Goal: Information Seeking & Learning: Learn about a topic

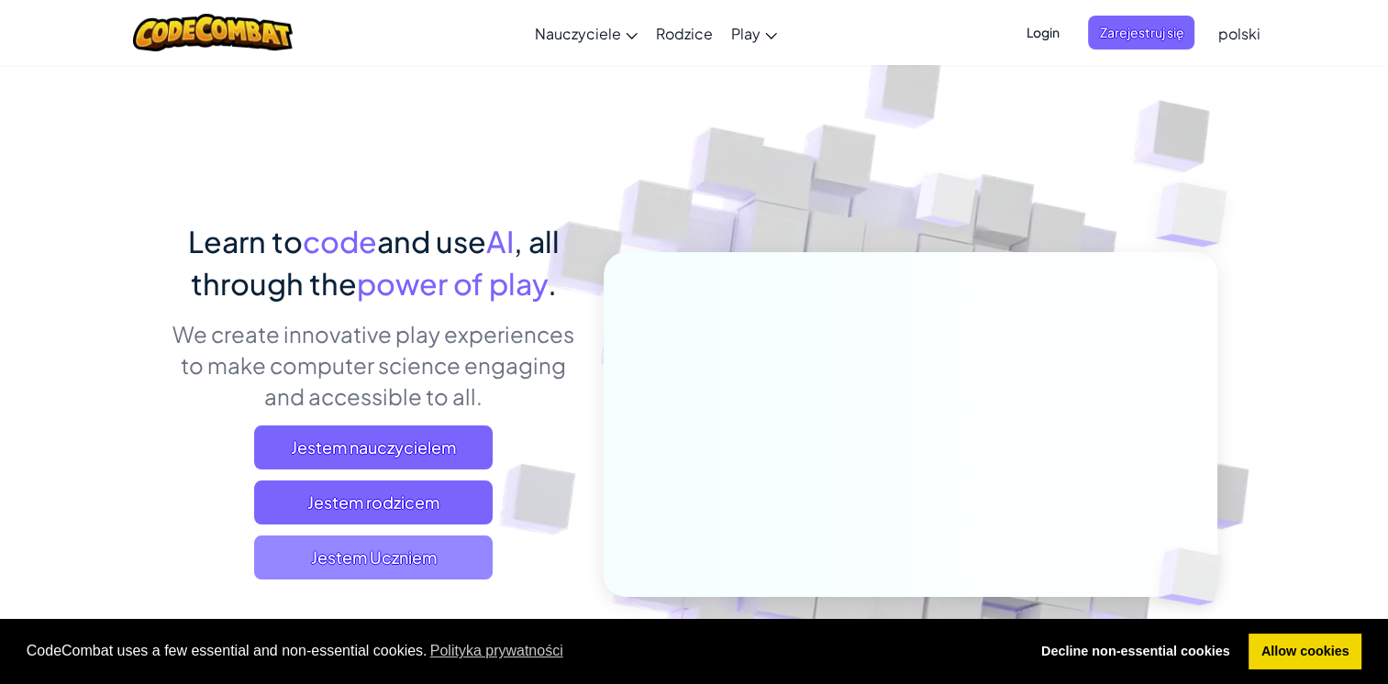
click at [396, 560] on span "Jestem Uczniem" at bounding box center [373, 558] width 239 height 44
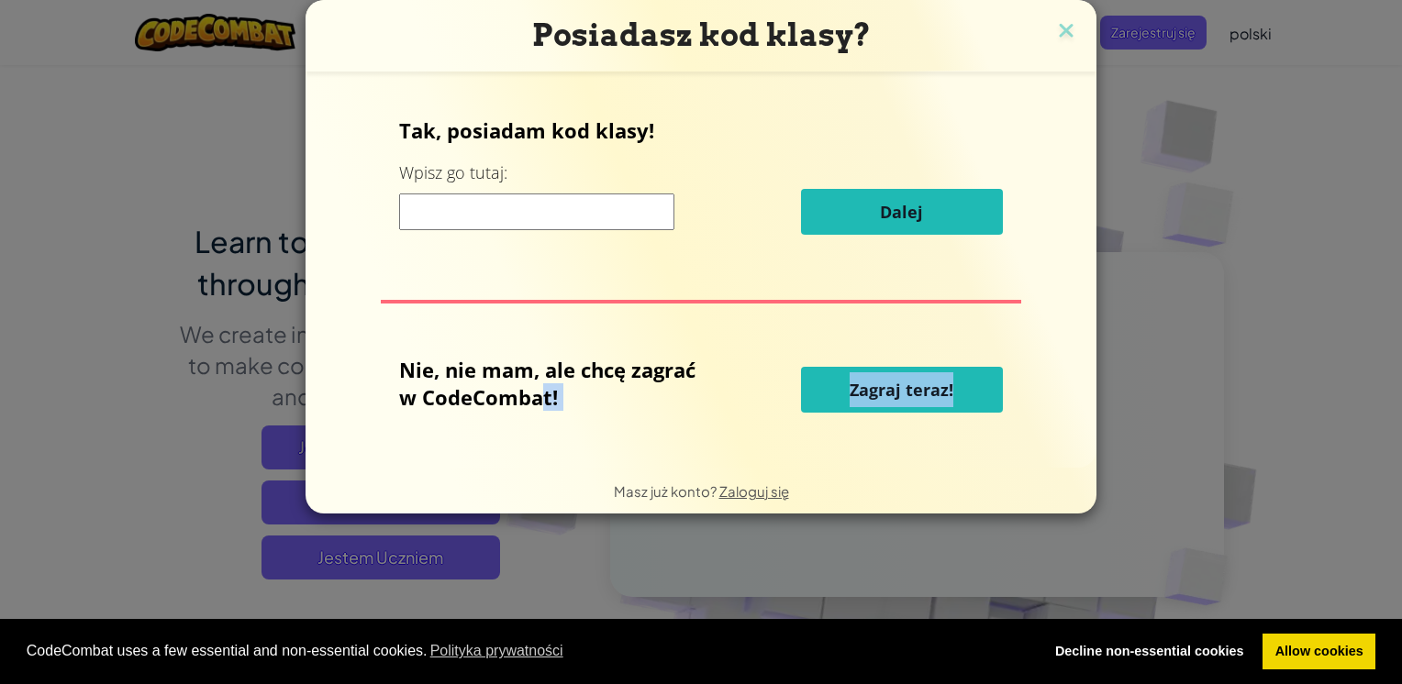
drag, startPoint x: 396, startPoint y: 560, endPoint x: 507, endPoint y: 402, distance: 192.9
click at [507, 402] on div "Posiadasz kod klasy? Tak, posiadam kod klasy! Wpisz go tutaj: Dalej Nie, nie ma…" at bounding box center [701, 342] width 1402 height 684
click at [410, 227] on input at bounding box center [536, 212] width 275 height 37
click at [881, 387] on span "Zagraj teraz!" at bounding box center [901, 390] width 104 height 22
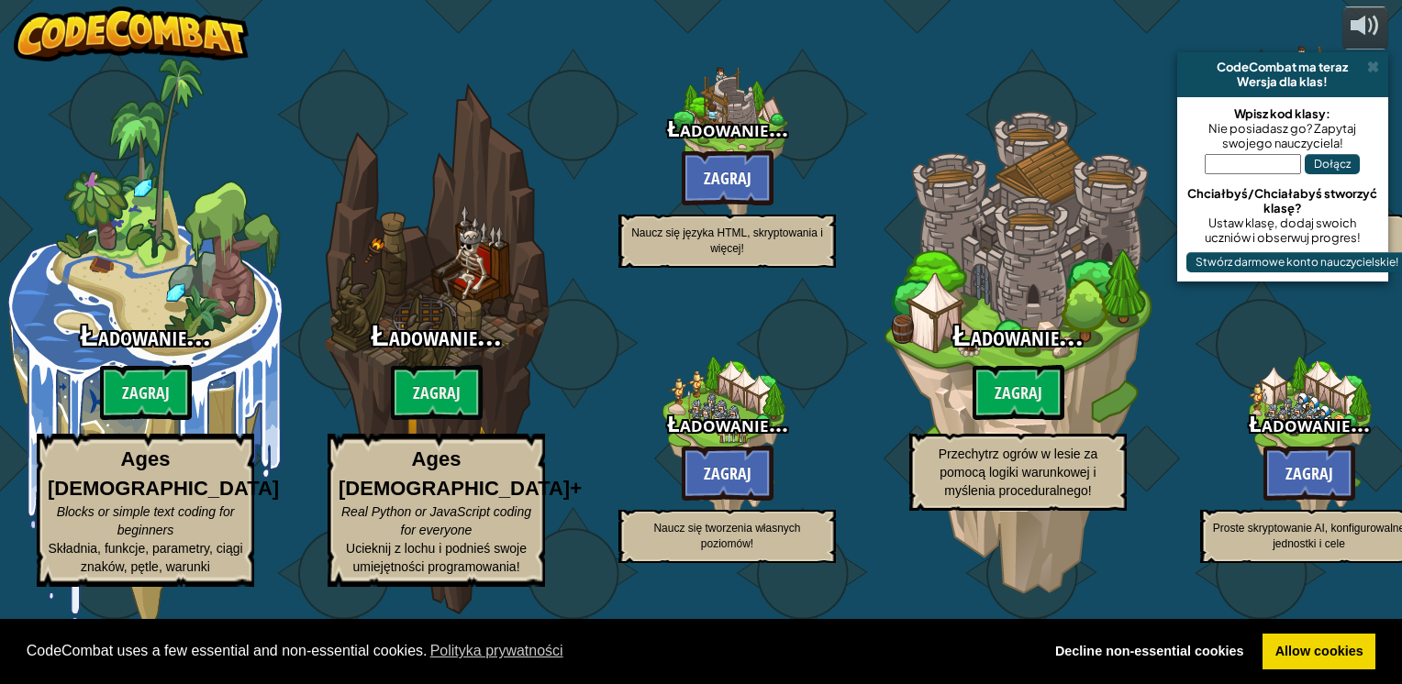
select select "pl"
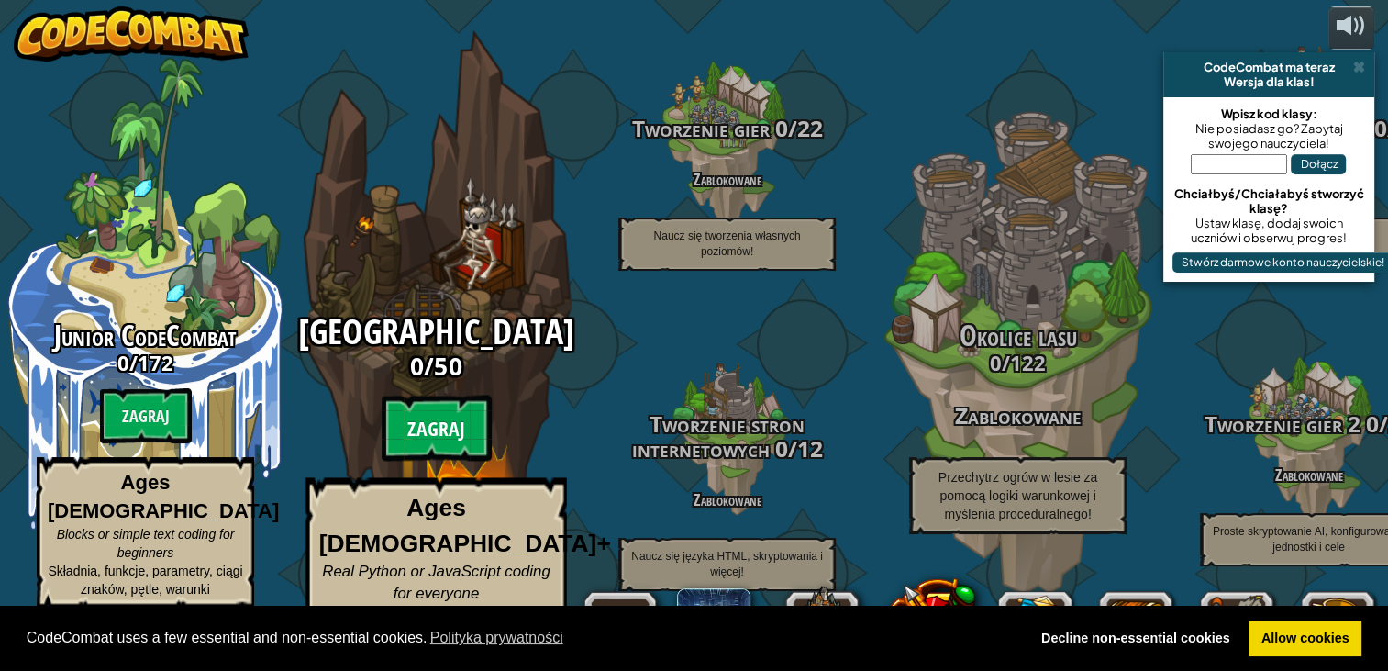
click at [395, 427] on btn "Zagraj" at bounding box center [437, 428] width 110 height 66
select select "pl"
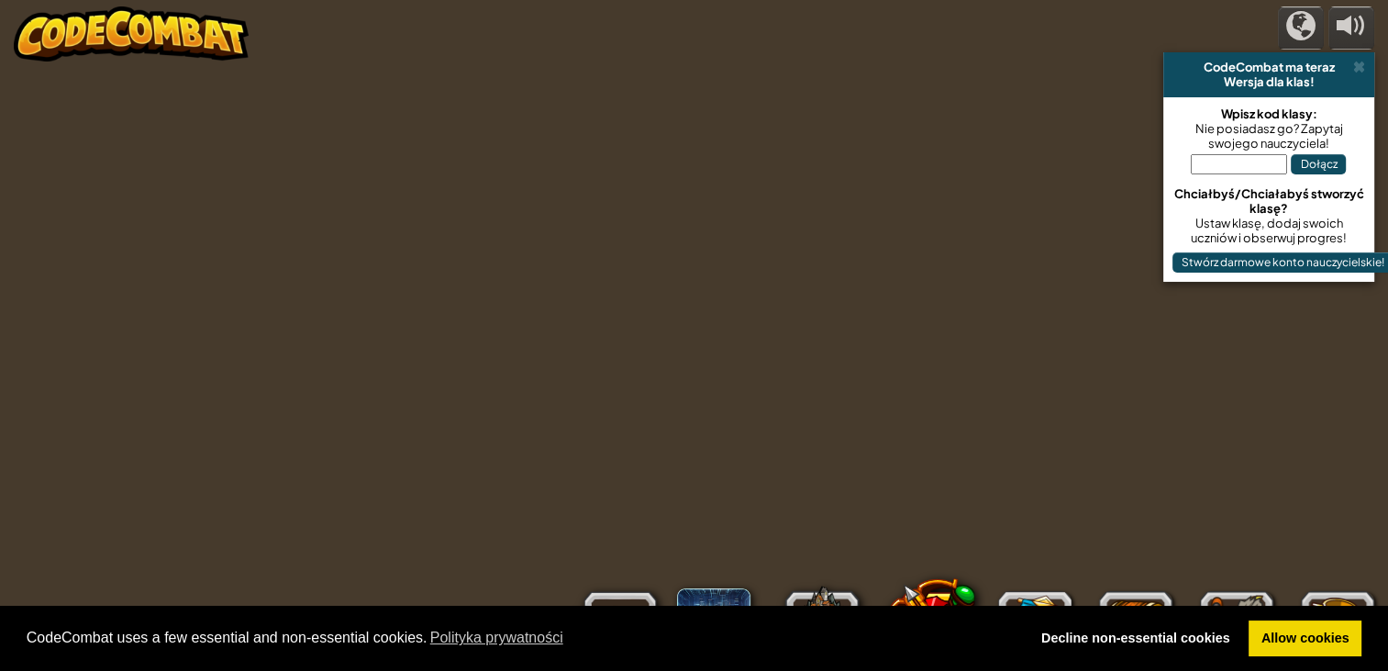
select select "pl"
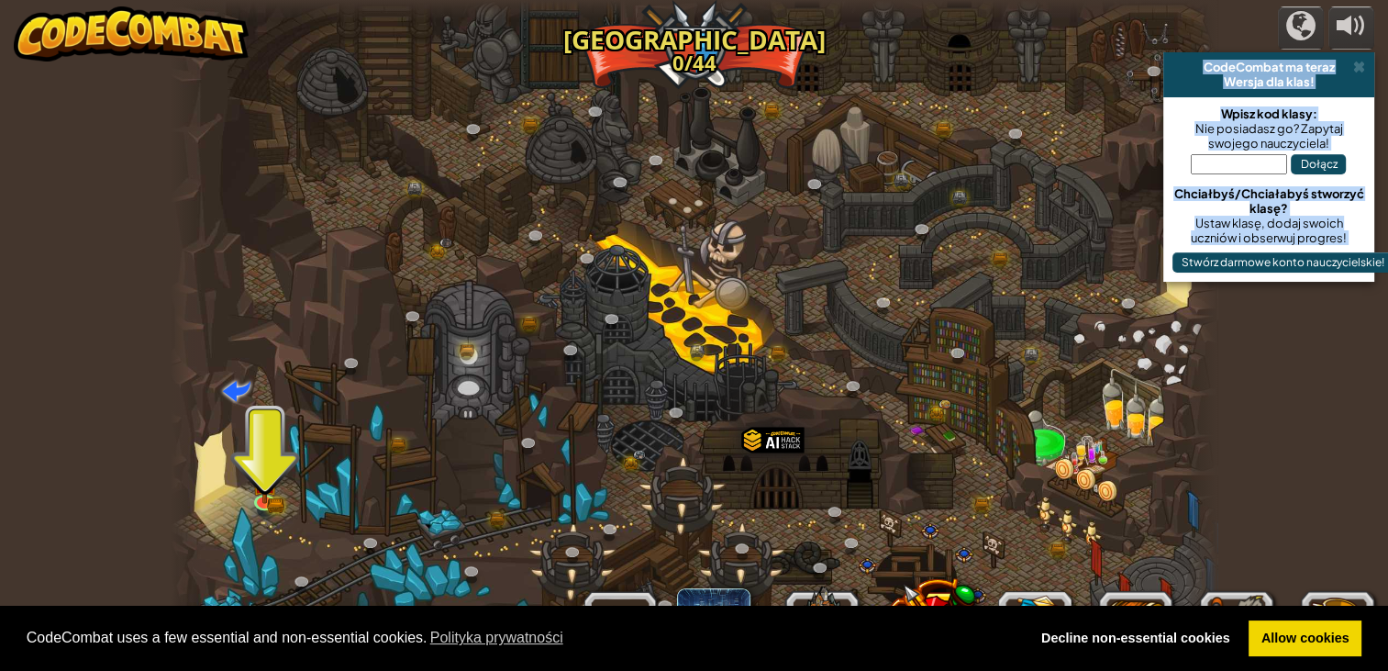
drag, startPoint x: 1362, startPoint y: 69, endPoint x: 663, endPoint y: 350, distance: 753.3
click at [663, 350] on div "powered by CodeCombat ma teraz Wersja dla klas! Wpisz kod klasy: Nie posiadasz …" at bounding box center [694, 335] width 1388 height 671
click at [1359, 64] on span at bounding box center [1359, 67] width 12 height 15
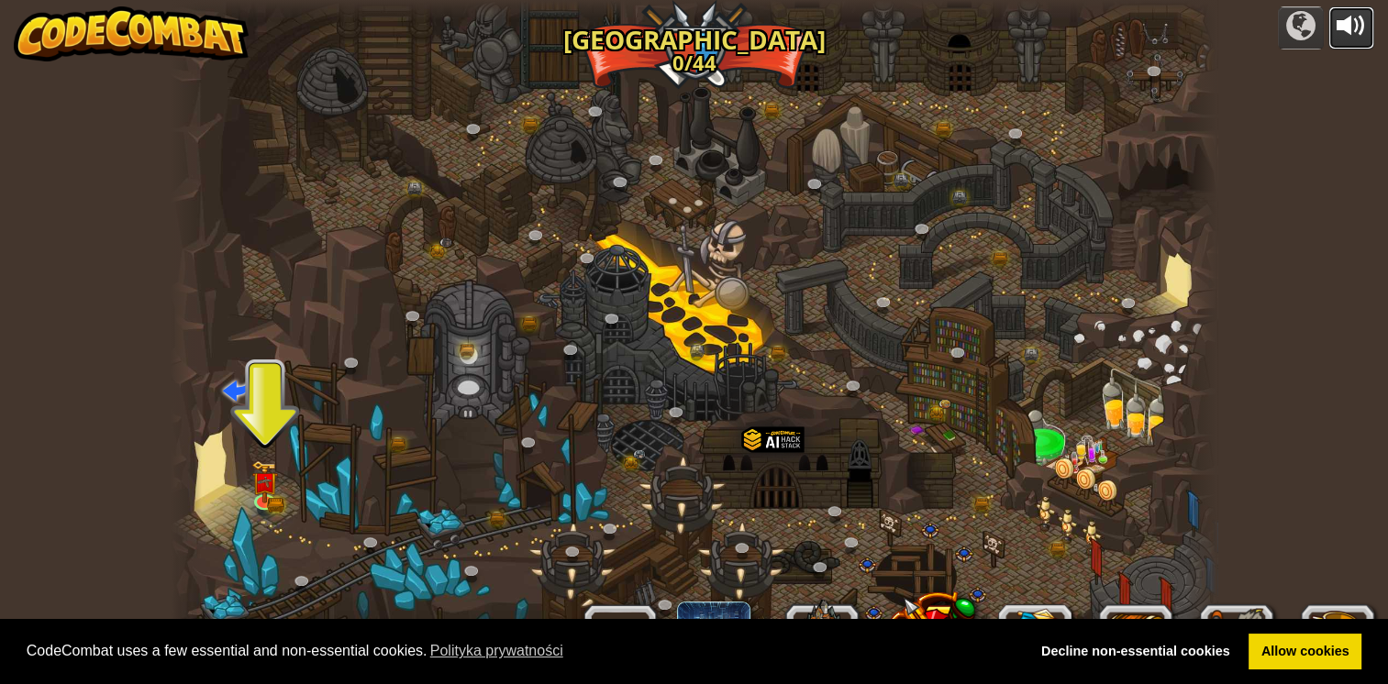
click at [1346, 12] on div at bounding box center [1351, 25] width 29 height 29
click at [259, 500] on link at bounding box center [266, 500] width 37 height 37
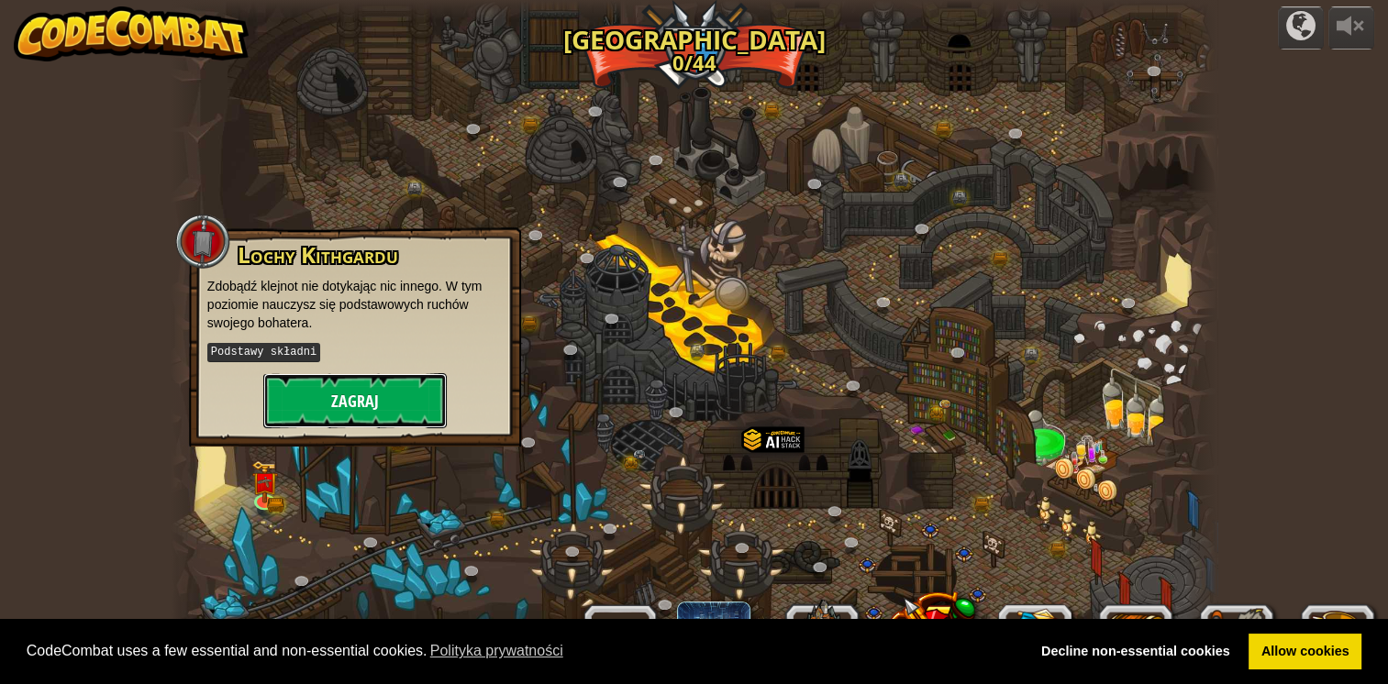
click at [324, 406] on button "Zagraj" at bounding box center [354, 400] width 183 height 55
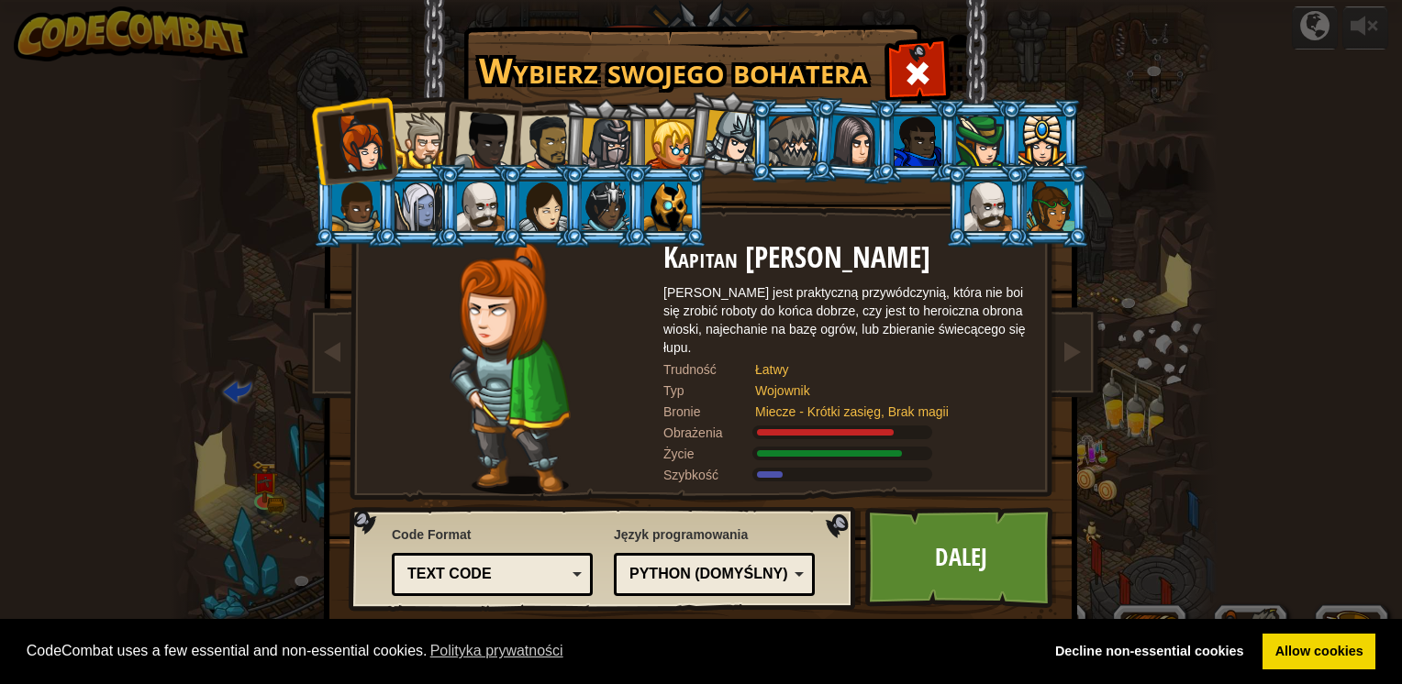
click at [730, 132] on div at bounding box center [732, 137] width 54 height 54
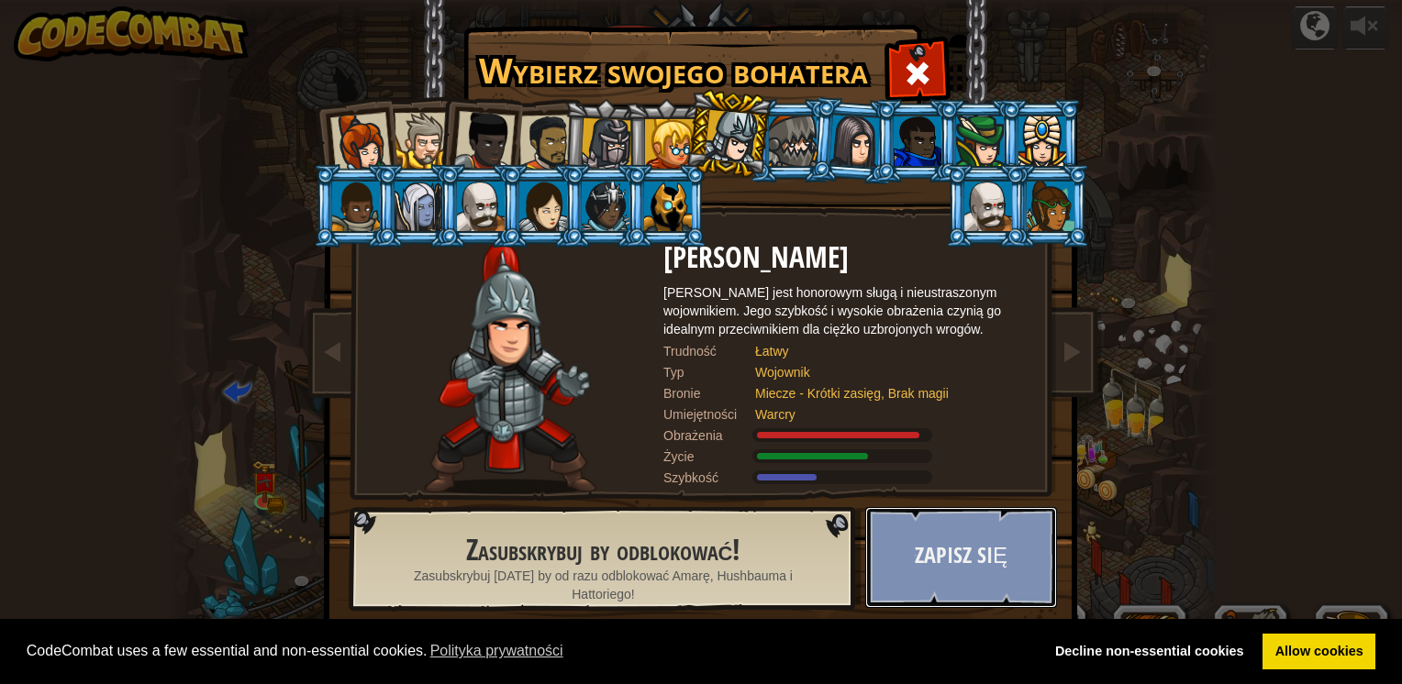
click at [938, 567] on button "Zapisz się" at bounding box center [961, 557] width 192 height 101
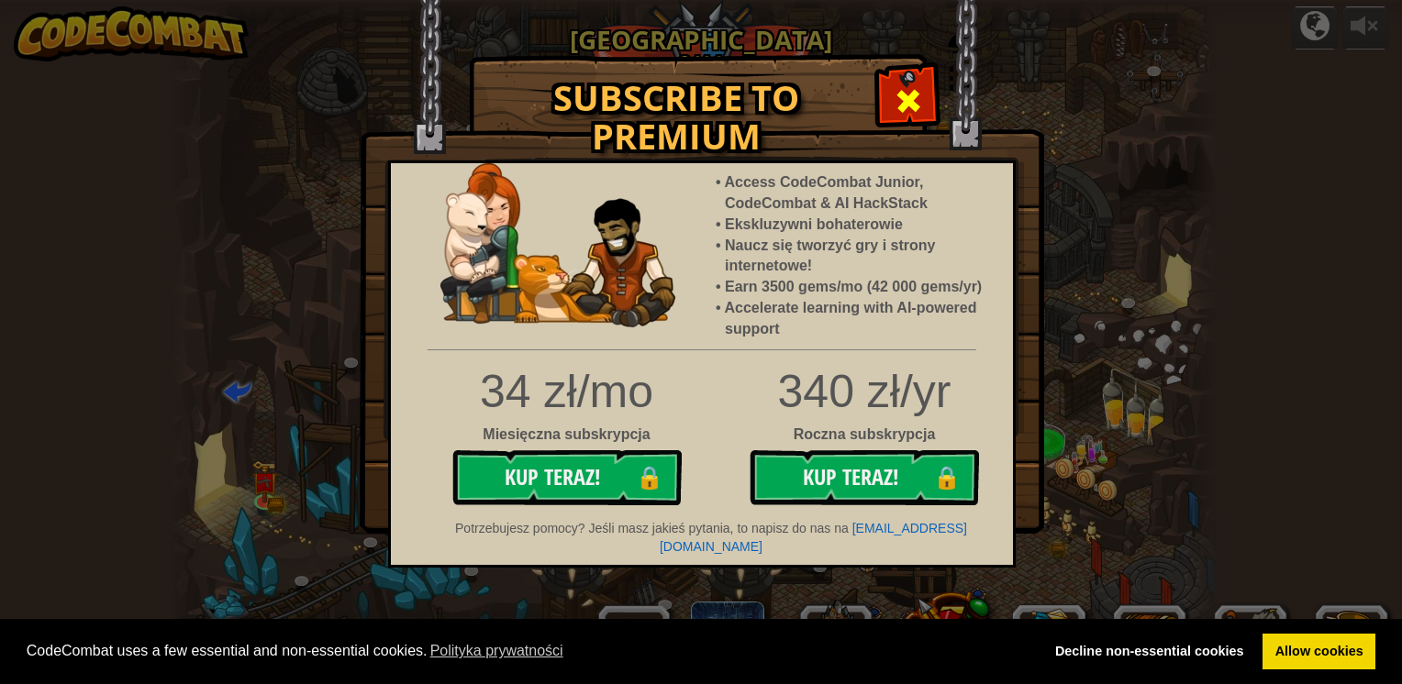
click at [909, 81] on div at bounding box center [908, 99] width 58 height 58
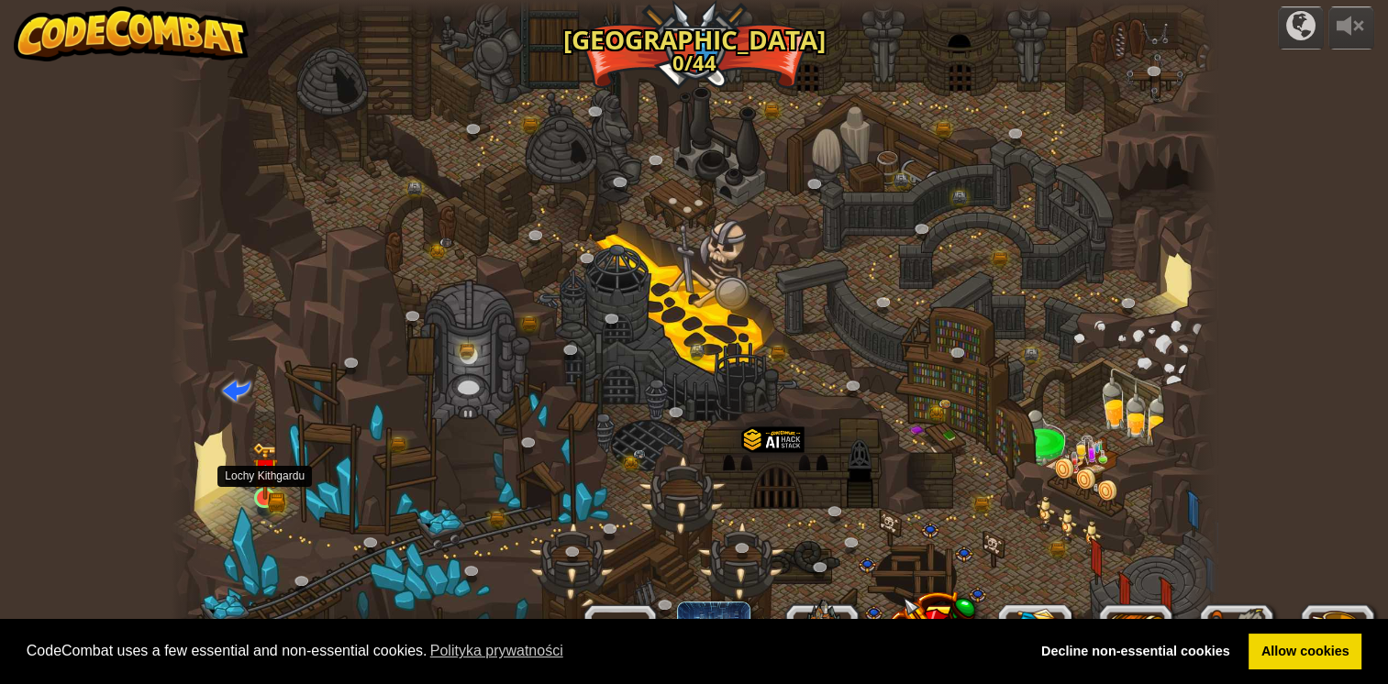
click at [268, 493] on img at bounding box center [265, 471] width 27 height 58
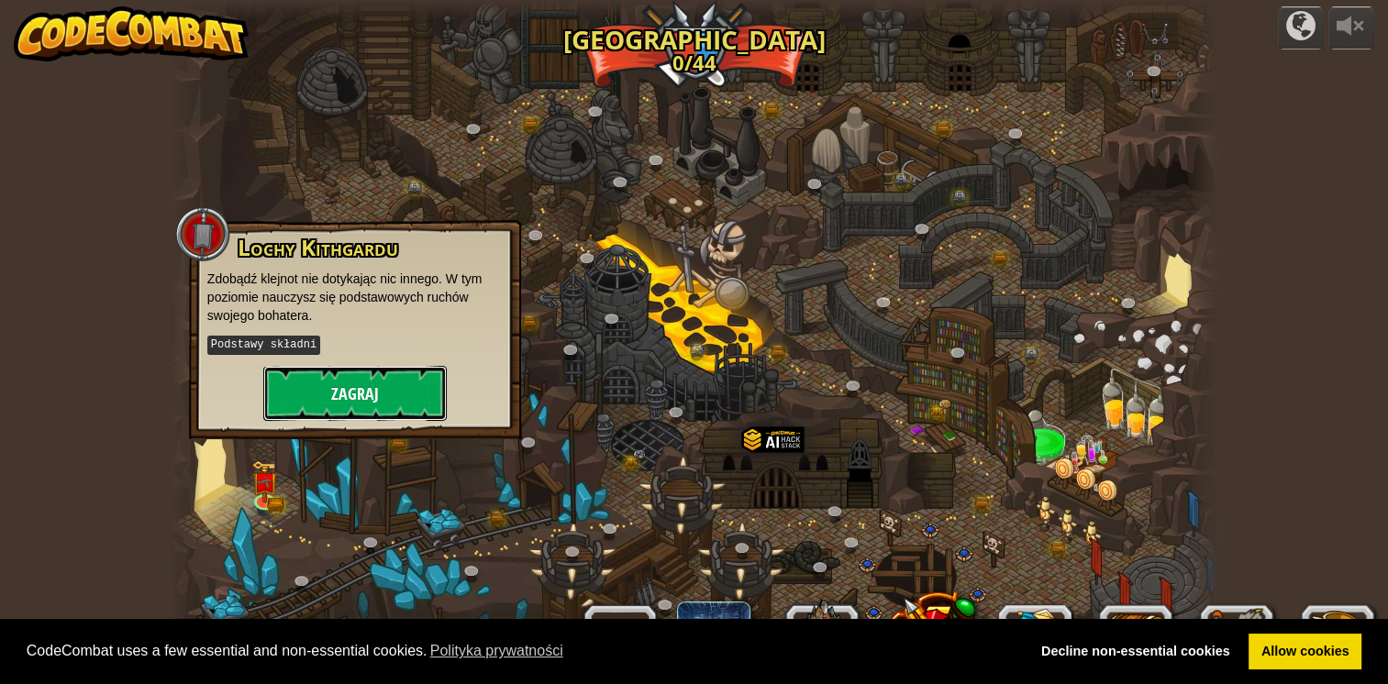
click at [367, 411] on button "Zagraj" at bounding box center [354, 393] width 183 height 55
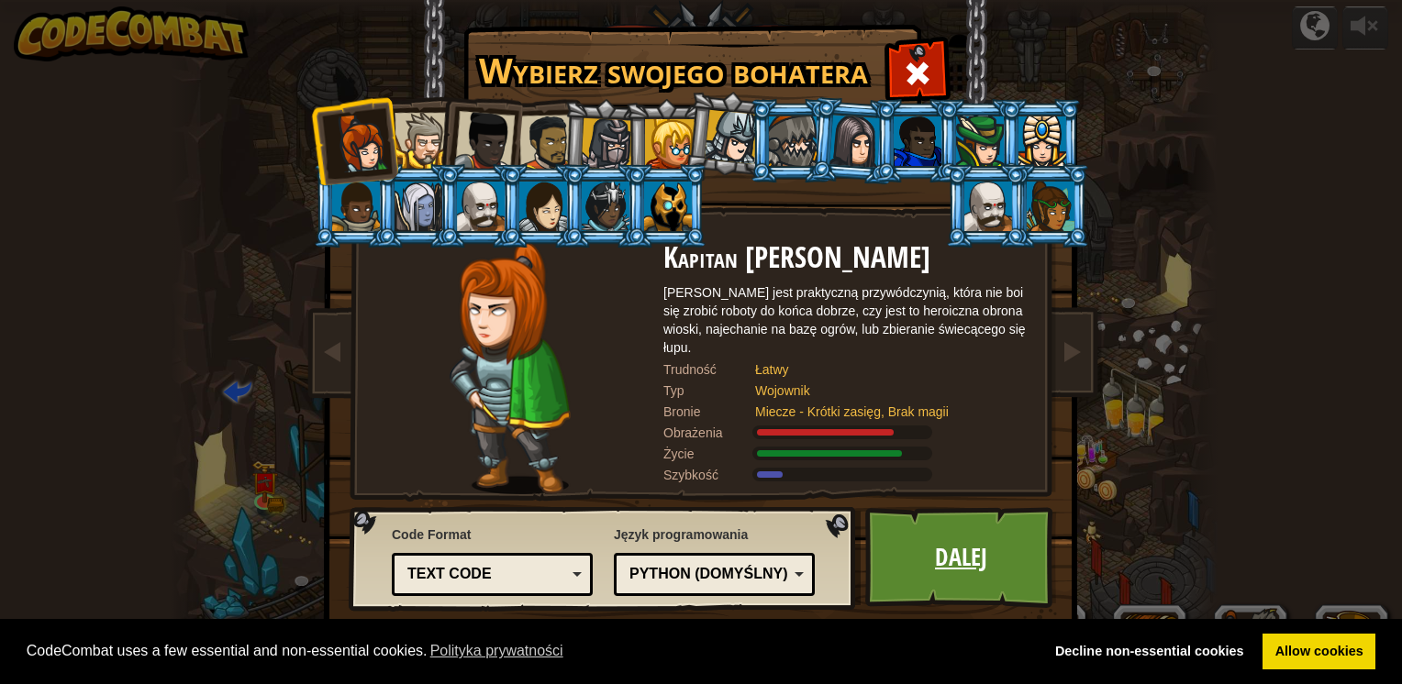
click at [934, 571] on link "Dalej" at bounding box center [961, 557] width 192 height 101
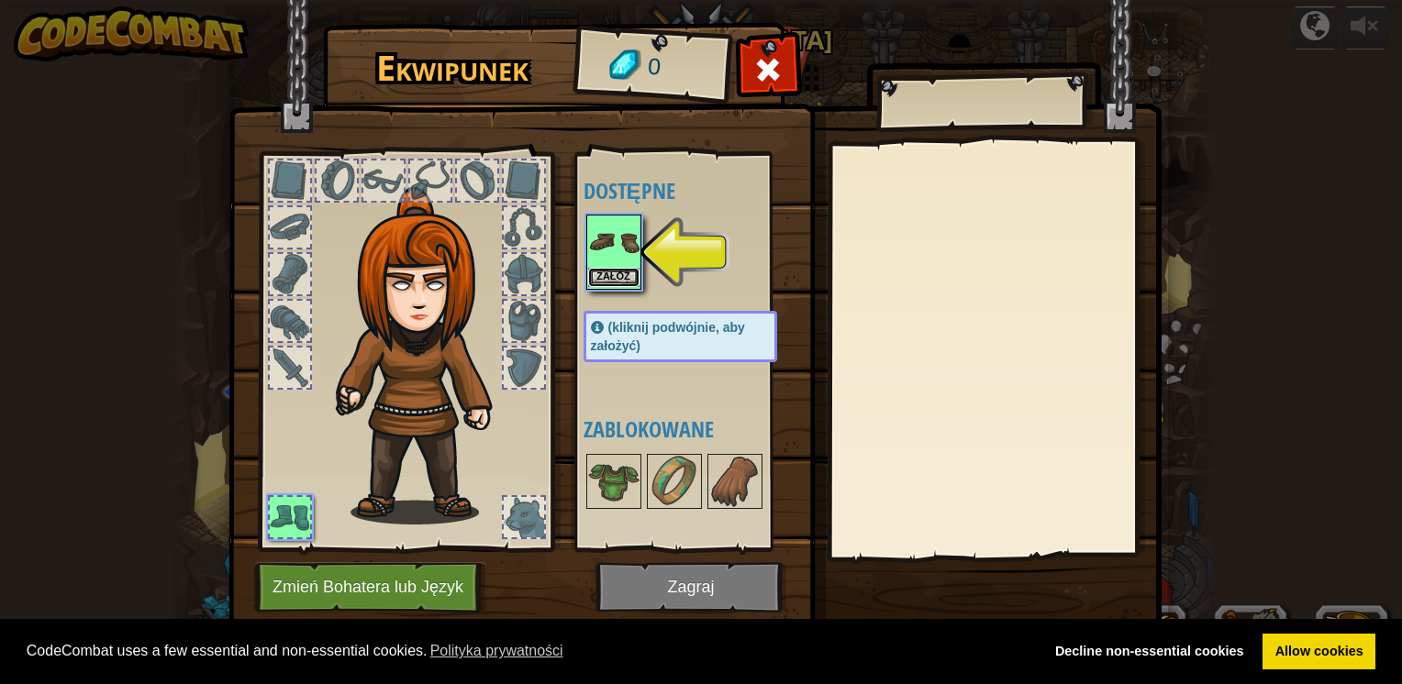
click at [610, 272] on button "Załóż" at bounding box center [613, 277] width 51 height 19
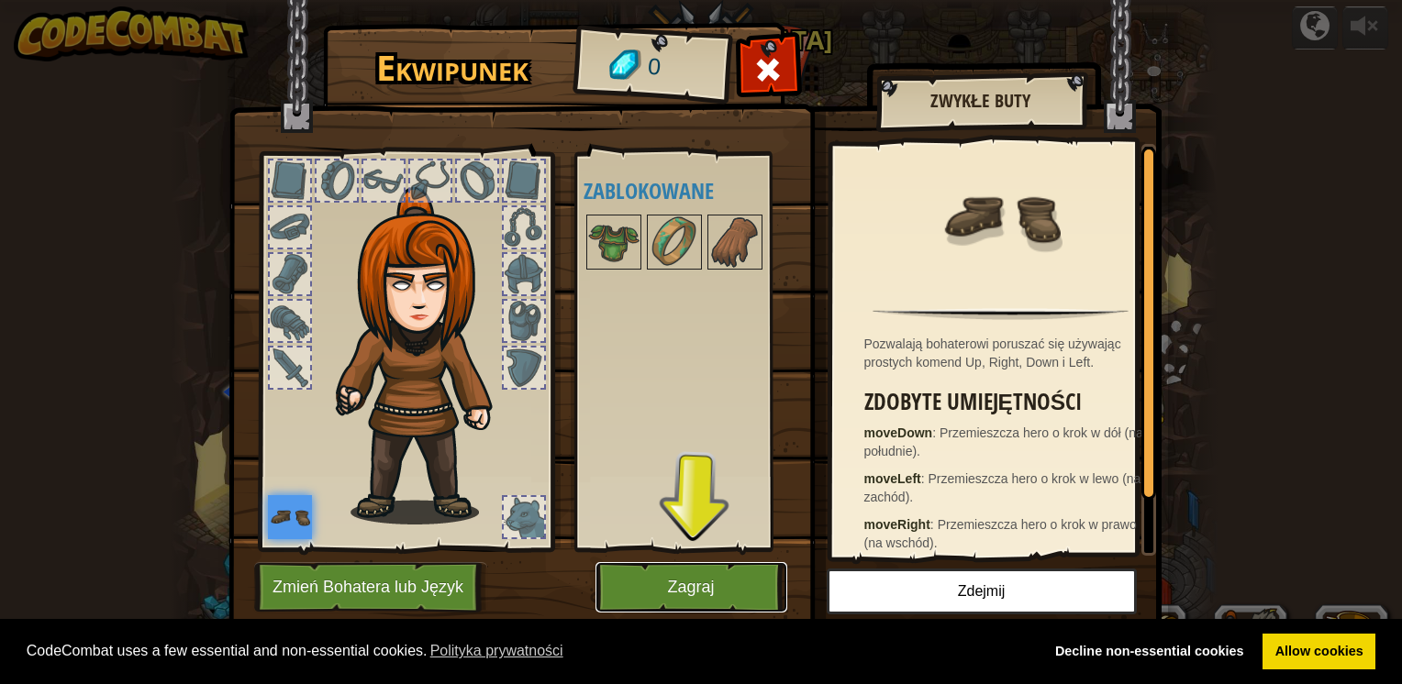
click at [723, 596] on button "Zagraj" at bounding box center [691, 587] width 192 height 50
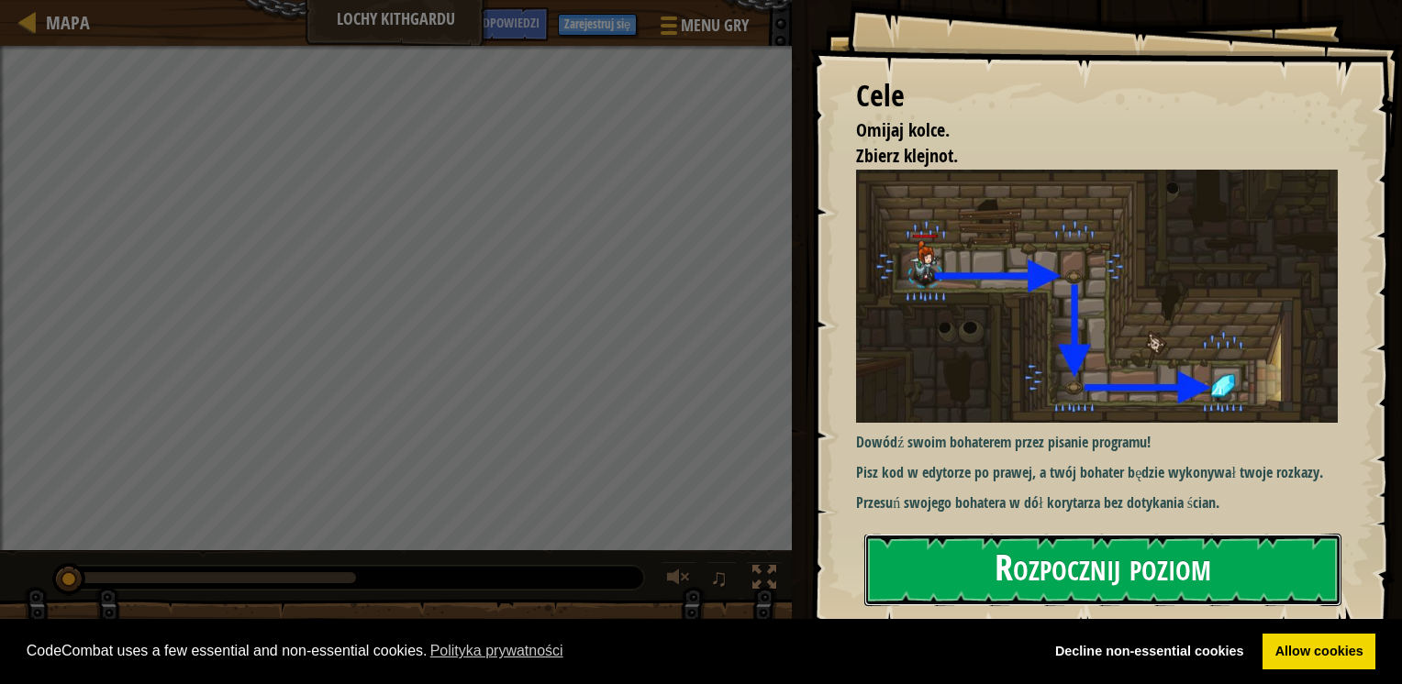
click at [1120, 548] on button "Rozpocznij poziom" at bounding box center [1102, 570] width 477 height 72
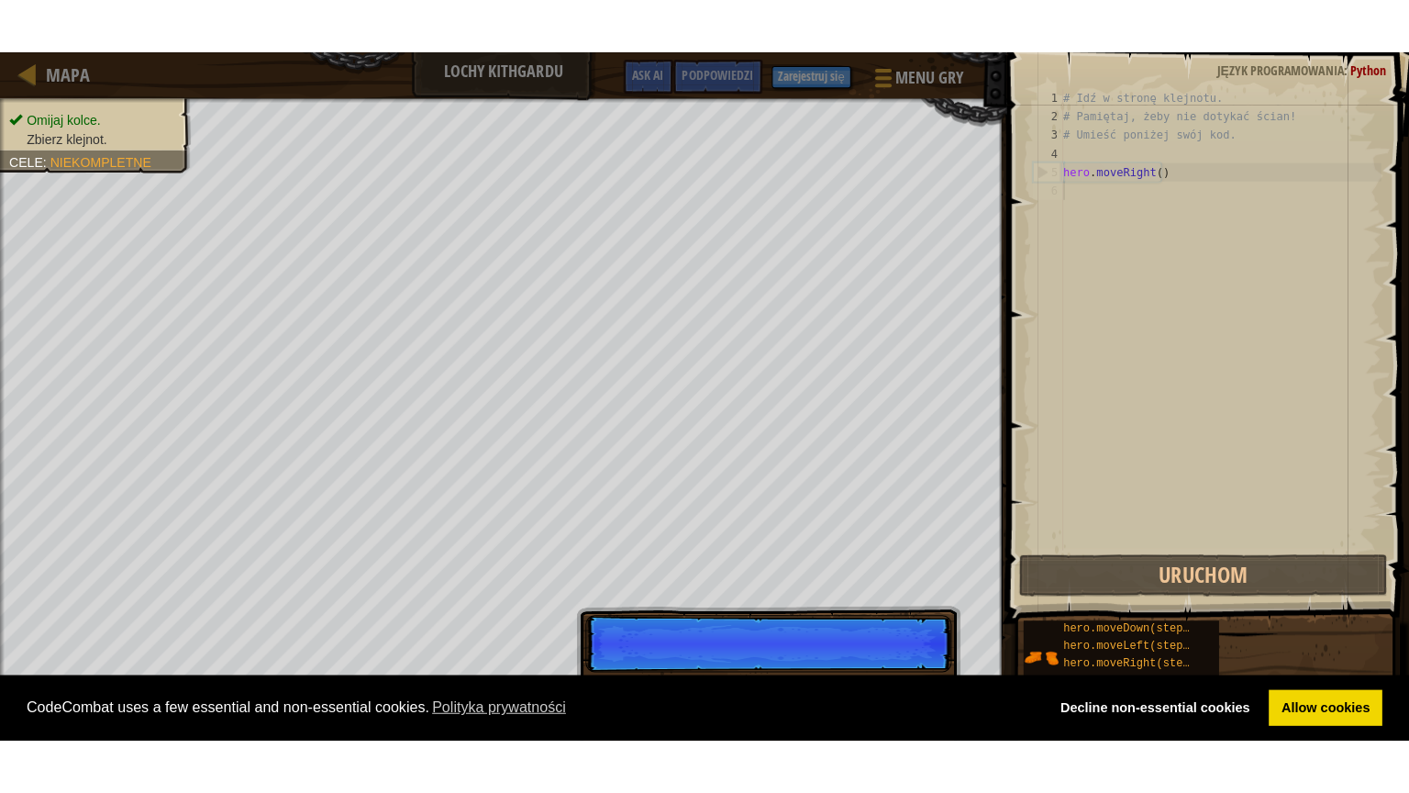
scroll to position [8, 0]
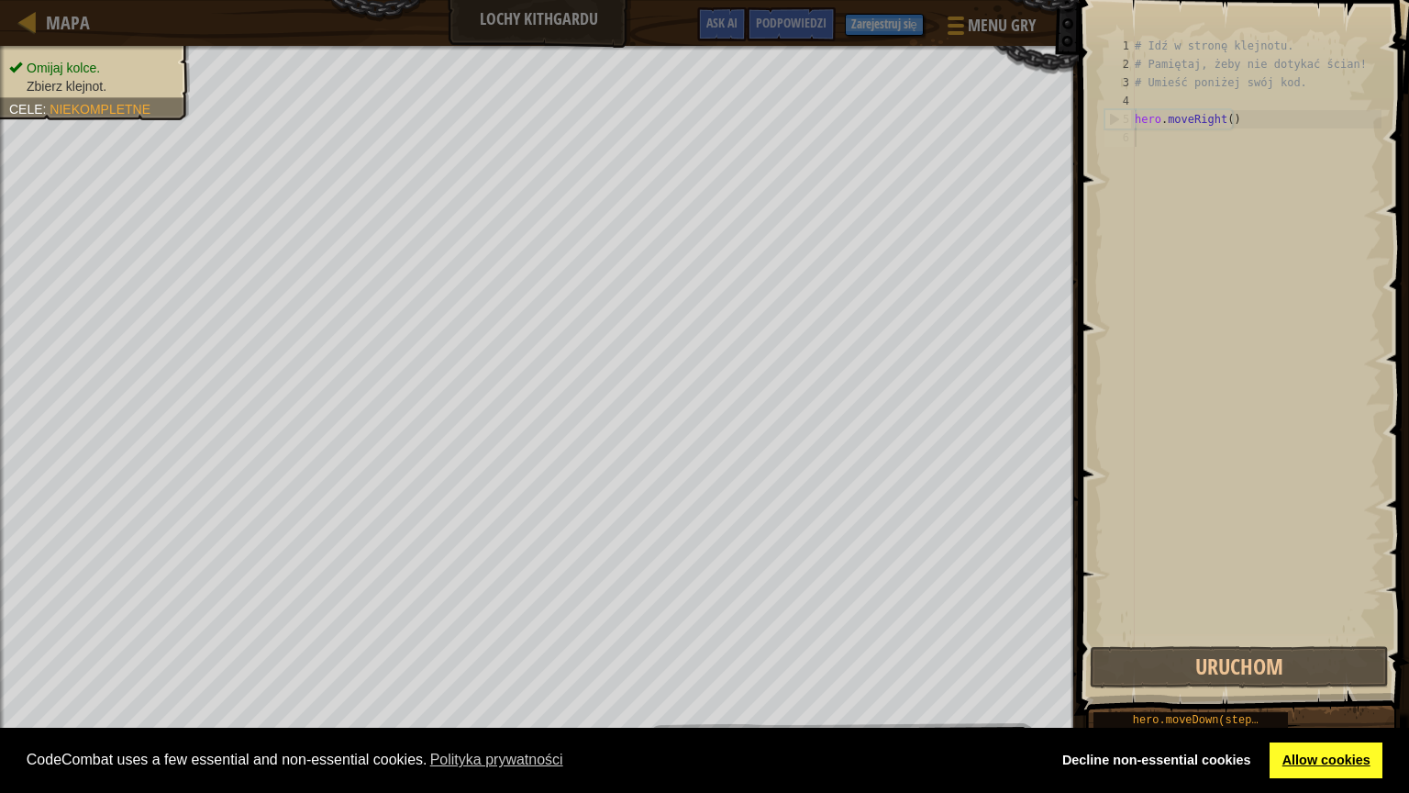
click at [1320, 683] on link "Allow cookies" at bounding box center [1326, 760] width 113 height 37
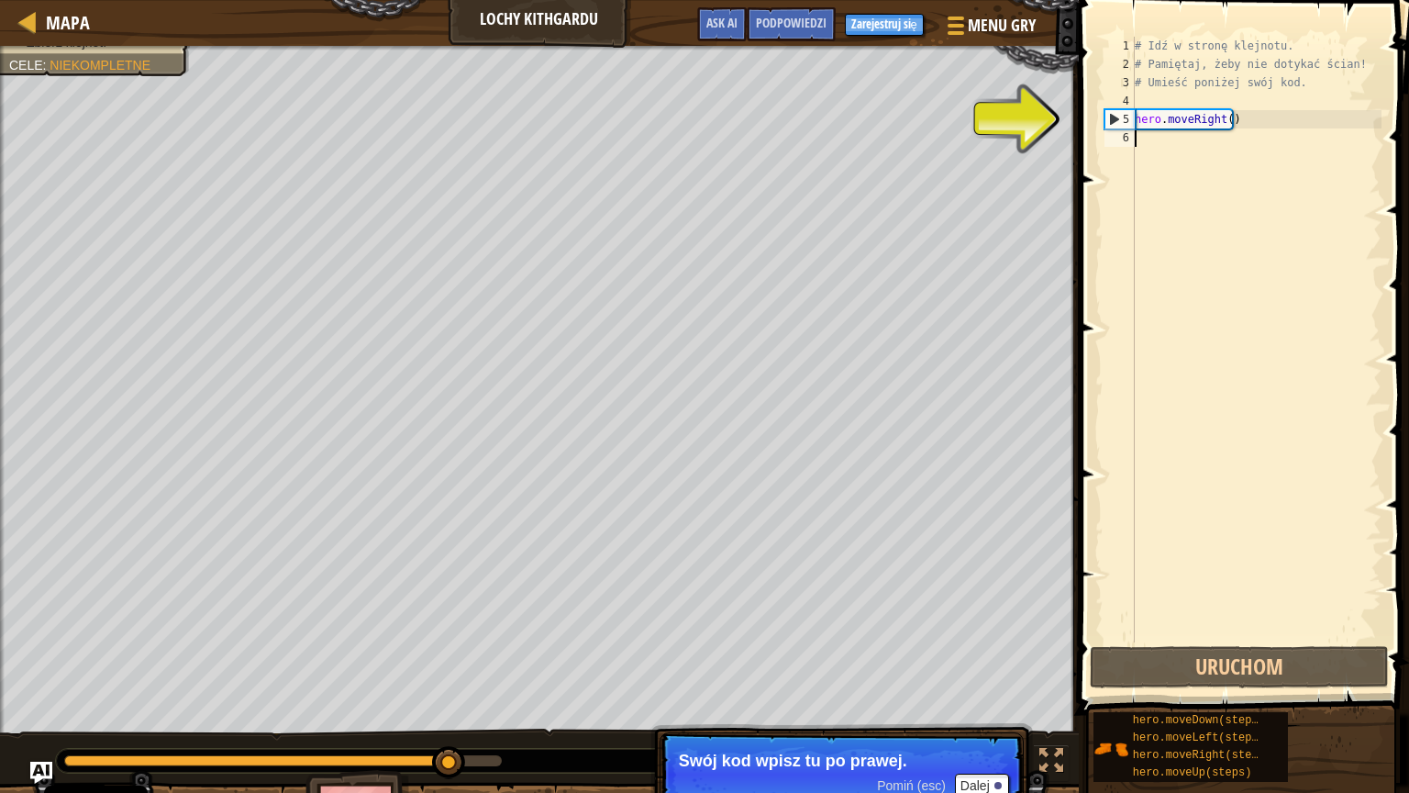
click at [1220, 142] on div "# Idź w stronę klejnotu. # Pamiętaj, żeby nie dotykać ścian! # Umieść poniżej s…" at bounding box center [1256, 358] width 250 height 642
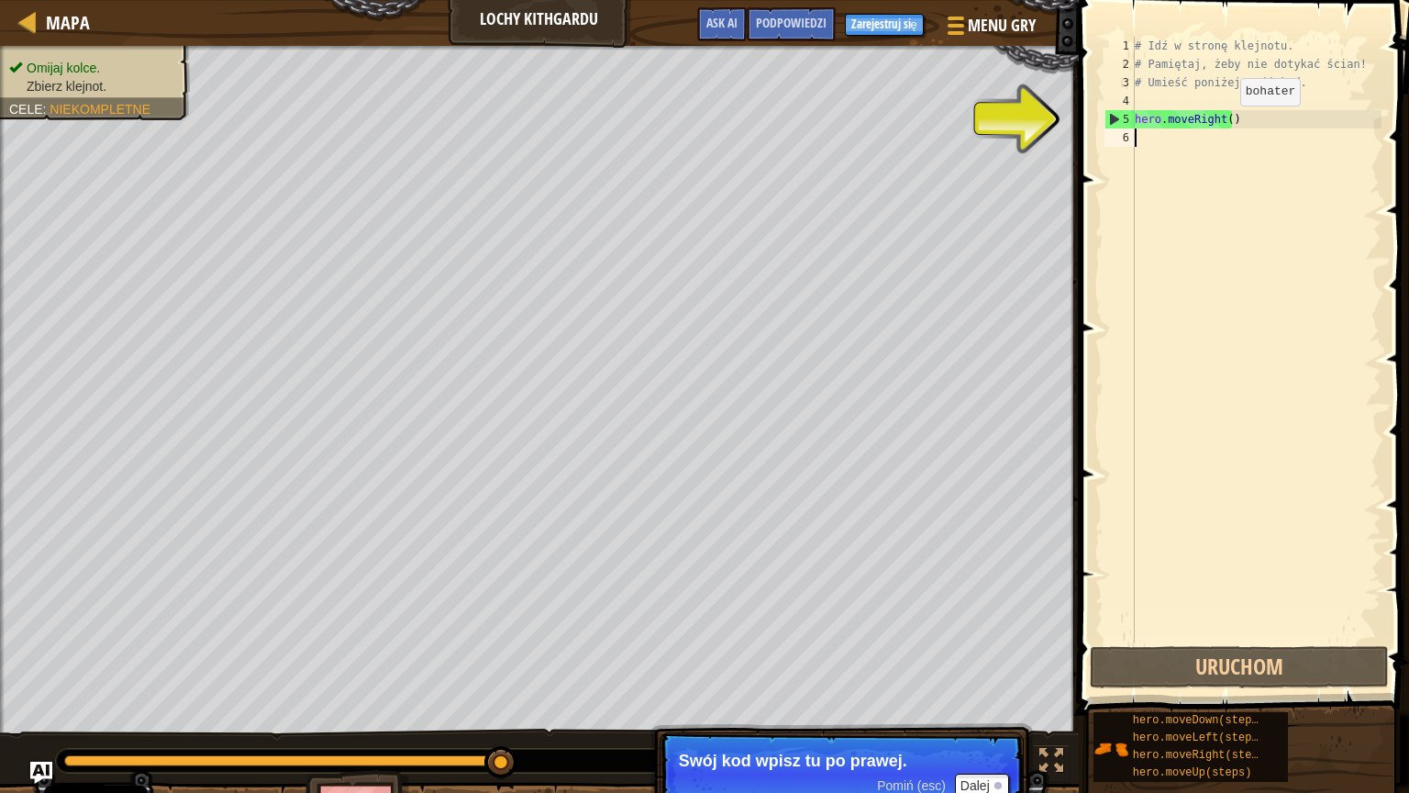
click at [1225, 124] on div "# Idź w stronę klejnotu. # Pamiętaj, żeby nie dotykać ścian! # Umieść poniżej s…" at bounding box center [1256, 358] width 250 height 642
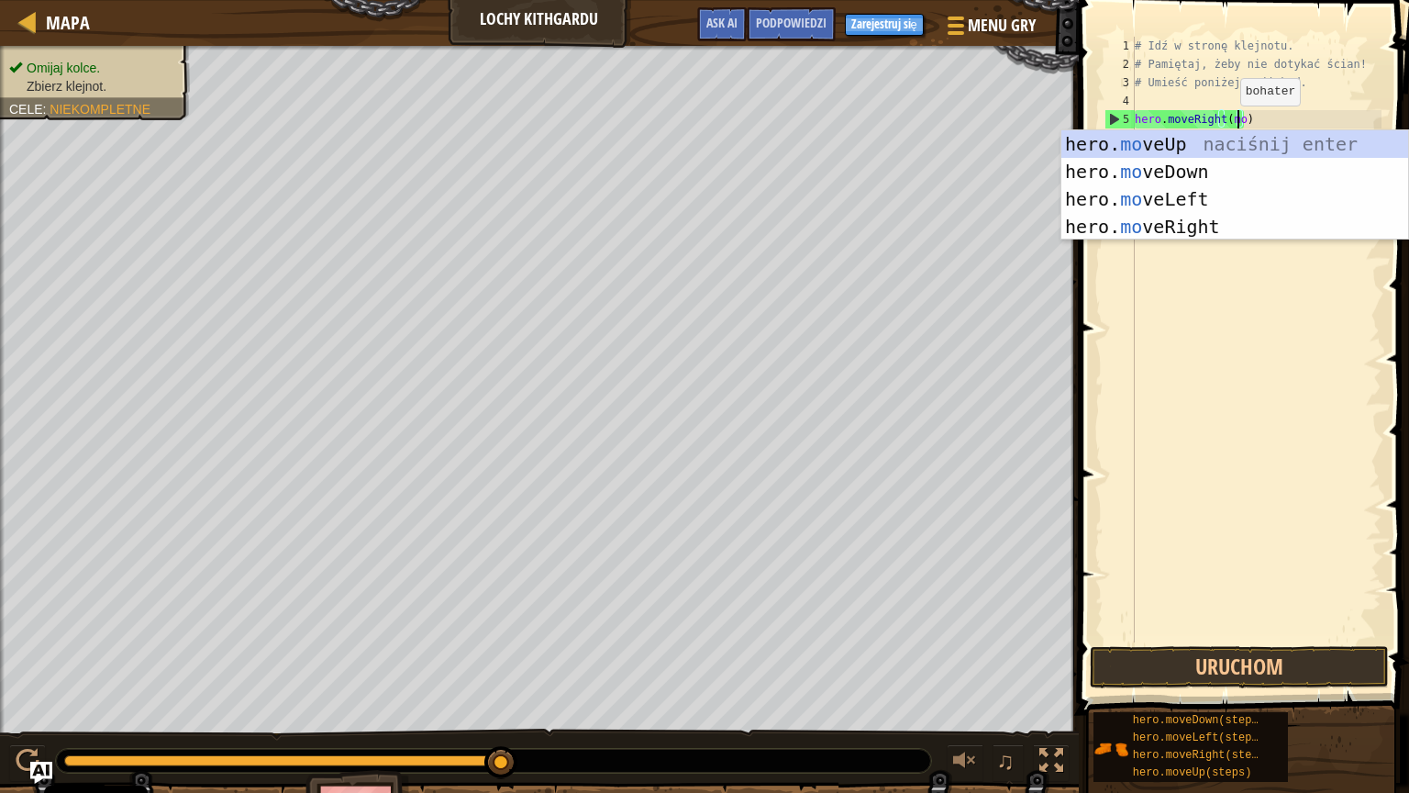
scroll to position [8, 7]
click at [1224, 179] on div "hero. mo veUp naciśnij enter hero. mo veDown naciśnij enter hero. mo veLeft nac…" at bounding box center [1234, 212] width 347 height 165
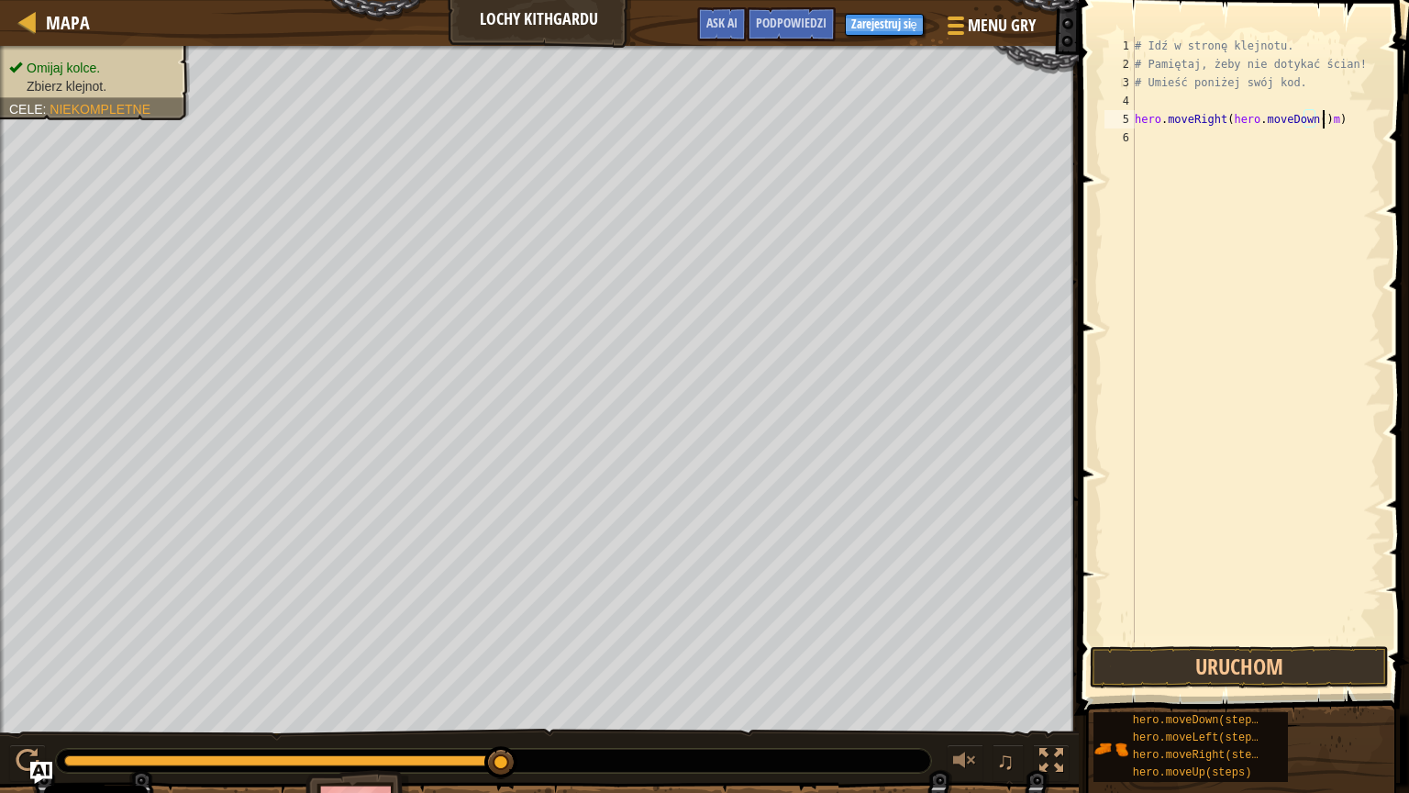
scroll to position [8, 15]
click at [1308, 118] on div "# Idź w stronę klejnotu. # Pamiętaj, żeby nie dotykać ścian! # Umieść poniżej s…" at bounding box center [1256, 358] width 250 height 642
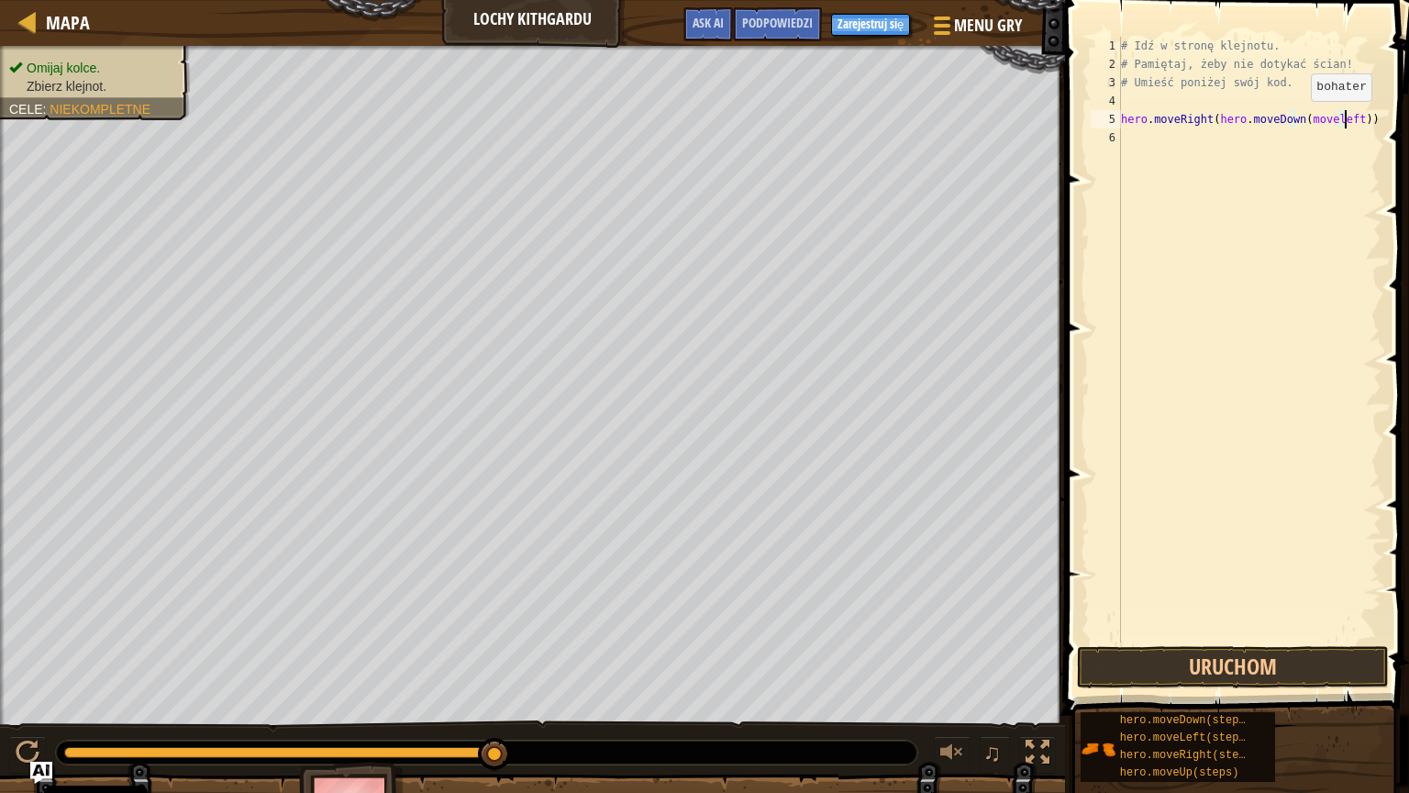
scroll to position [8, 18]
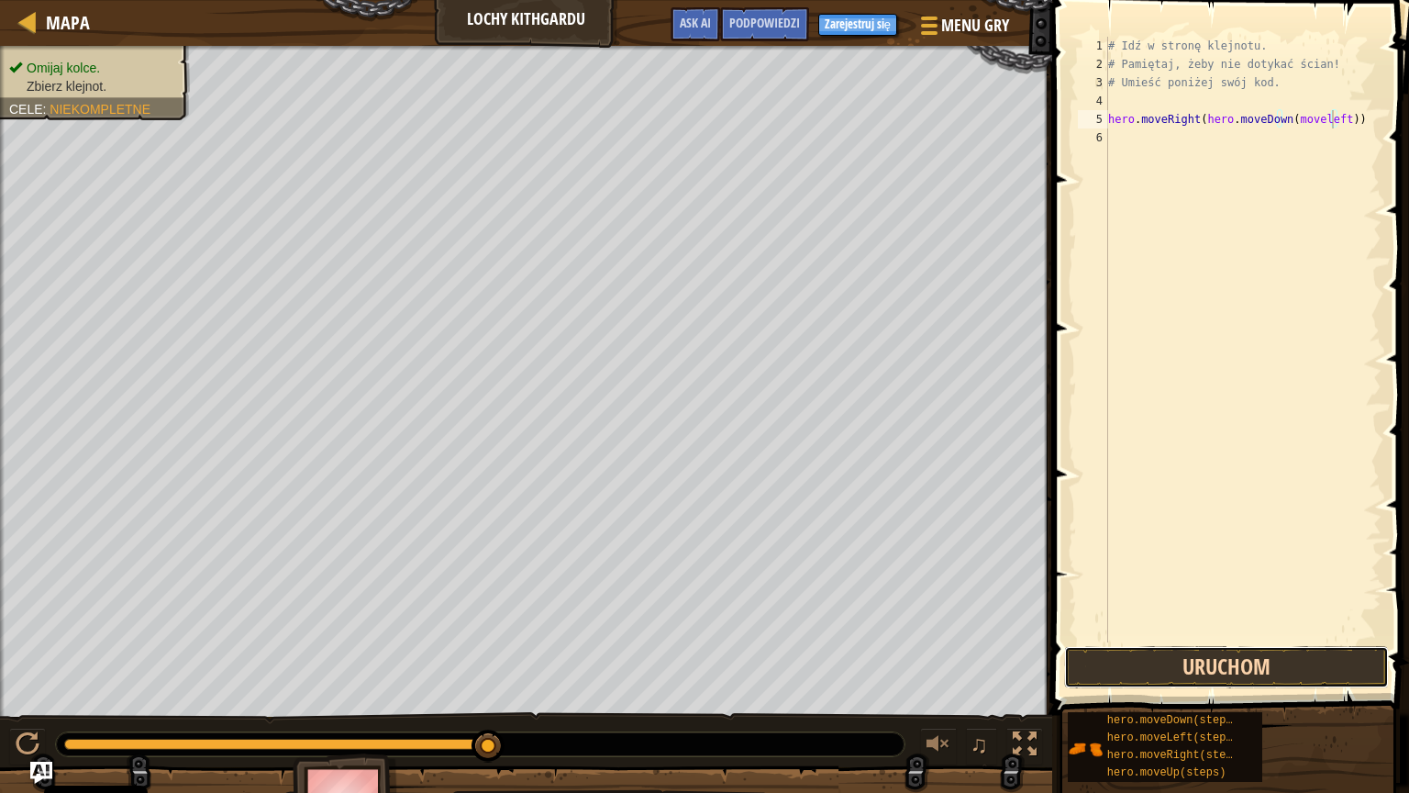
click at [1250, 661] on button "Uruchom" at bounding box center [1226, 667] width 325 height 42
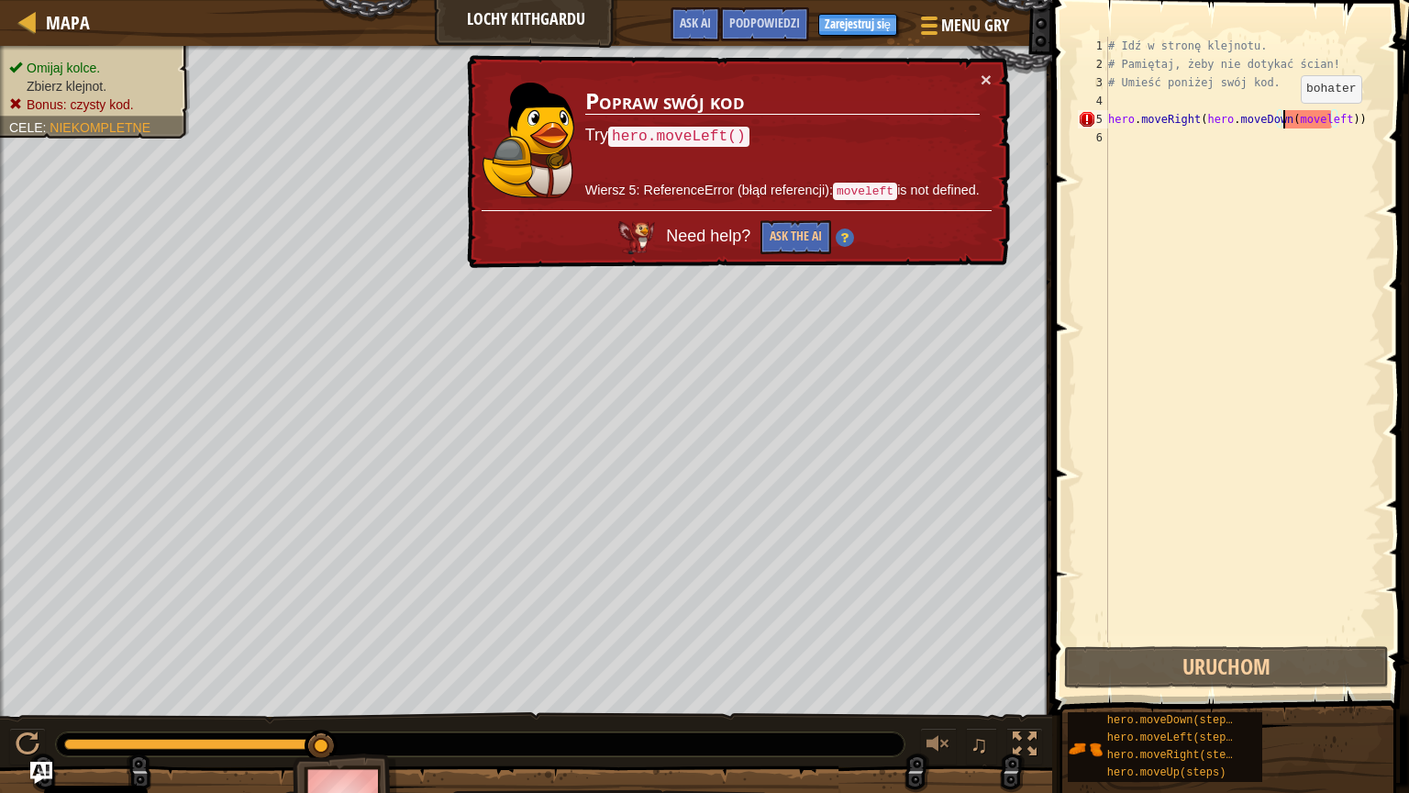
click at [1284, 121] on div "# Idź w stronę klejnotu. # Pamiętaj, żeby nie dotykać ścian! # Umieść poniżej s…" at bounding box center [1242, 358] width 277 height 642
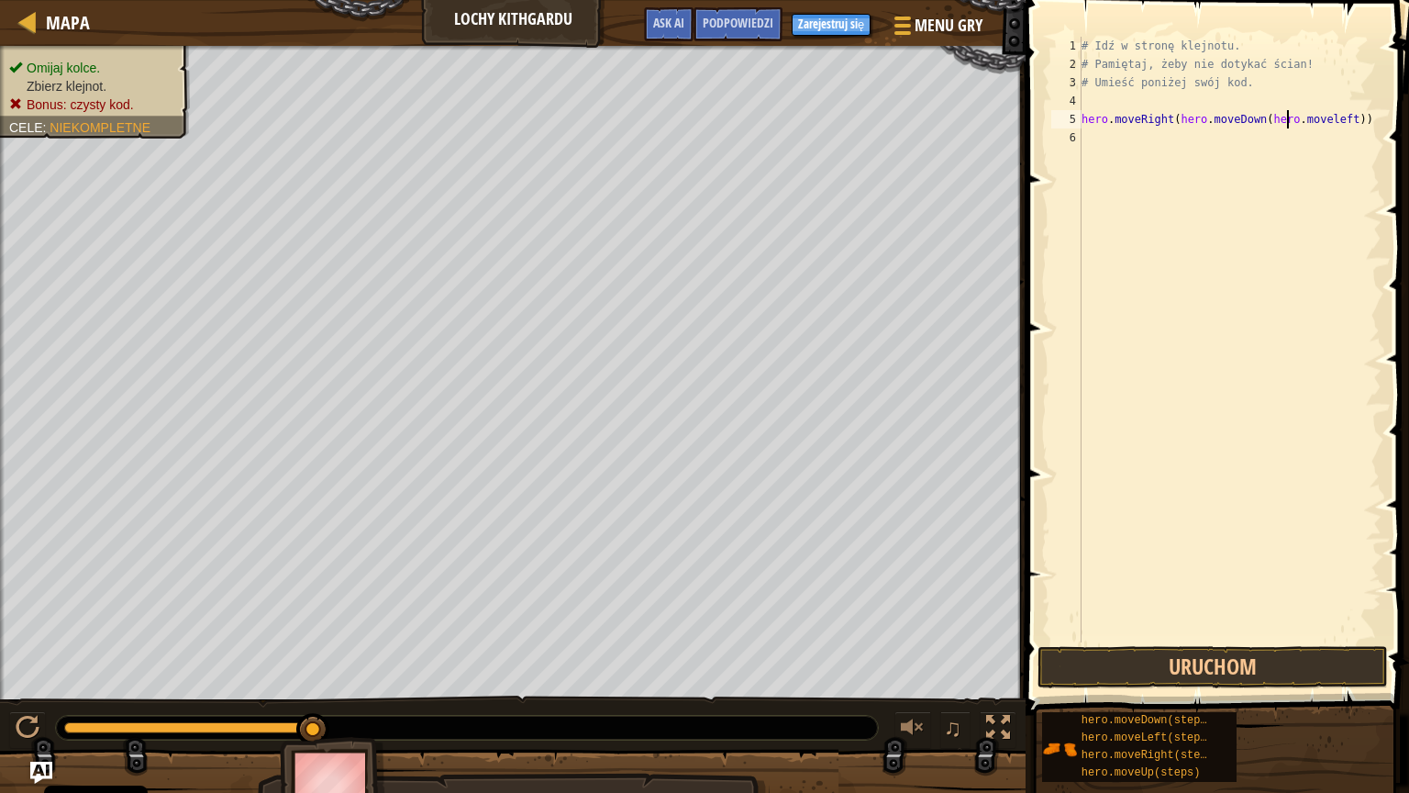
scroll to position [8, 17]
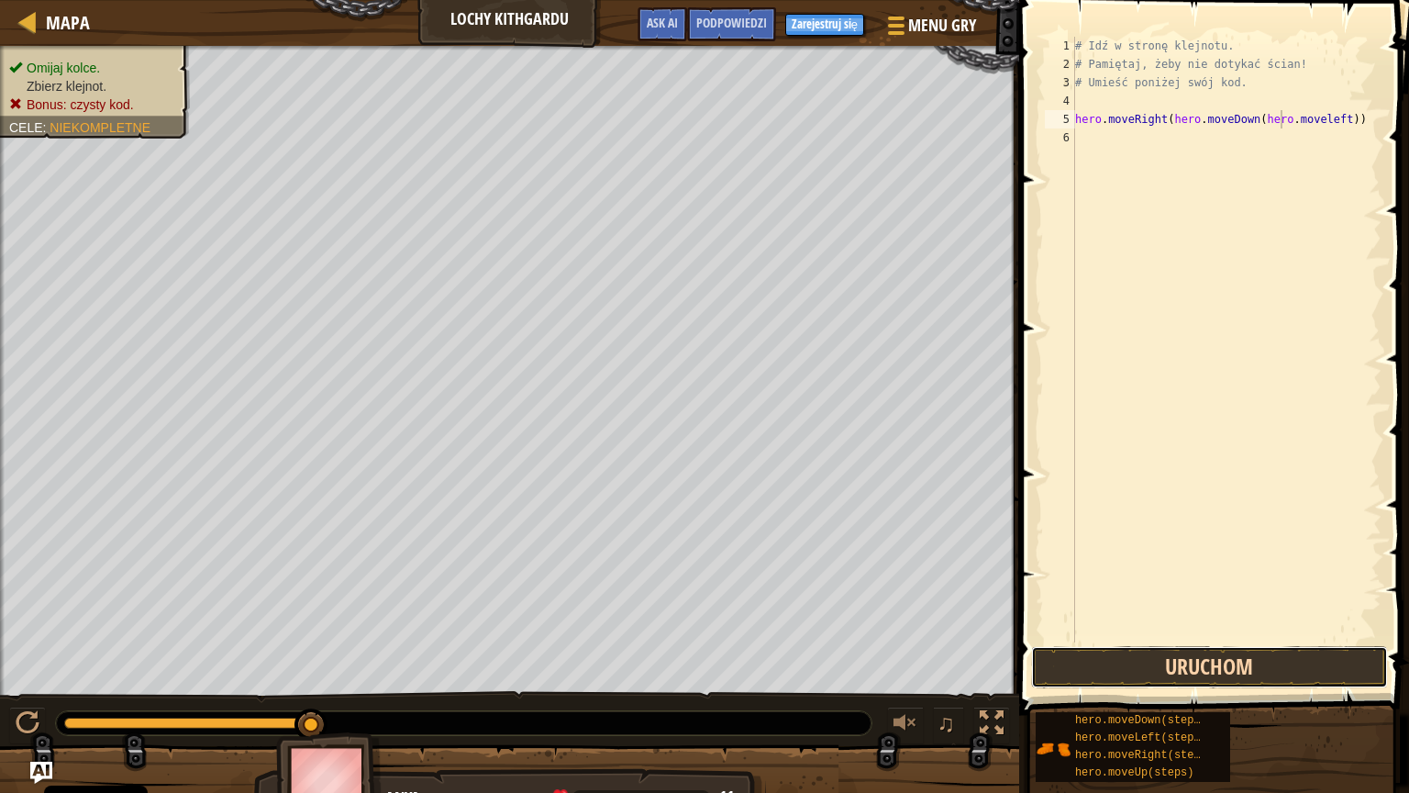
click at [1231, 680] on button "Uruchom" at bounding box center [1209, 667] width 357 height 42
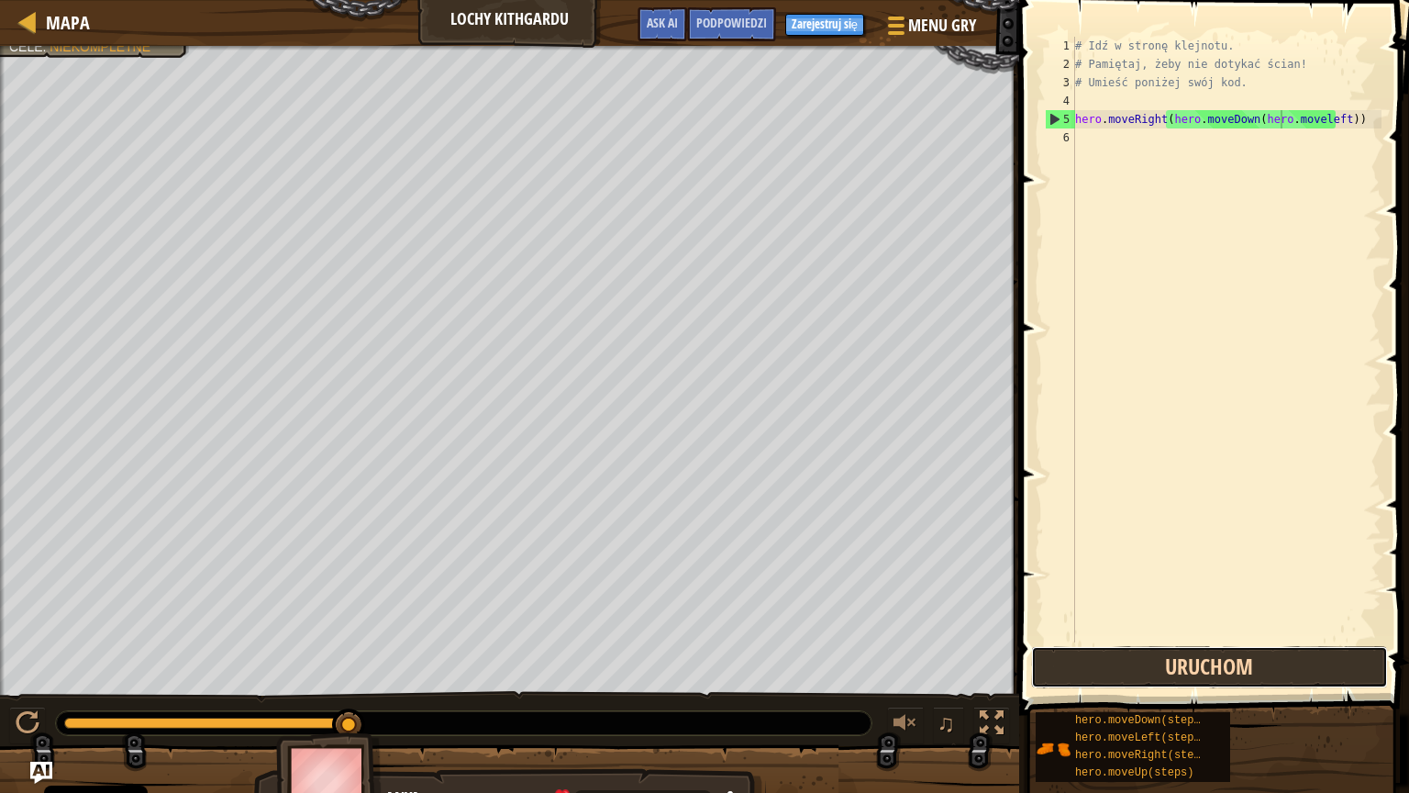
click at [1231, 680] on button "Uruchom" at bounding box center [1209, 667] width 357 height 42
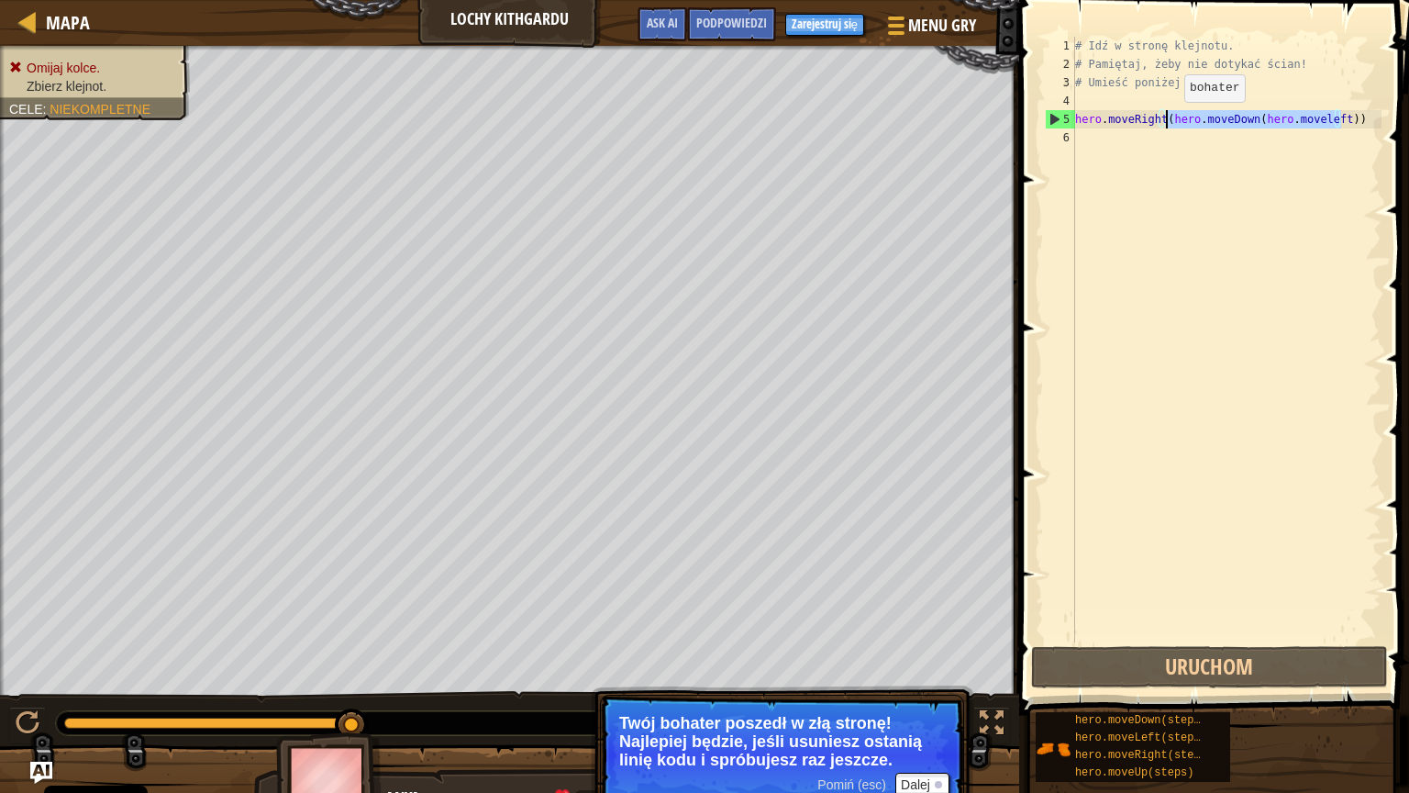
drag, startPoint x: 1339, startPoint y: 117, endPoint x: 1170, endPoint y: 120, distance: 169.7
click at [1170, 120] on div "# Idź w stronę klejnotu. # Pamiętaj, żeby nie dotykać ścian! # Umieść poniżej s…" at bounding box center [1226, 358] width 310 height 642
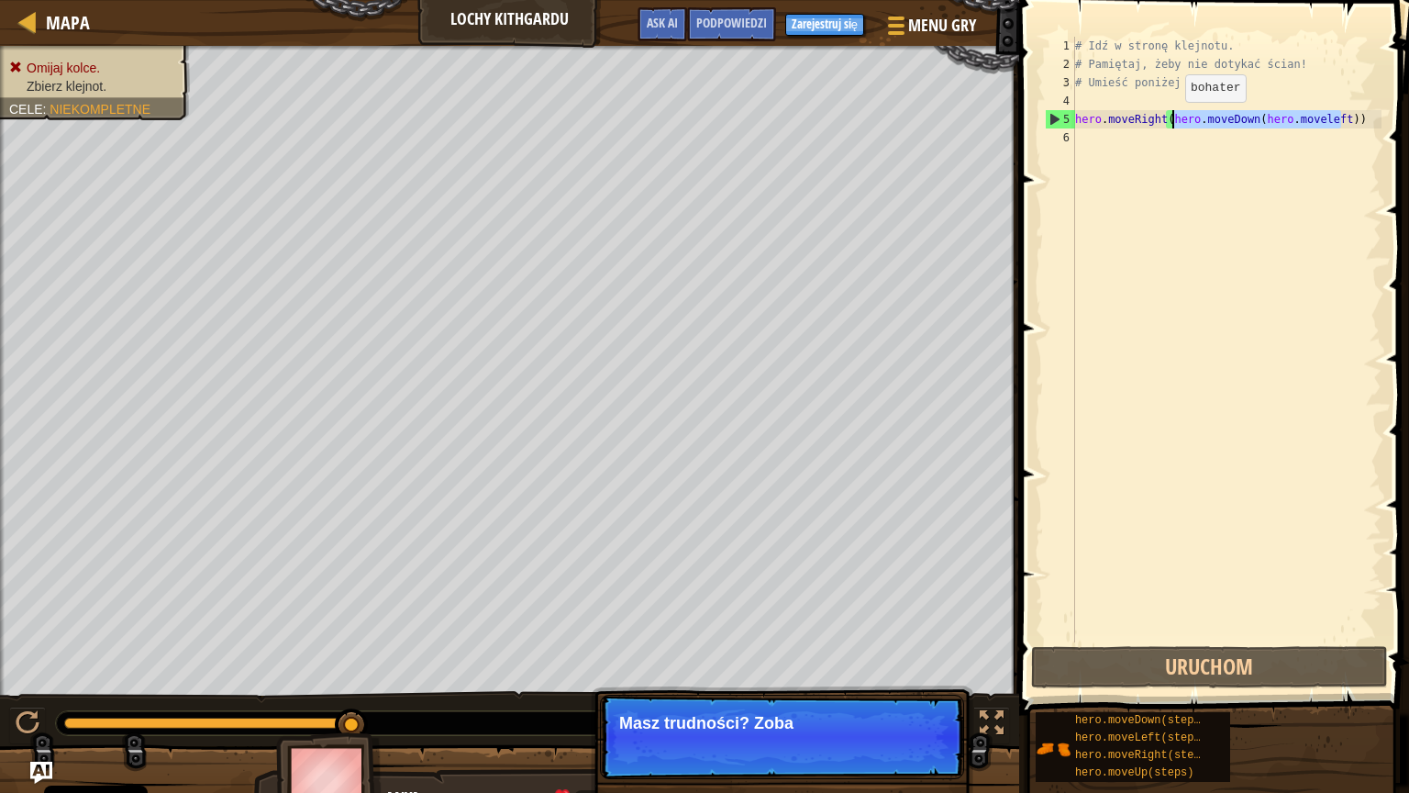
scroll to position [8, 6]
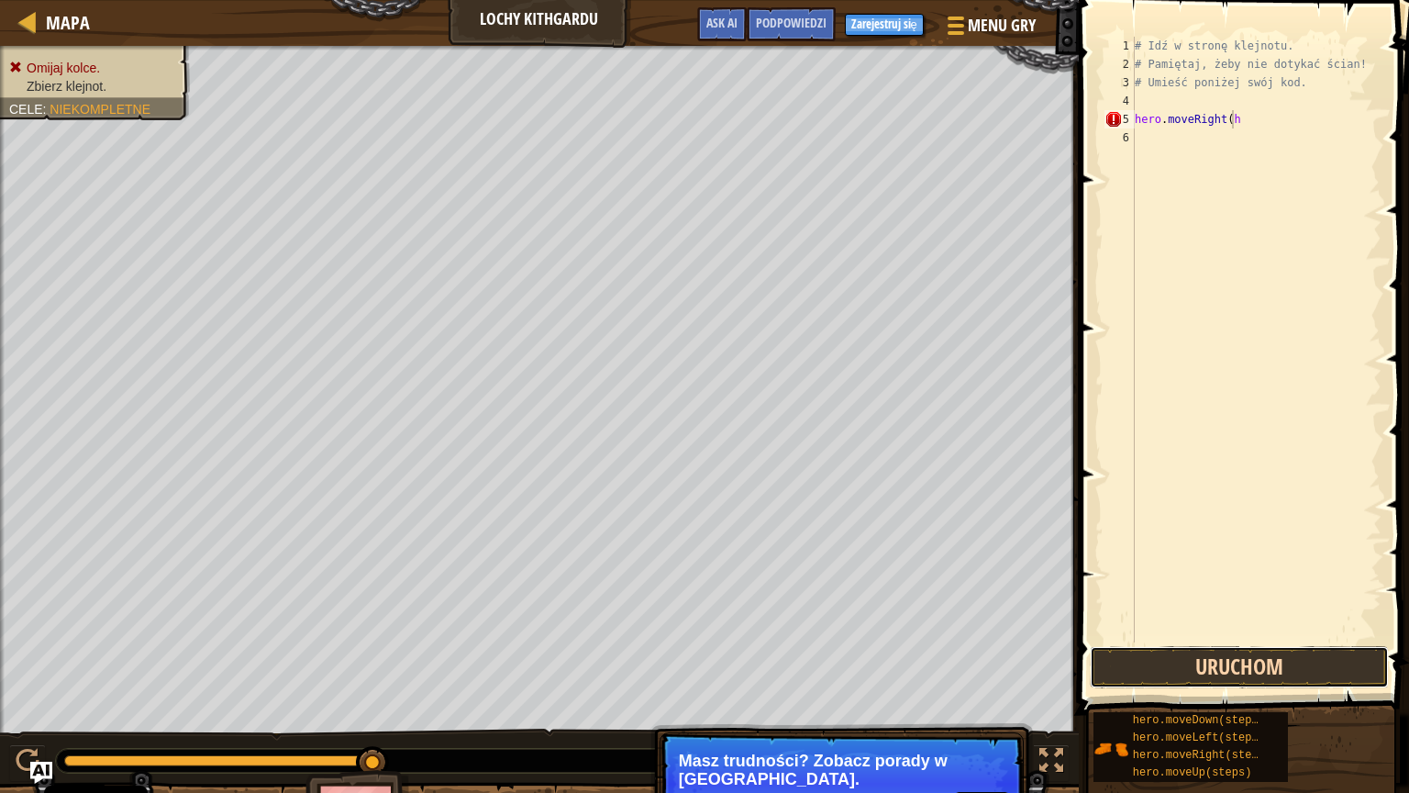
click at [1334, 672] on button "Uruchom" at bounding box center [1239, 667] width 299 height 42
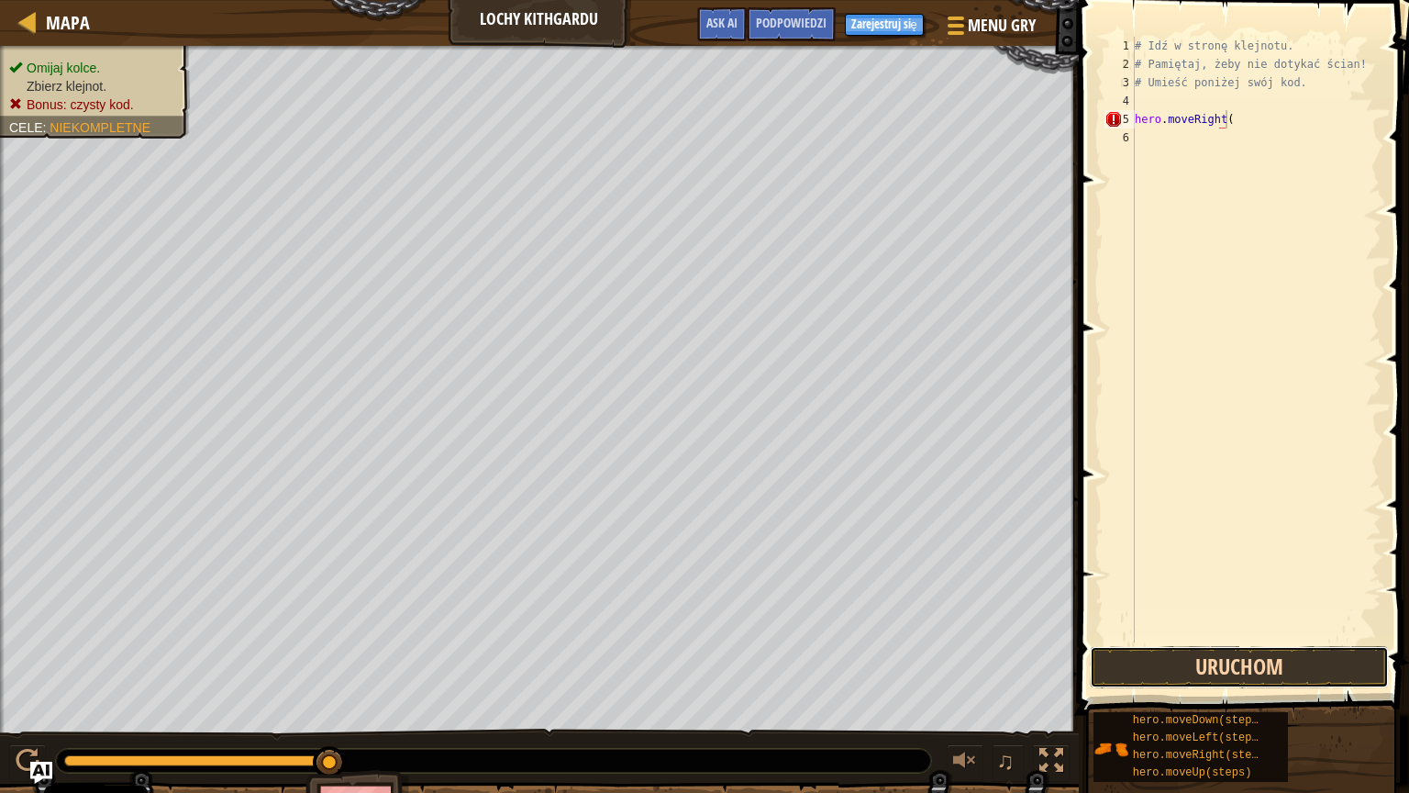
click at [1339, 669] on button "Uruchom" at bounding box center [1239, 667] width 299 height 42
click at [1346, 672] on button "Uruchom" at bounding box center [1239, 667] width 299 height 42
type textarea "hero.moveRight()"
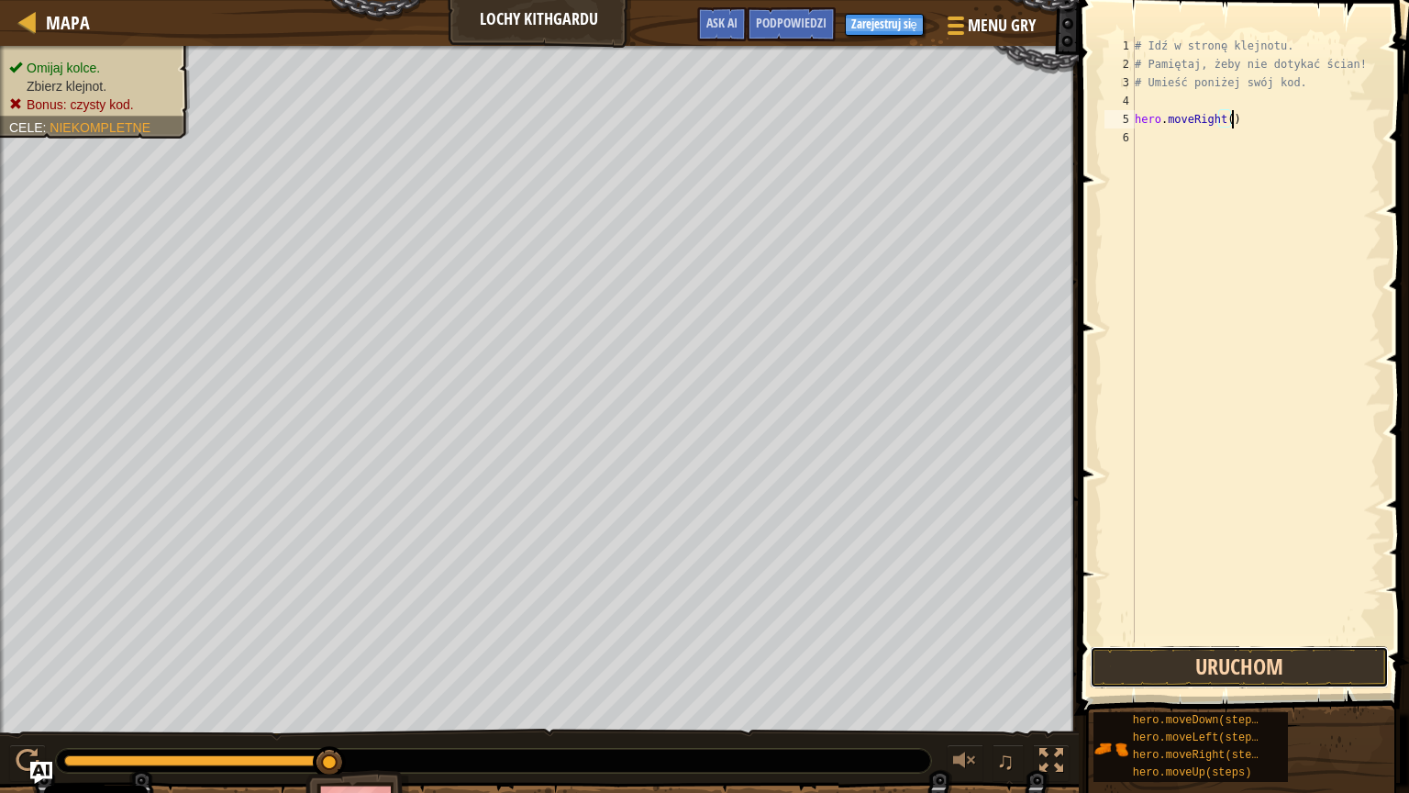
click at [1233, 662] on button "Uruchom" at bounding box center [1239, 667] width 299 height 42
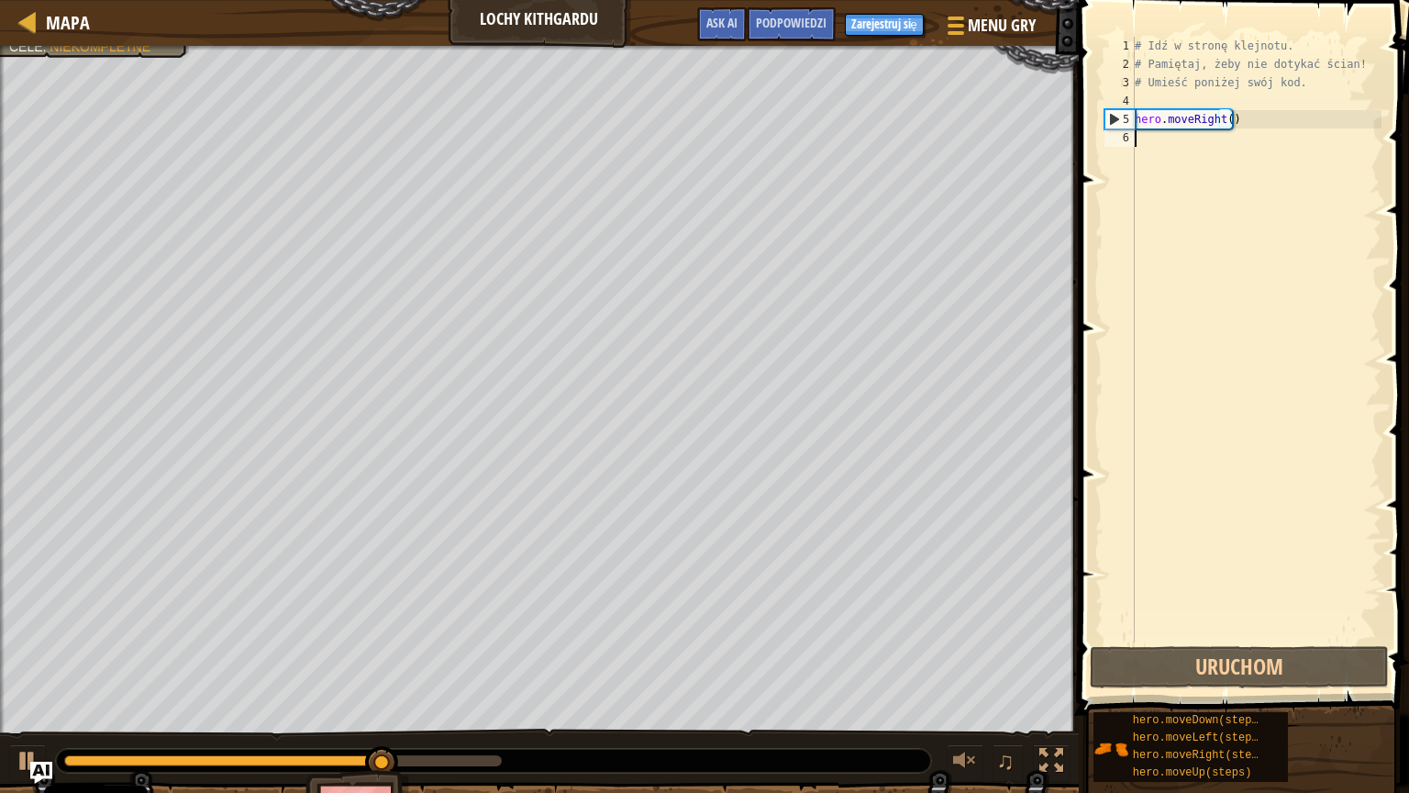
click at [1158, 139] on div "# Idź w stronę klejnotu. # Pamiętaj, żeby nie dotykać ścian! # Umieść poniżej s…" at bounding box center [1256, 358] width 250 height 642
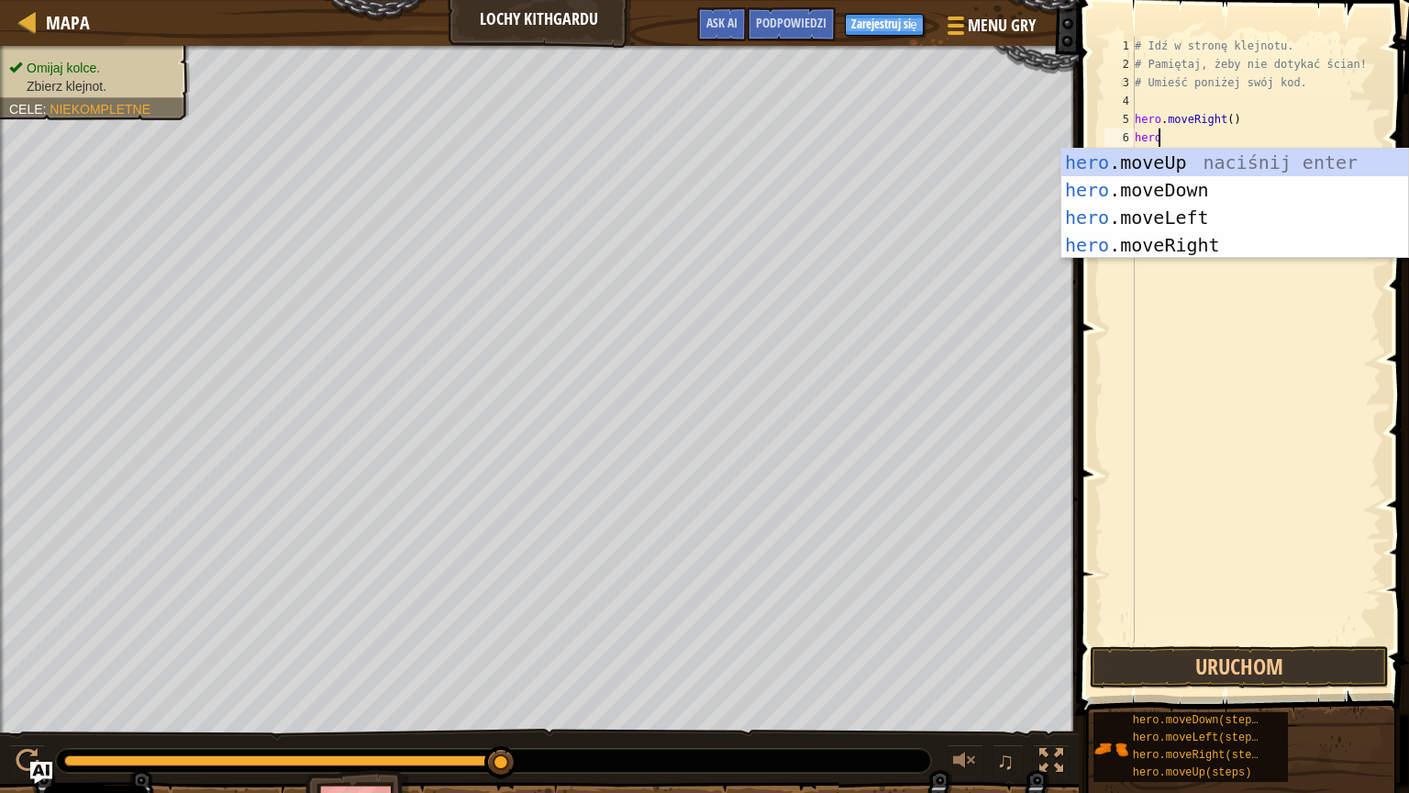
scroll to position [8, 0]
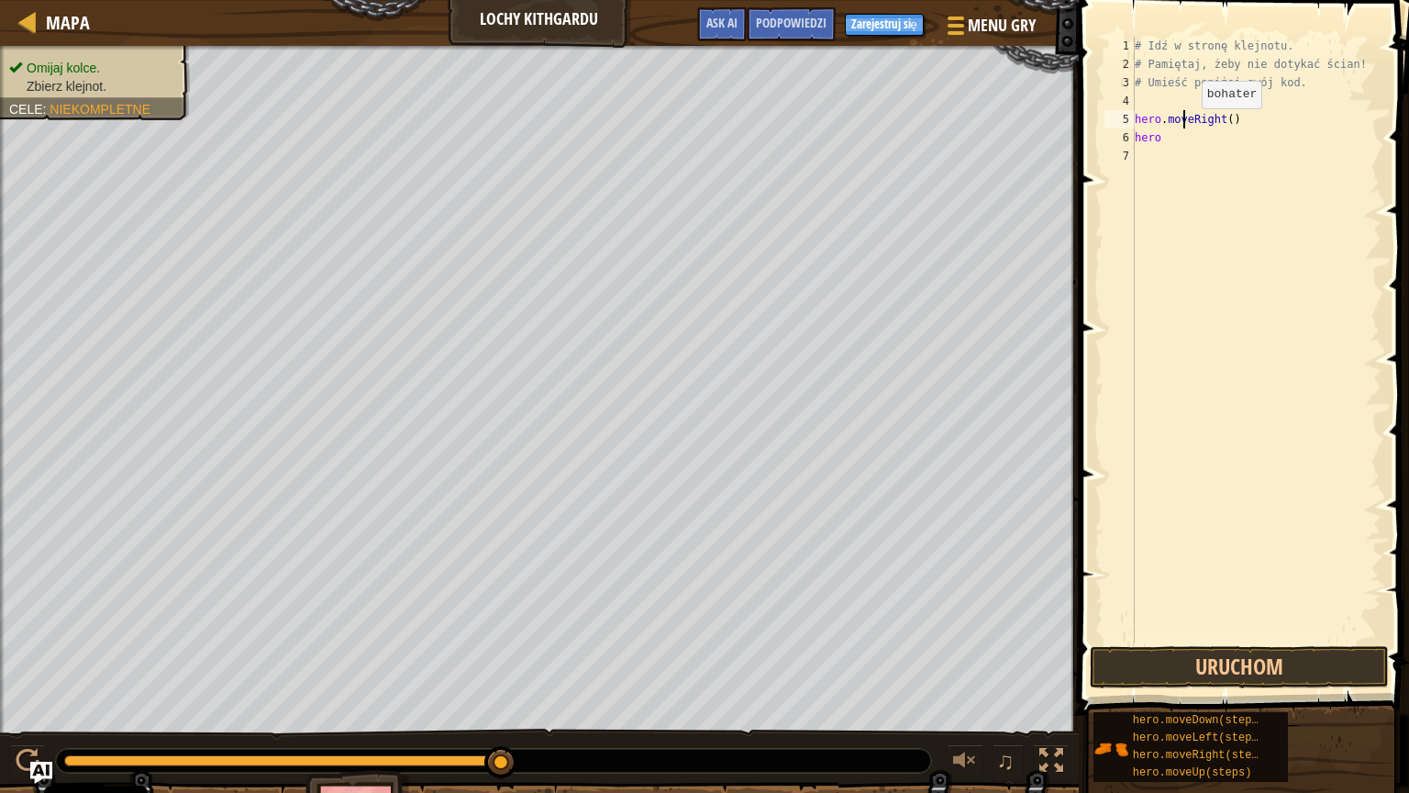
drag, startPoint x: 1158, startPoint y: 139, endPoint x: 1185, endPoint y: 126, distance: 30.8
click at [1185, 126] on div "# Idź w stronę klejnotu. # Pamiętaj, żeby nie dotykać ścian! # Umieść poniżej s…" at bounding box center [1256, 358] width 250 height 642
click at [1160, 139] on div "# Idź w stronę klejnotu. # Pamiętaj, żeby nie dotykać ścian! # Umieść poniżej s…" at bounding box center [1256, 358] width 250 height 642
type textarea "hero."
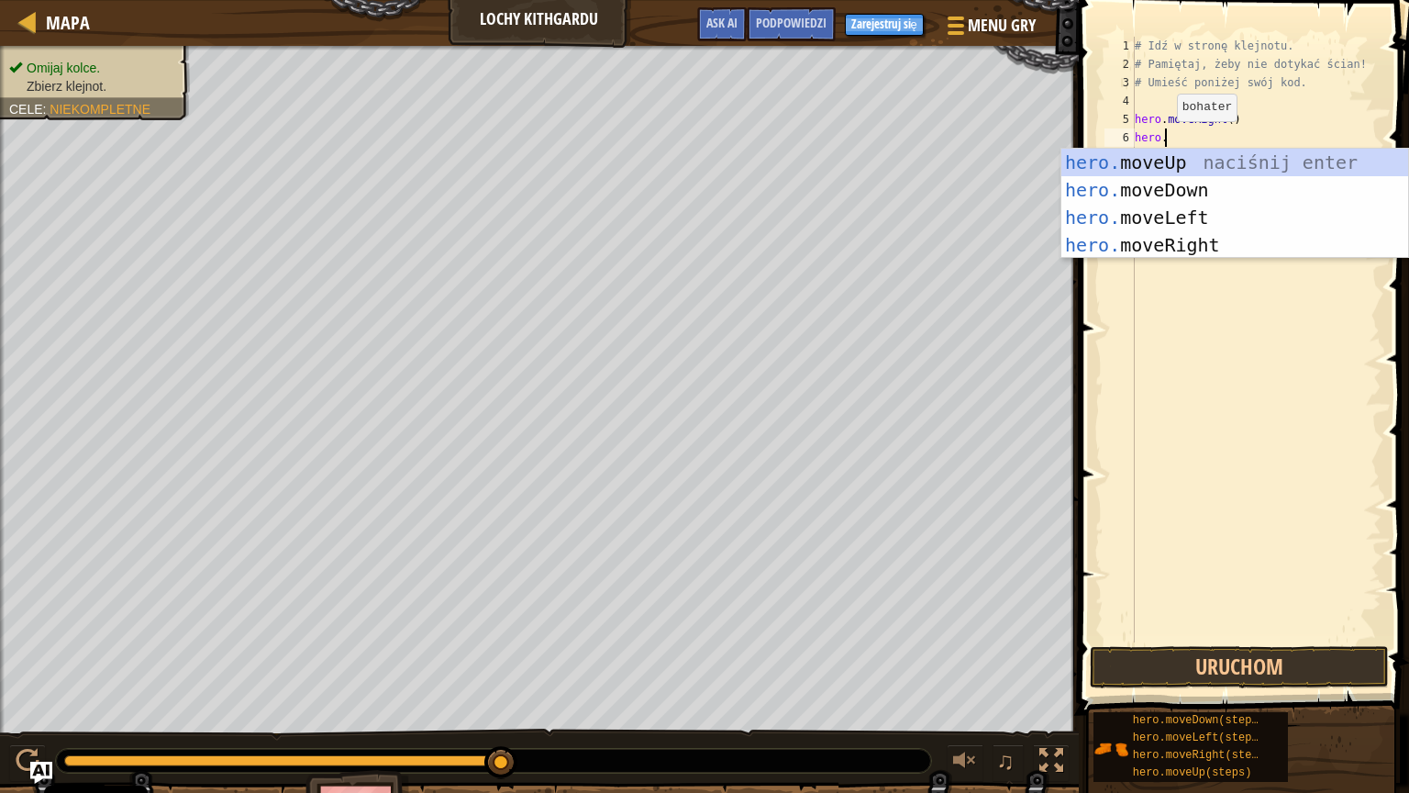
scroll to position [8, 1]
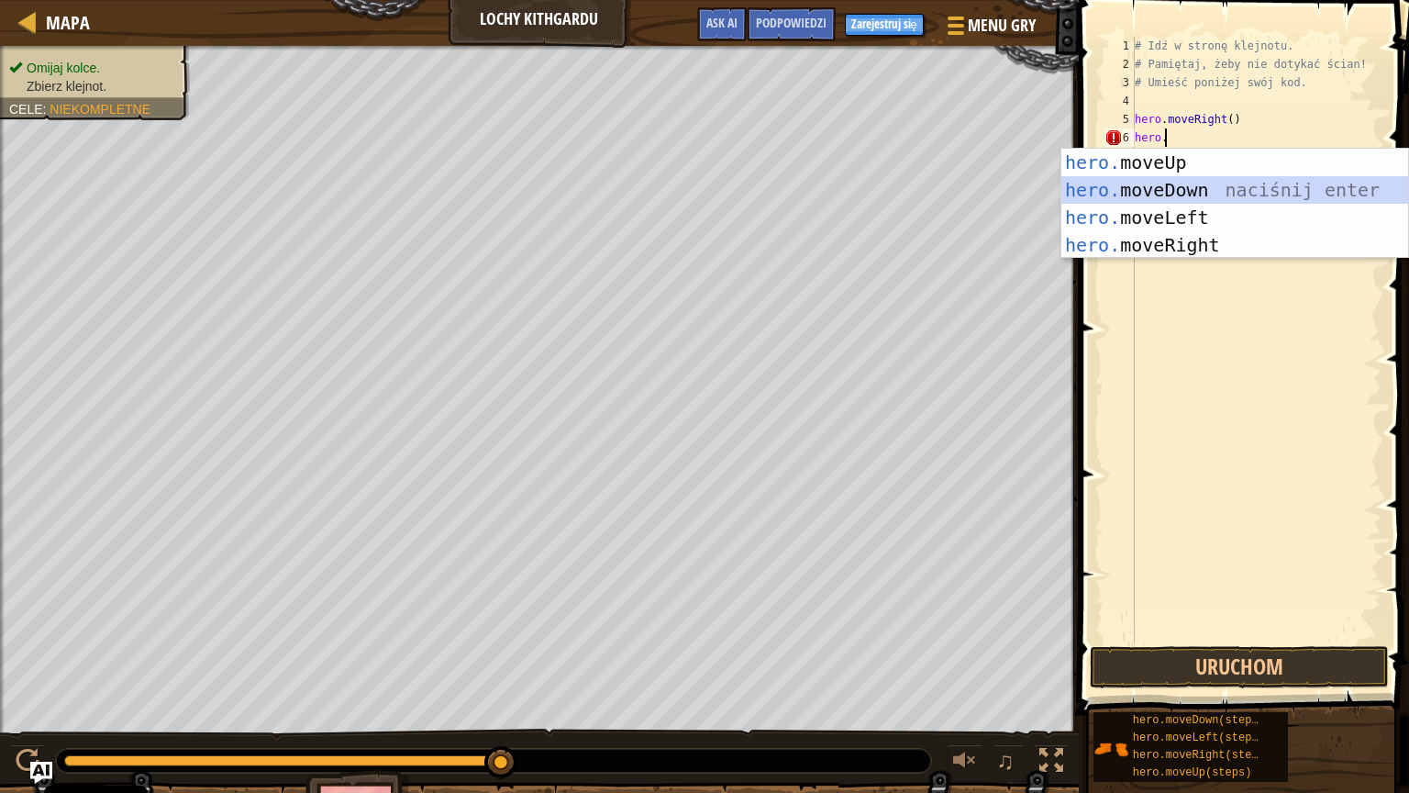
click at [1166, 191] on div "hero. moveUp naciśnij enter hero. moveDown naciśnij enter hero. moveLeft naciśn…" at bounding box center [1234, 231] width 347 height 165
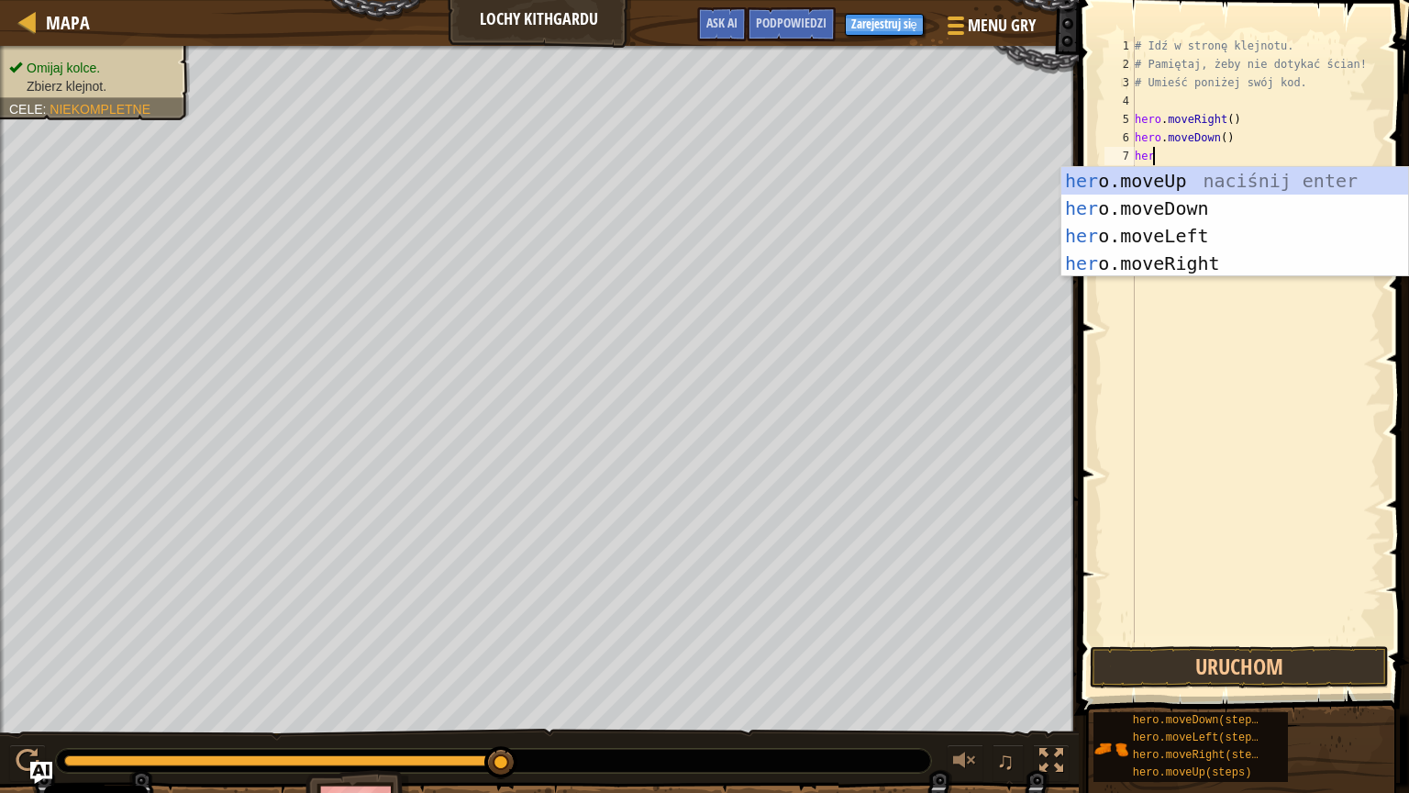
scroll to position [8, 0]
type textarea "hero."
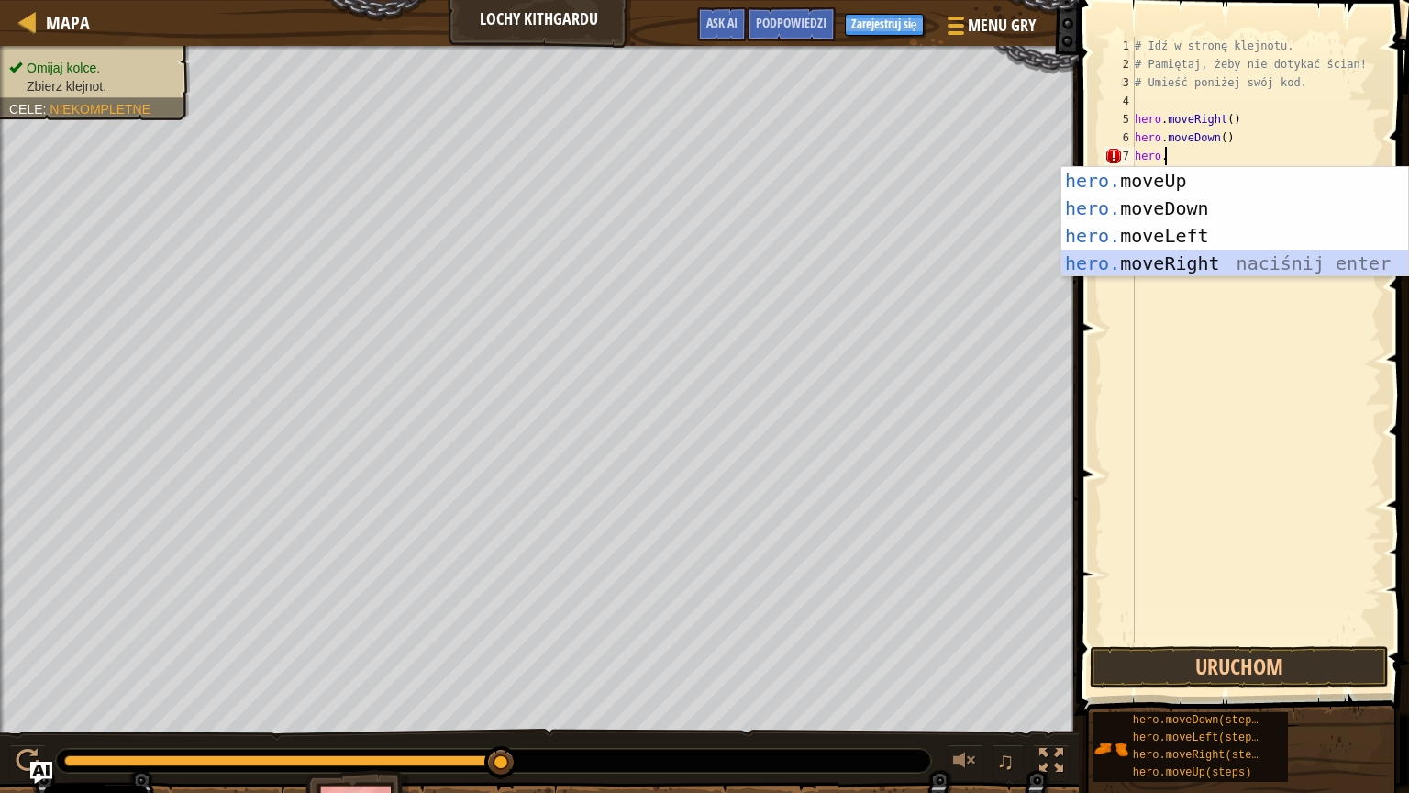
click at [1153, 264] on div "hero. moveUp naciśnij enter hero. moveDown naciśnij enter hero. moveLeft naciśn…" at bounding box center [1234, 249] width 347 height 165
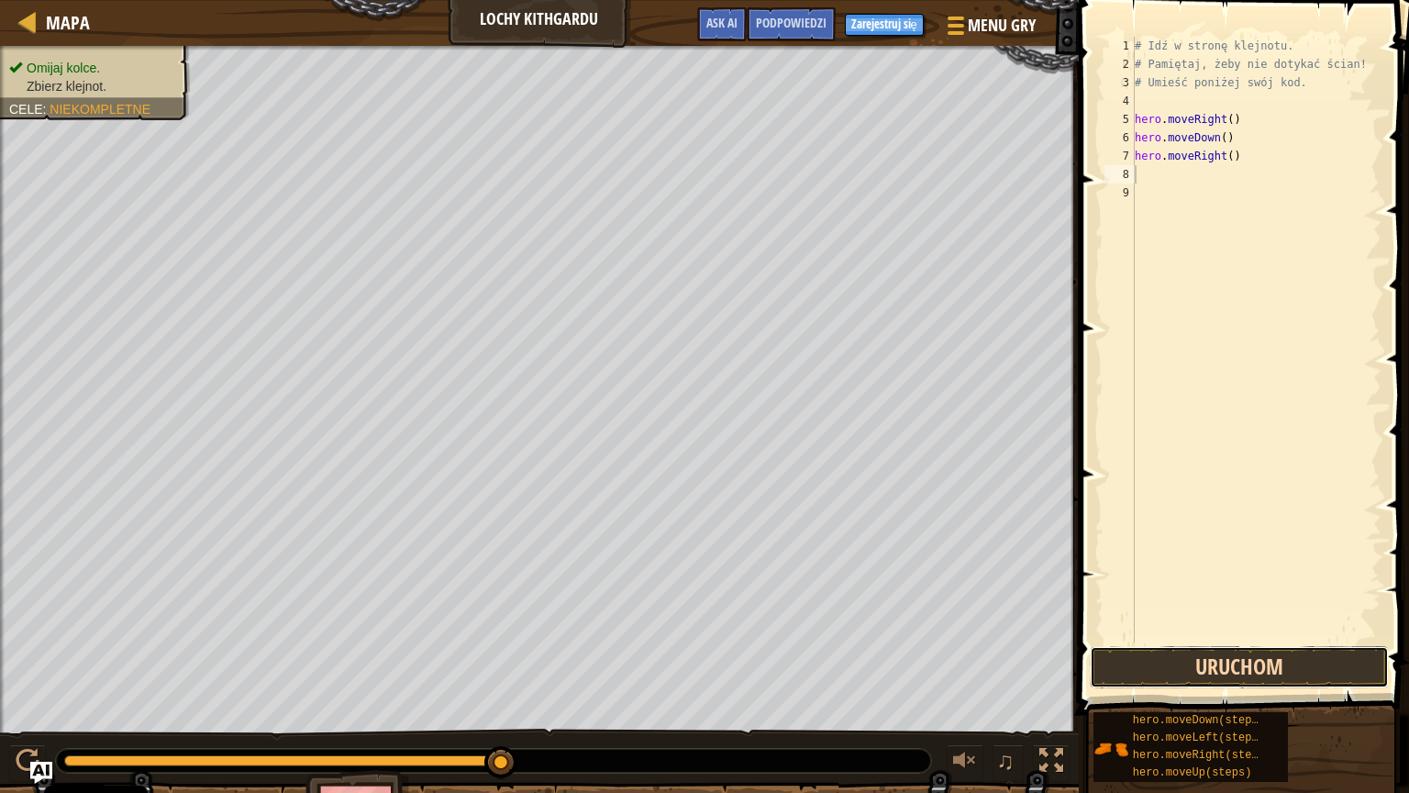
click at [1211, 660] on button "Uruchom" at bounding box center [1239, 667] width 299 height 42
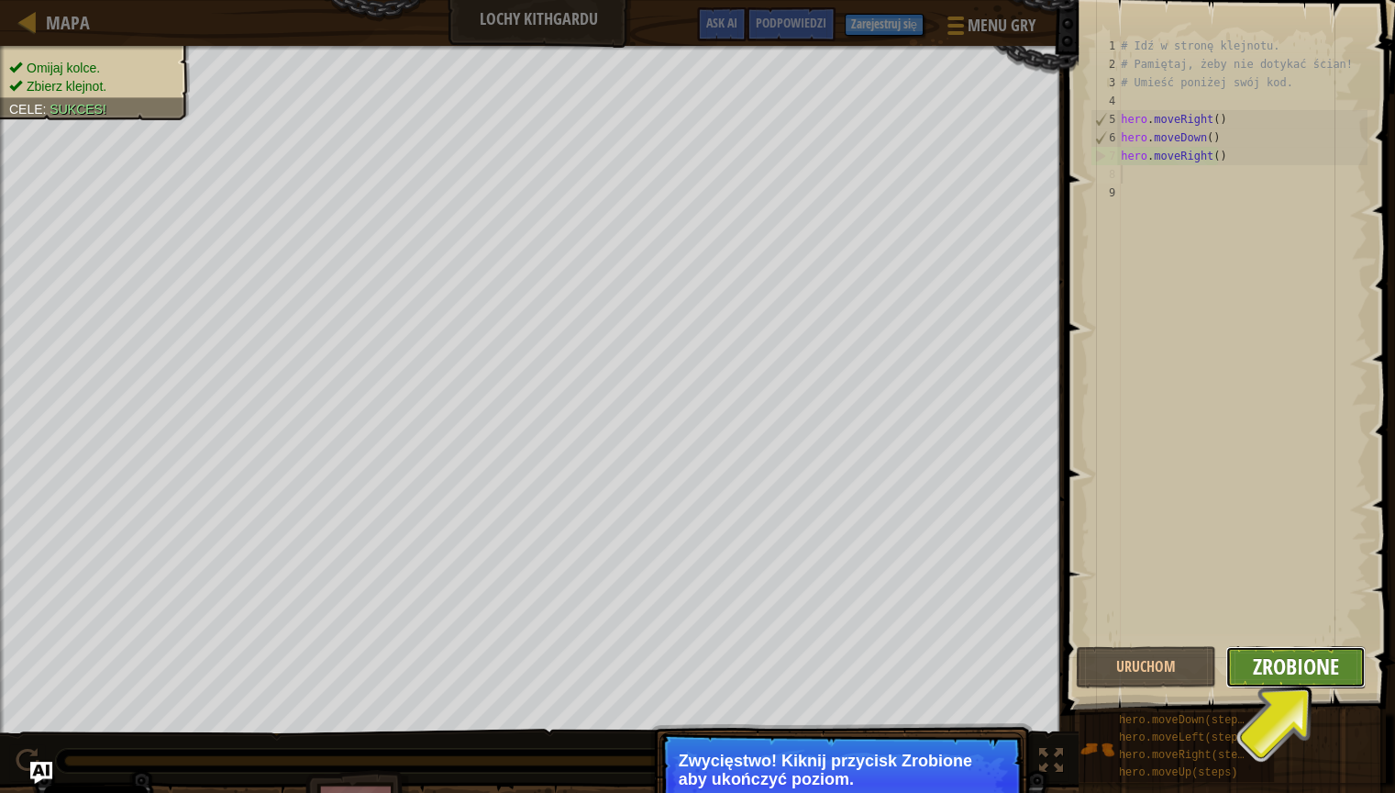
click at [1299, 653] on span "Zrobione" at bounding box center [1296, 665] width 86 height 29
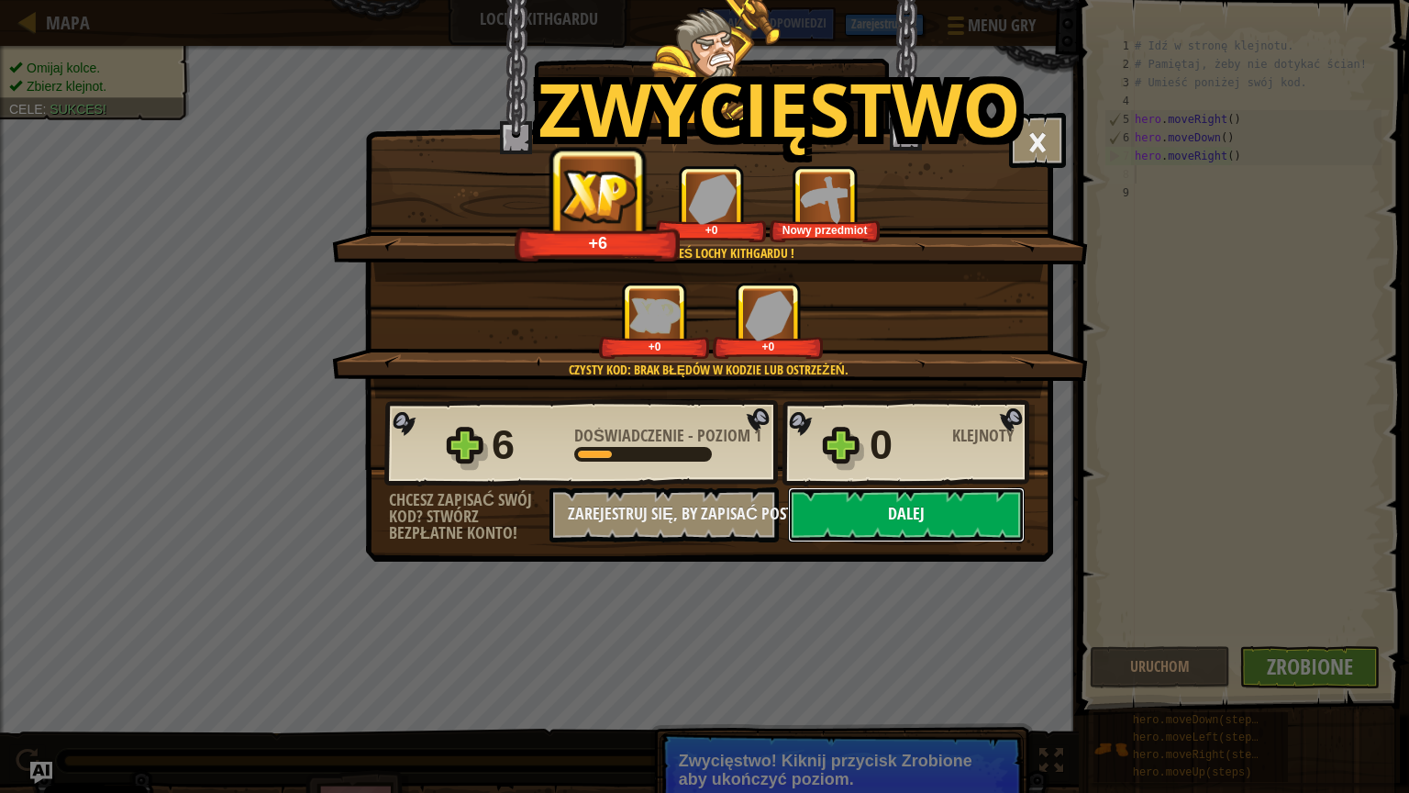
click at [982, 521] on button "Dalej" at bounding box center [906, 514] width 237 height 55
select select "pl"
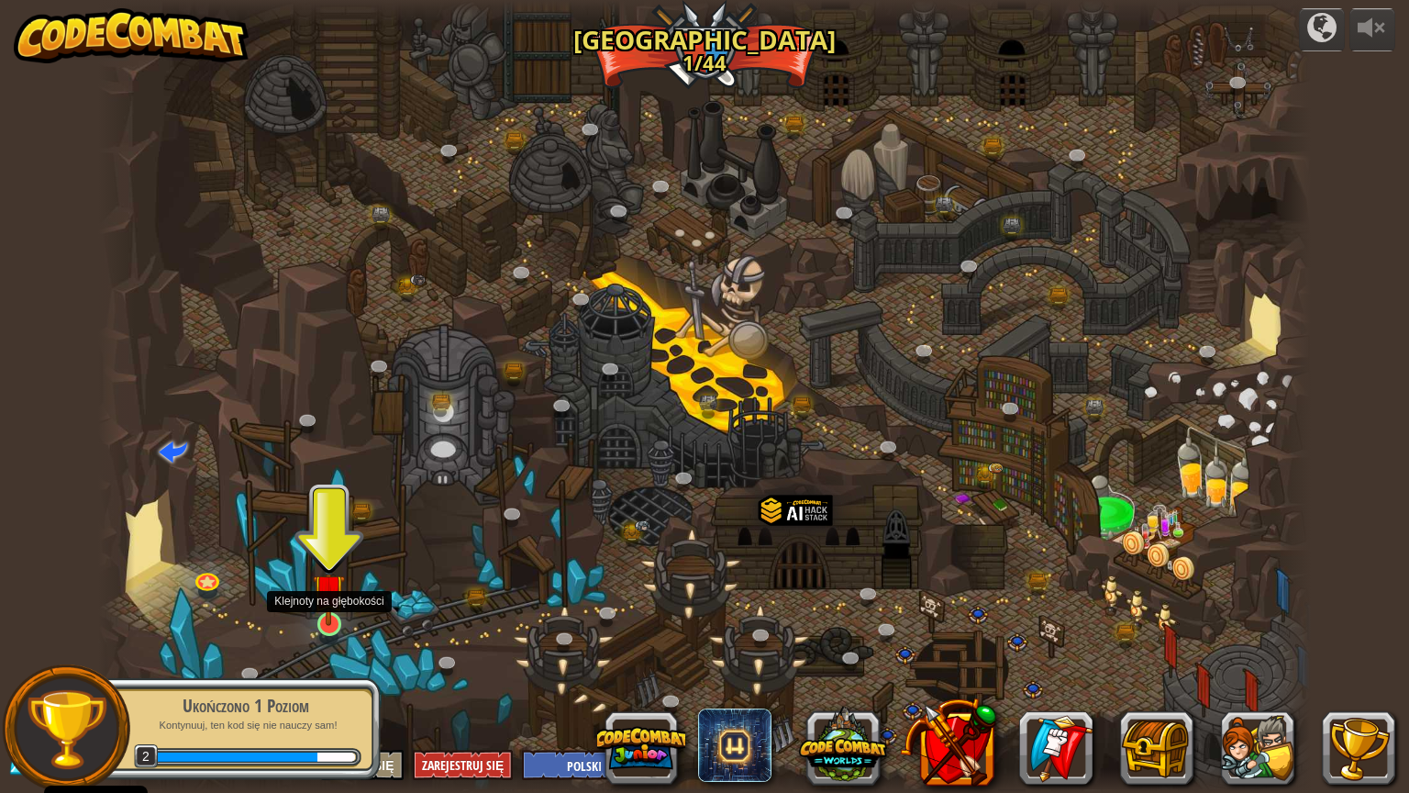
click at [313, 617] on img at bounding box center [329, 589] width 32 height 73
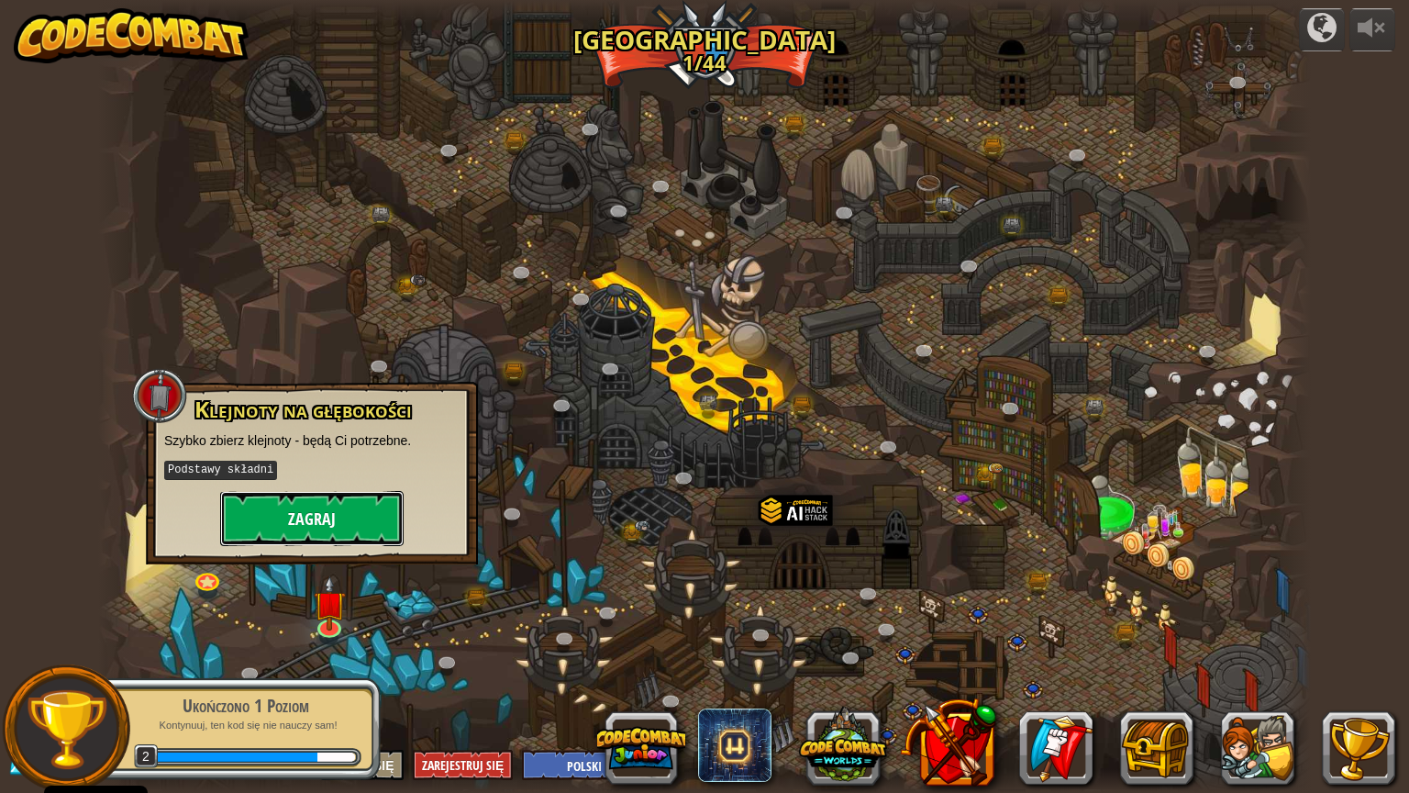
click at [316, 518] on button "Zagraj" at bounding box center [311, 518] width 183 height 55
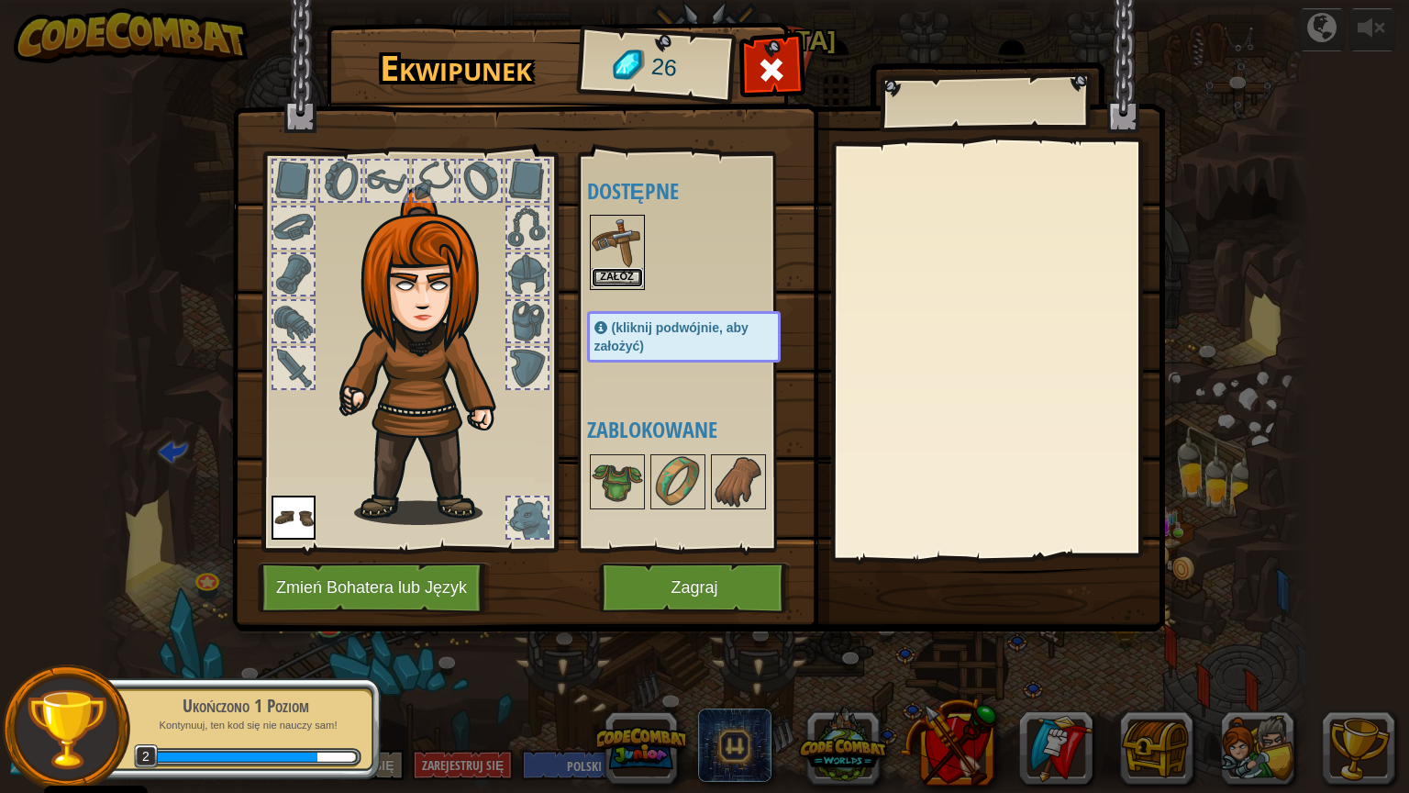
drag, startPoint x: 625, startPoint y: 273, endPoint x: 604, endPoint y: 288, distance: 25.7
click at [604, 288] on div "Załóż" at bounding box center [617, 252] width 55 height 75
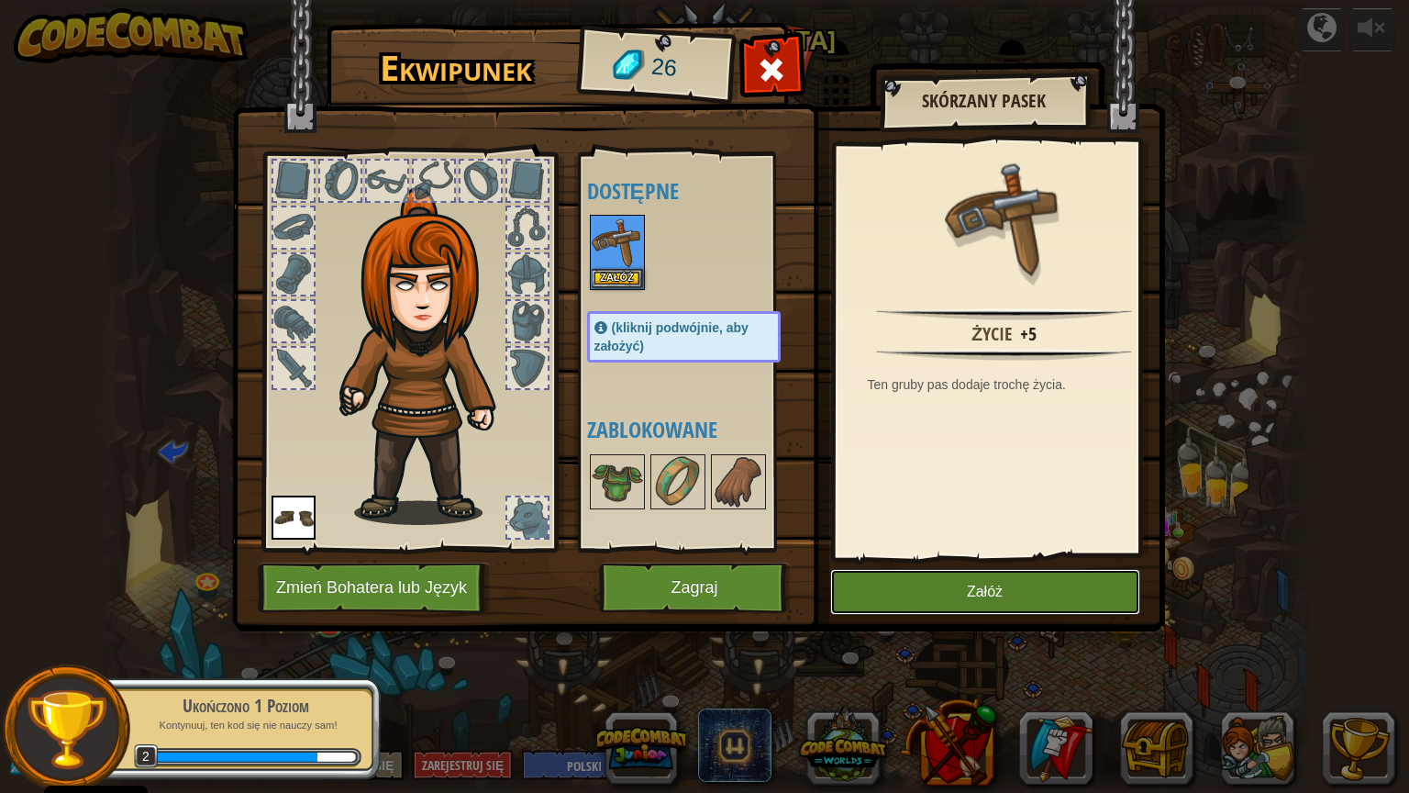
click at [952, 585] on button "Załóż" at bounding box center [985, 592] width 310 height 46
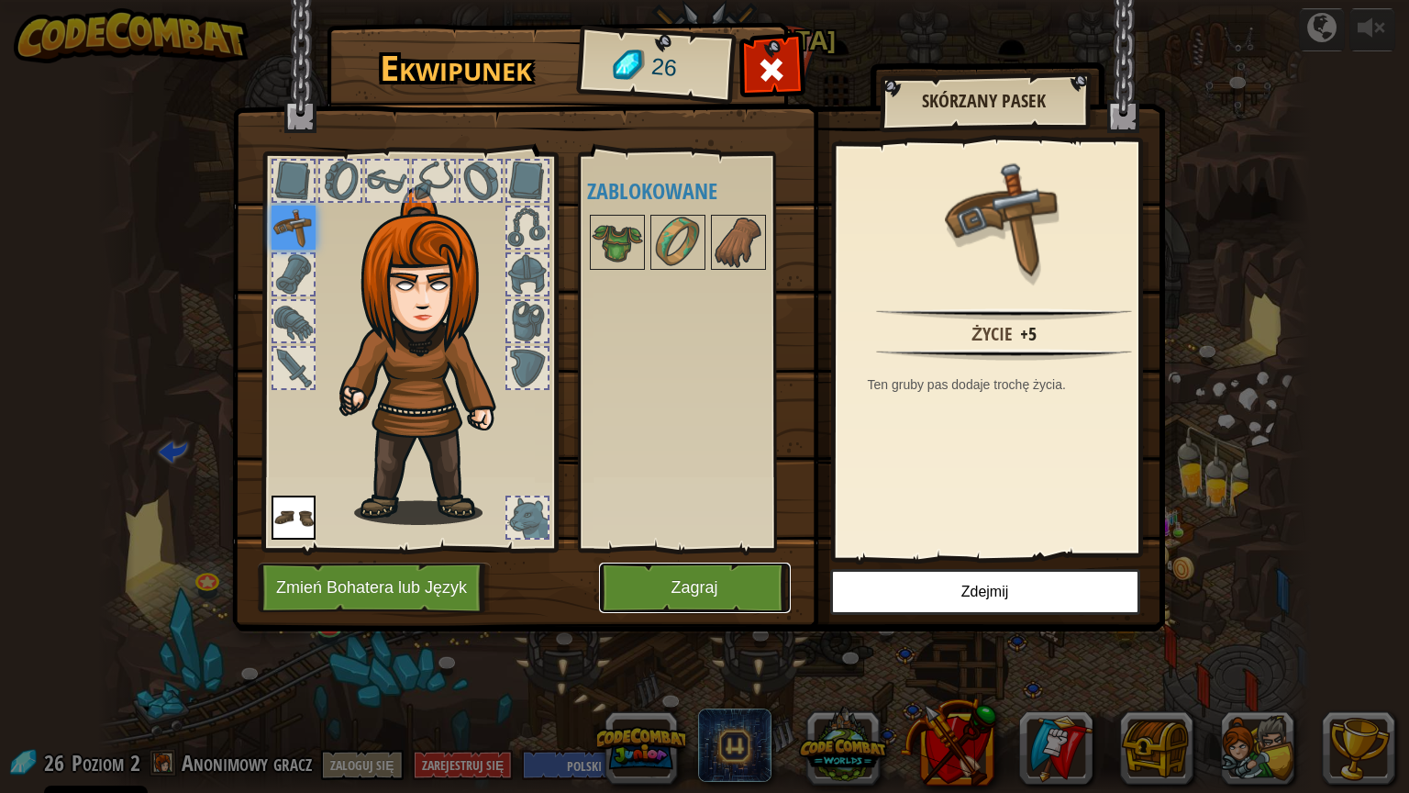
click at [730, 572] on button "Zagraj" at bounding box center [695, 587] width 192 height 50
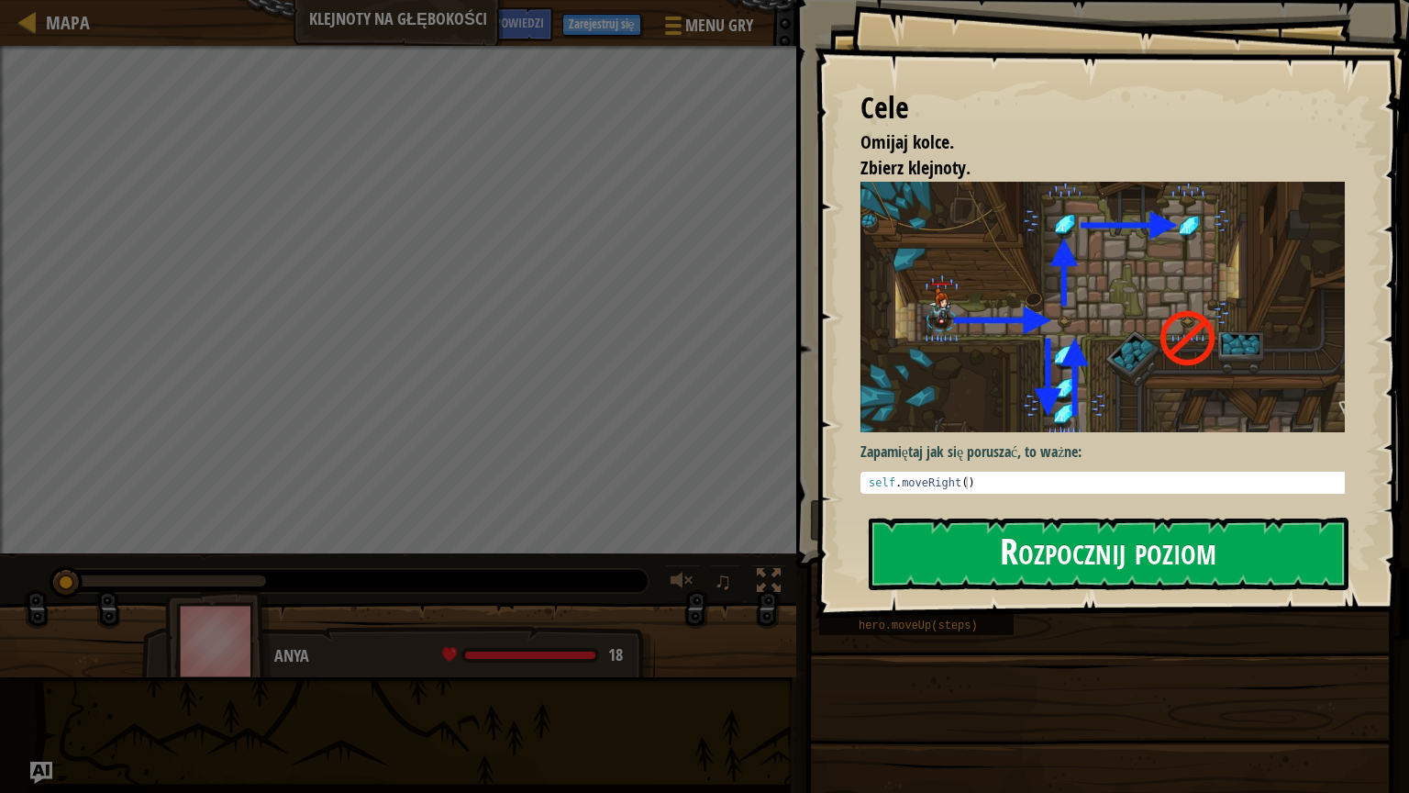
click at [1012, 562] on button "Rozpocznij poziom" at bounding box center [1109, 553] width 480 height 72
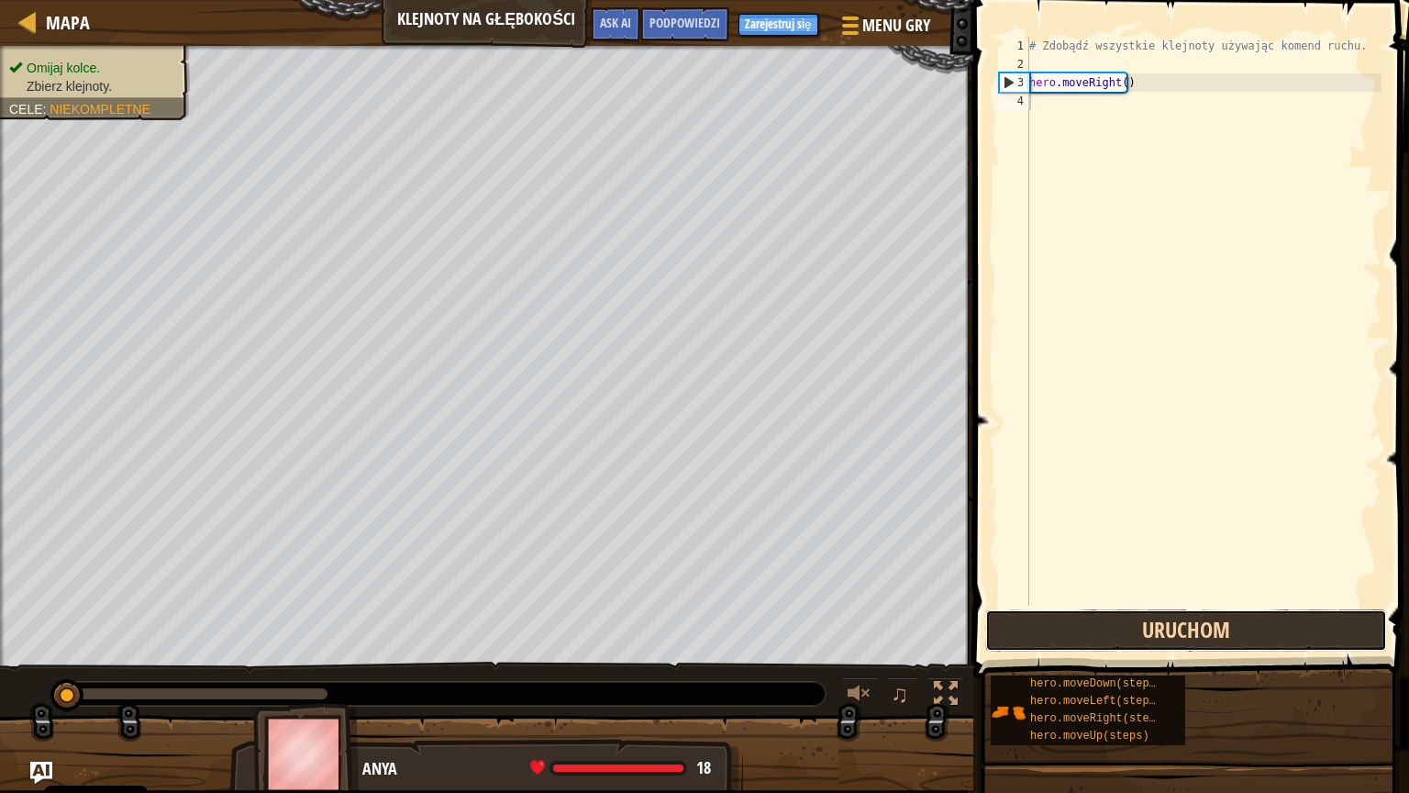
click at [1152, 629] on button "Uruchom" at bounding box center [1186, 630] width 402 height 42
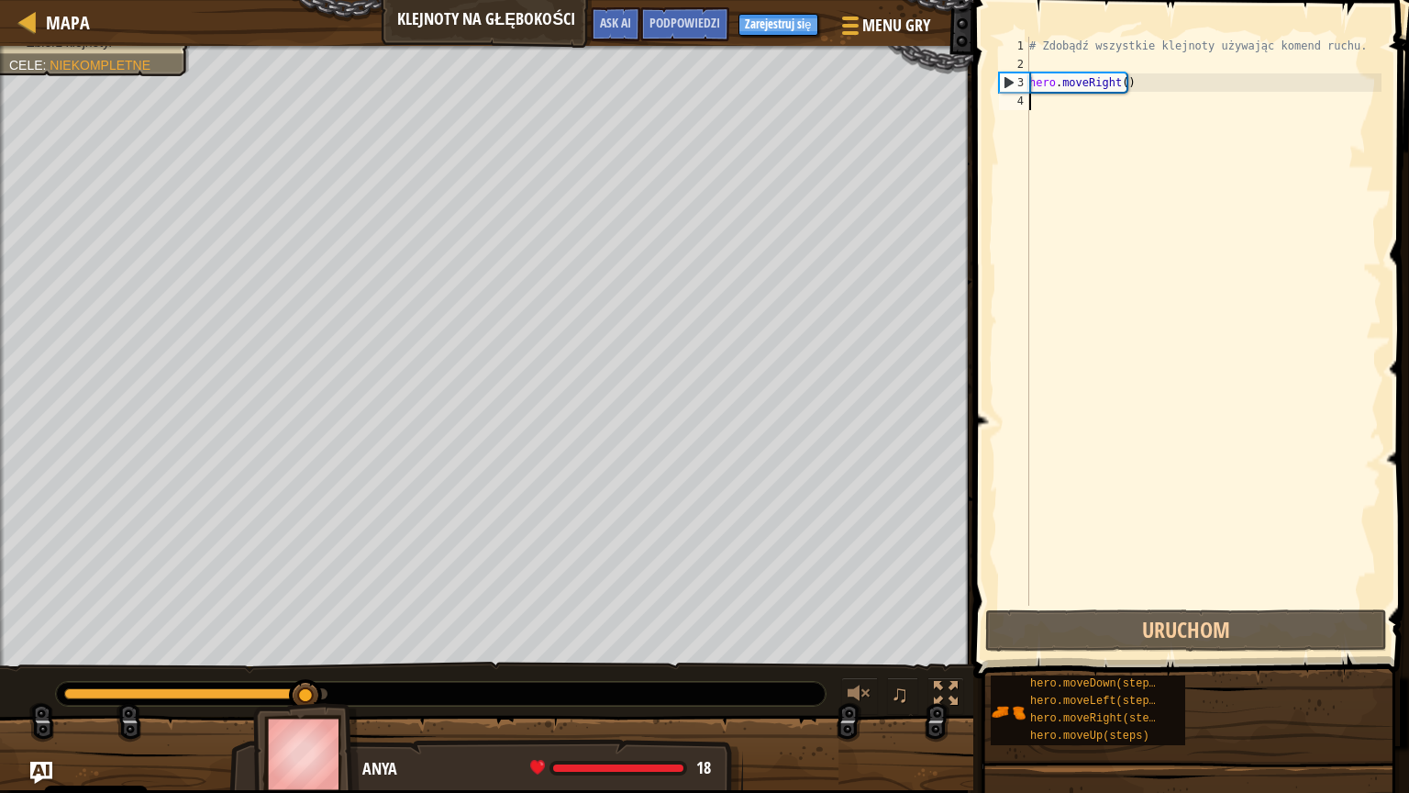
click at [1053, 99] on div "# Zdobądź wszystkie klejnoty używając komend ruchu. hero . moveRight ( )" at bounding box center [1204, 339] width 356 height 605
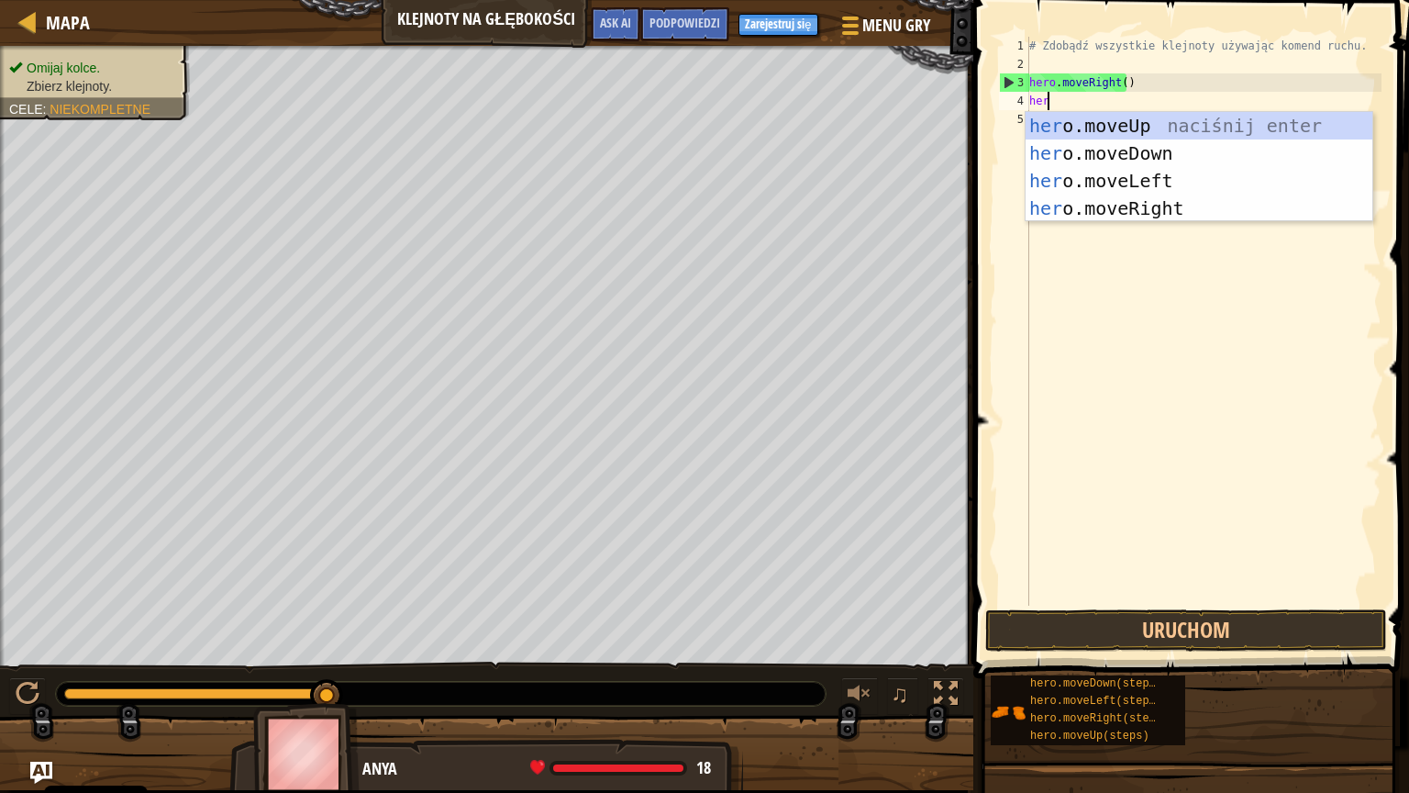
type textarea "hero"
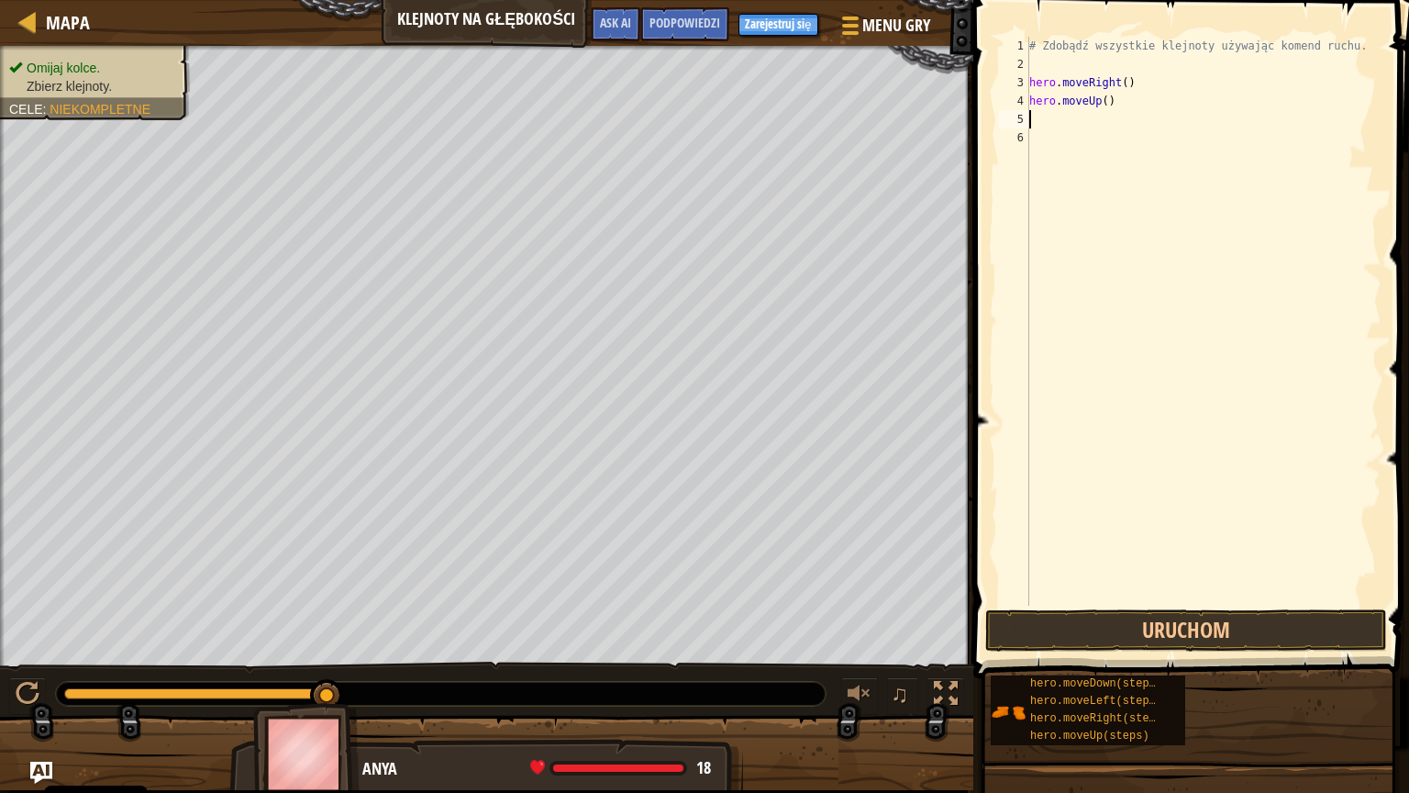
scroll to position [8, 0]
click at [1103, 98] on div "# Zdobądź wszystkie klejnoty używając komend ruchu. hero . moveRight ( ) hero .…" at bounding box center [1204, 339] width 356 height 605
click at [1134, 625] on button "Uruchom" at bounding box center [1186, 630] width 402 height 42
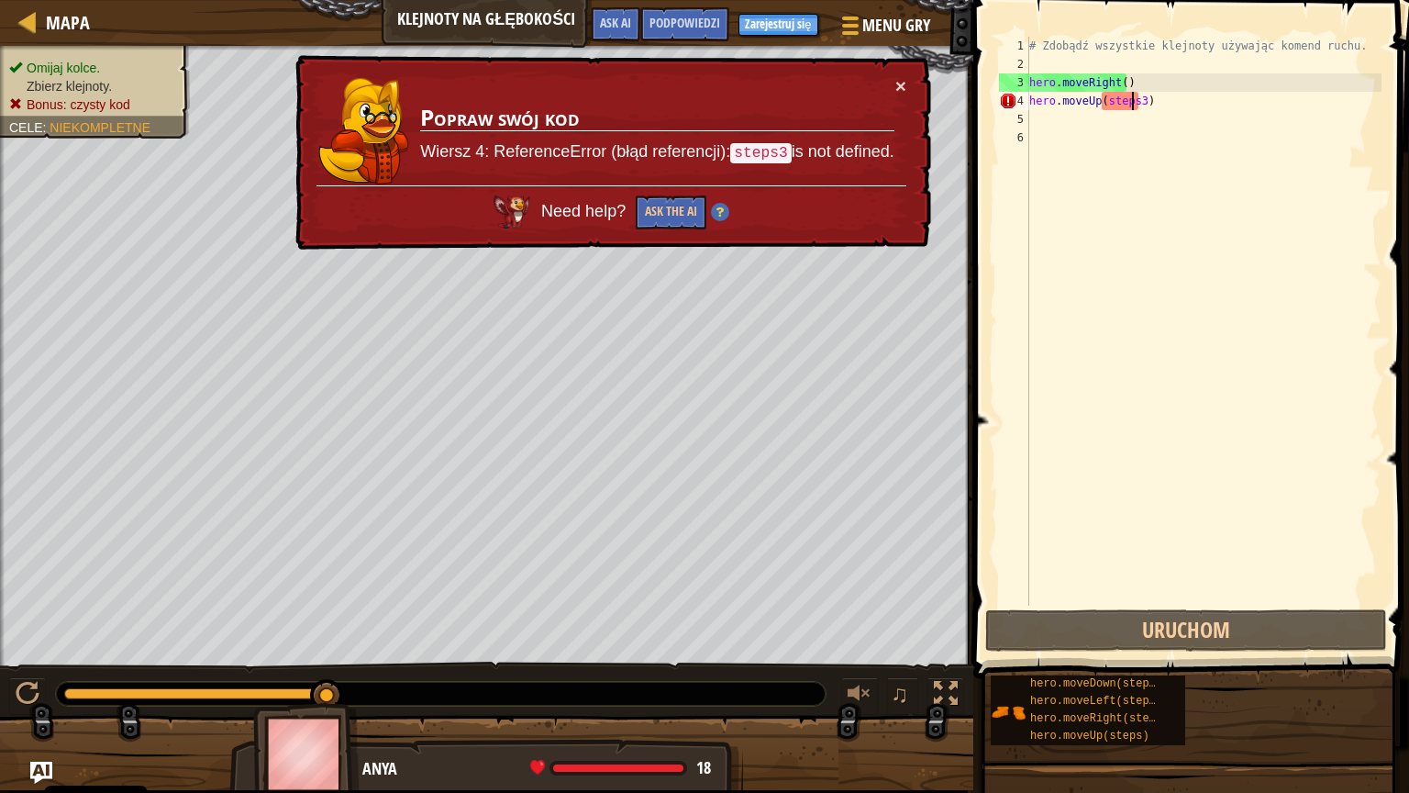
click at [1134, 97] on div "# Zdobądź wszystkie klejnoty używając komend ruchu. hero . moveRight ( ) hero .…" at bounding box center [1204, 339] width 356 height 605
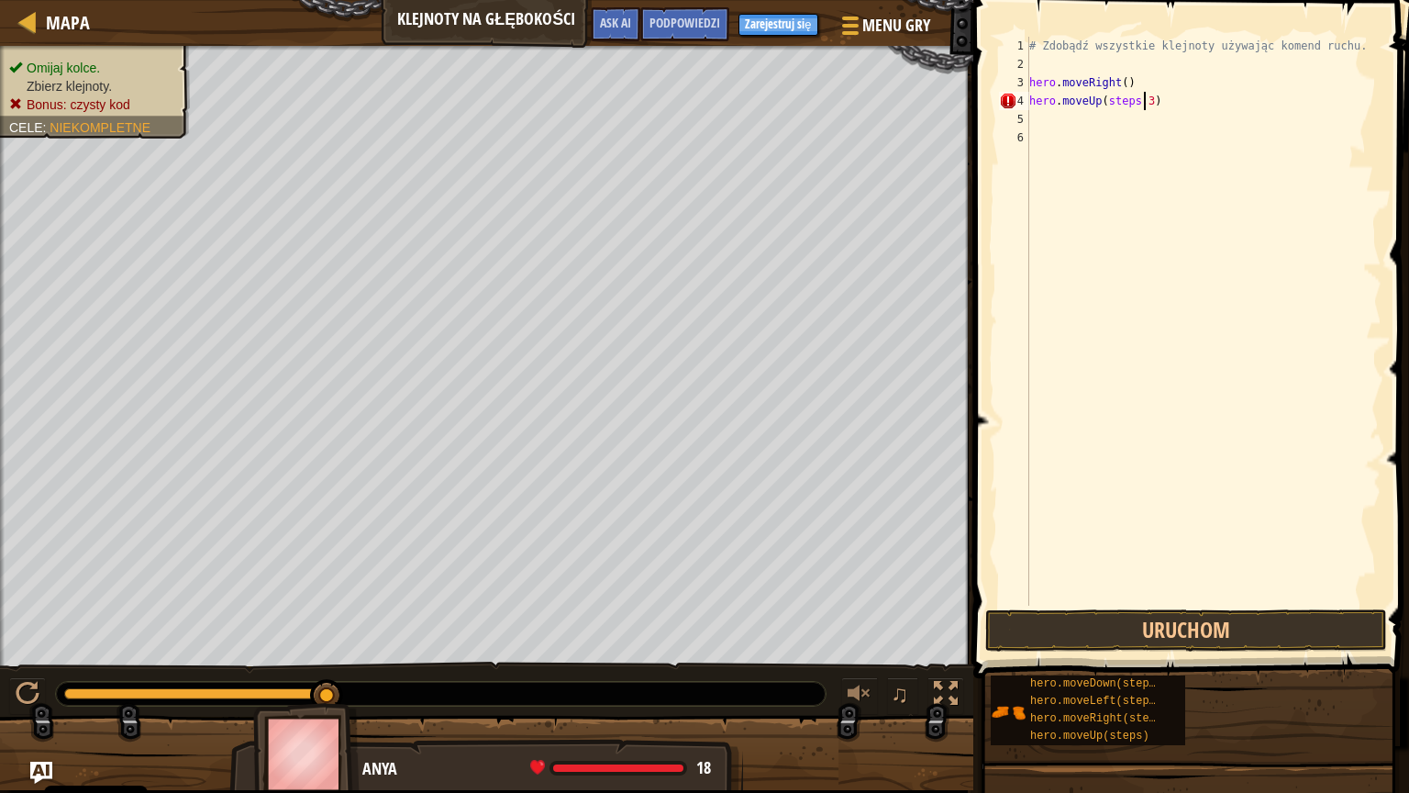
click at [1142, 98] on div "# Zdobądź wszystkie klejnoty używając komend ruchu. hero . moveRight ( ) hero .…" at bounding box center [1204, 339] width 356 height 605
type textarea "hero.moveUp()"
click at [1046, 621] on button "Uruchom" at bounding box center [1186, 630] width 402 height 42
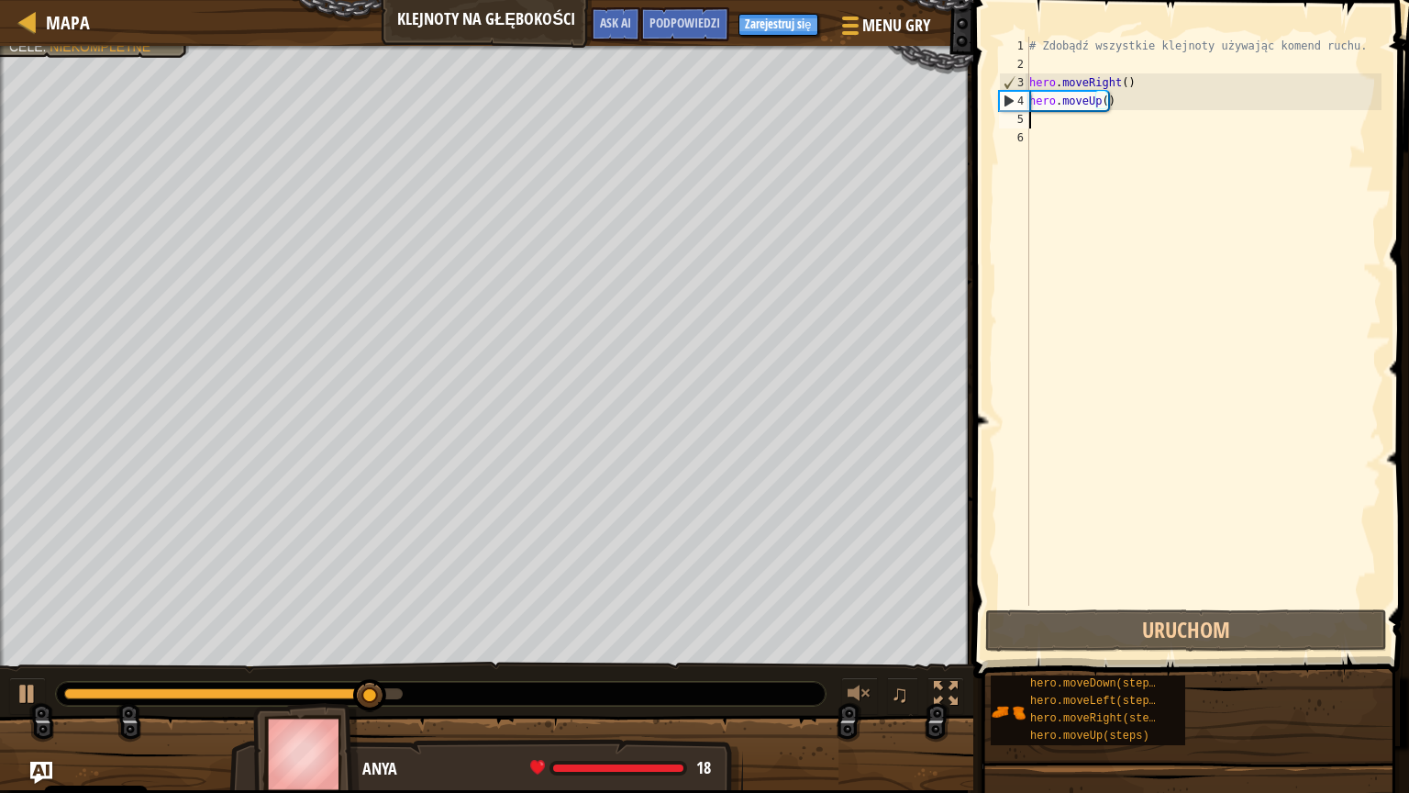
click at [1058, 114] on div "# Zdobądź wszystkie klejnoty używając komend ruchu. hero . moveRight ( ) hero .…" at bounding box center [1204, 339] width 356 height 605
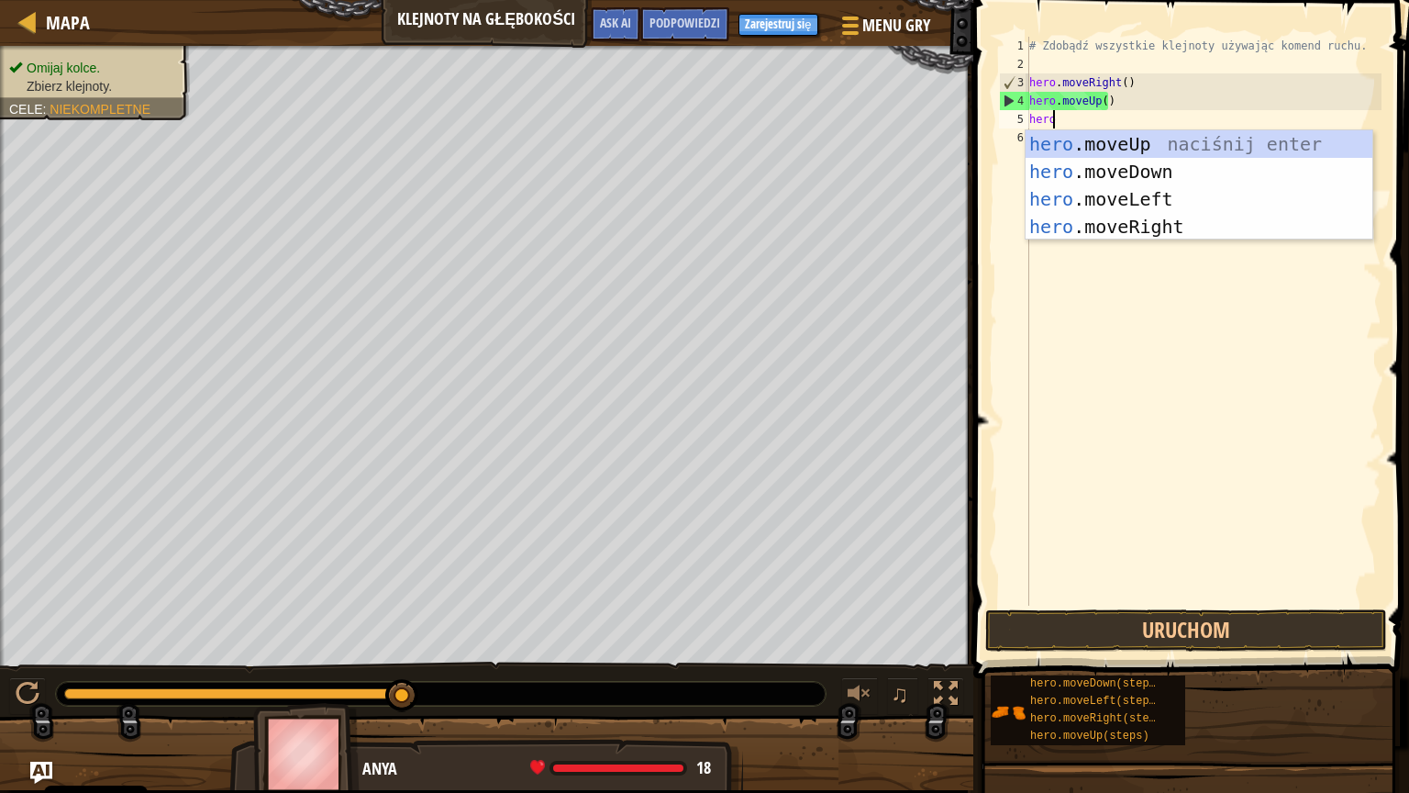
scroll to position [8, 0]
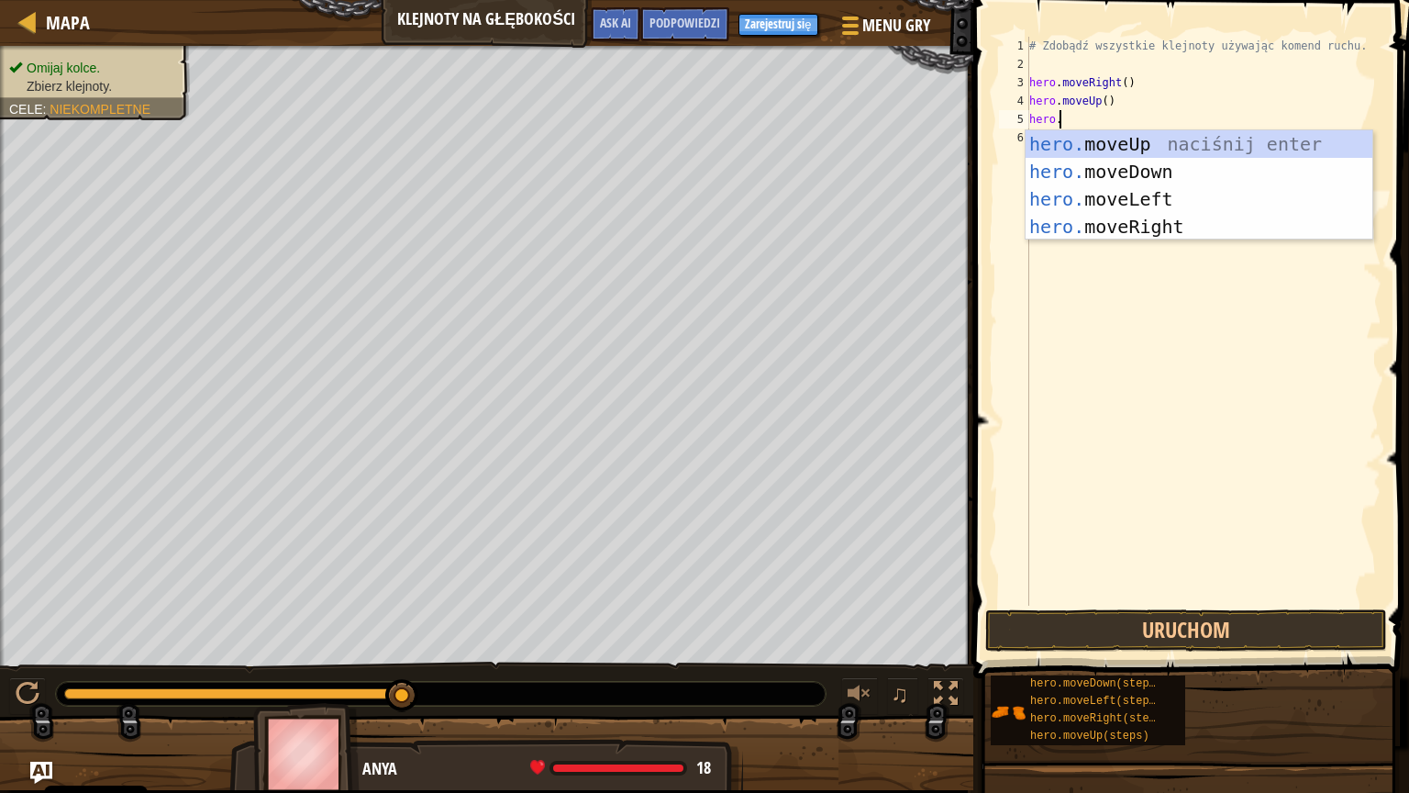
type textarea "[DOMAIN_NAME]"
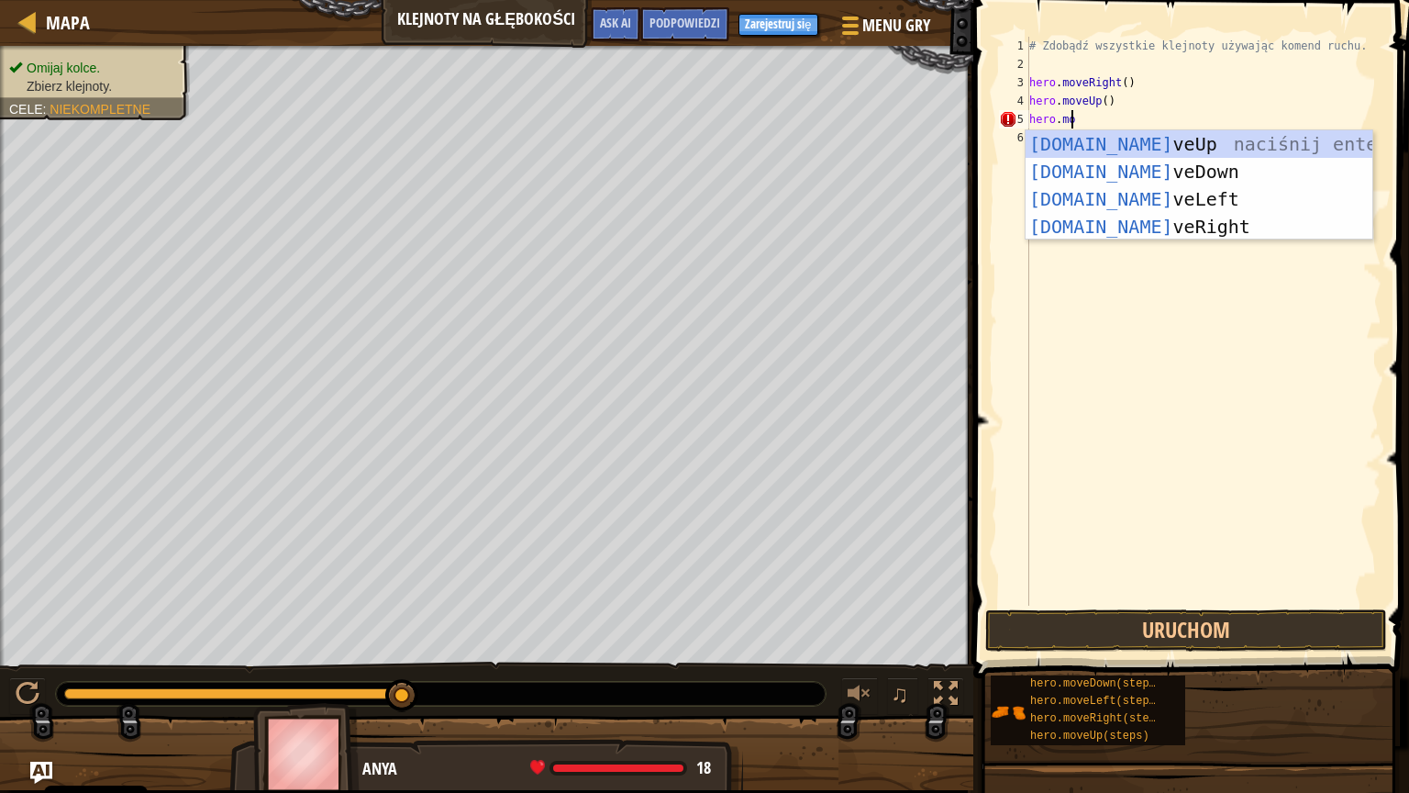
scroll to position [8, 2]
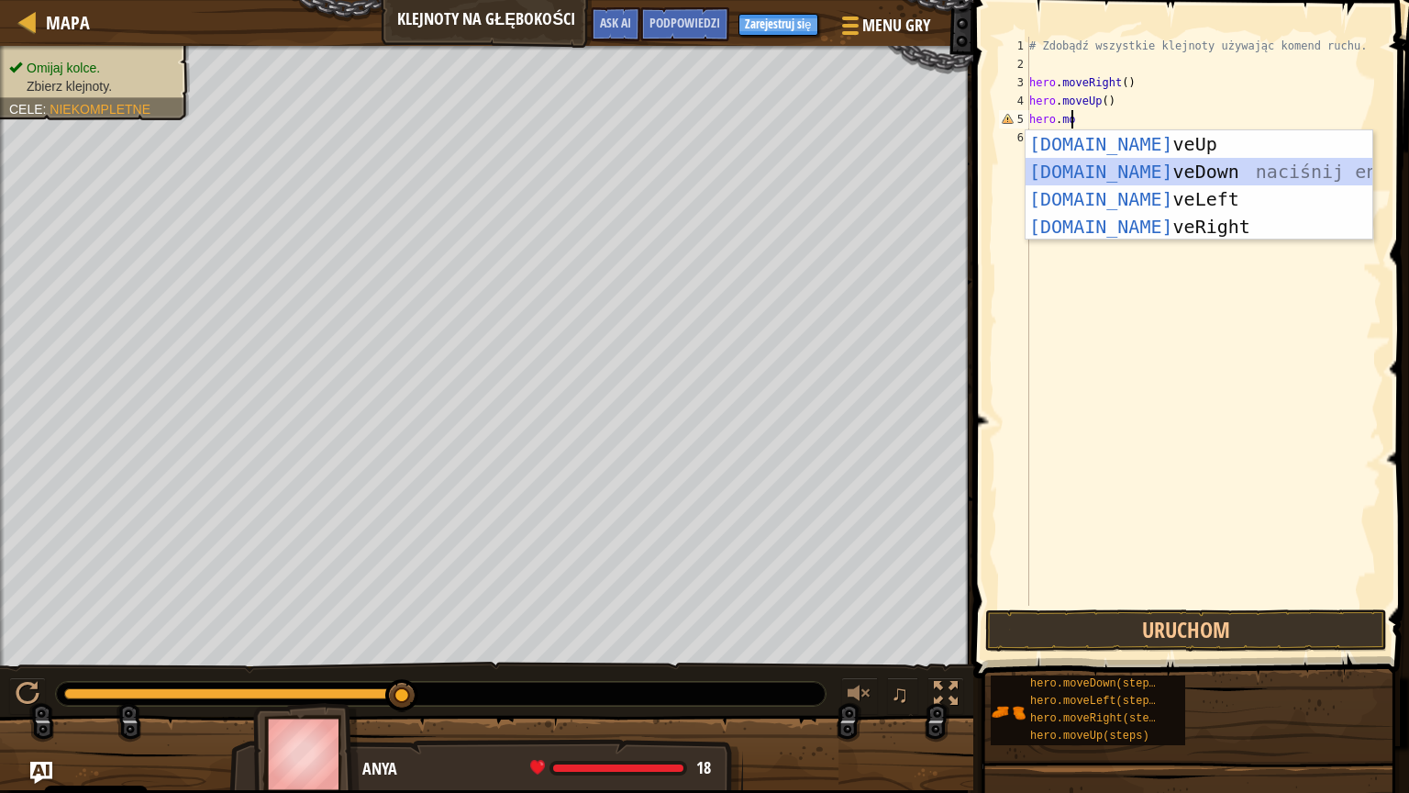
click at [1082, 176] on div "[DOMAIN_NAME] veUp naciśnij enter [DOMAIN_NAME] veDown naciśnij enter [DOMAIN_N…" at bounding box center [1199, 212] width 347 height 165
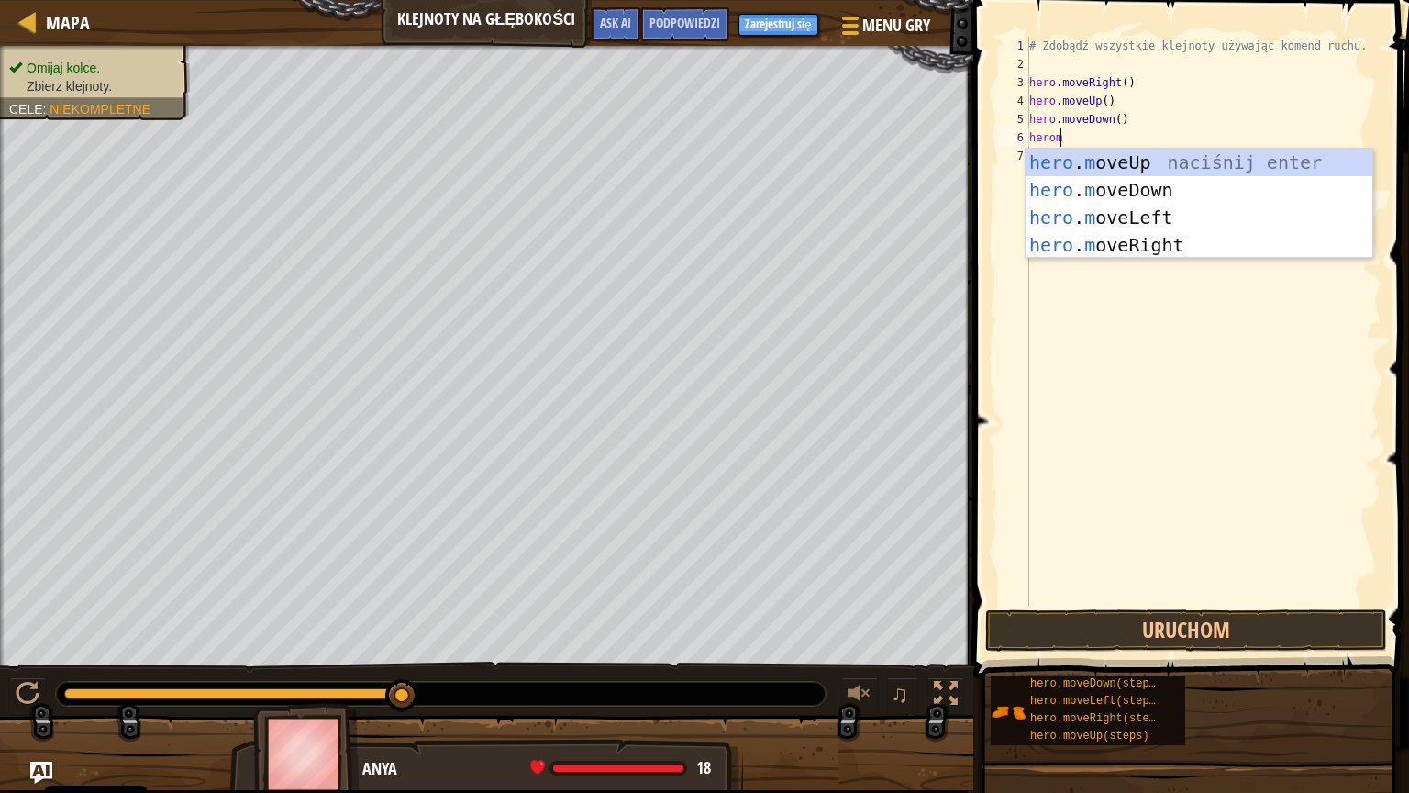
scroll to position [8, 1]
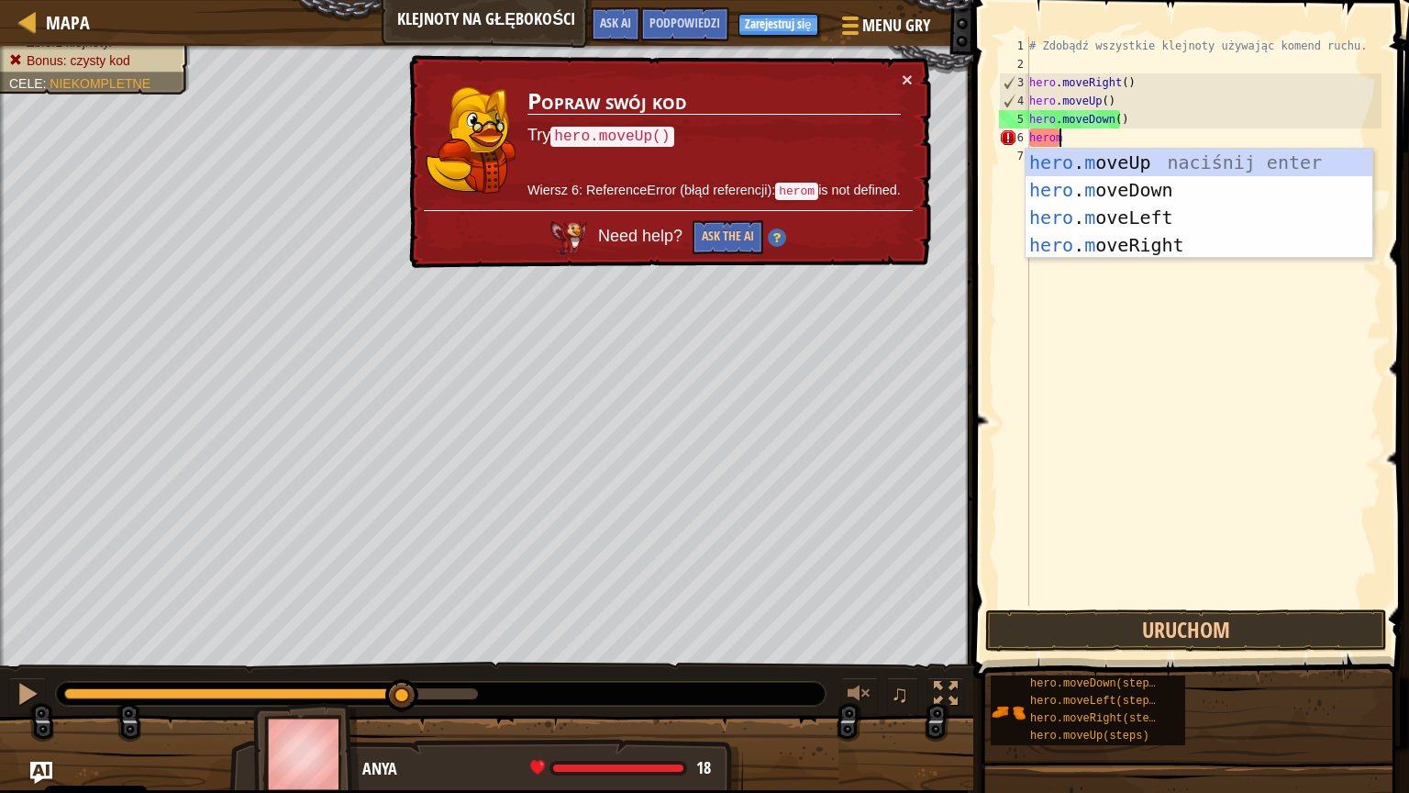
type textarea "hero"
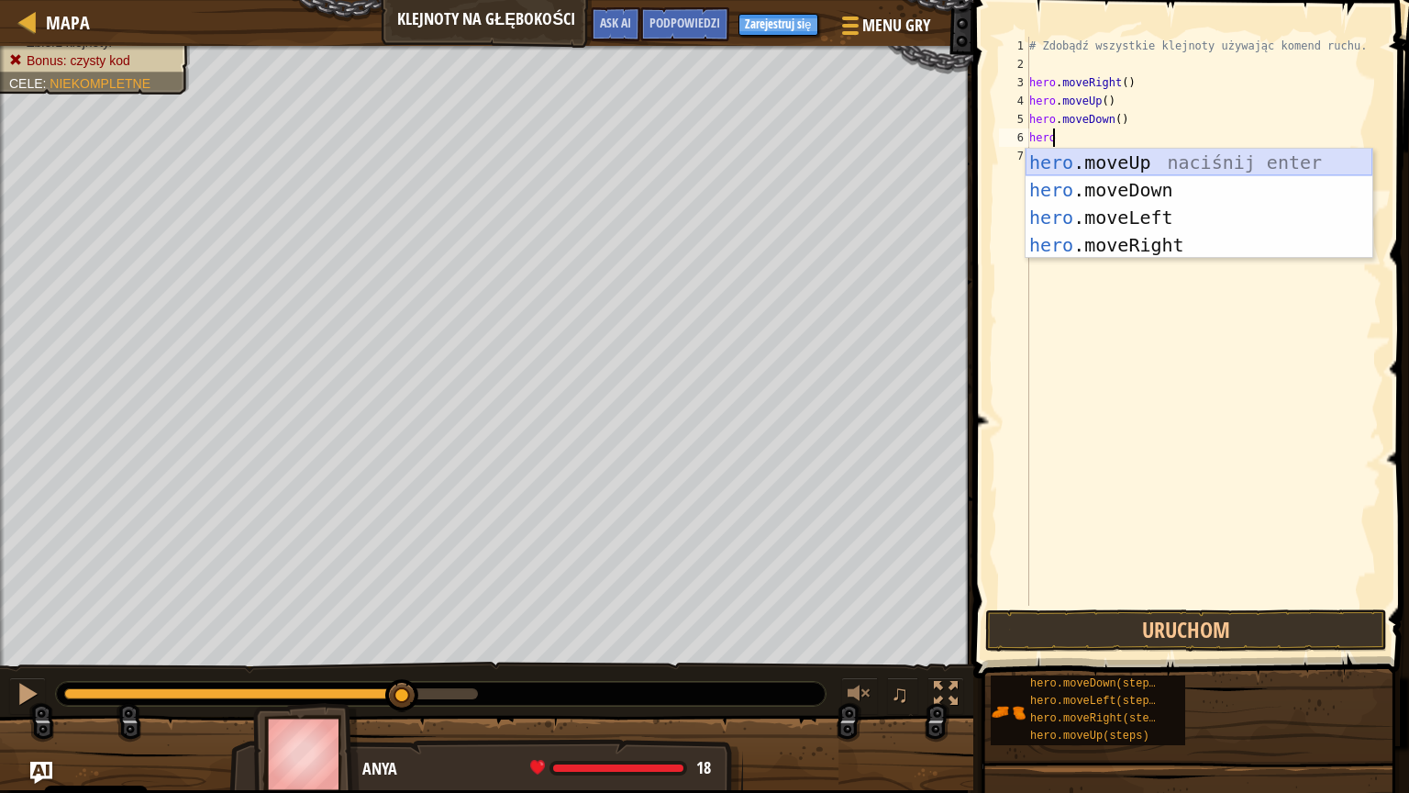
click at [1124, 154] on div "hero .moveUp naciśnij enter hero .moveDown naciśnij enter hero .moveLeft naciśn…" at bounding box center [1199, 231] width 347 height 165
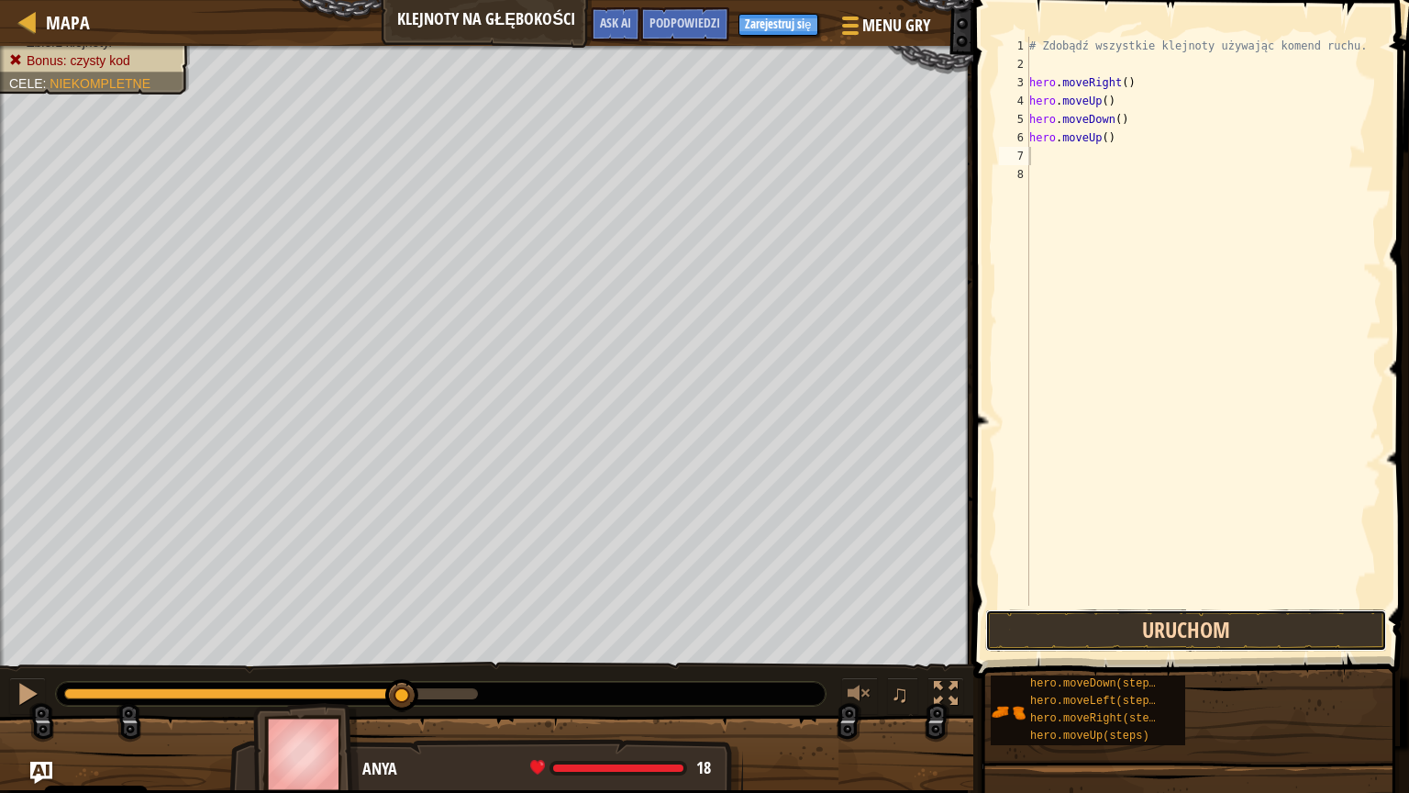
click at [1140, 620] on button "Uruchom" at bounding box center [1186, 630] width 402 height 42
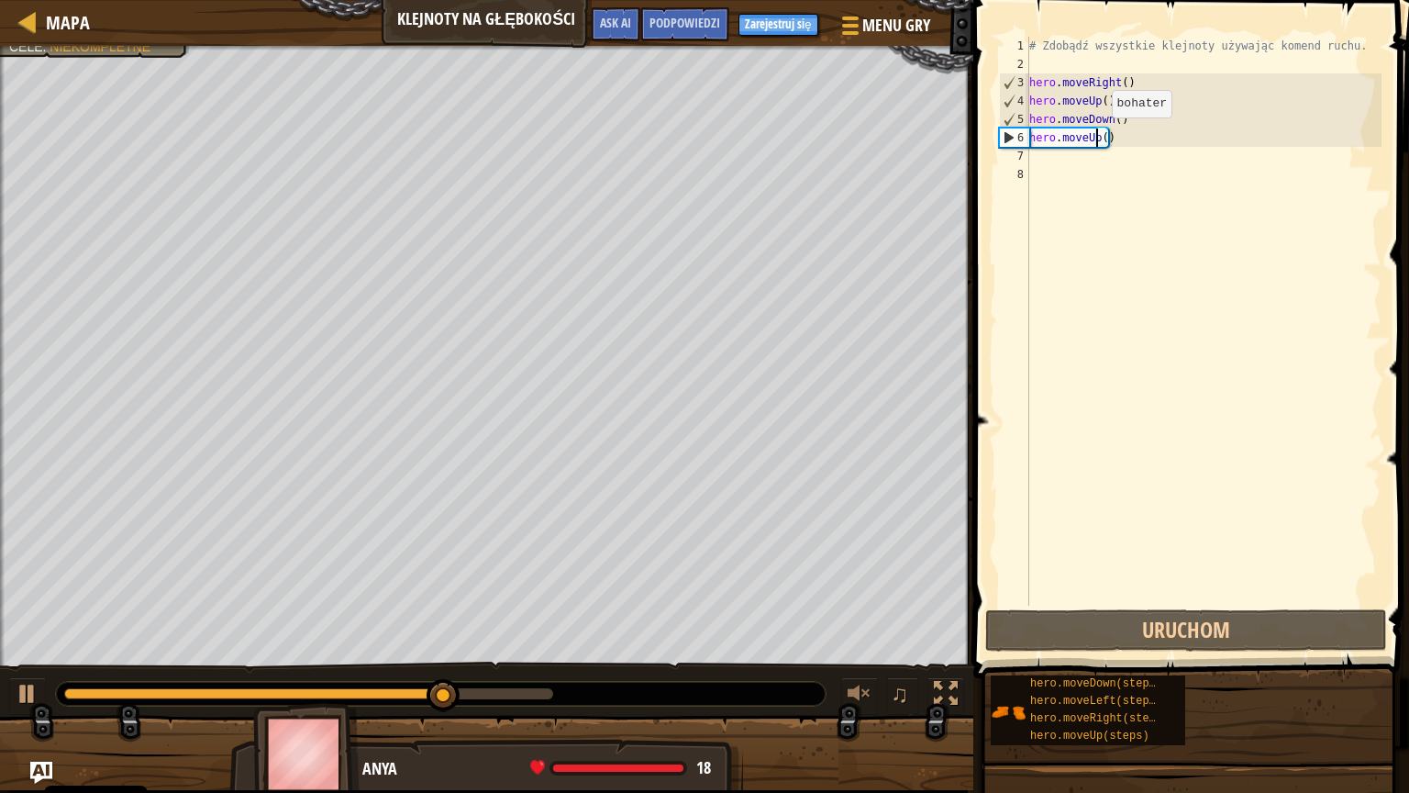
click at [1095, 136] on div "# Zdobądź wszystkie klejnoty używając komend ruchu. hero . moveRight ( ) hero .…" at bounding box center [1204, 339] width 356 height 605
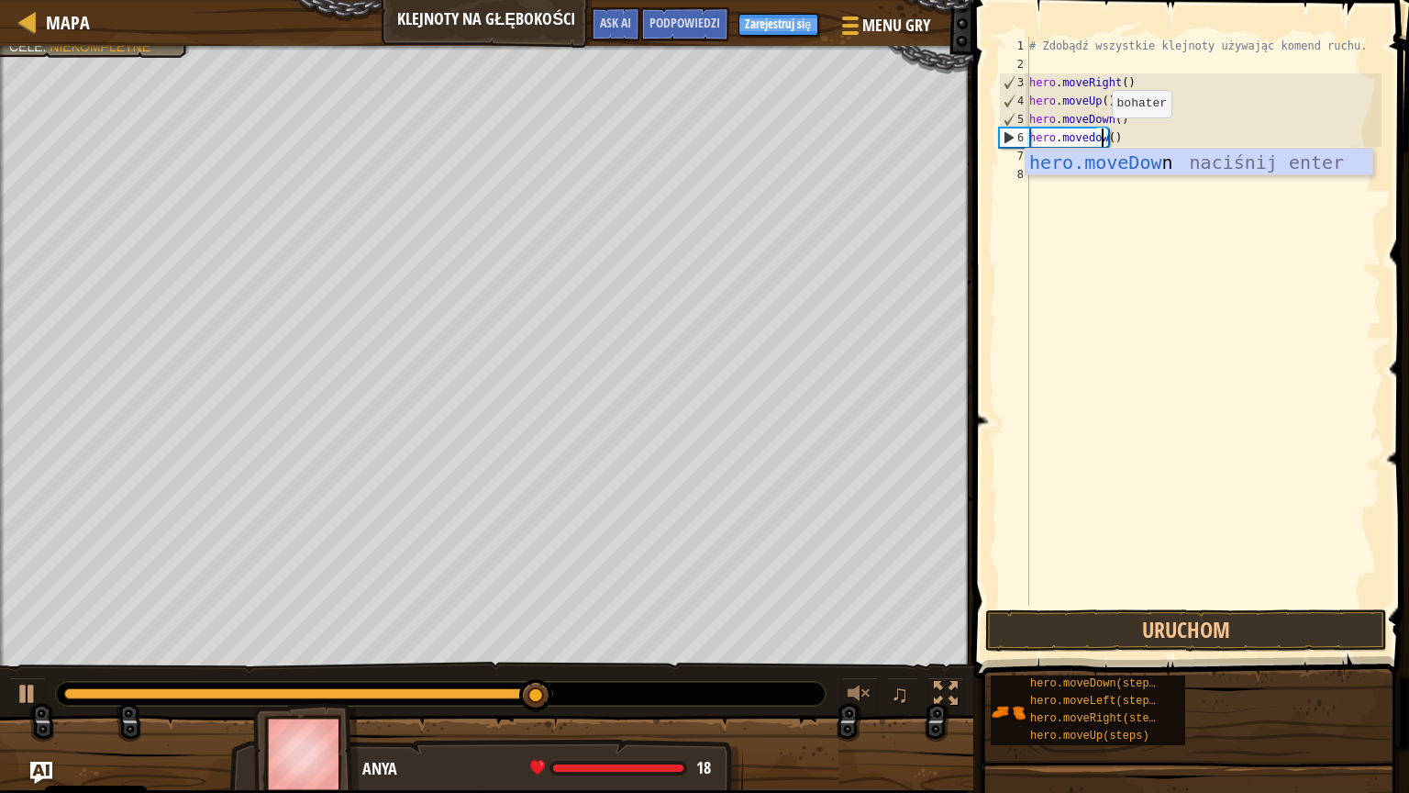
scroll to position [8, 6]
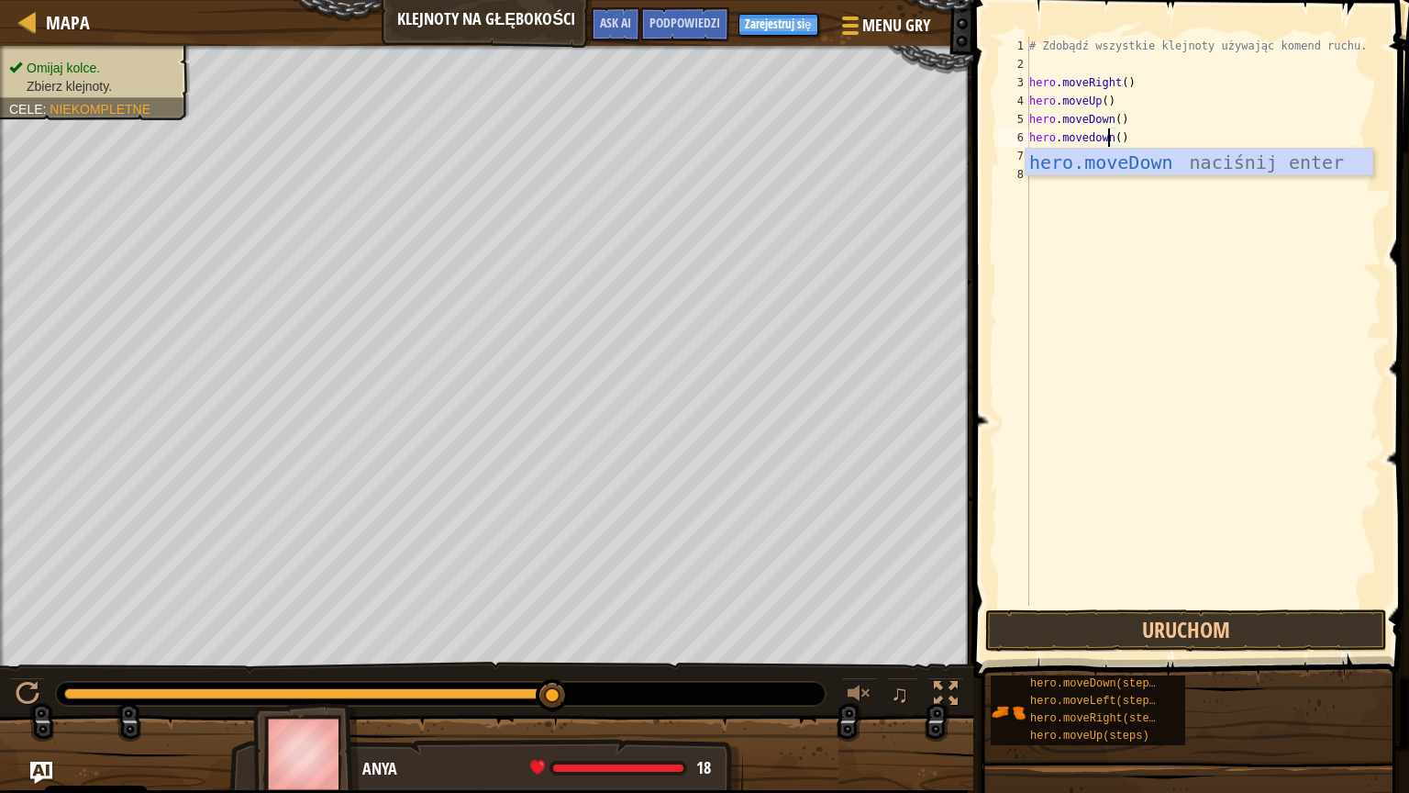
drag, startPoint x: 1140, startPoint y: 151, endPoint x: 1149, endPoint y: 657, distance: 505.5
click at [1149, 0] on body "Cookie Policy CodeCombat uses a few essential and non-essential cookies. Polity…" at bounding box center [704, 0] width 1409 height 0
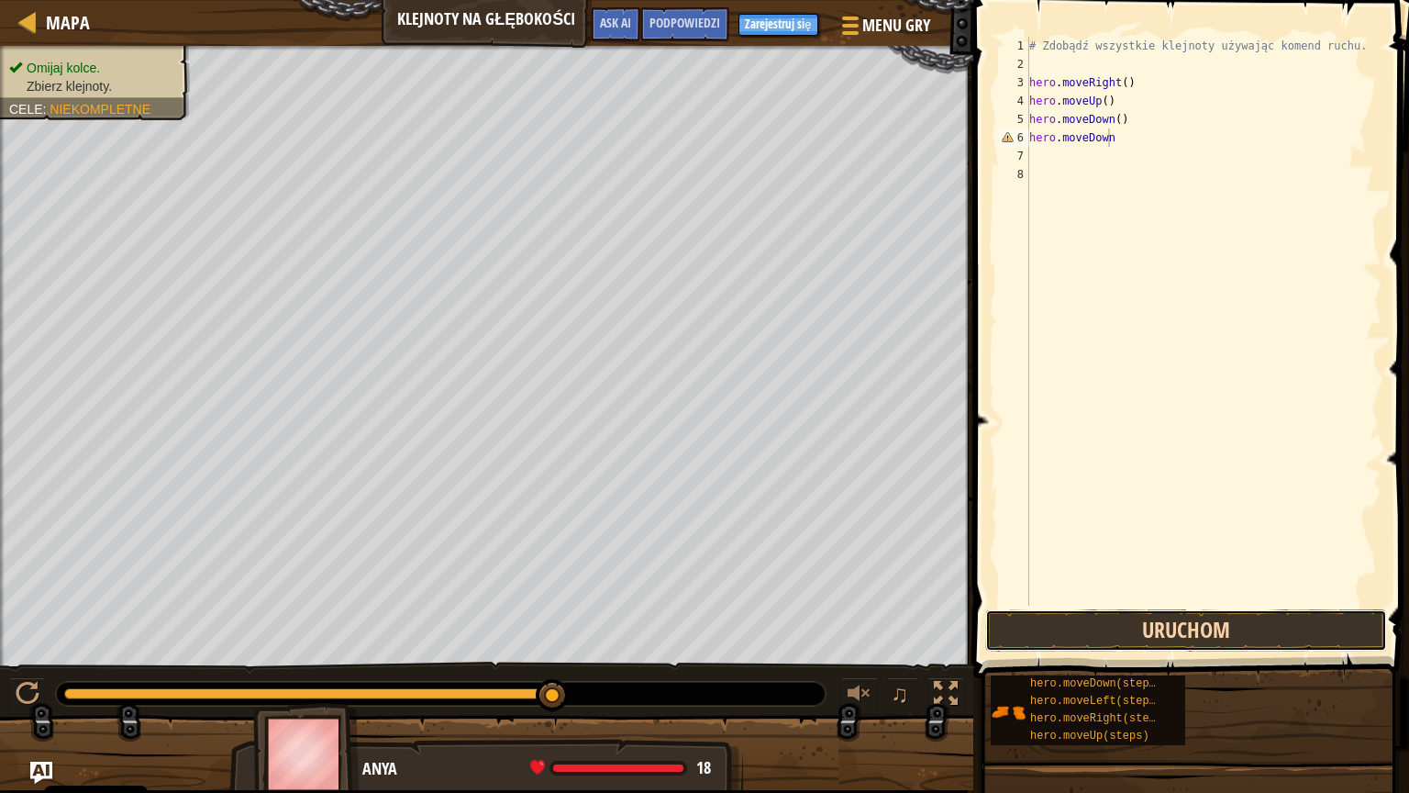
click at [1160, 627] on button "Uruchom" at bounding box center [1186, 630] width 402 height 42
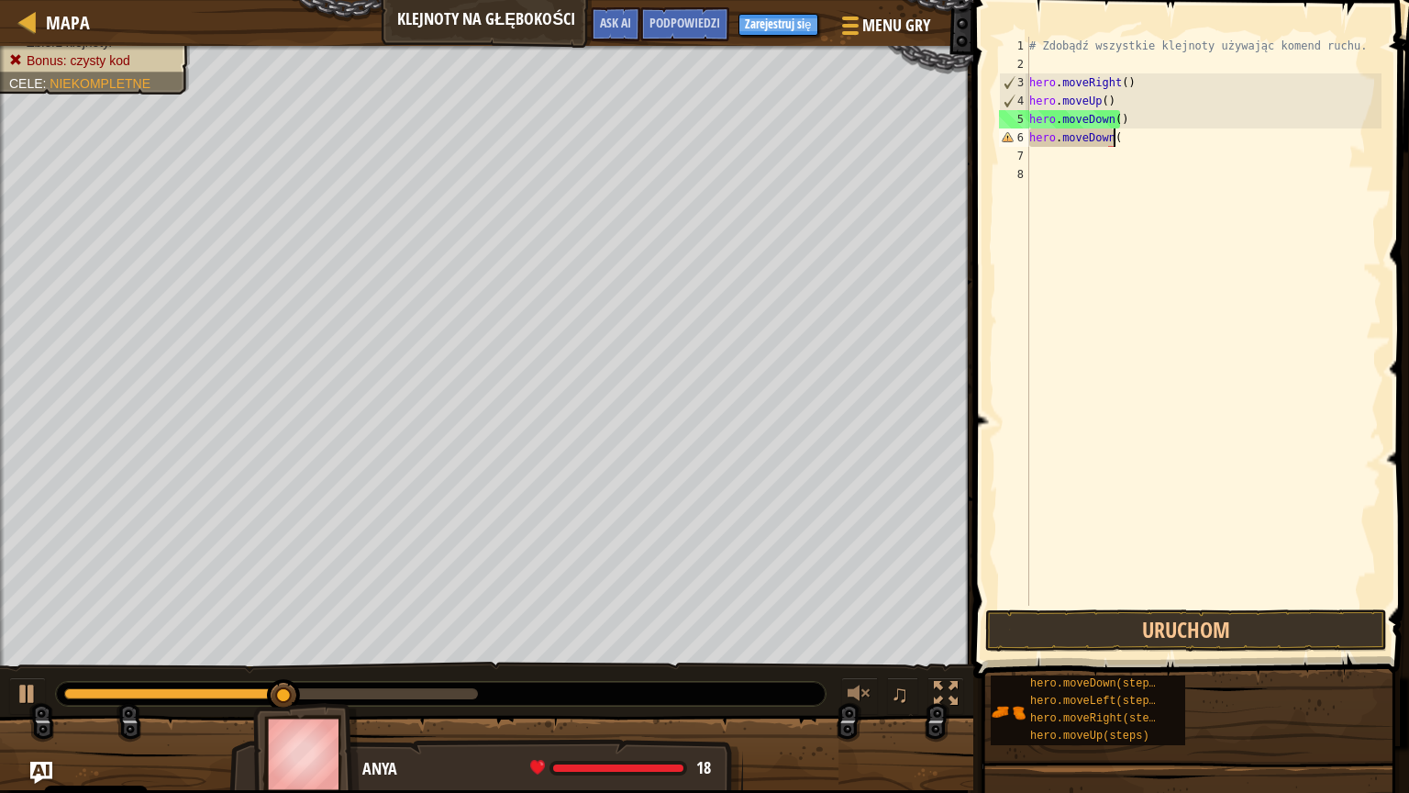
scroll to position [8, 6]
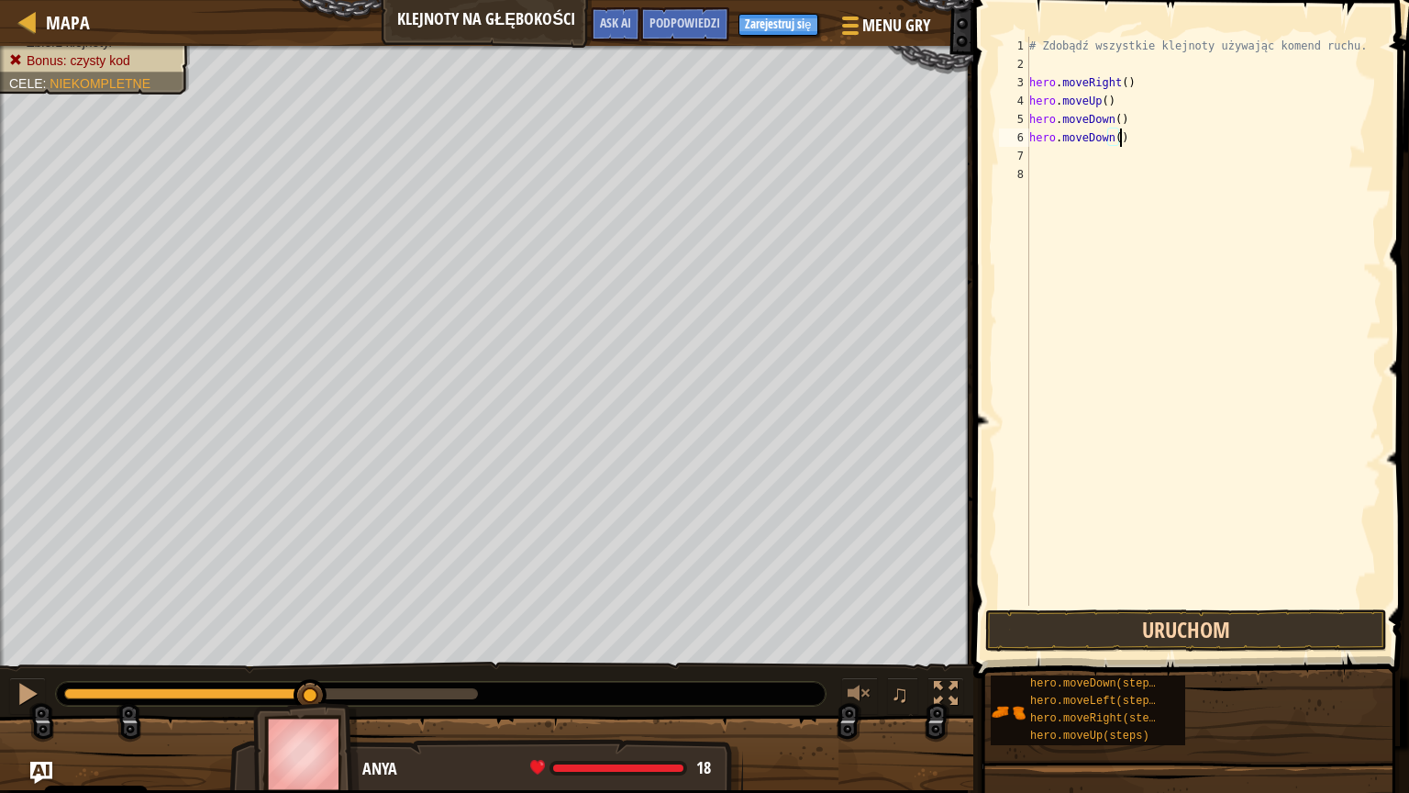
type textarea "hero.moveDown()"
click at [1211, 618] on button "Uruchom" at bounding box center [1186, 630] width 402 height 42
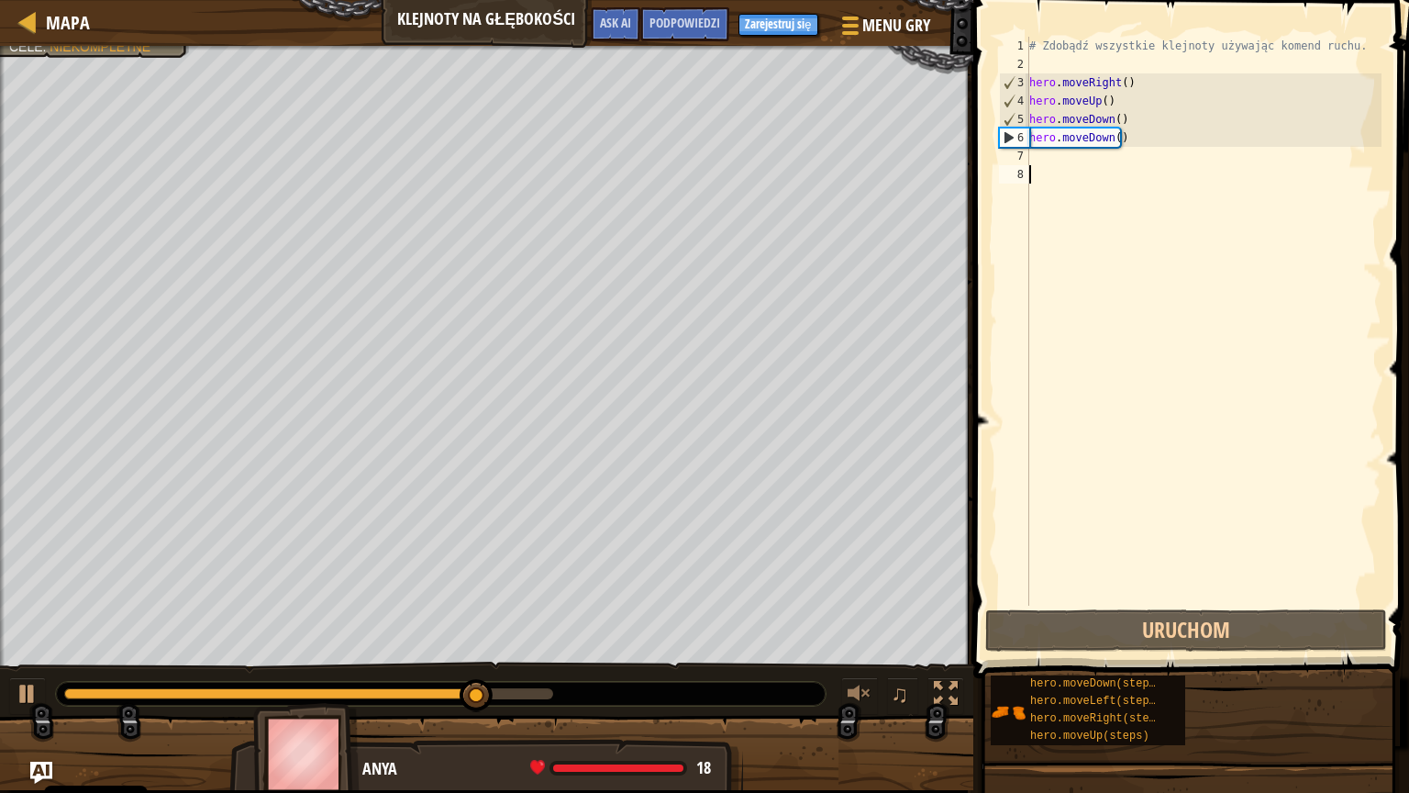
click at [1090, 166] on div "# Zdobądź wszystkie klejnoty używając komend ruchu. hero . moveRight ( ) hero .…" at bounding box center [1204, 339] width 356 height 605
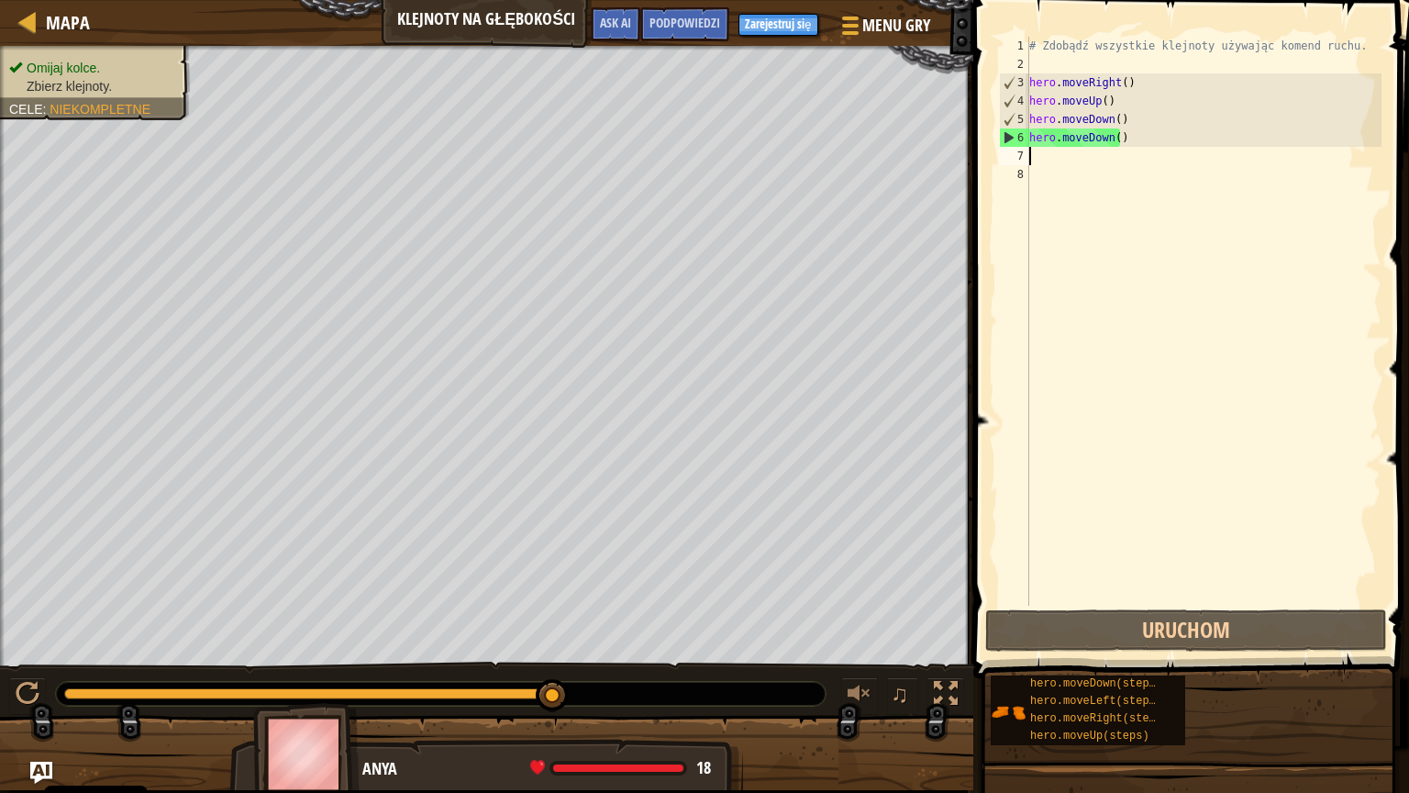
click at [1090, 152] on div "# Zdobądź wszystkie klejnoty używając komend ruchu. hero . moveRight ( ) hero .…" at bounding box center [1204, 339] width 356 height 605
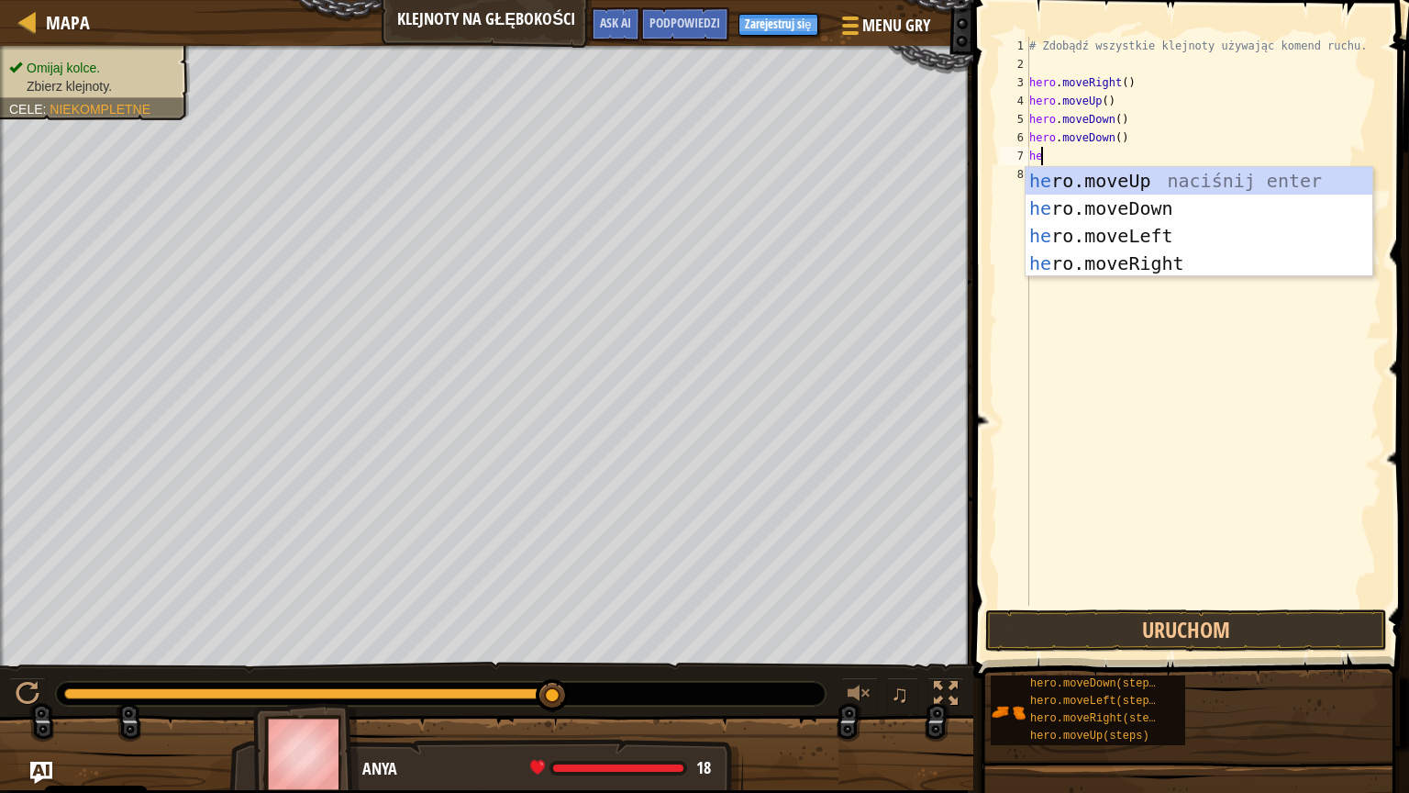
type textarea "hero"
click at [1141, 186] on div "hero .moveUp naciśnij enter hero .moveDown naciśnij enter hero .moveLeft naciśn…" at bounding box center [1199, 249] width 347 height 165
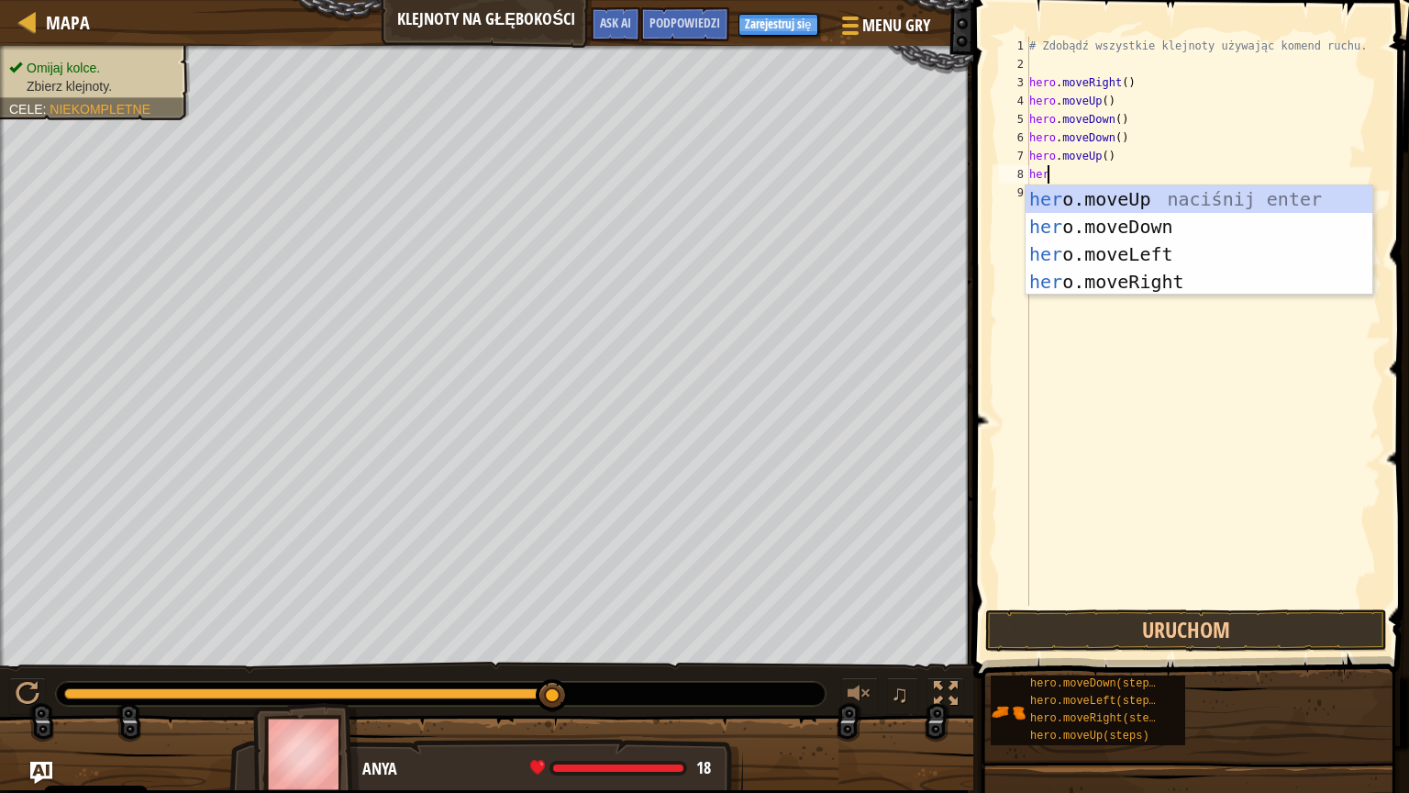
type textarea "hero"
click at [1096, 198] on div "hero .moveUp naciśnij enter hero .moveDown naciśnij enter hero .moveLeft naciśn…" at bounding box center [1199, 267] width 347 height 165
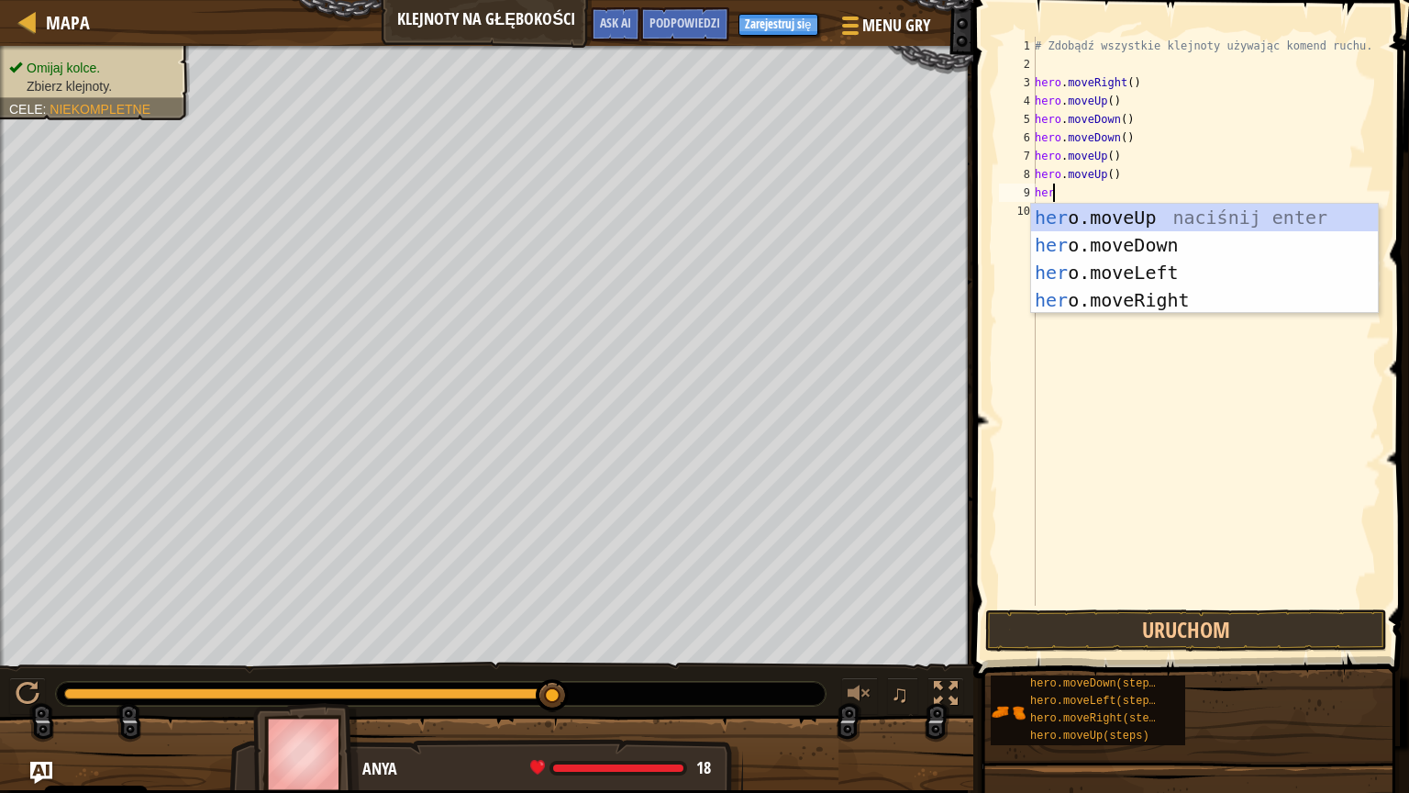
type textarea "hero"
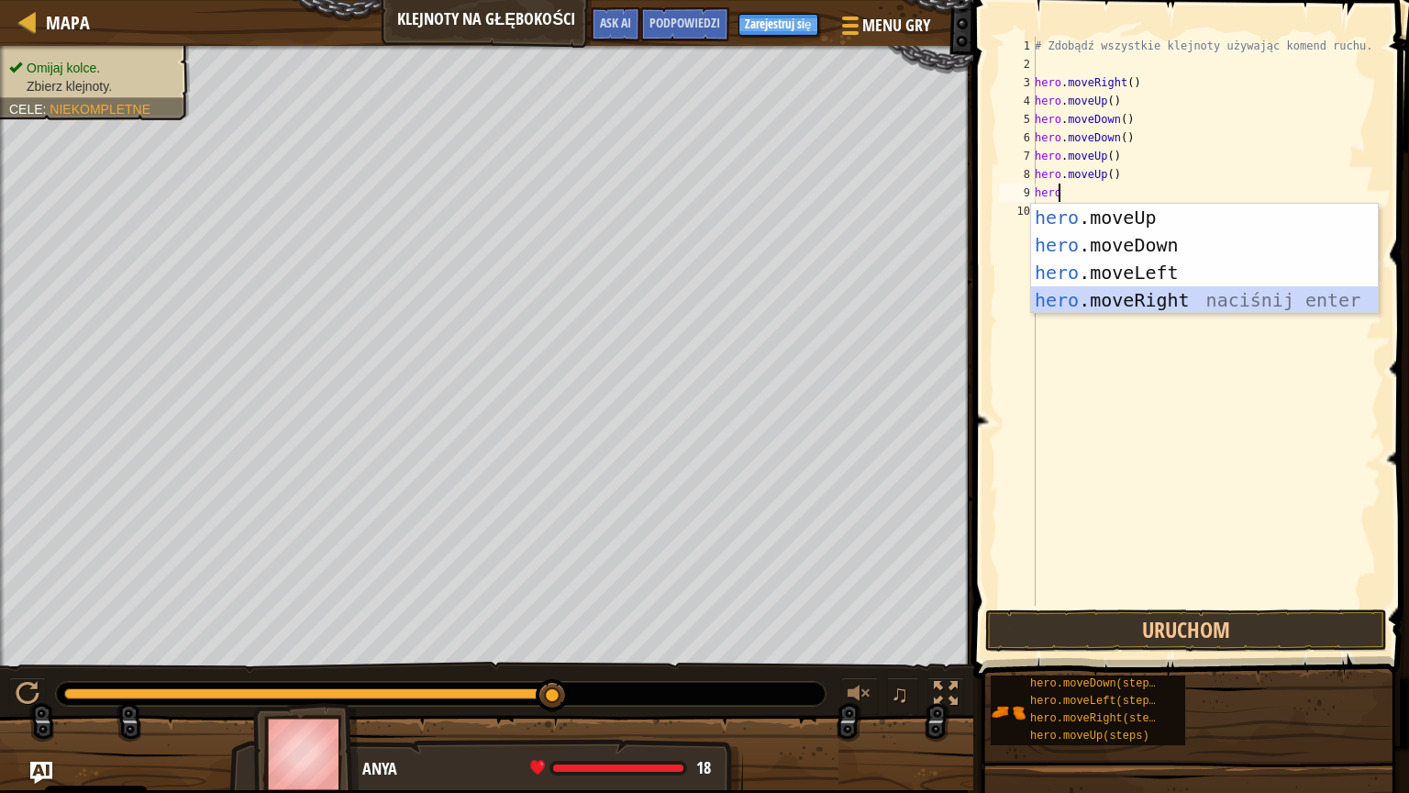
click at [1167, 301] on div "hero .moveUp naciśnij enter hero .moveDown naciśnij enter hero .moveLeft naciśn…" at bounding box center [1204, 286] width 347 height 165
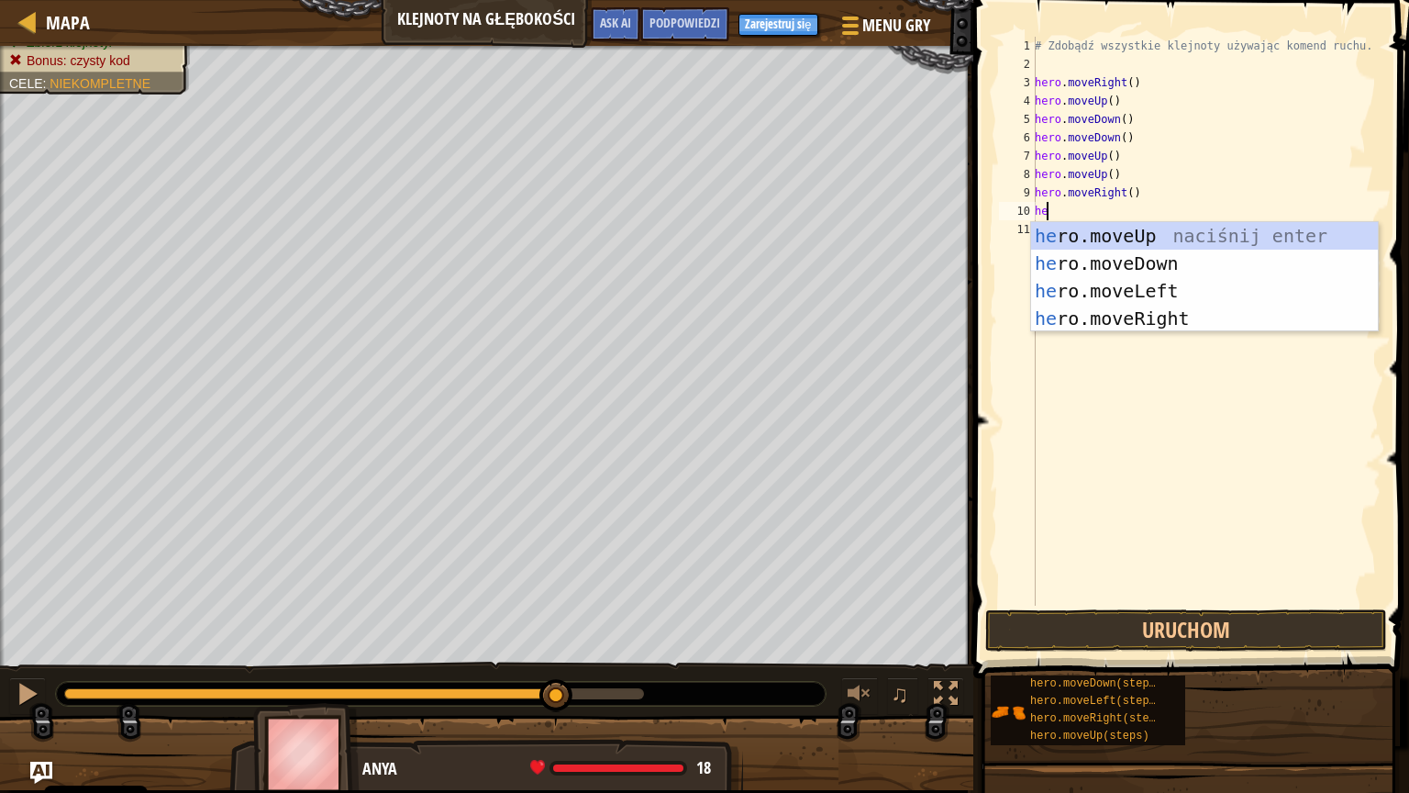
type textarea "hero"
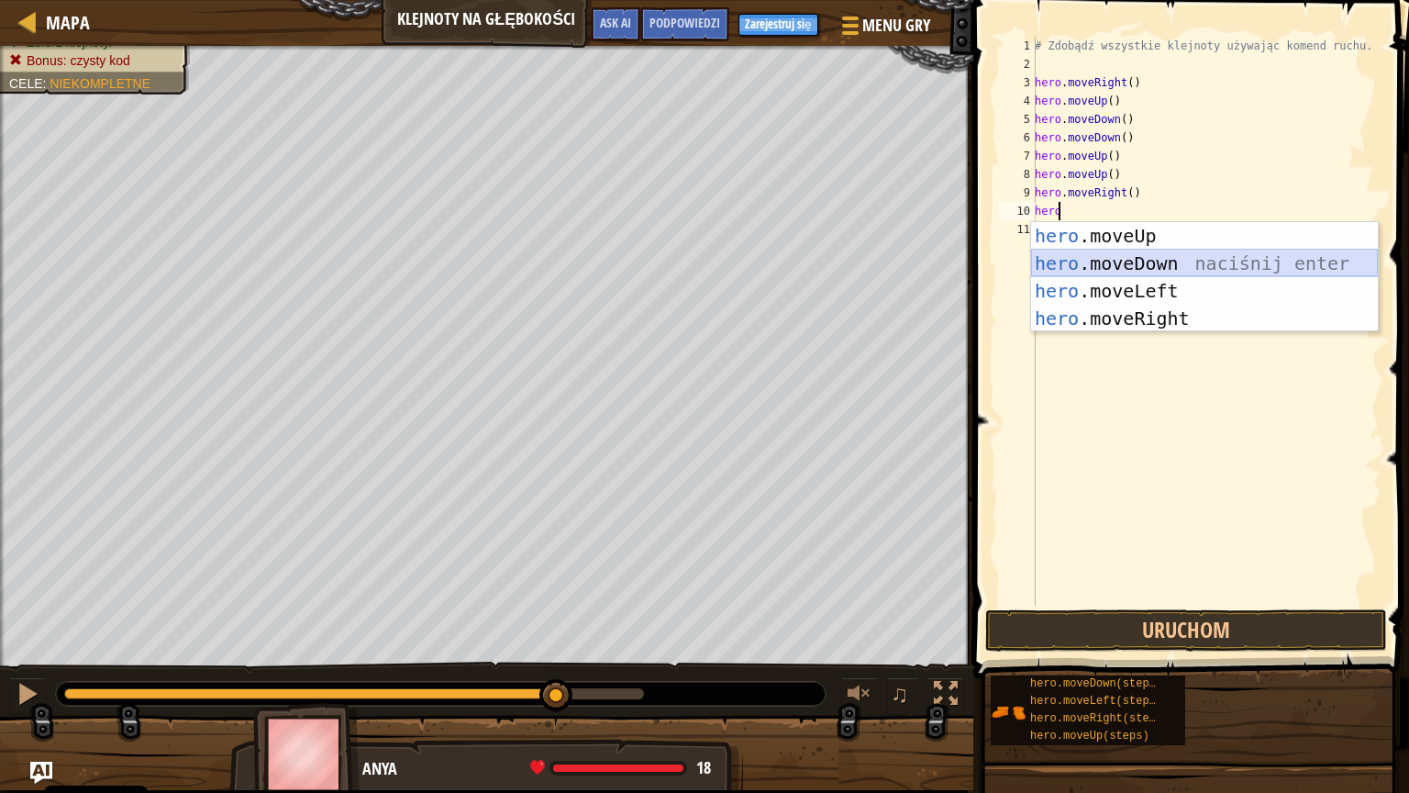
drag, startPoint x: 1145, startPoint y: 257, endPoint x: 1181, endPoint y: 264, distance: 36.5
click at [1181, 264] on div "hero .moveUp naciśnij enter hero .moveDown naciśnij enter hero .moveLeft naciśn…" at bounding box center [1204, 304] width 347 height 165
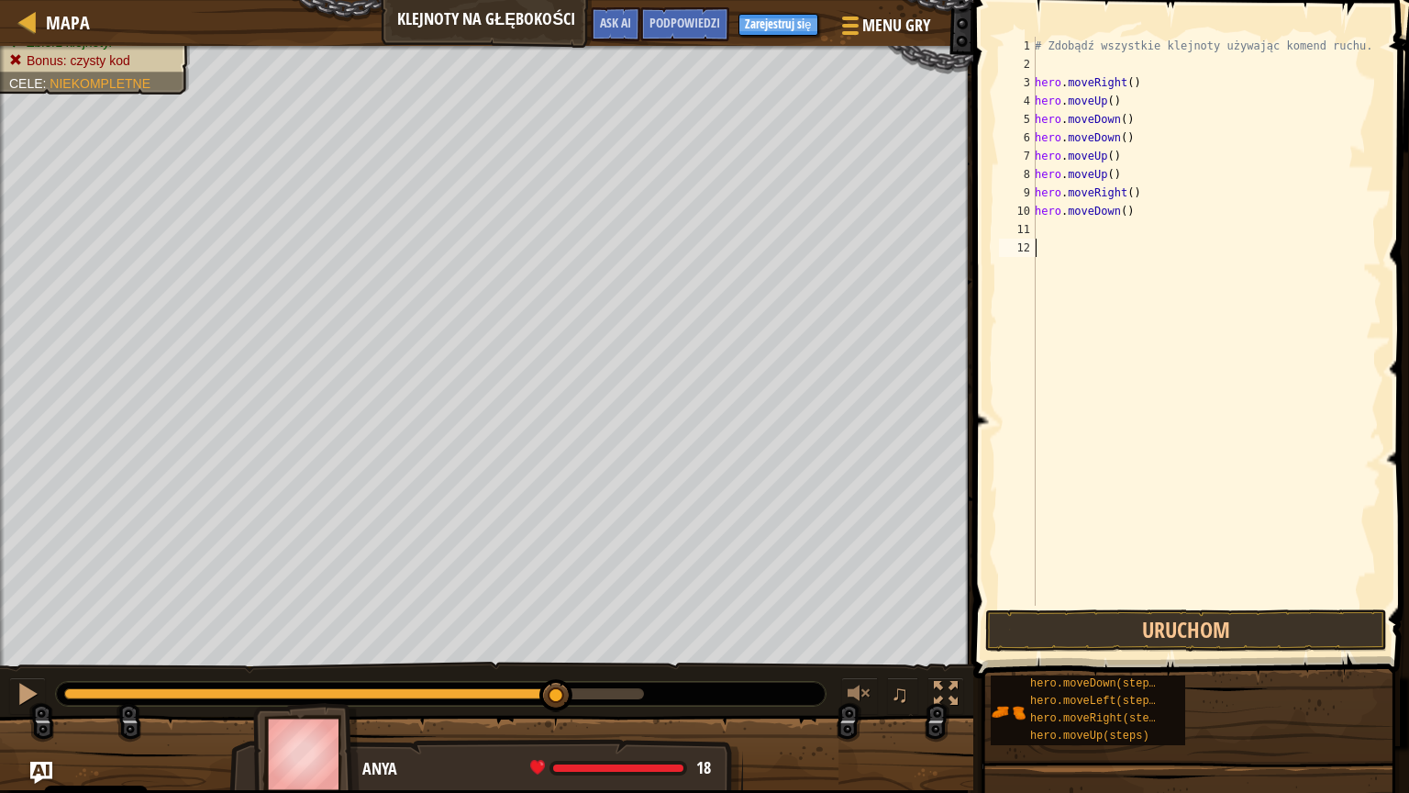
click at [1181, 264] on div "# Zdobądź wszystkie klejnoty używając komend ruchu. hero . moveRight ( ) hero .…" at bounding box center [1206, 339] width 350 height 605
click at [1160, 616] on button "Uruchom" at bounding box center [1186, 630] width 402 height 42
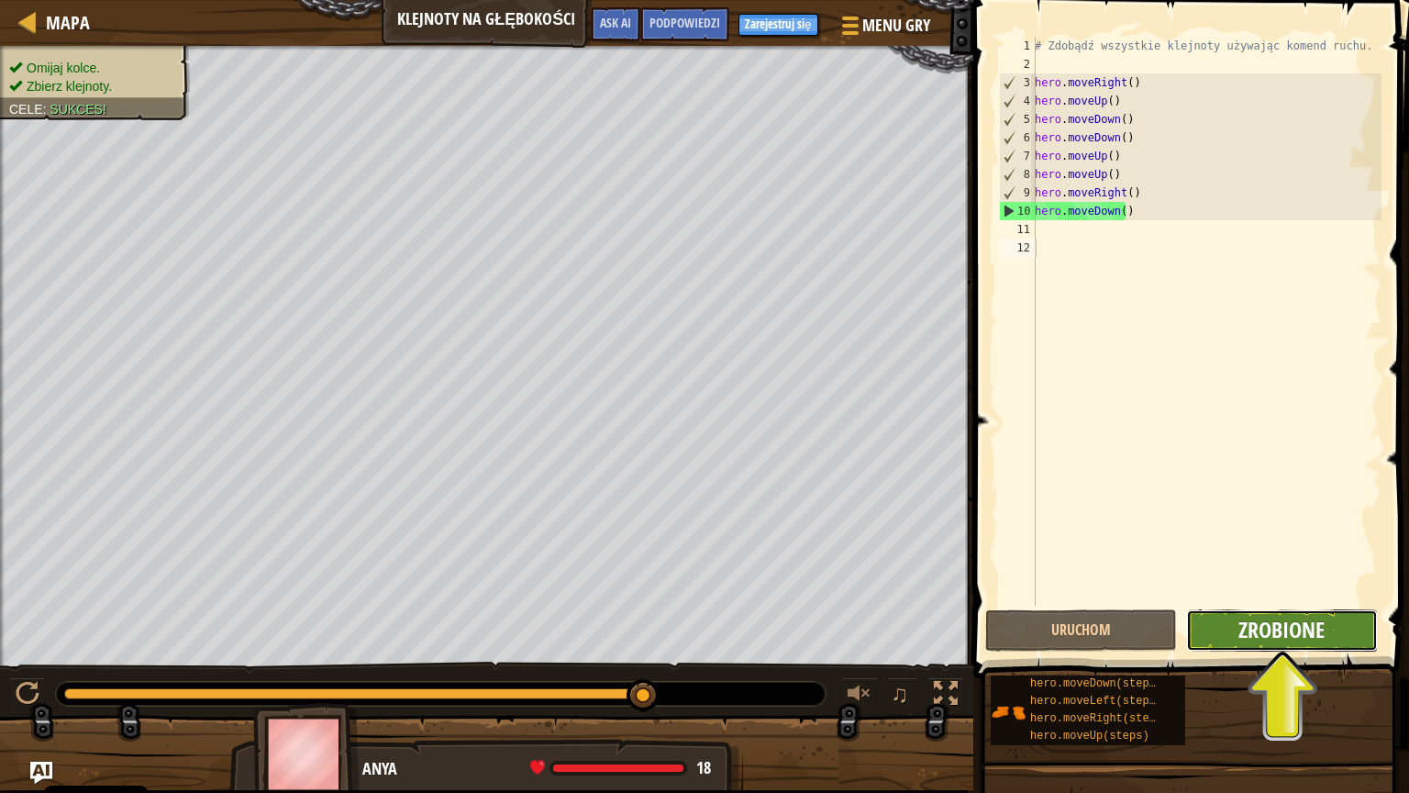
click at [1248, 620] on span "Zrobione" at bounding box center [1281, 629] width 86 height 29
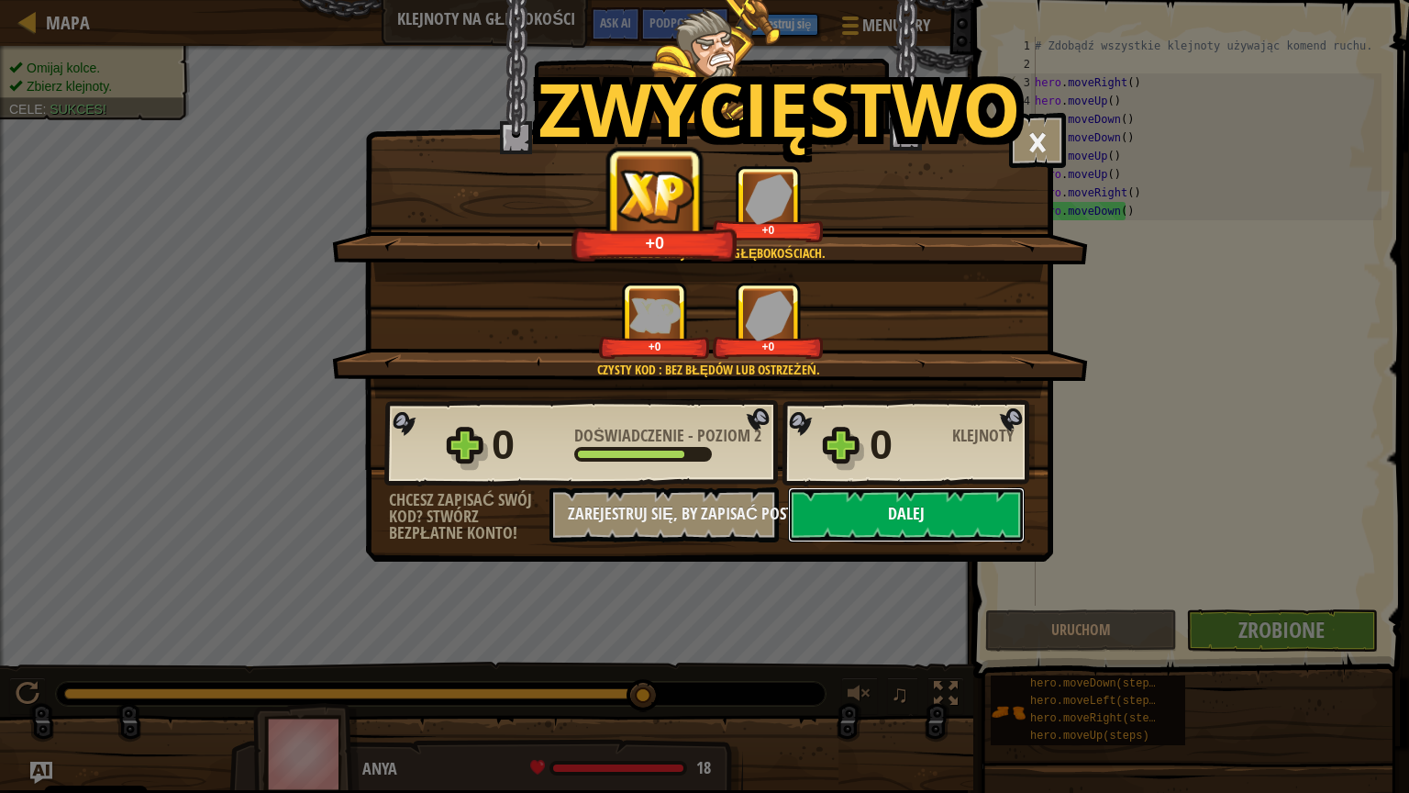
click at [876, 519] on button "Dalej" at bounding box center [906, 514] width 237 height 55
select select "pl"
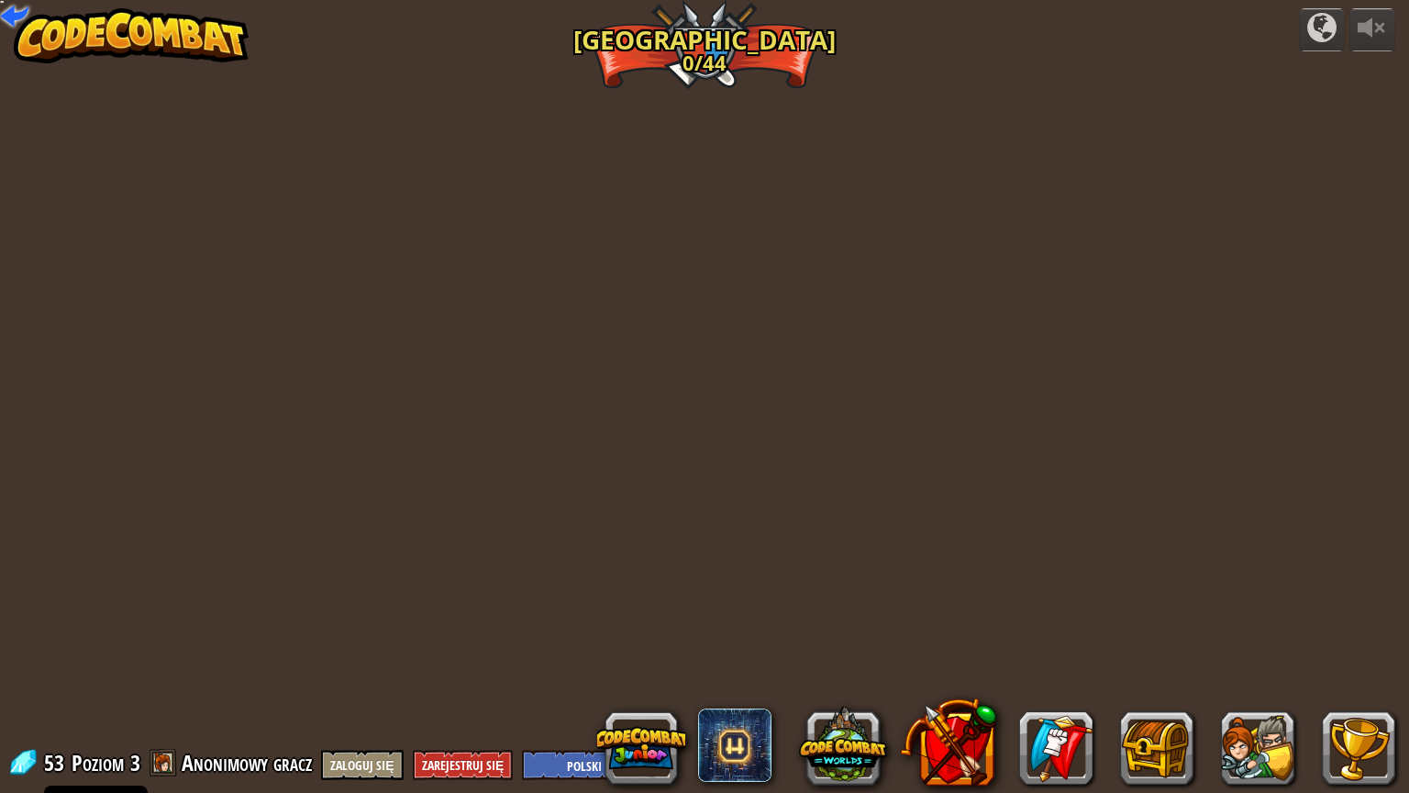
select select "pl"
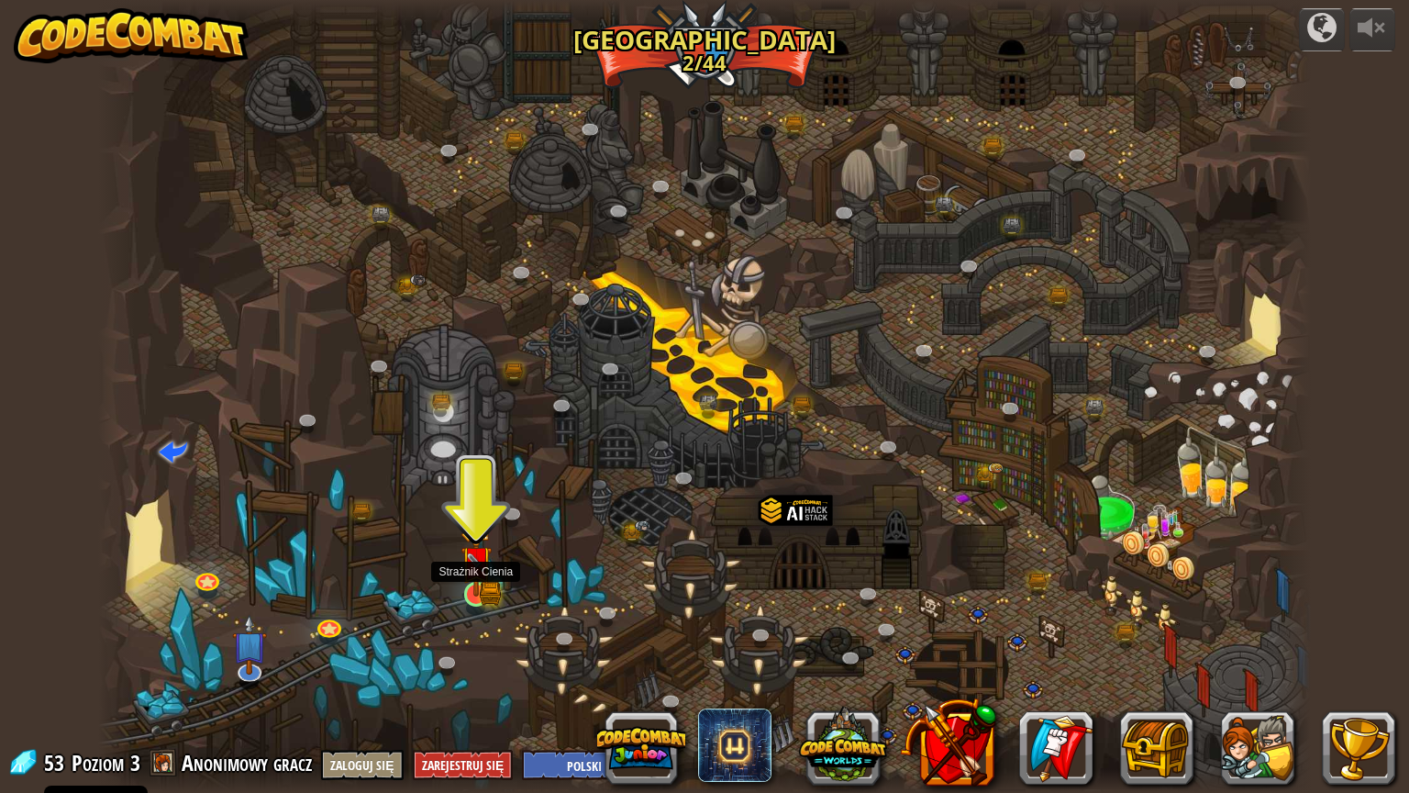
click at [480, 592] on img at bounding box center [477, 562] width 32 height 70
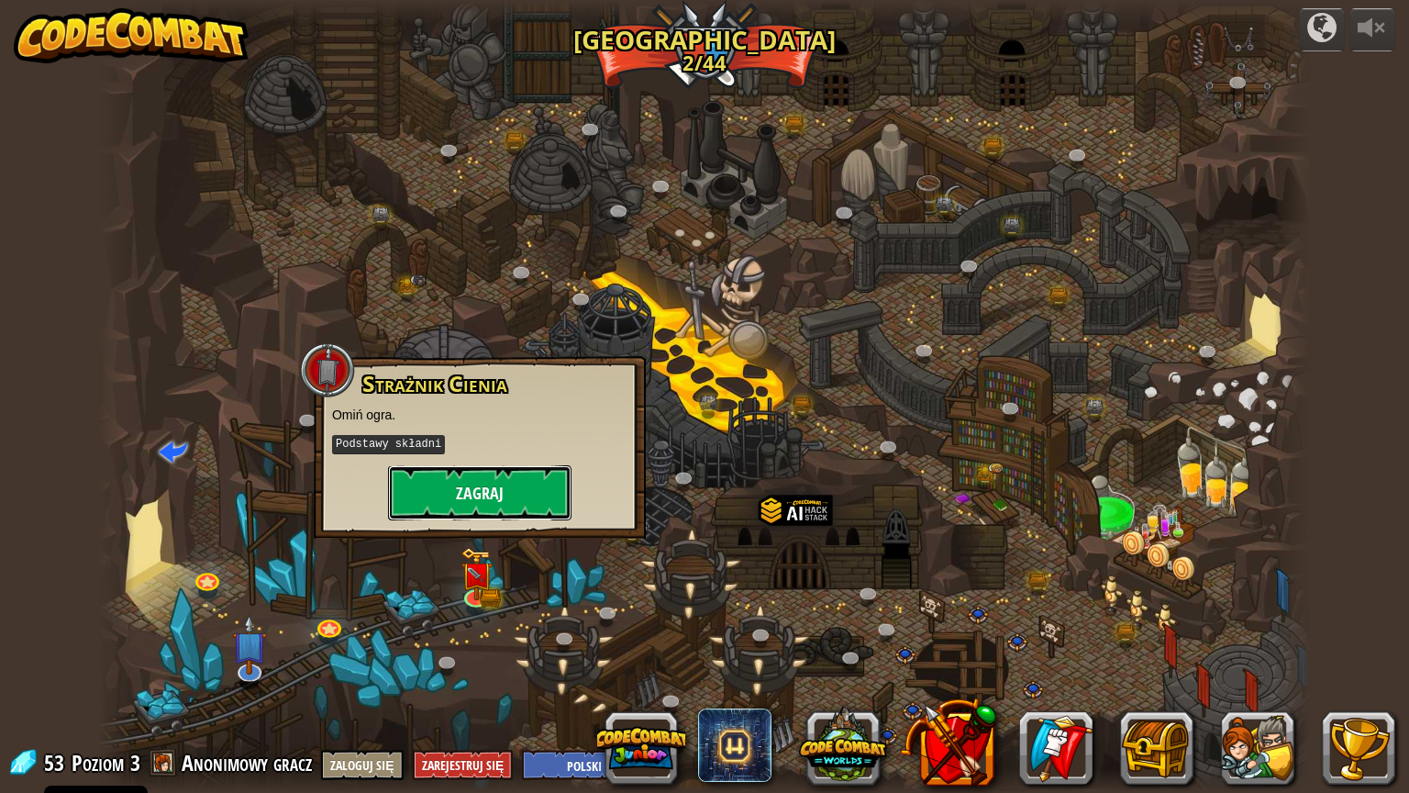
click at [471, 484] on button "Zagraj" at bounding box center [479, 492] width 183 height 55
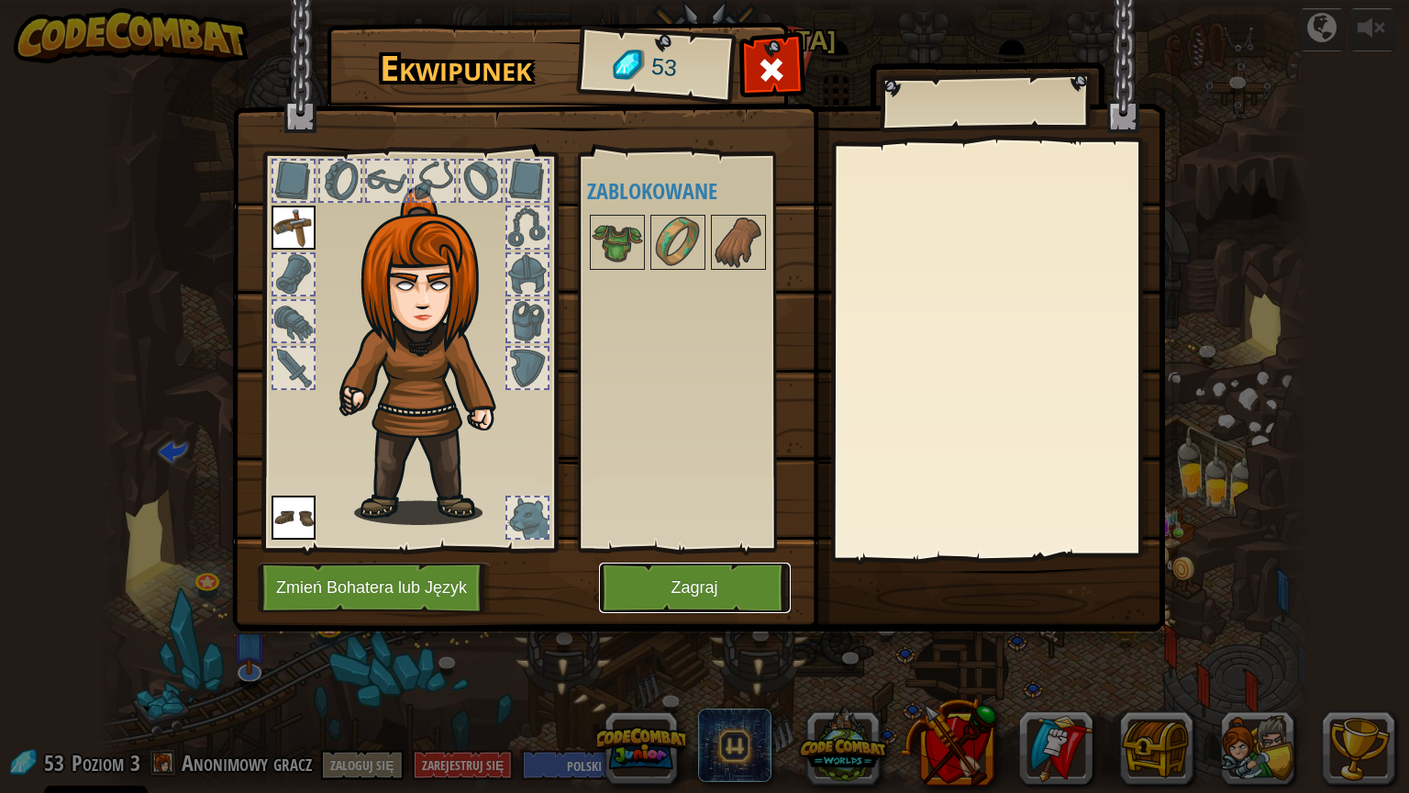
click at [634, 569] on button "Zagraj" at bounding box center [695, 587] width 192 height 50
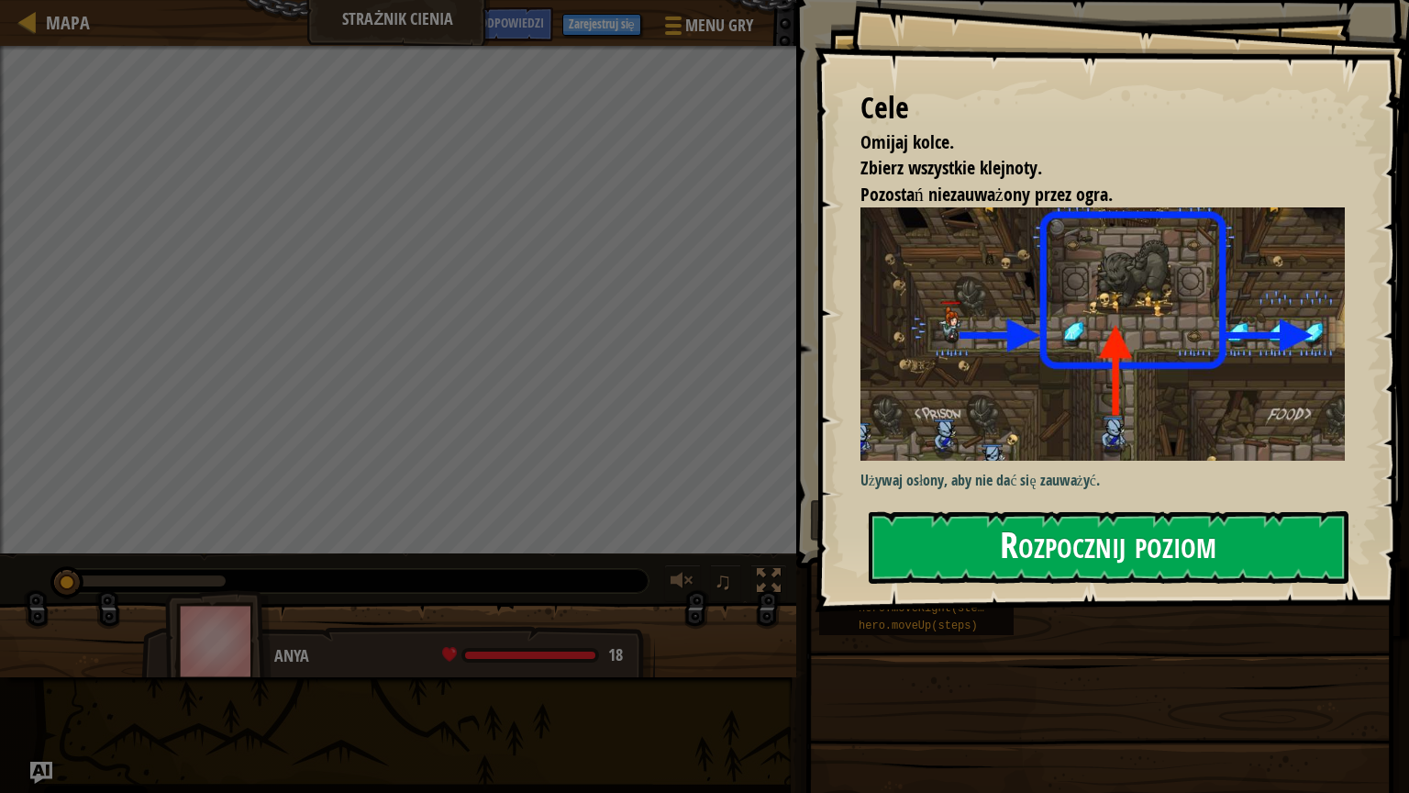
click at [1058, 546] on button "Rozpocznij poziom" at bounding box center [1109, 547] width 480 height 72
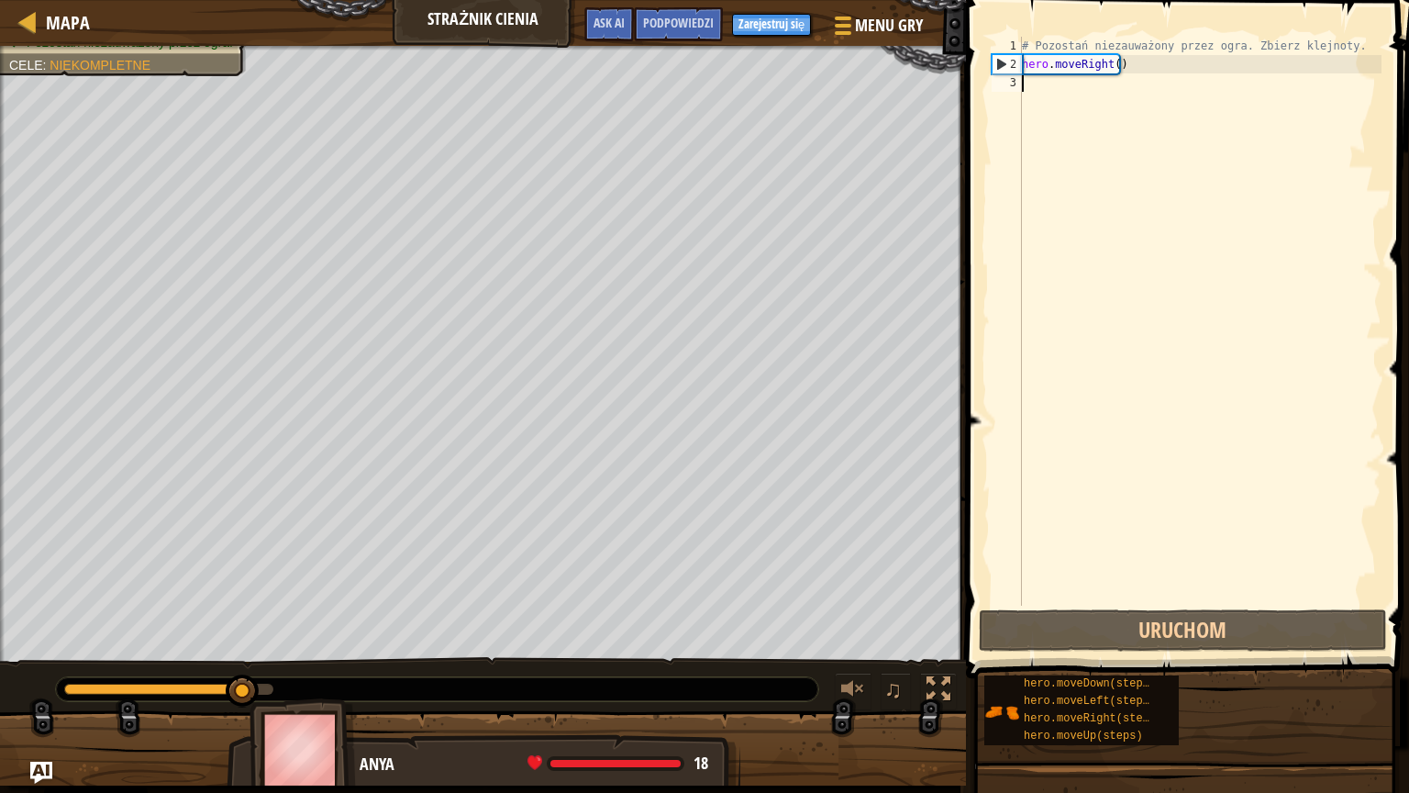
click at [1079, 99] on div "# Pozostań niezauważony przez ogra. Zbierz klejnoty. hero . moveRight ( )" at bounding box center [1199, 339] width 363 height 605
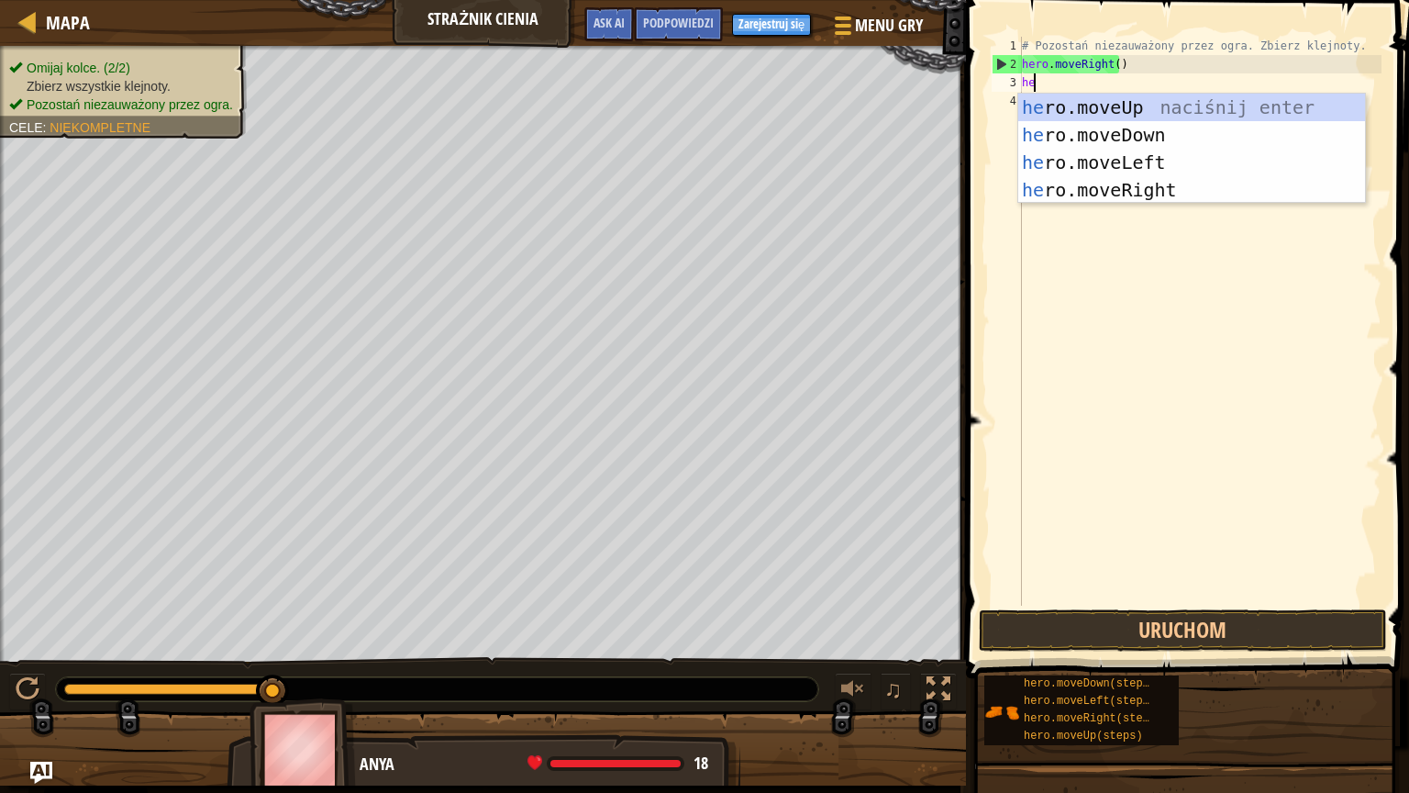
type textarea "hero"
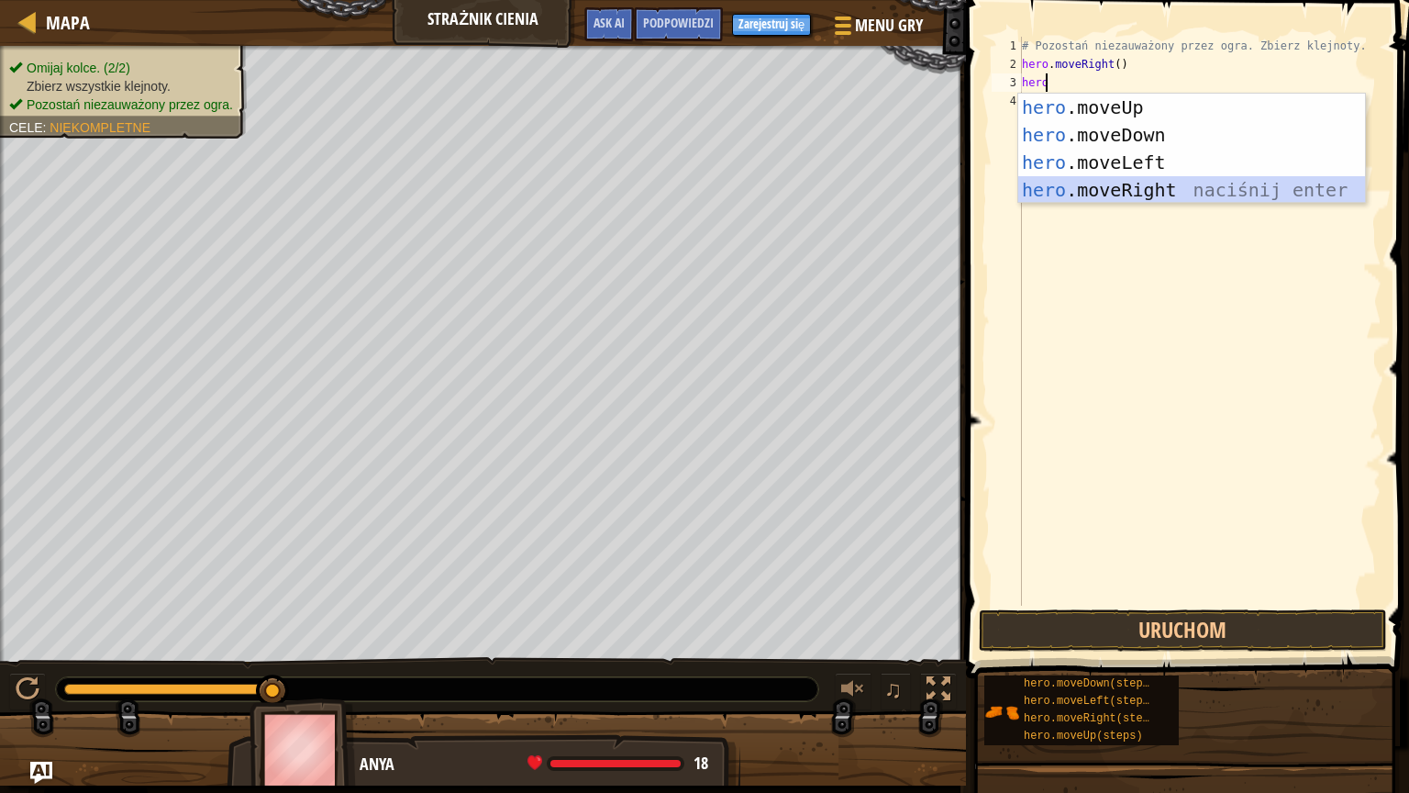
click at [1171, 187] on div "hero .moveUp naciśnij enter hero .moveDown naciśnij enter hero .moveLeft naciśn…" at bounding box center [1191, 176] width 347 height 165
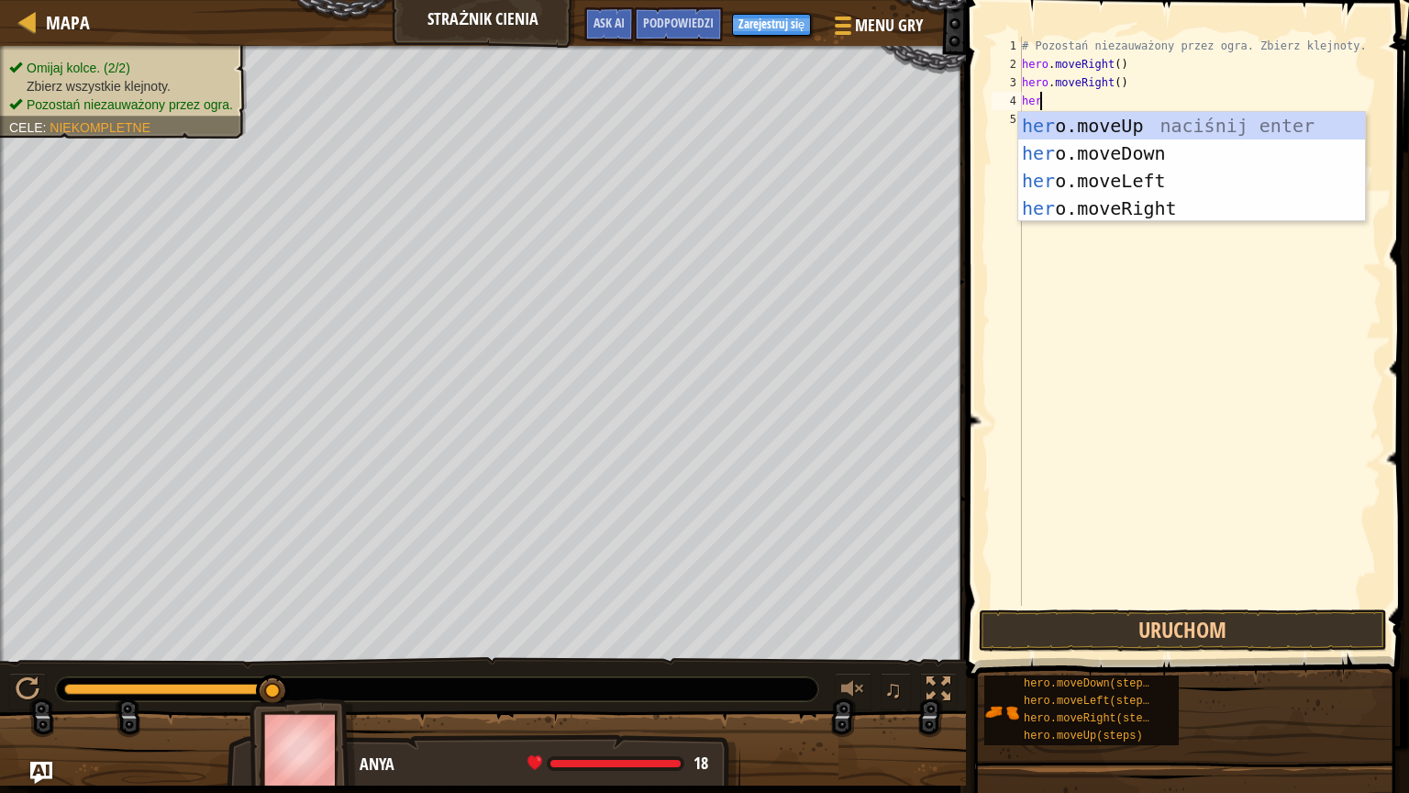
type textarea "hero"
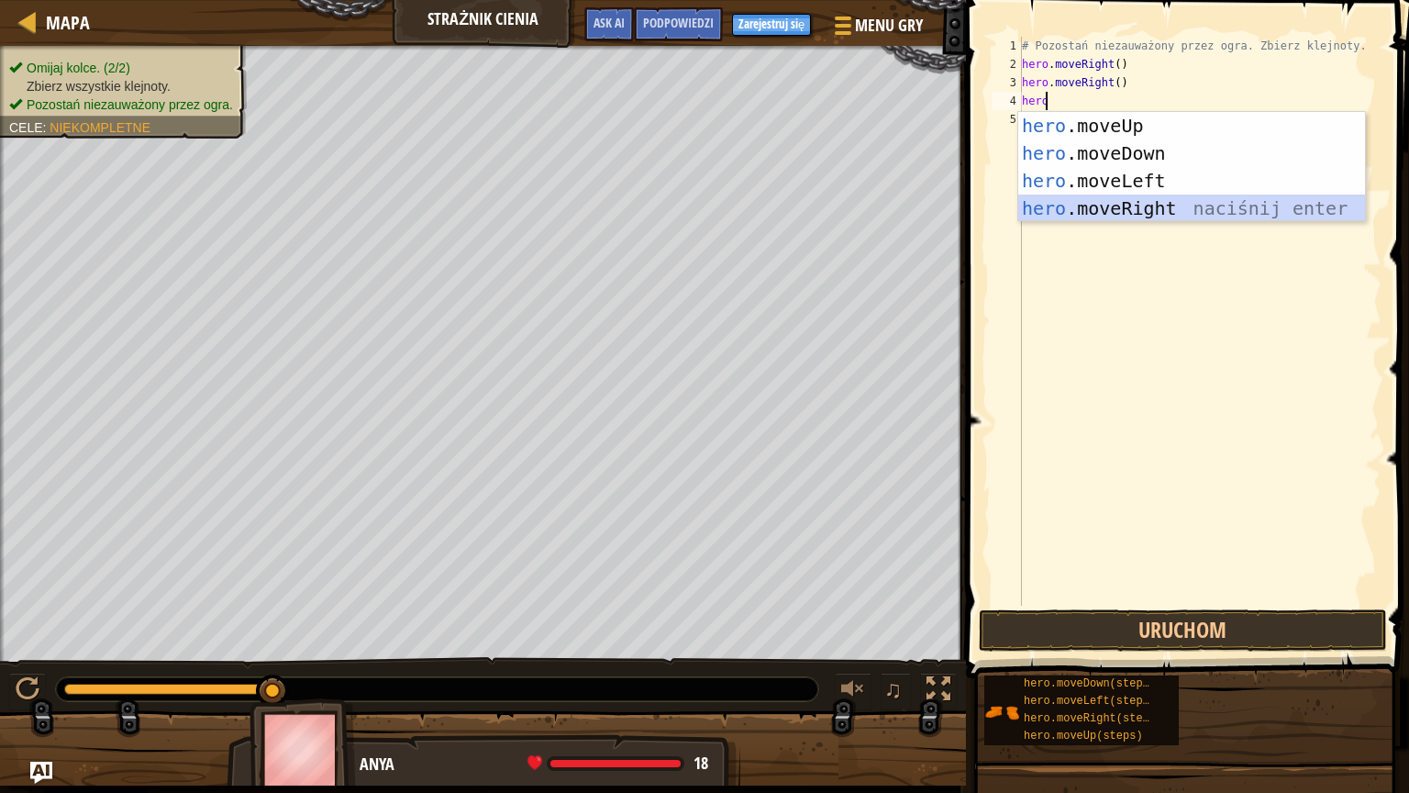
click at [1161, 212] on div "hero .moveUp naciśnij enter hero .moveDown naciśnij enter hero .moveLeft naciśn…" at bounding box center [1191, 194] width 347 height 165
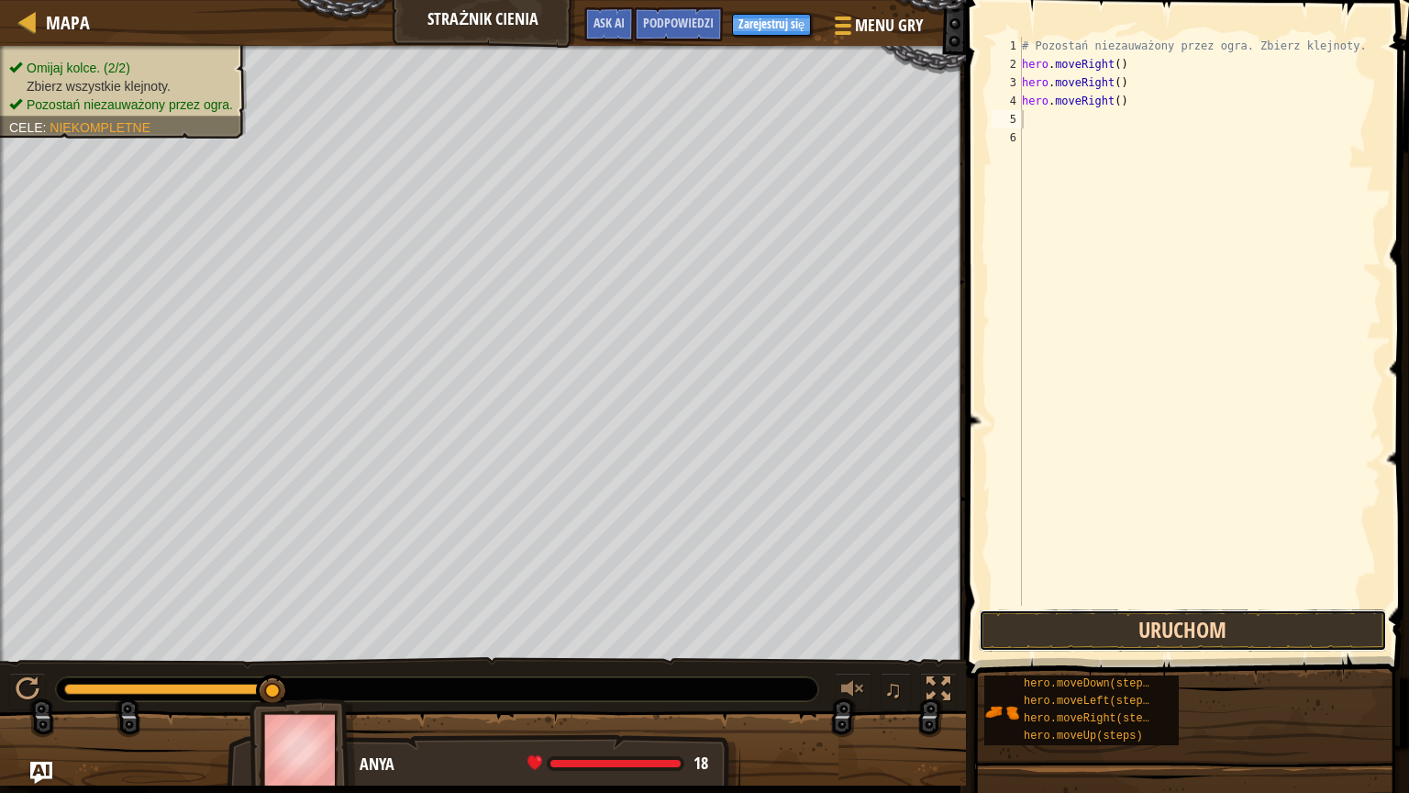
click at [1287, 627] on button "Uruchom" at bounding box center [1183, 630] width 408 height 42
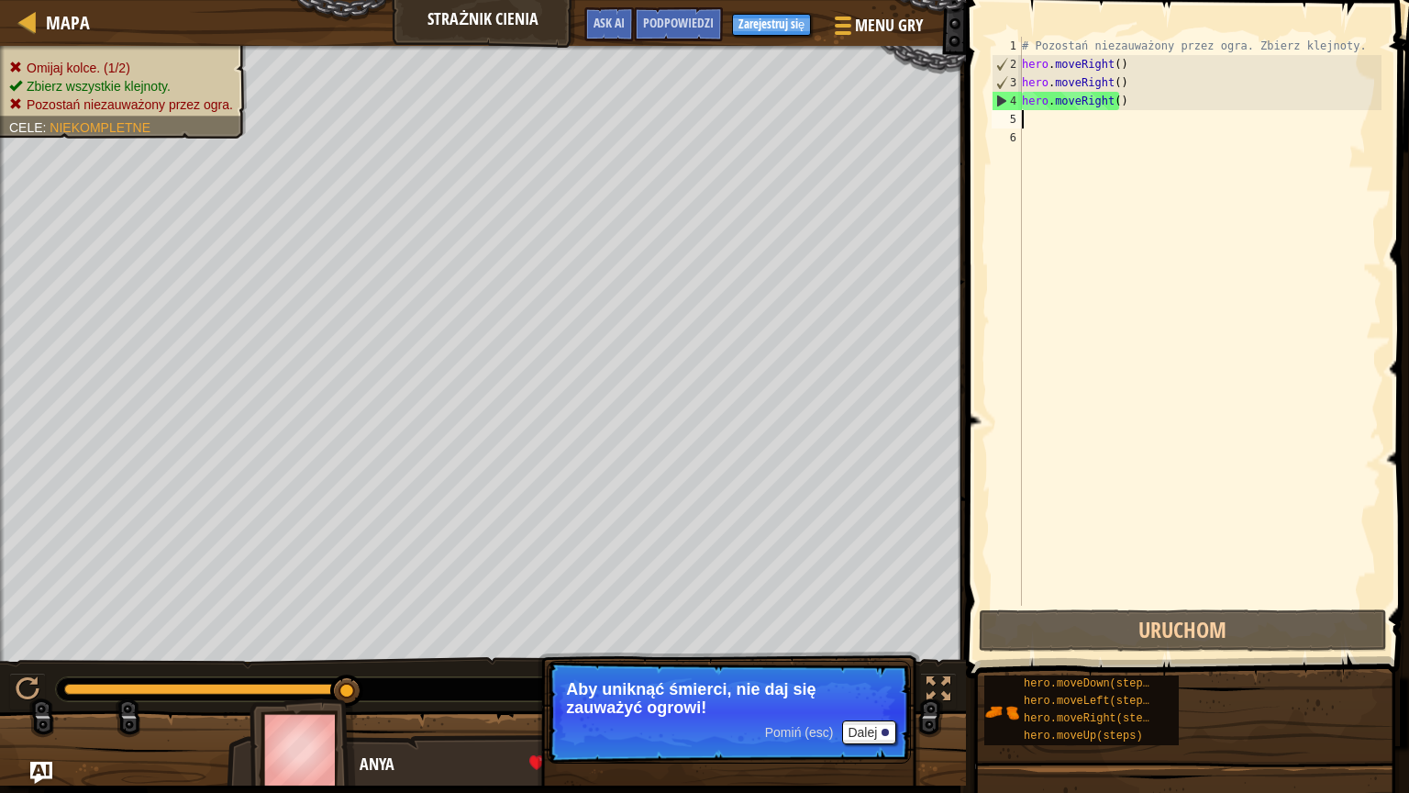
click at [1056, 119] on div "# Pozostań niezauważony przez ogra. Zbierz klejnoty. hero . moveRight ( ) hero …" at bounding box center [1199, 339] width 363 height 605
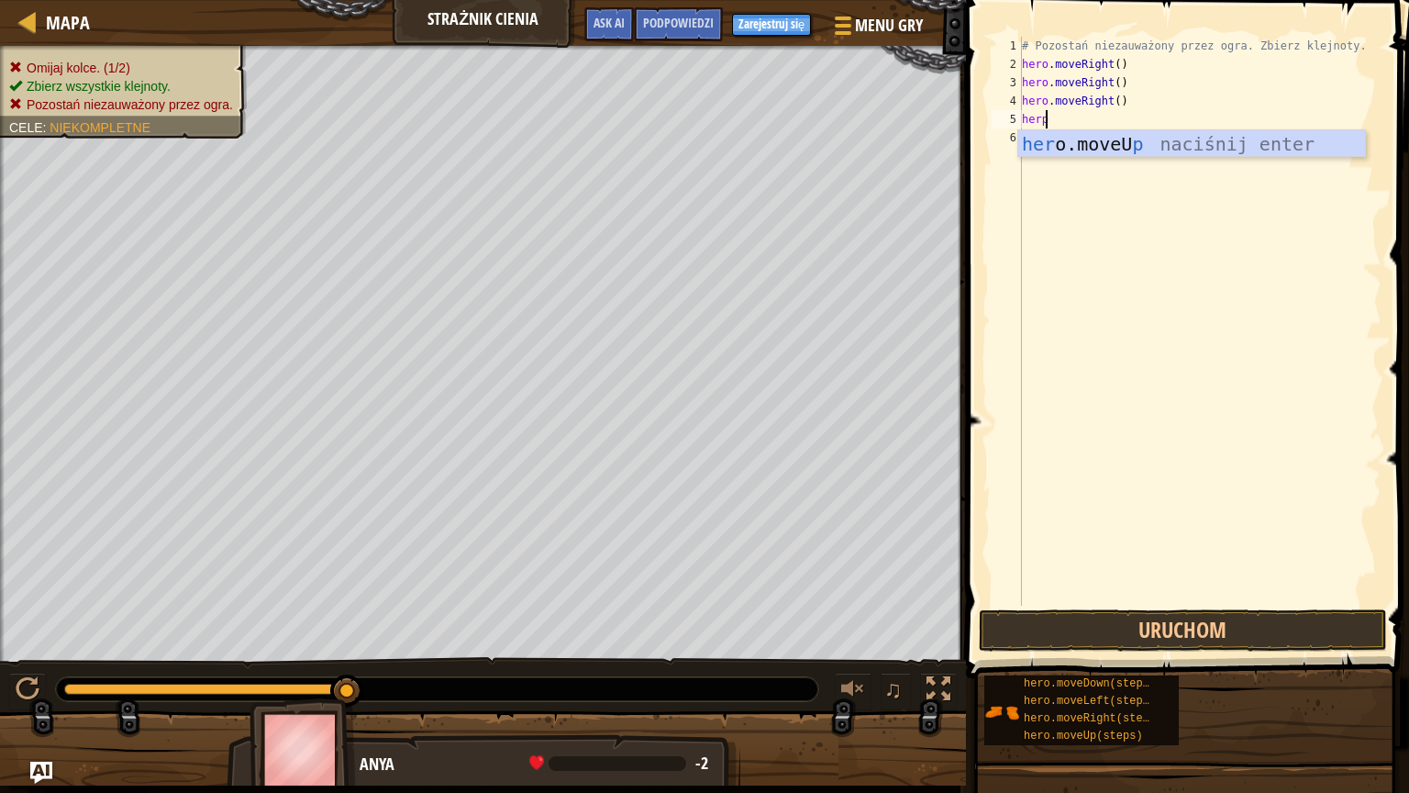
type textarea "her"
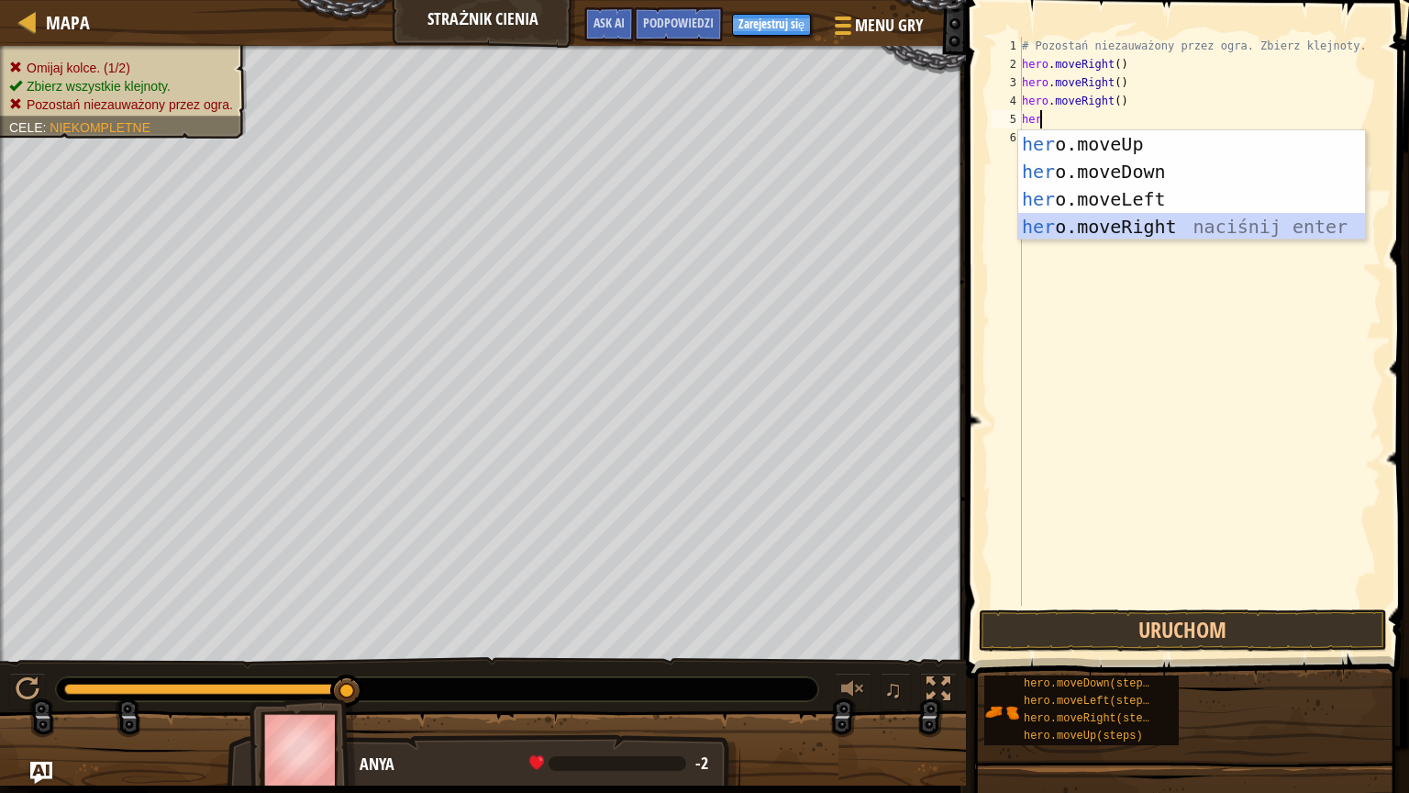
click at [1071, 220] on div "her o.moveUp naciśnij enter her o.moveDown naciśnij enter her o.moveLeft naciśn…" at bounding box center [1191, 212] width 347 height 165
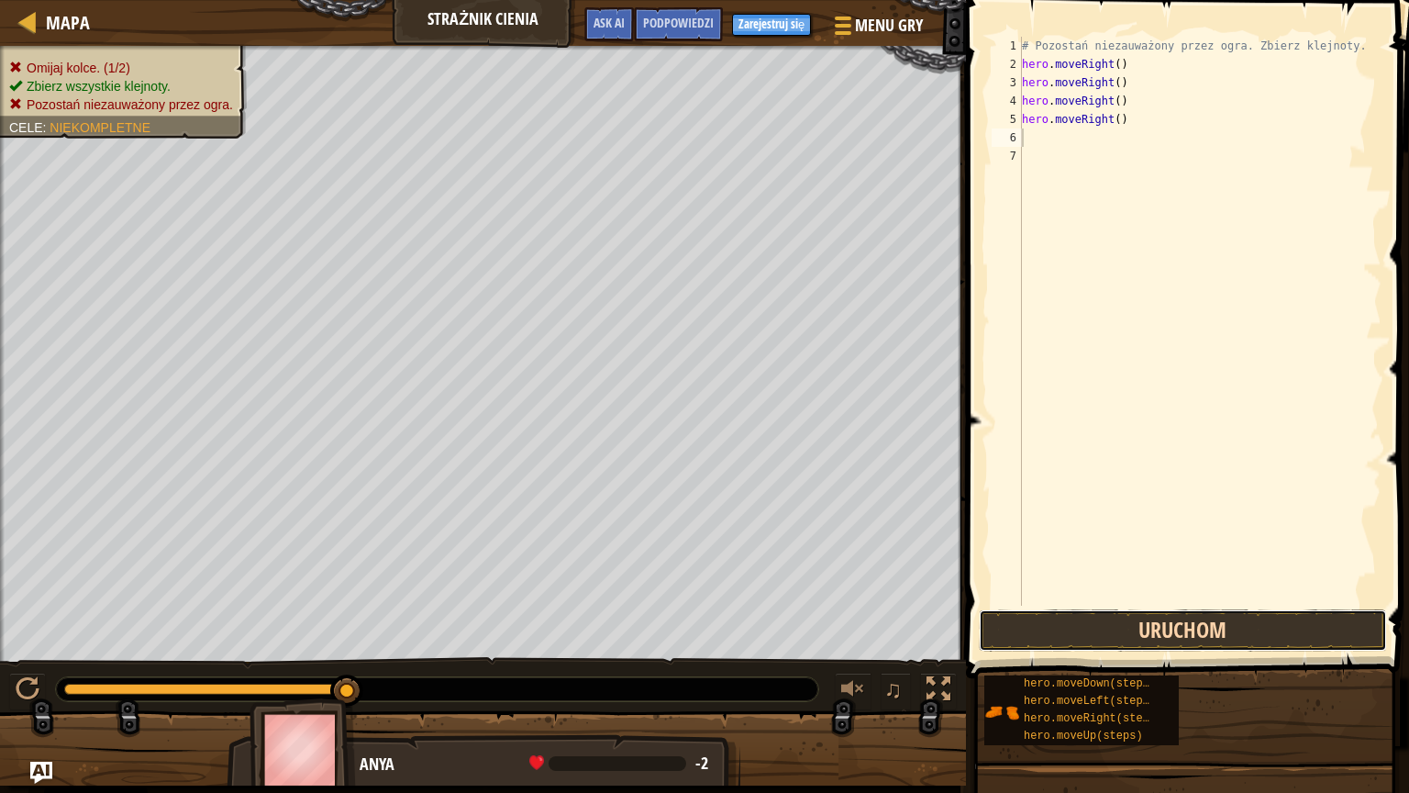
click at [1244, 614] on button "Uruchom" at bounding box center [1183, 630] width 408 height 42
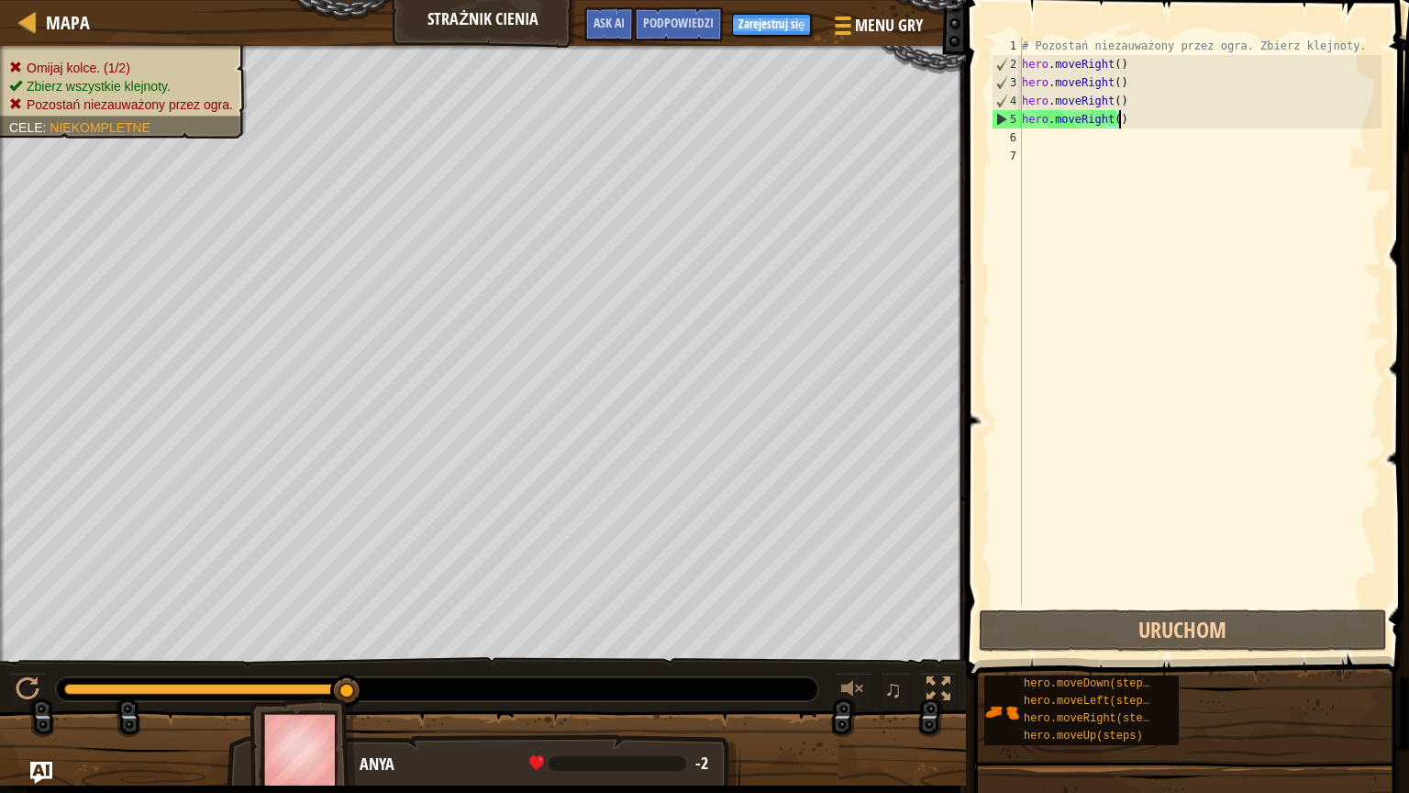
click at [1128, 121] on div "# Pozostań niezauważony przez ogra. Zbierz klejnoty. hero . moveRight ( ) hero …" at bounding box center [1199, 339] width 363 height 605
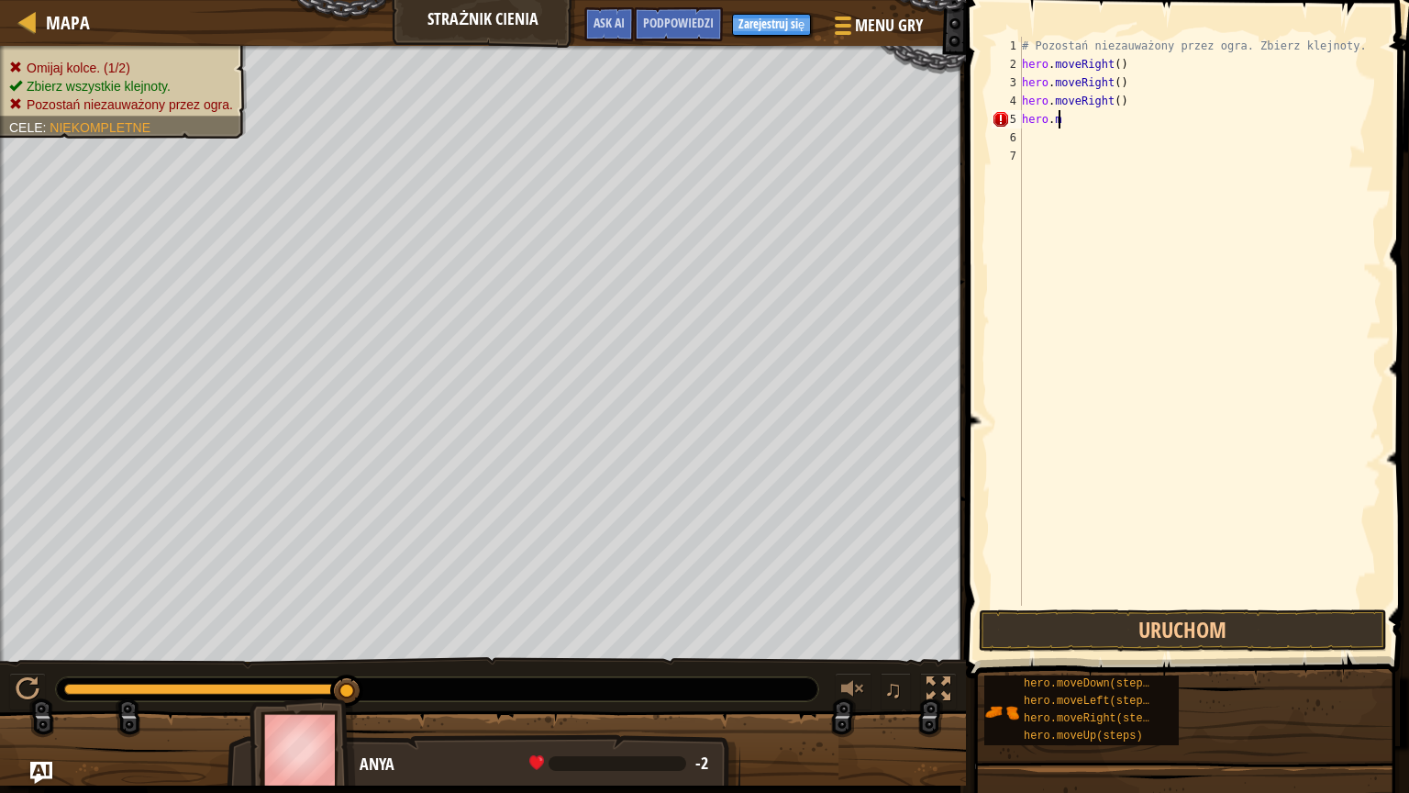
type textarea "h"
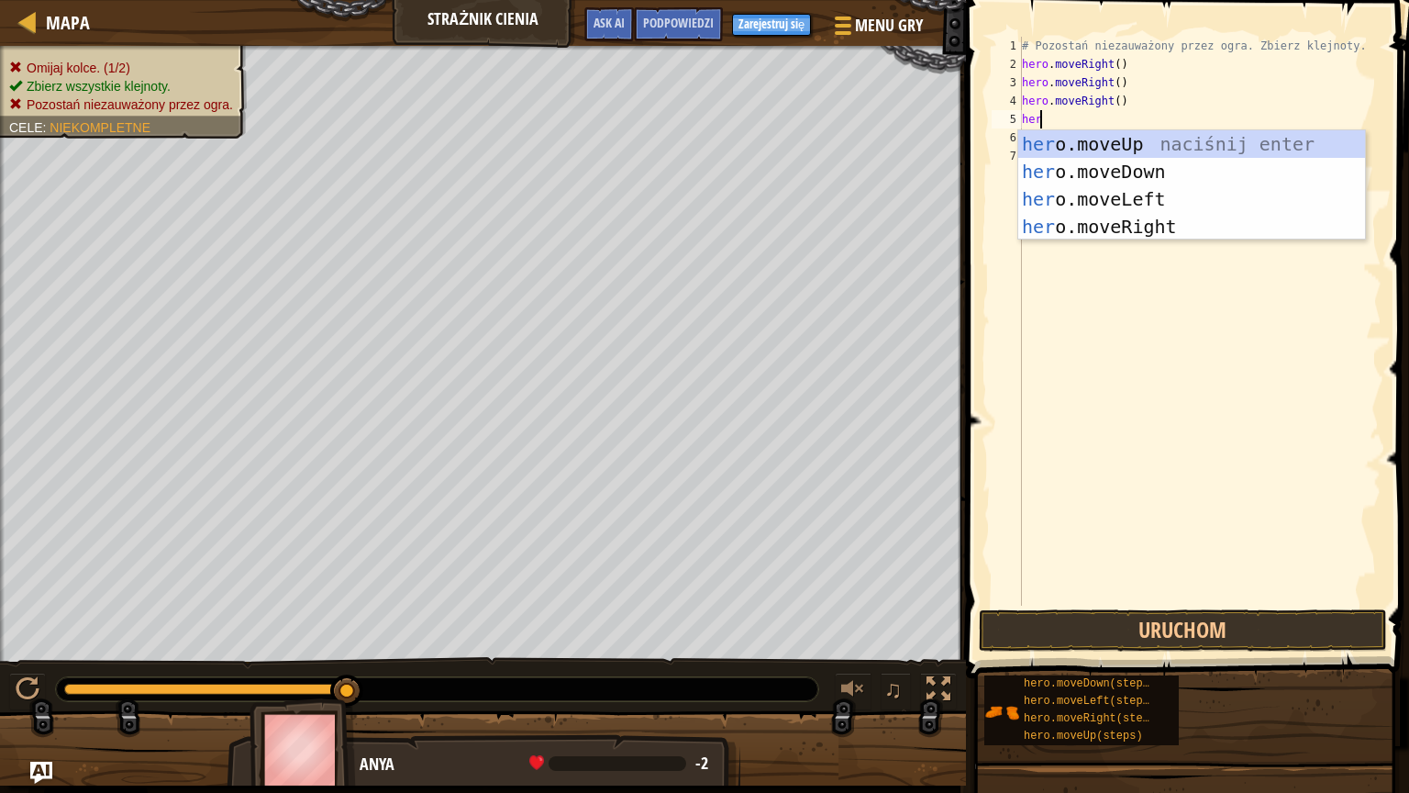
type textarea "hero"
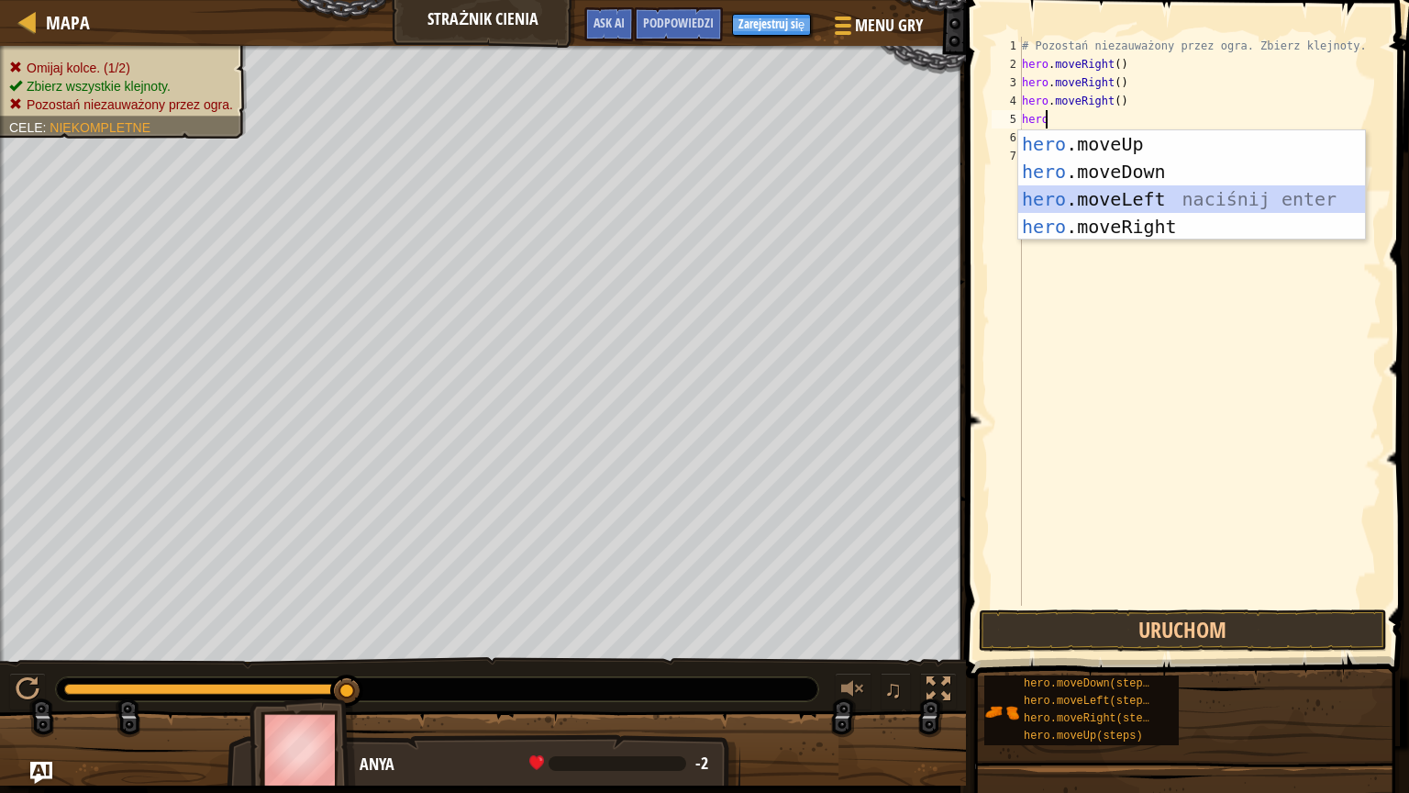
click at [1109, 201] on div "hero .moveUp naciśnij enter hero .moveDown naciśnij enter hero .moveLeft naciśn…" at bounding box center [1191, 212] width 347 height 165
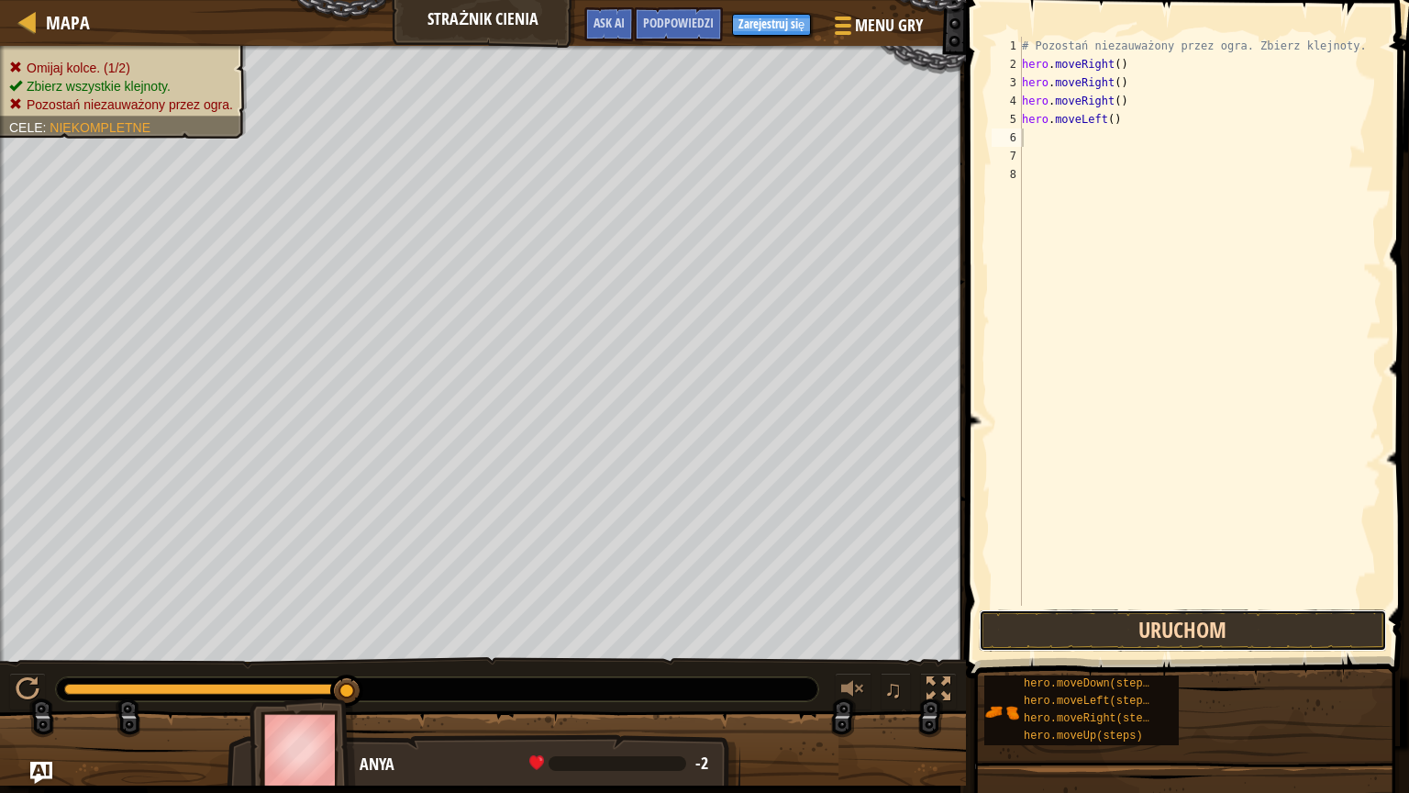
click at [1118, 638] on button "Uruchom" at bounding box center [1183, 630] width 408 height 42
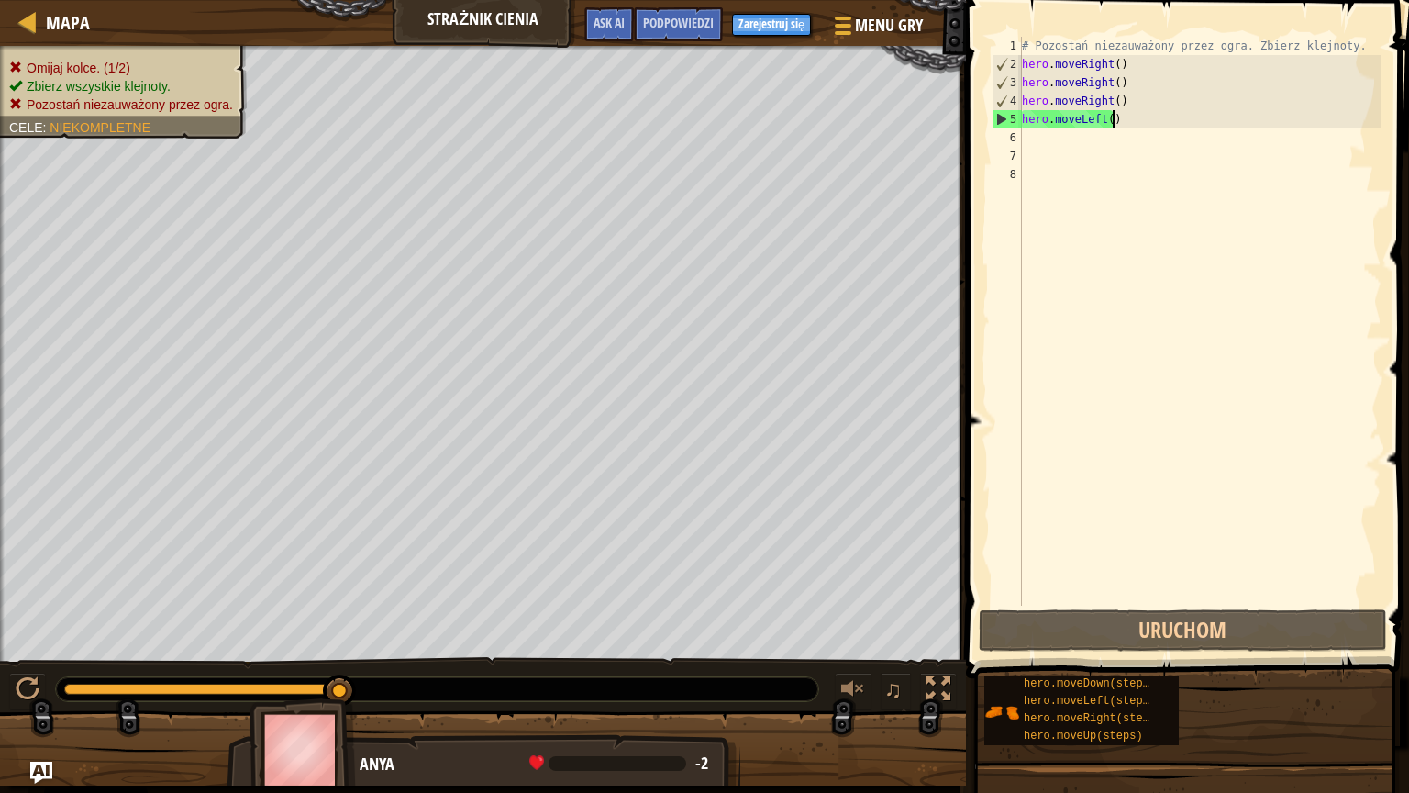
click at [1139, 118] on div "# Pozostań niezauważony przez ogra. Zbierz klejnoty. hero . moveRight ( ) hero …" at bounding box center [1199, 339] width 363 height 605
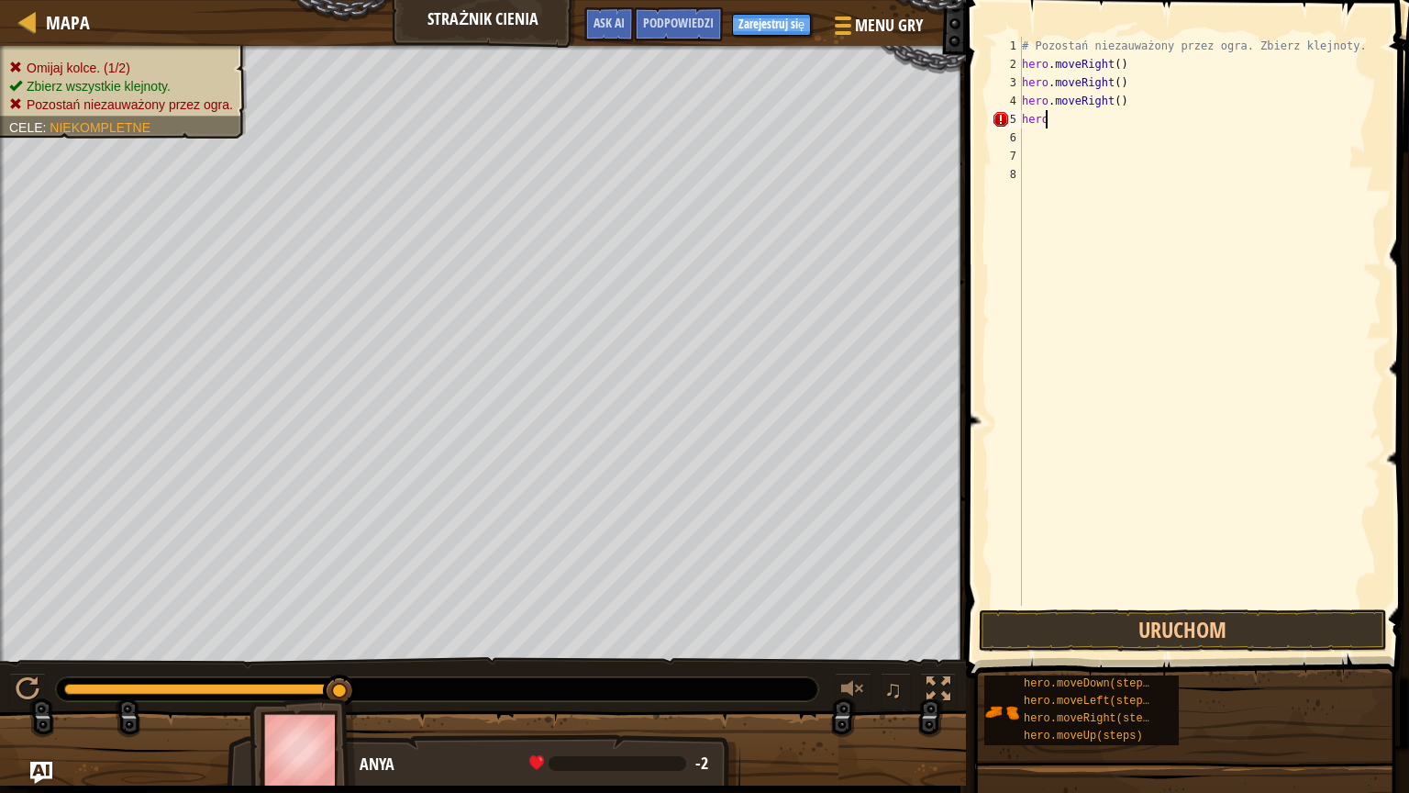
type textarea "h"
click at [684, 22] on span "Podpowiedzi" at bounding box center [678, 22] width 71 height 17
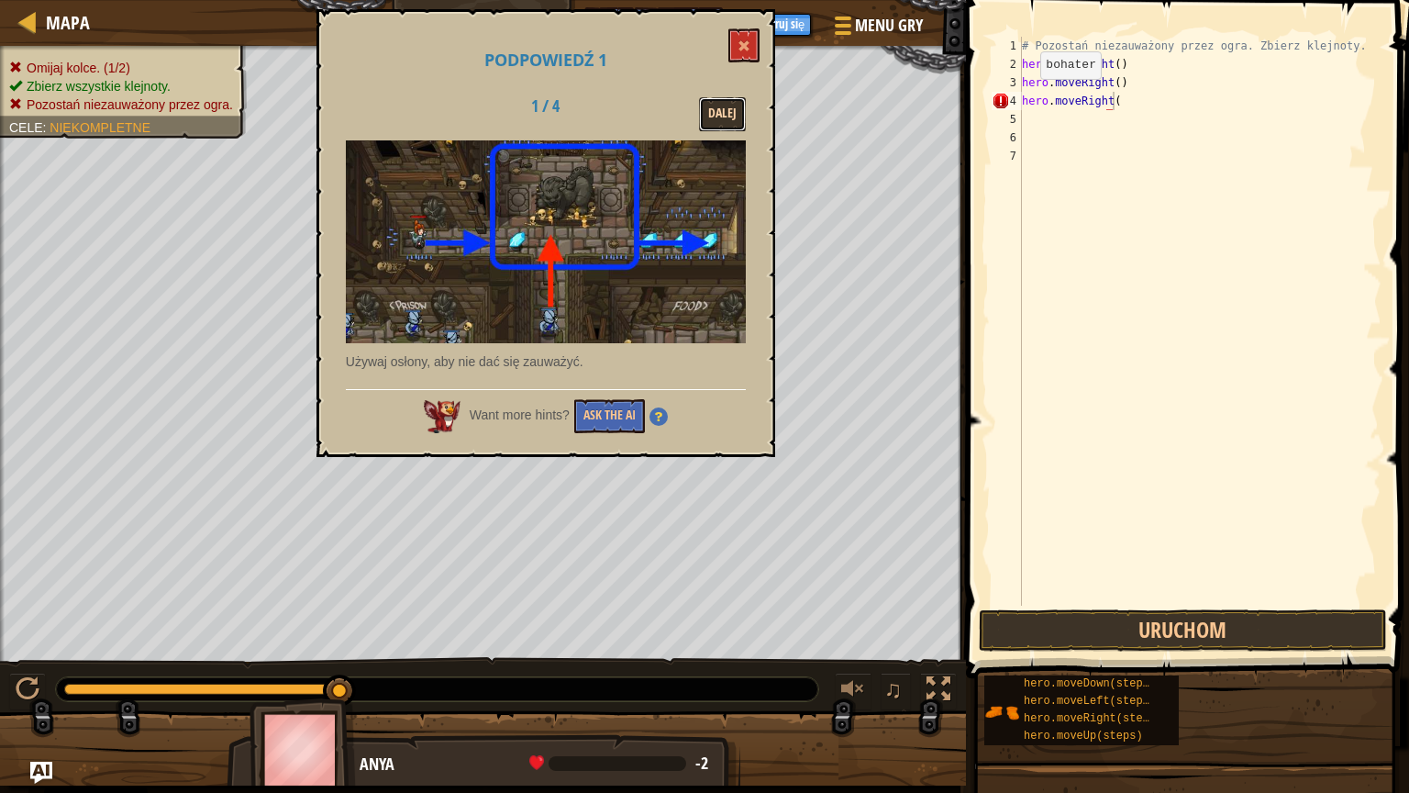
click at [716, 111] on button "Dalej" at bounding box center [722, 114] width 47 height 34
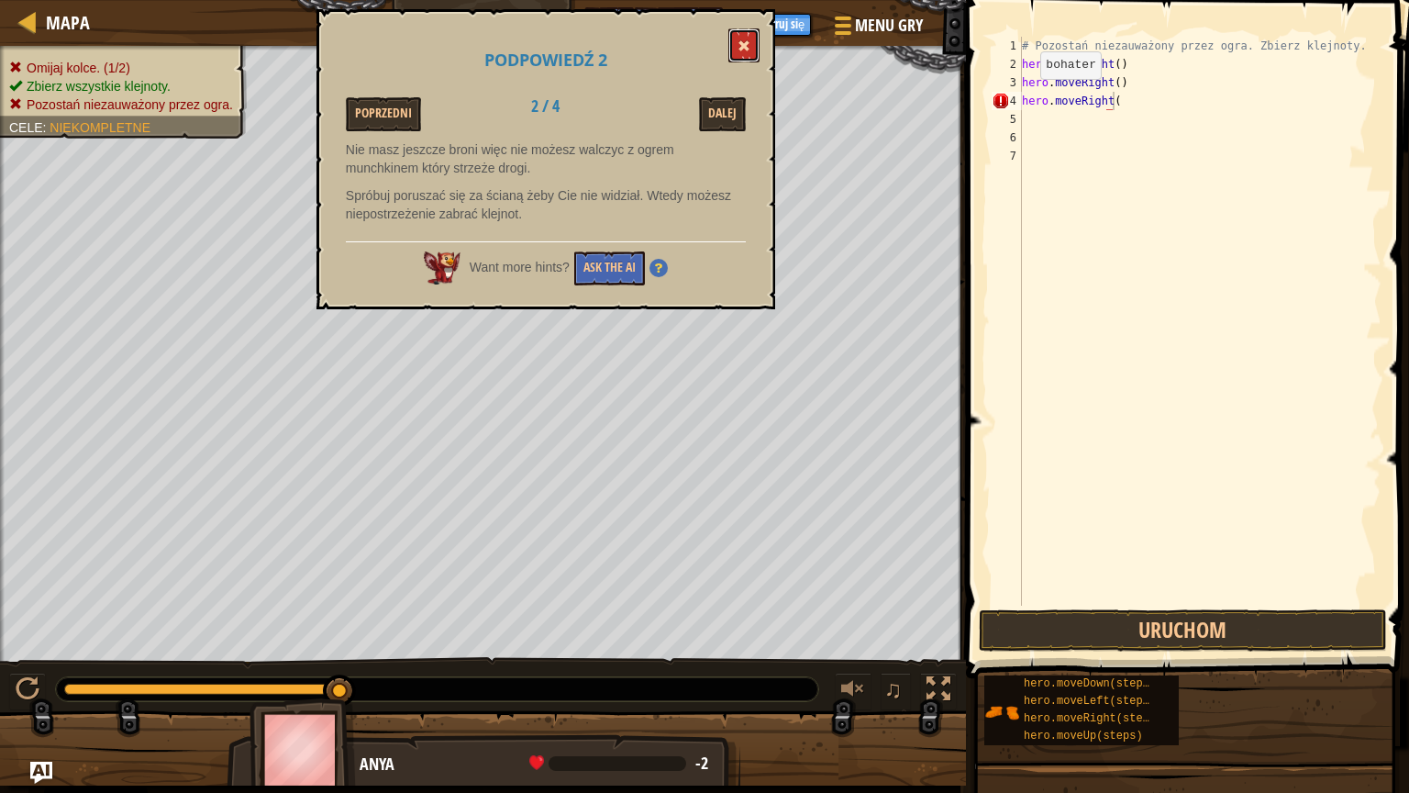
drag, startPoint x: 738, startPoint y: 41, endPoint x: 752, endPoint y: 37, distance: 14.5
click at [752, 37] on button at bounding box center [743, 45] width 31 height 34
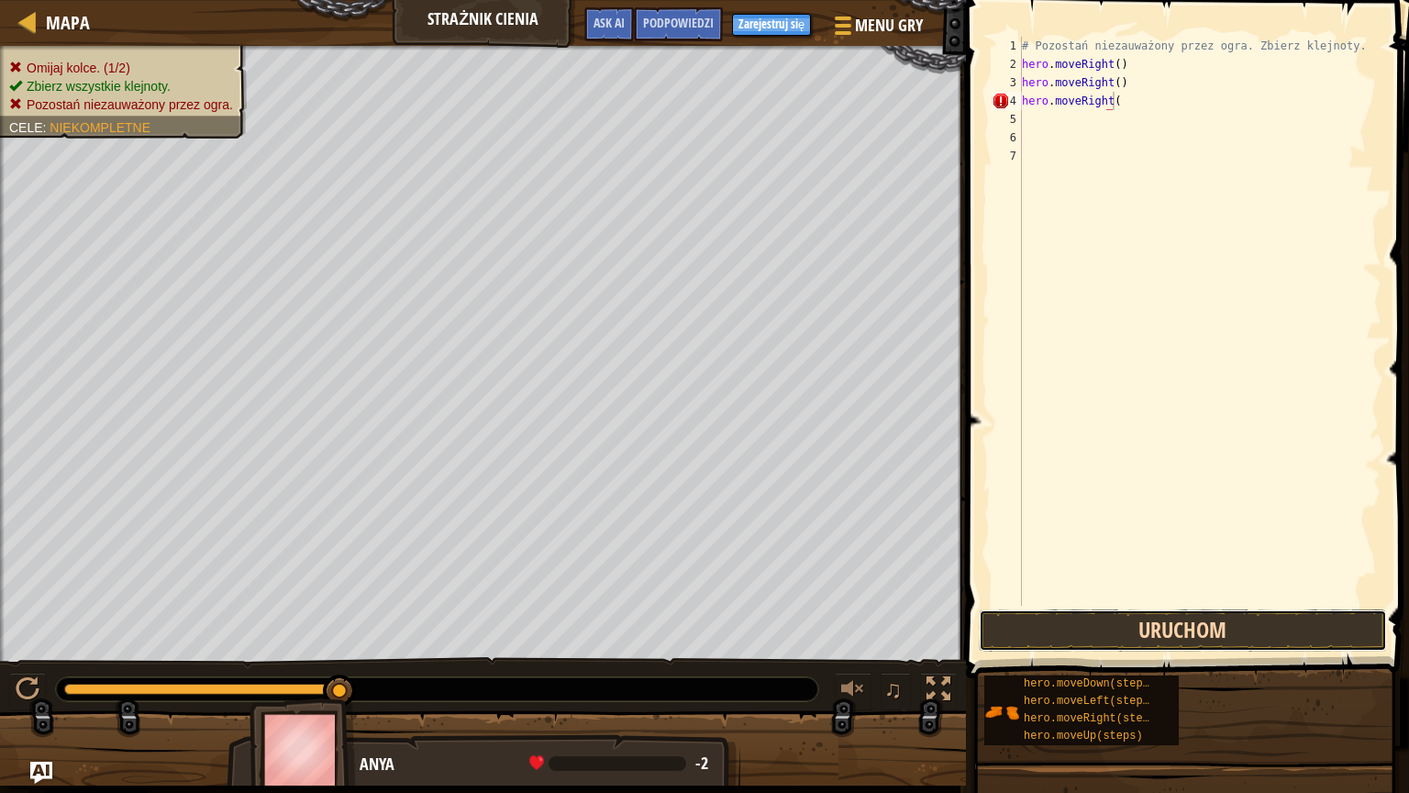
click at [1184, 627] on button "Uruchom" at bounding box center [1183, 630] width 408 height 42
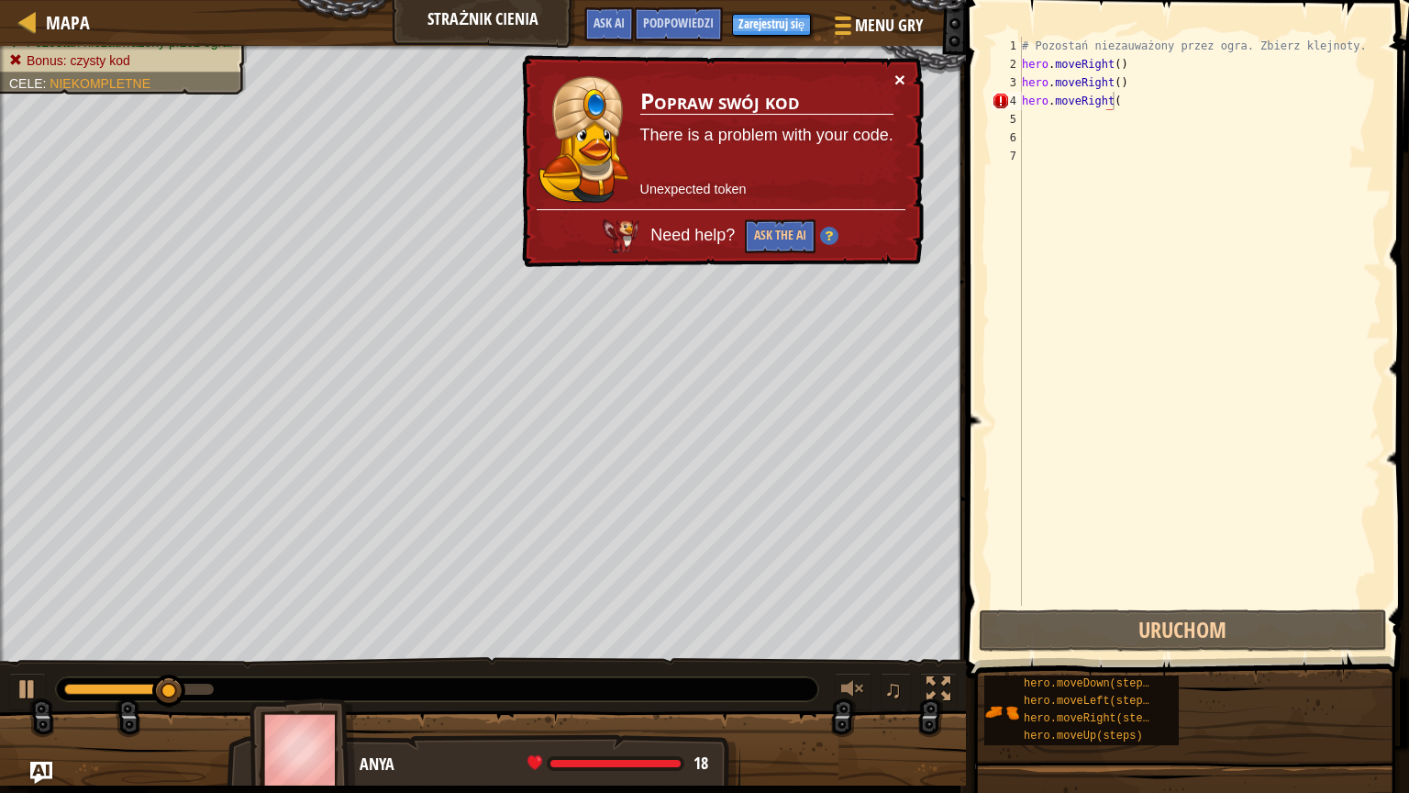
click at [895, 72] on button "×" at bounding box center [899, 79] width 11 height 19
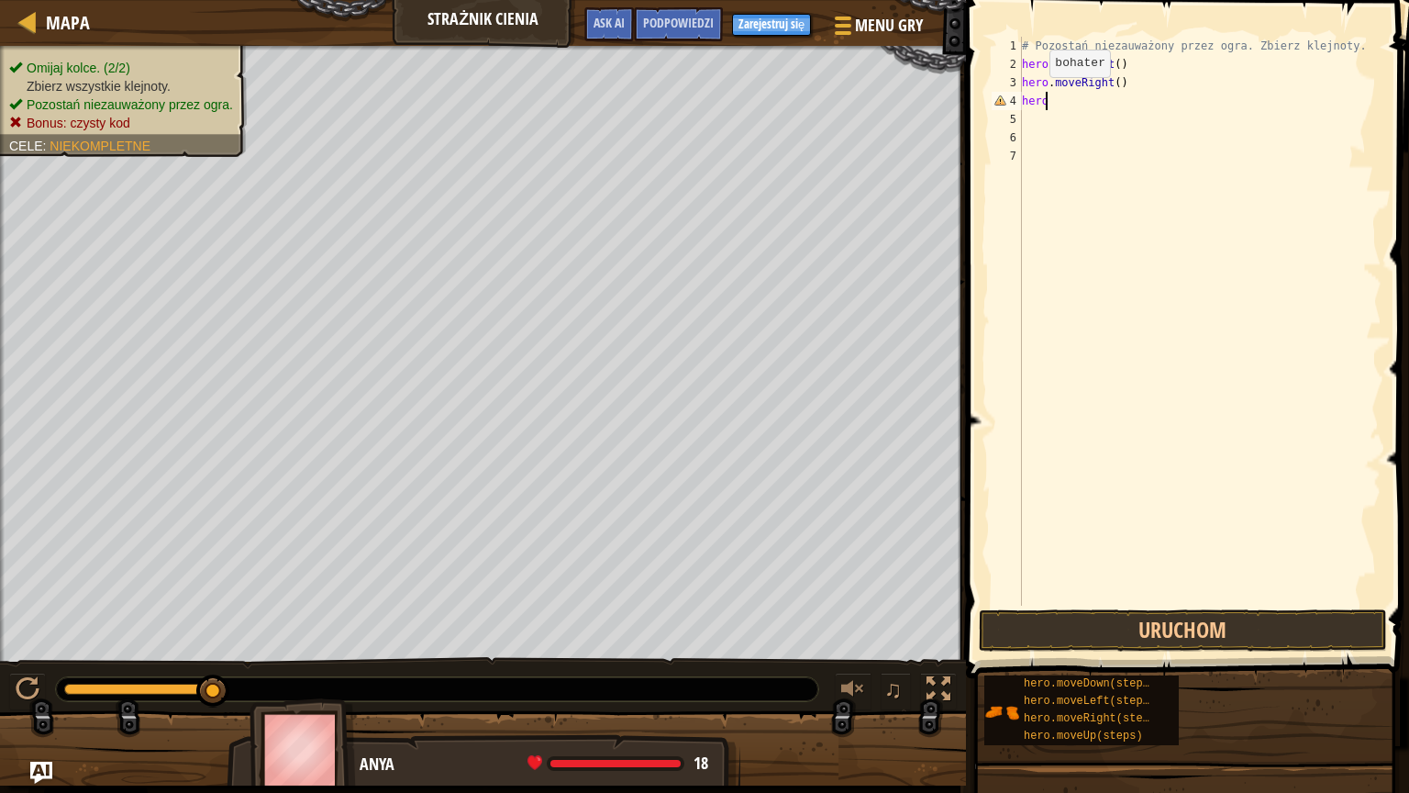
type textarea "h"
click at [1125, 624] on button "Uruchom" at bounding box center [1183, 630] width 408 height 42
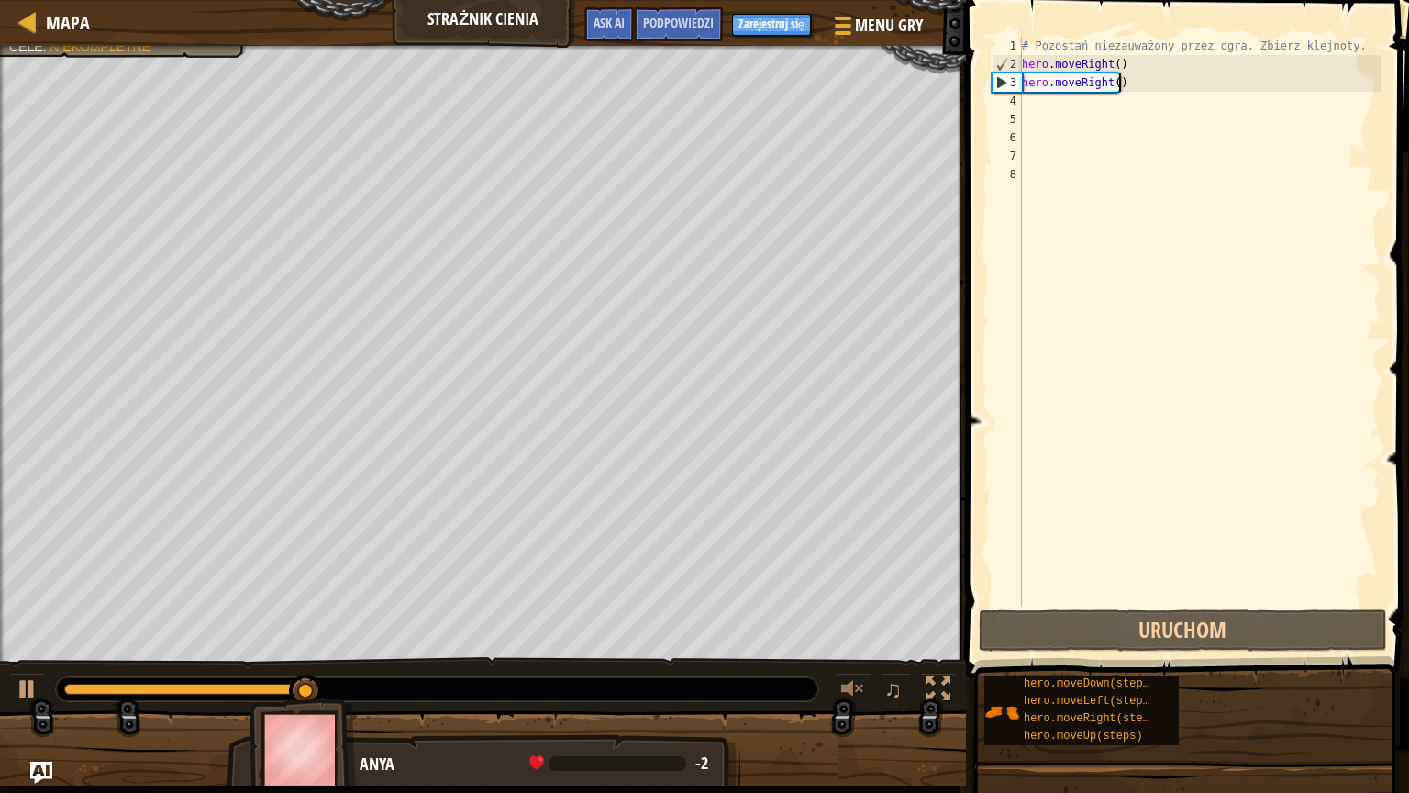
click at [1184, 84] on div "# Pozostań niezauważony przez ogra. Zbierz klejnoty. hero . moveRight ( ) hero …" at bounding box center [1199, 339] width 363 height 605
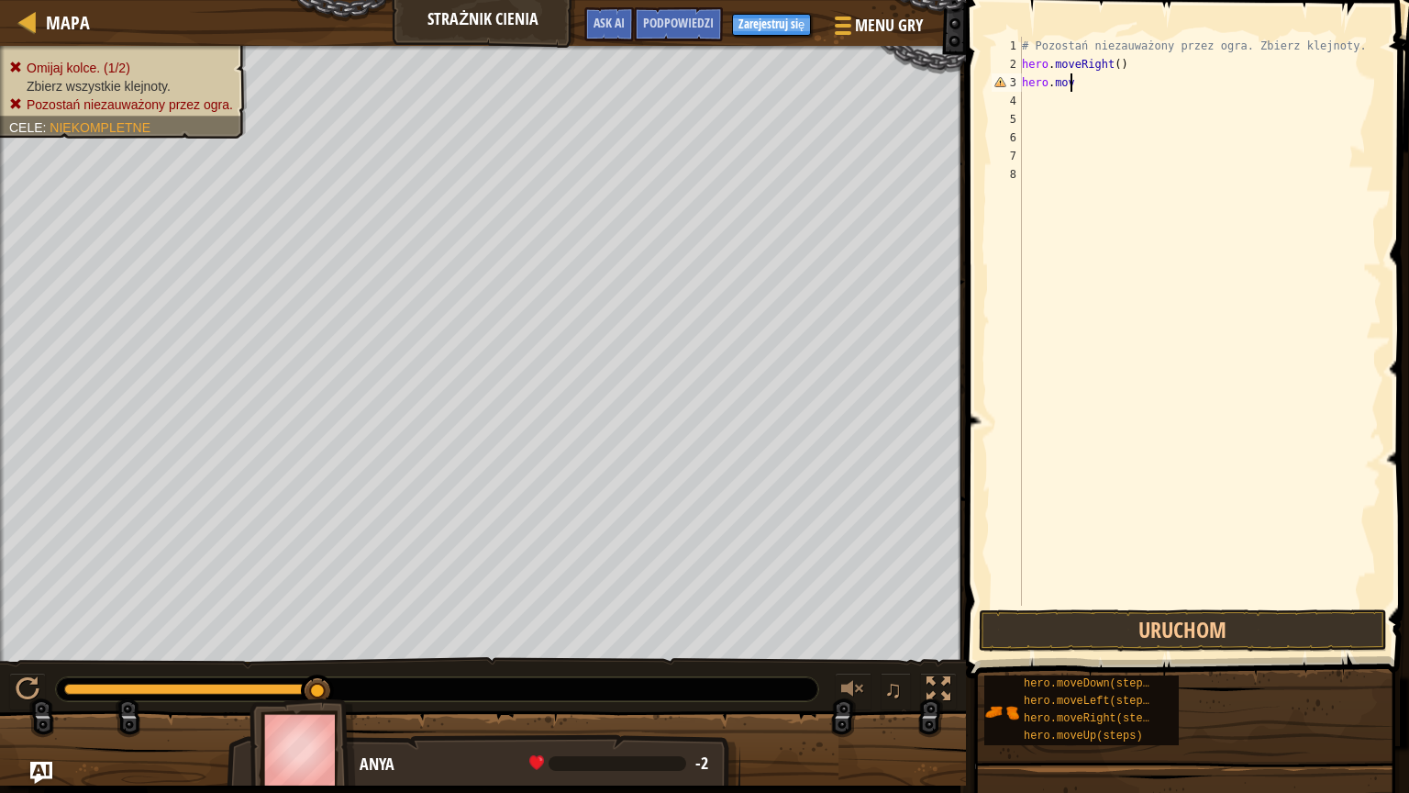
type textarea "h"
click at [1135, 640] on button "Uruchom" at bounding box center [1183, 630] width 408 height 42
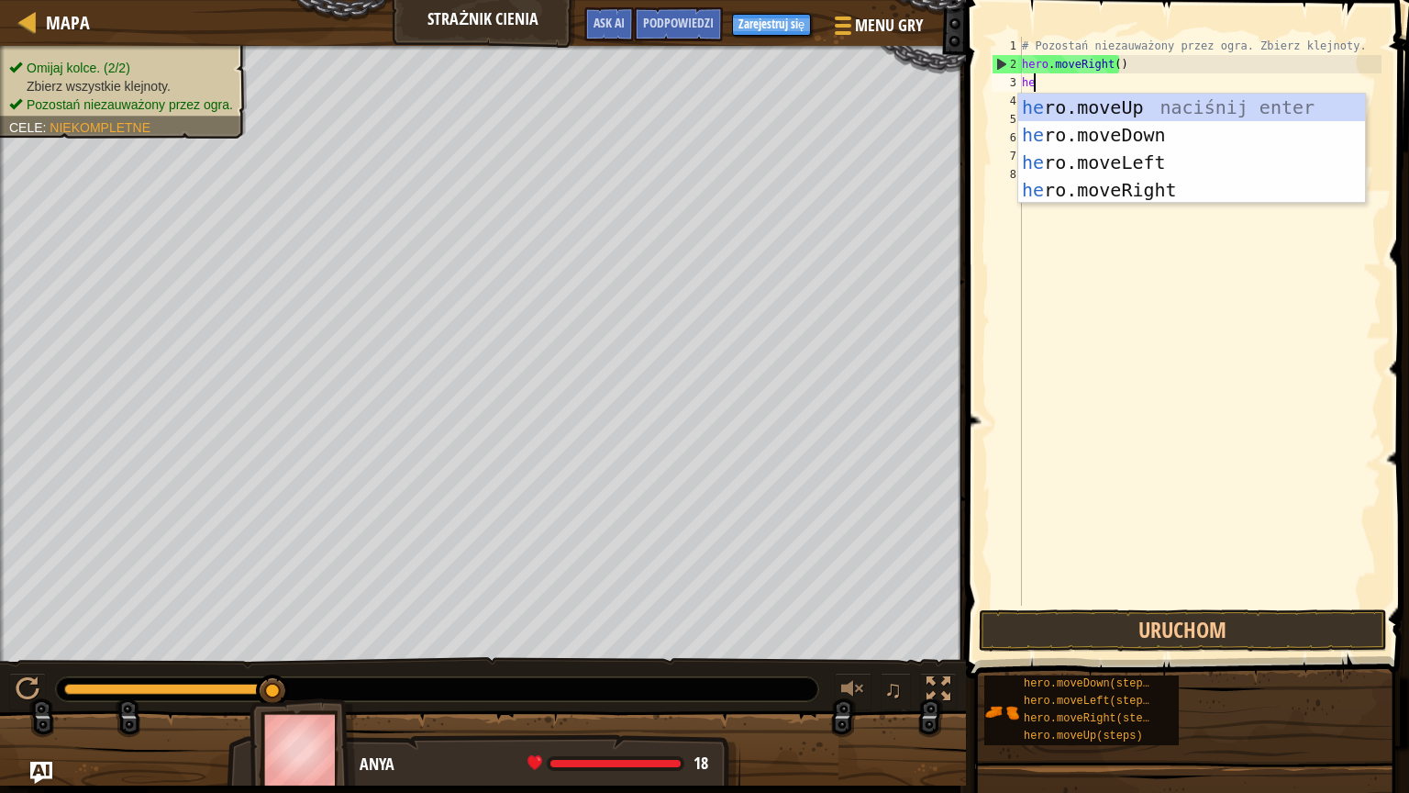
type textarea "her"
click at [1100, 105] on div "her o.moveUp naciśnij enter her o.moveDown naciśnij enter her o.moveLeft naciśn…" at bounding box center [1191, 176] width 347 height 165
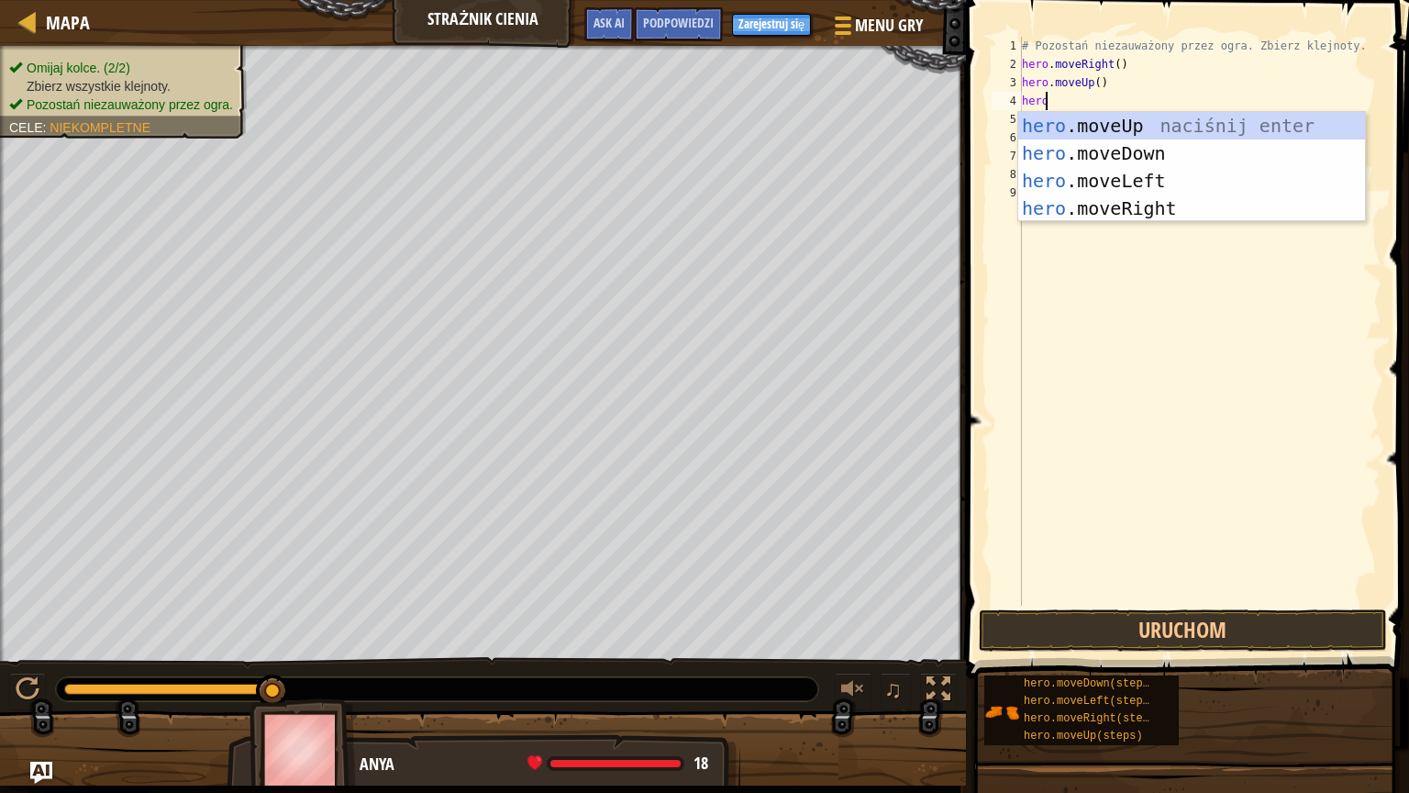
type textarea "hero"
click at [1191, 209] on div "hero .moveUp naciśnij enter hero .moveDown naciśnij enter hero .moveLeft naciśn…" at bounding box center [1191, 194] width 347 height 165
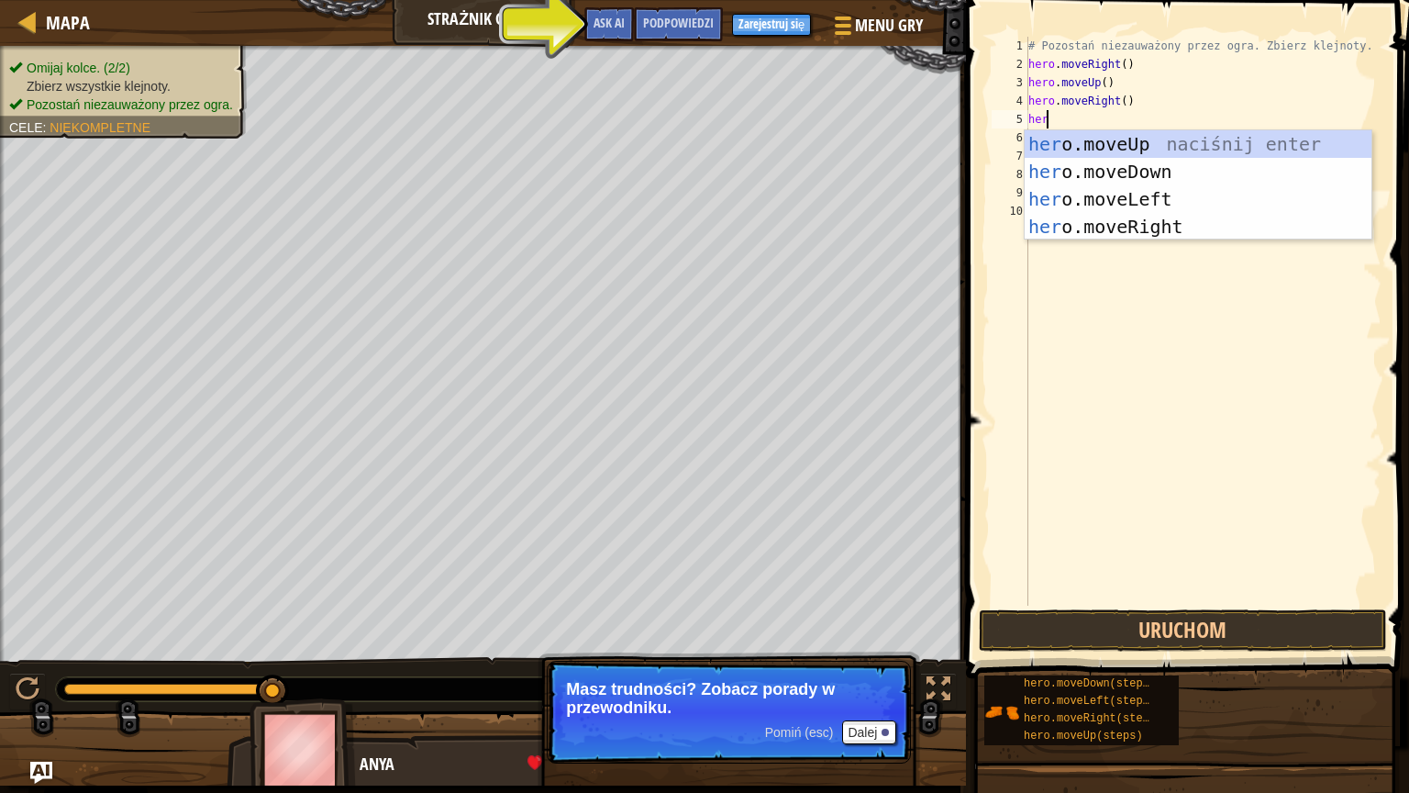
type textarea "hero"
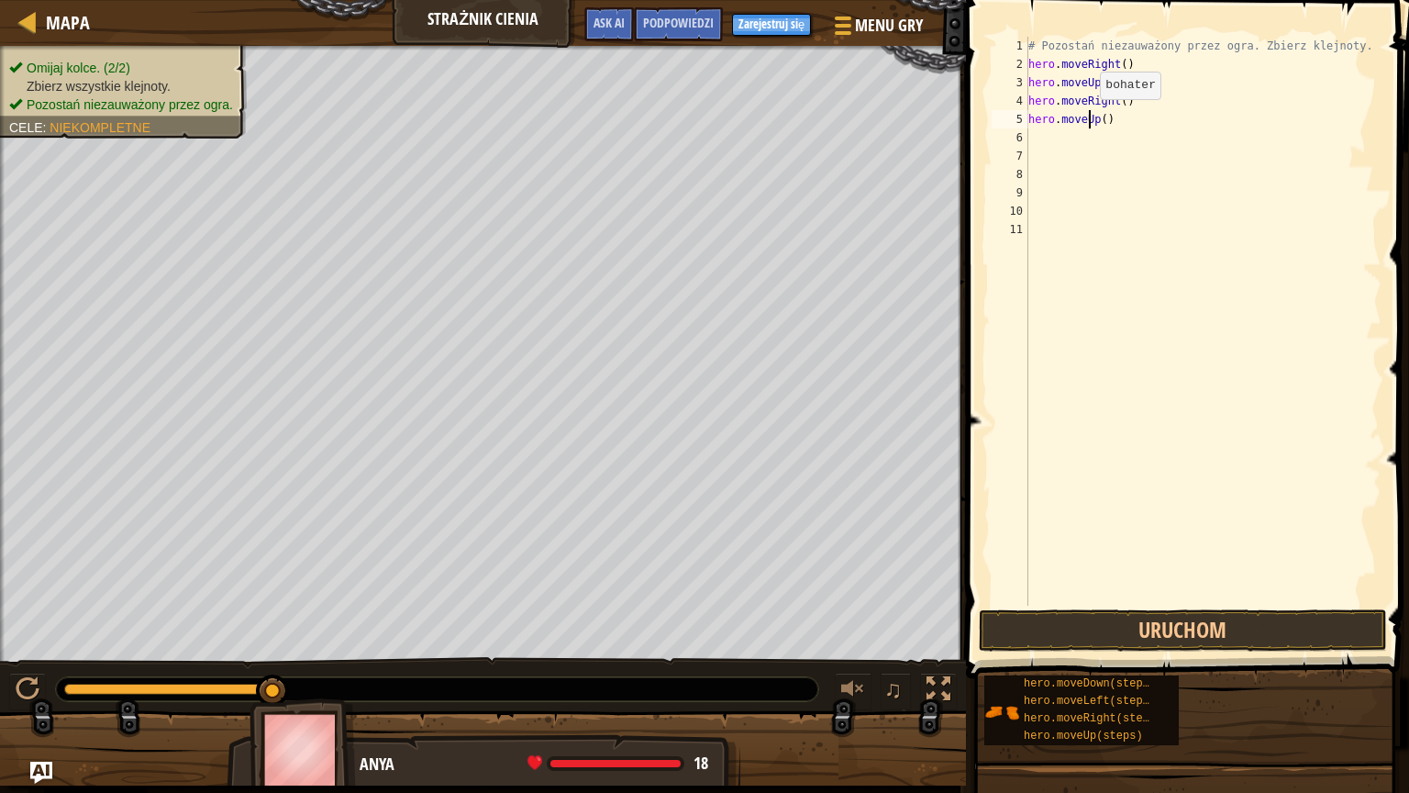
click at [1090, 117] on div "# Pozostań niezauważony przez ogra. Zbierz klejnoty. hero . moveRight ( ) hero …" at bounding box center [1204, 339] width 358 height 605
click at [1095, 116] on div "# Pozostań niezauważony przez ogra. Zbierz klejnoty. hero . moveRight ( ) hero …" at bounding box center [1204, 339] width 358 height 605
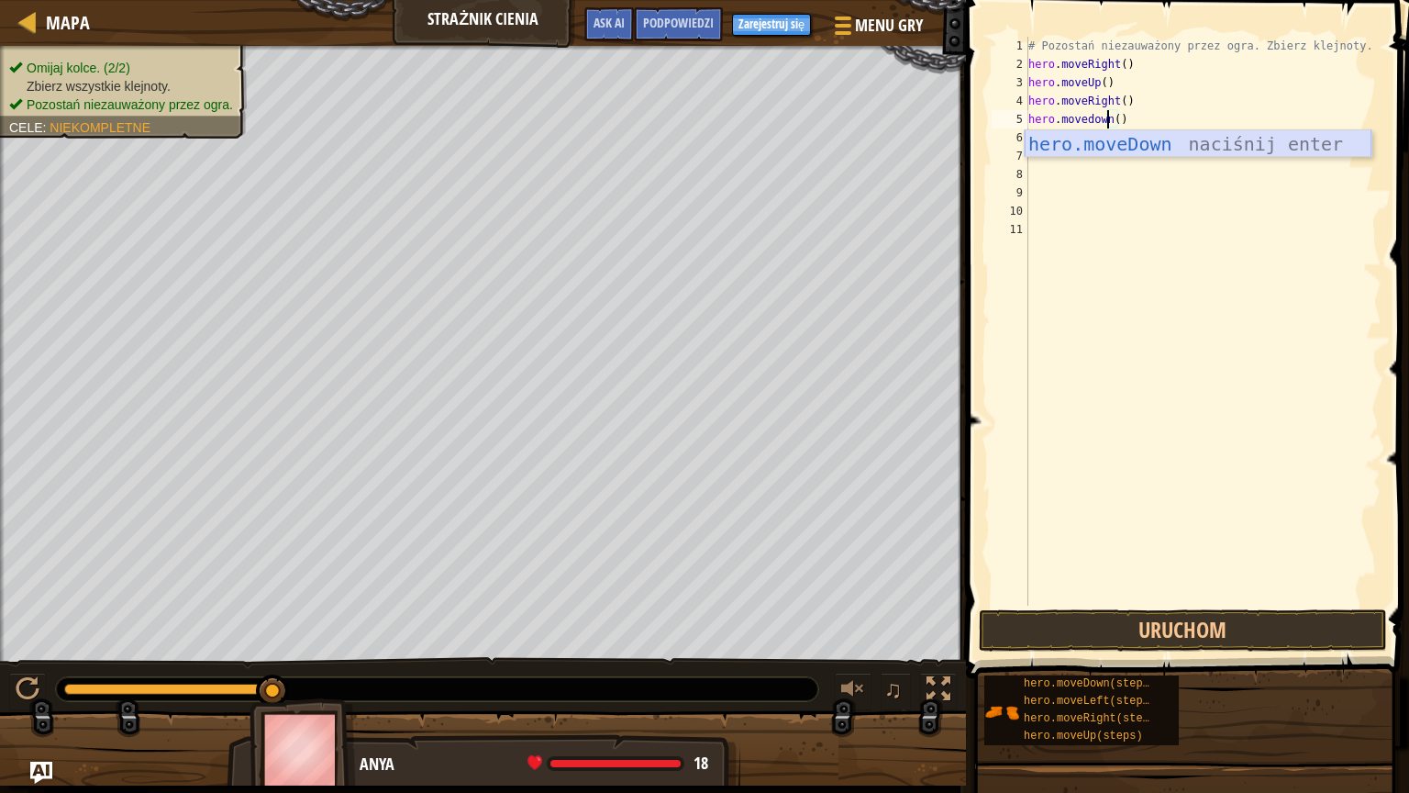
click at [1101, 151] on div "hero.moveDown naciśnij enter" at bounding box center [1198, 171] width 347 height 83
type textarea "hero.moveDown"
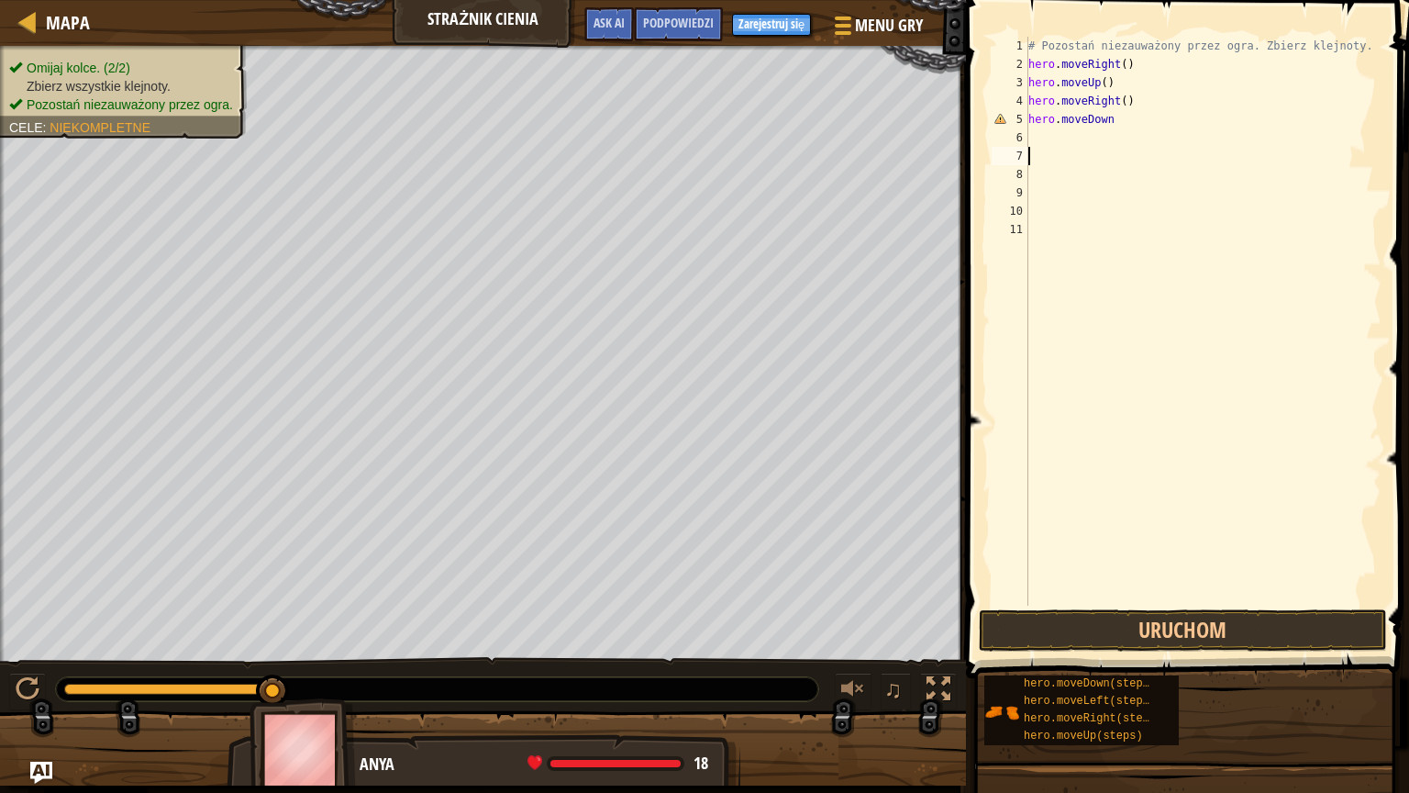
click at [1071, 147] on div "# Pozostań niezauważony przez ogra. Zbierz klejnoty. hero . moveRight ( ) hero …" at bounding box center [1204, 339] width 358 height 605
click at [1116, 124] on div "# Pozostań niezauważony przez ogra. Zbierz klejnoty. hero . moveRight ( ) hero …" at bounding box center [1204, 339] width 358 height 605
type textarea "hero.moveDown()"
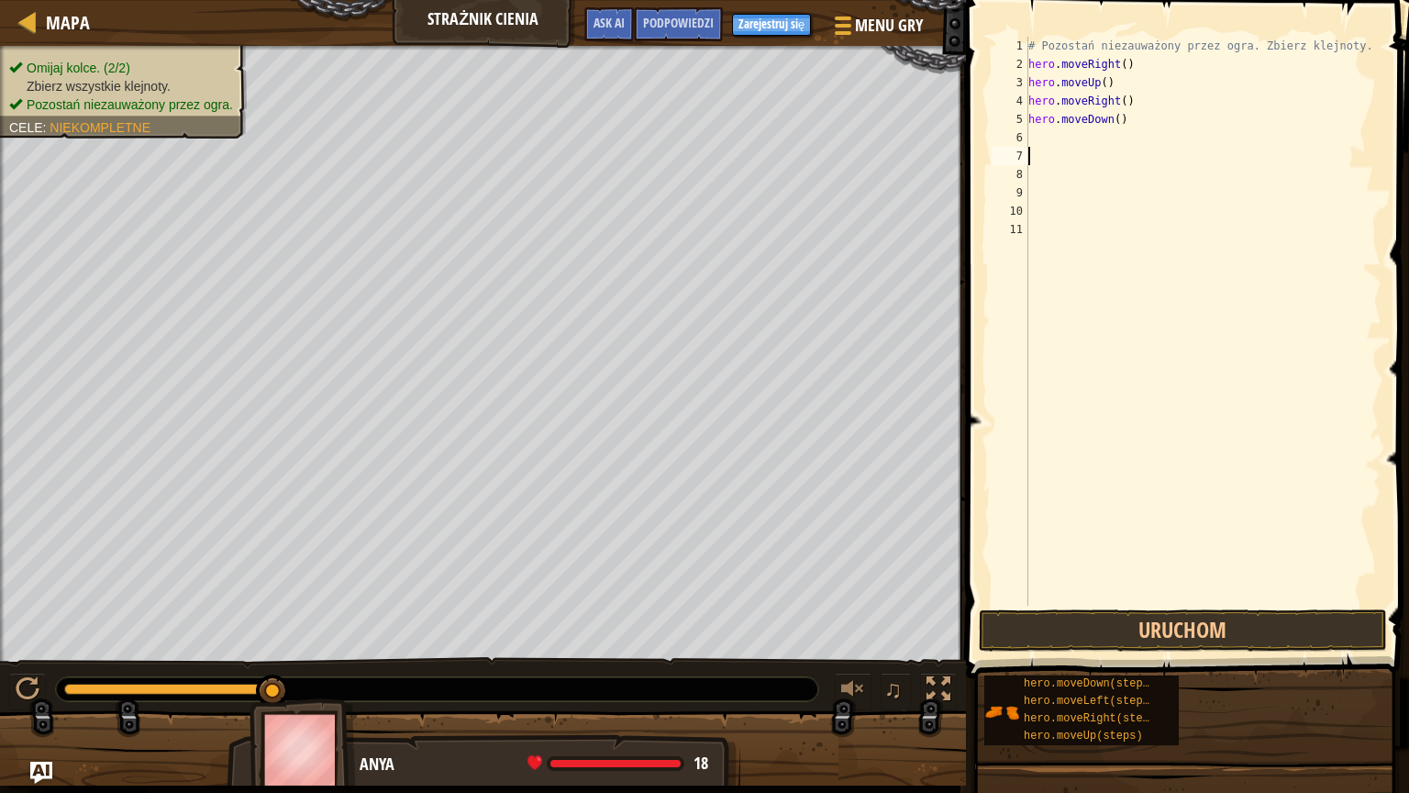
click at [1059, 148] on div "# Pozostań niezauważony przez ogra. Zbierz klejnoty. hero . moveRight ( ) hero …" at bounding box center [1204, 339] width 358 height 605
click at [1030, 138] on div "# Pozostań niezauważony przez ogra. Zbierz klejnoty. hero . moveRight ( ) hero …" at bounding box center [1204, 339] width 358 height 605
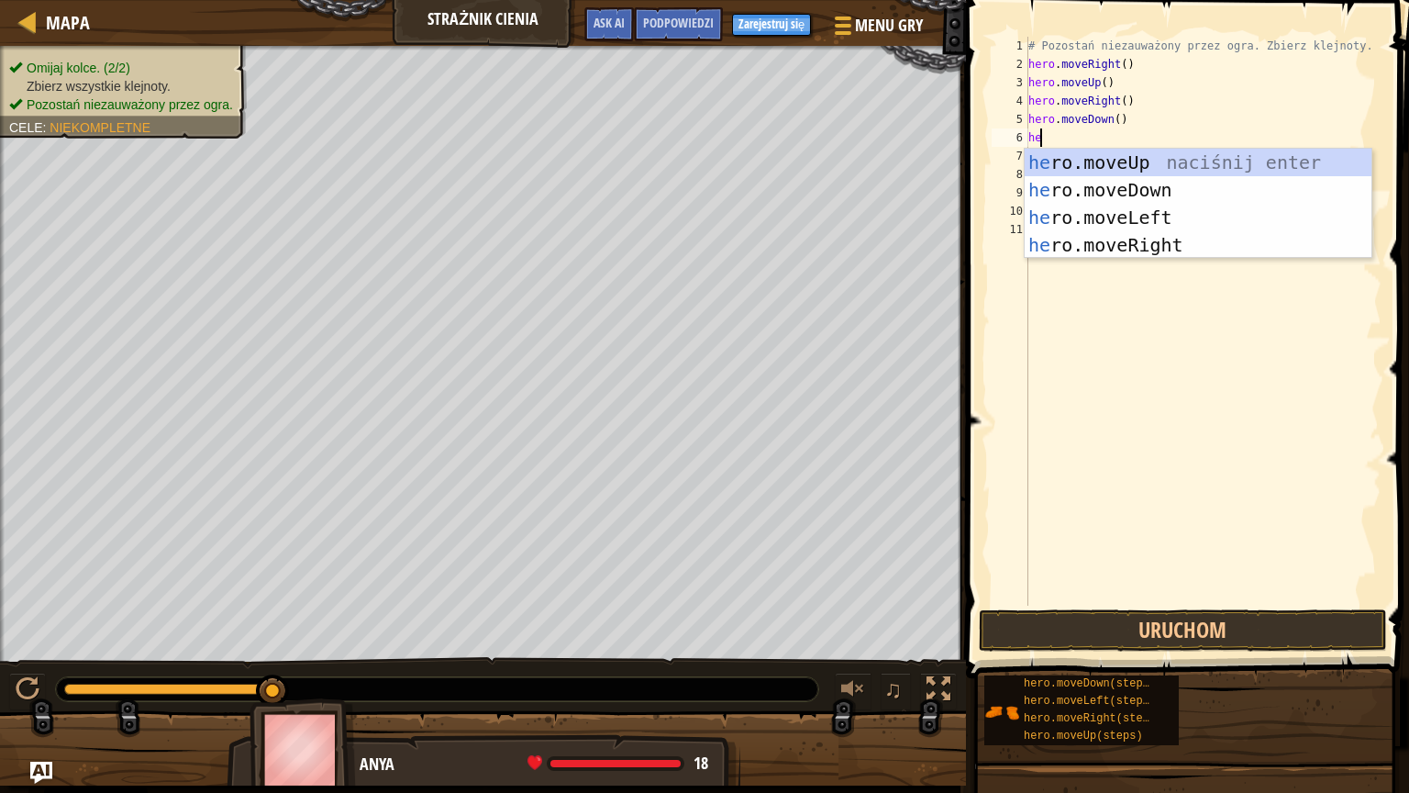
type textarea "hero"
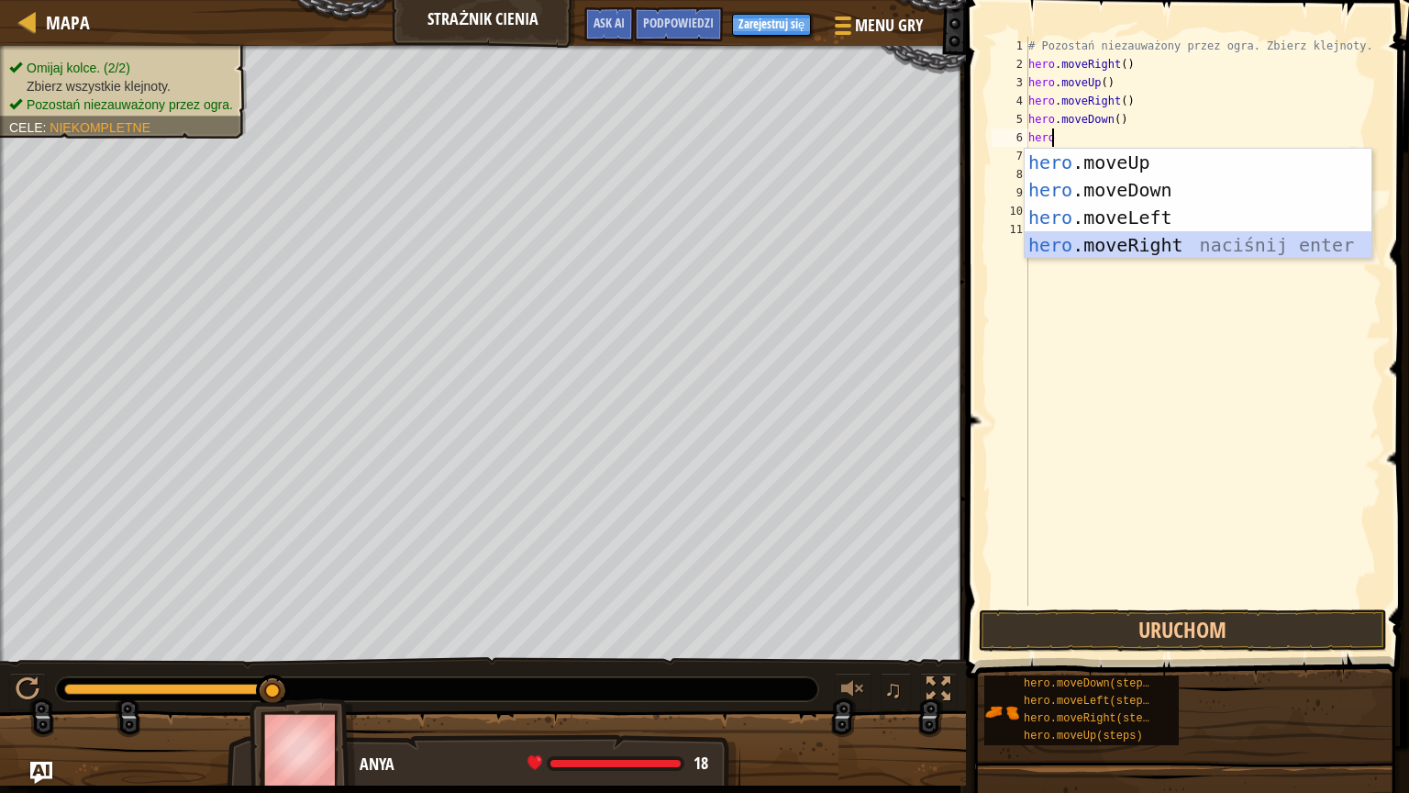
click at [1103, 231] on div "hero .moveUp naciśnij enter hero .moveDown naciśnij enter hero .moveLeft naciśn…" at bounding box center [1198, 231] width 347 height 165
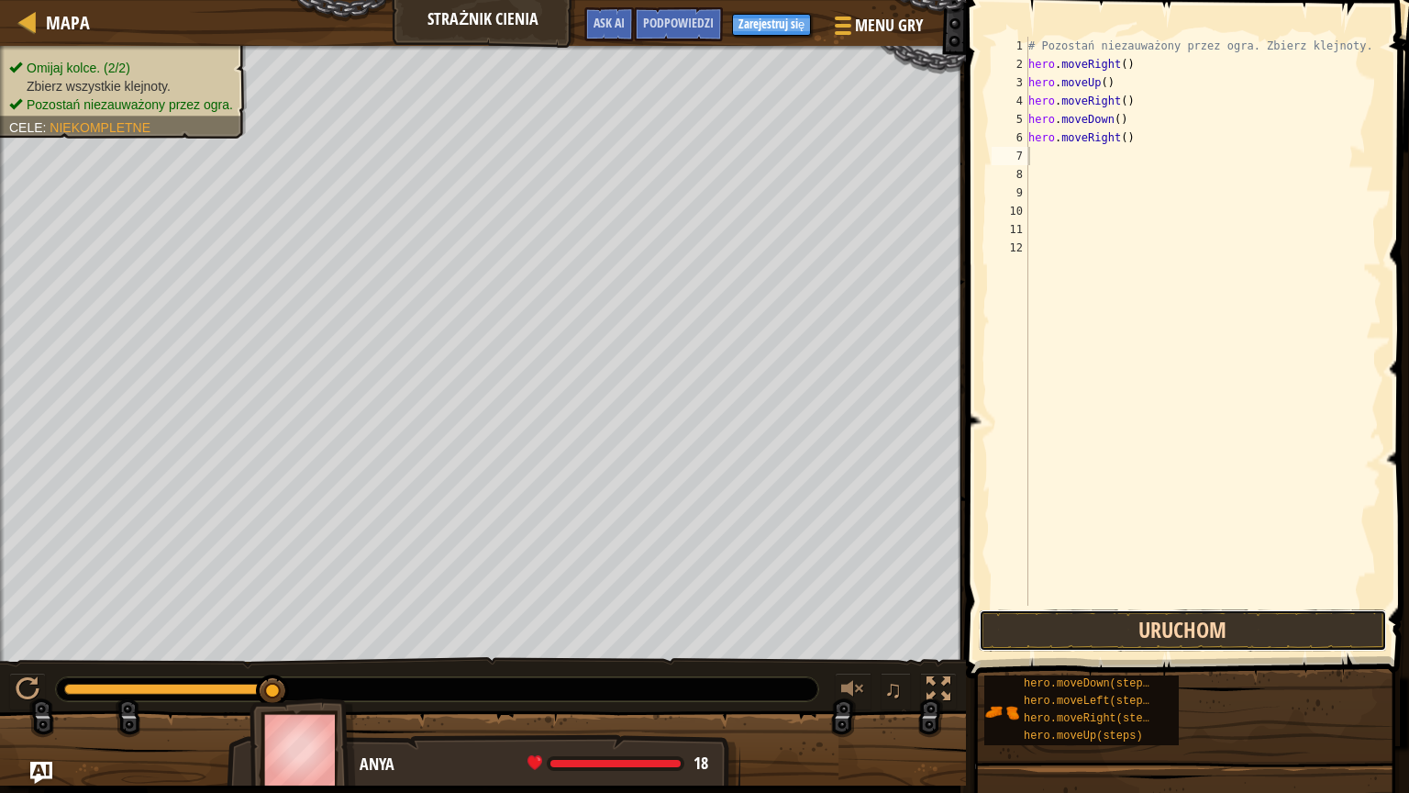
click at [1157, 626] on button "Uruchom" at bounding box center [1183, 630] width 408 height 42
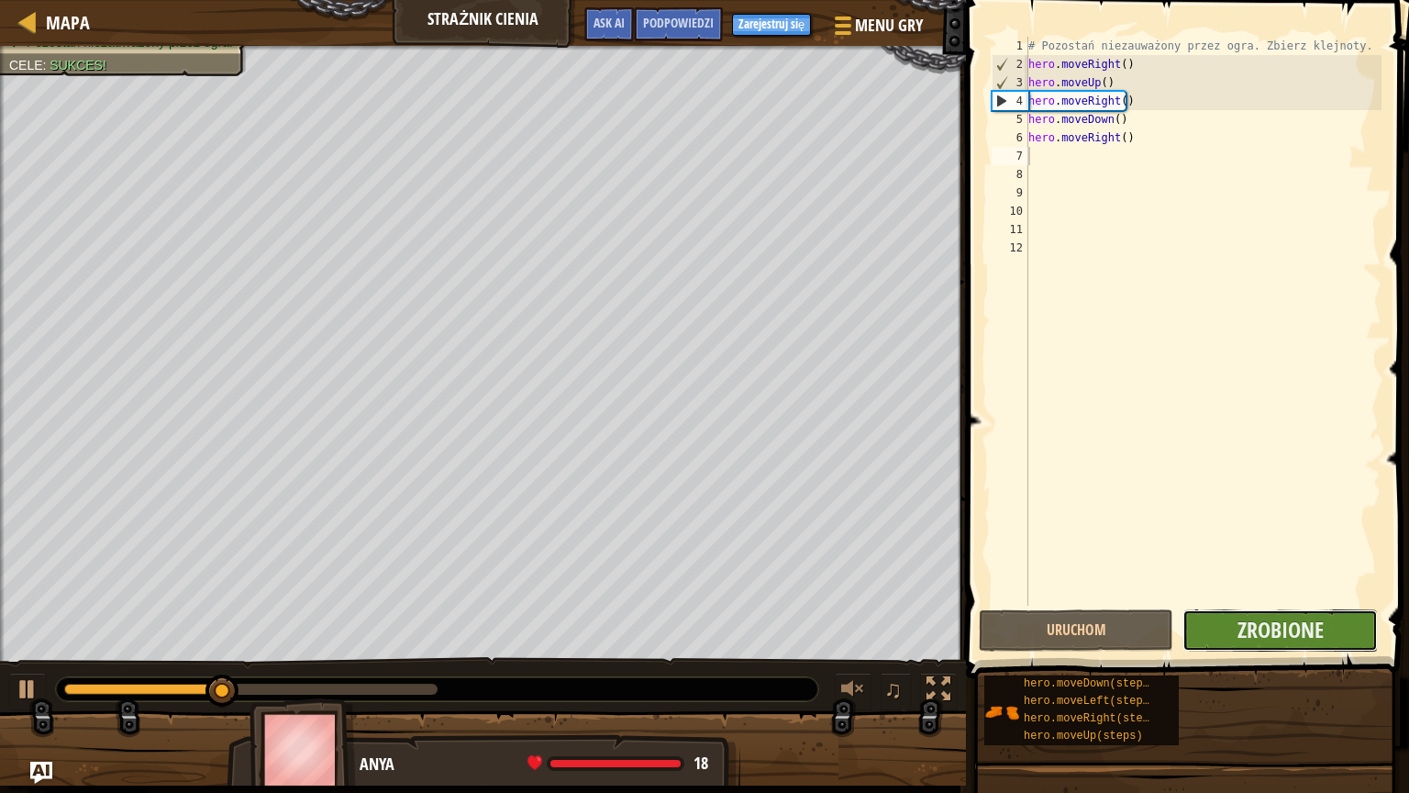
click at [1227, 616] on button "Zrobione" at bounding box center [1279, 630] width 194 height 42
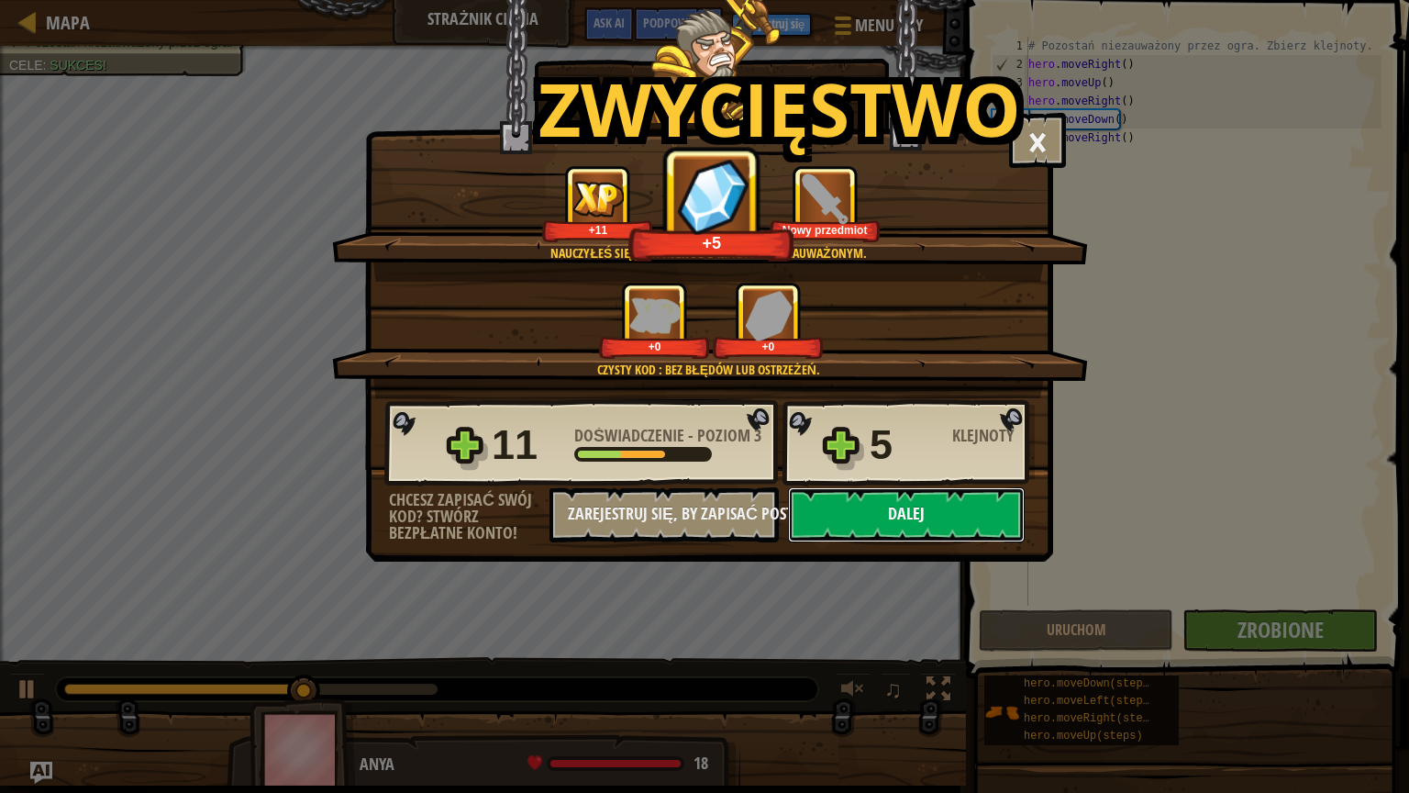
click at [857, 511] on button "Dalej" at bounding box center [906, 514] width 237 height 55
select select "pl"
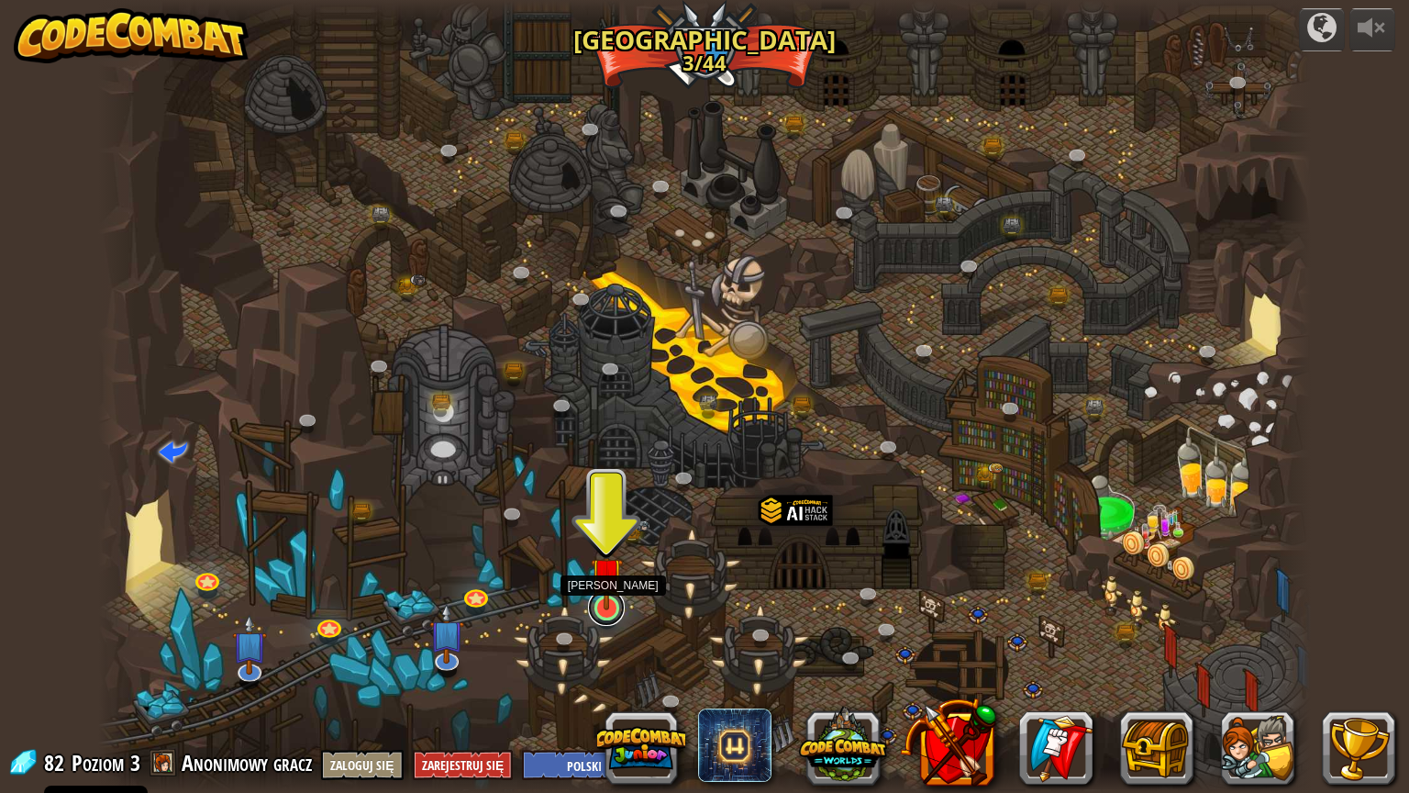
click at [608, 609] on link at bounding box center [606, 607] width 37 height 37
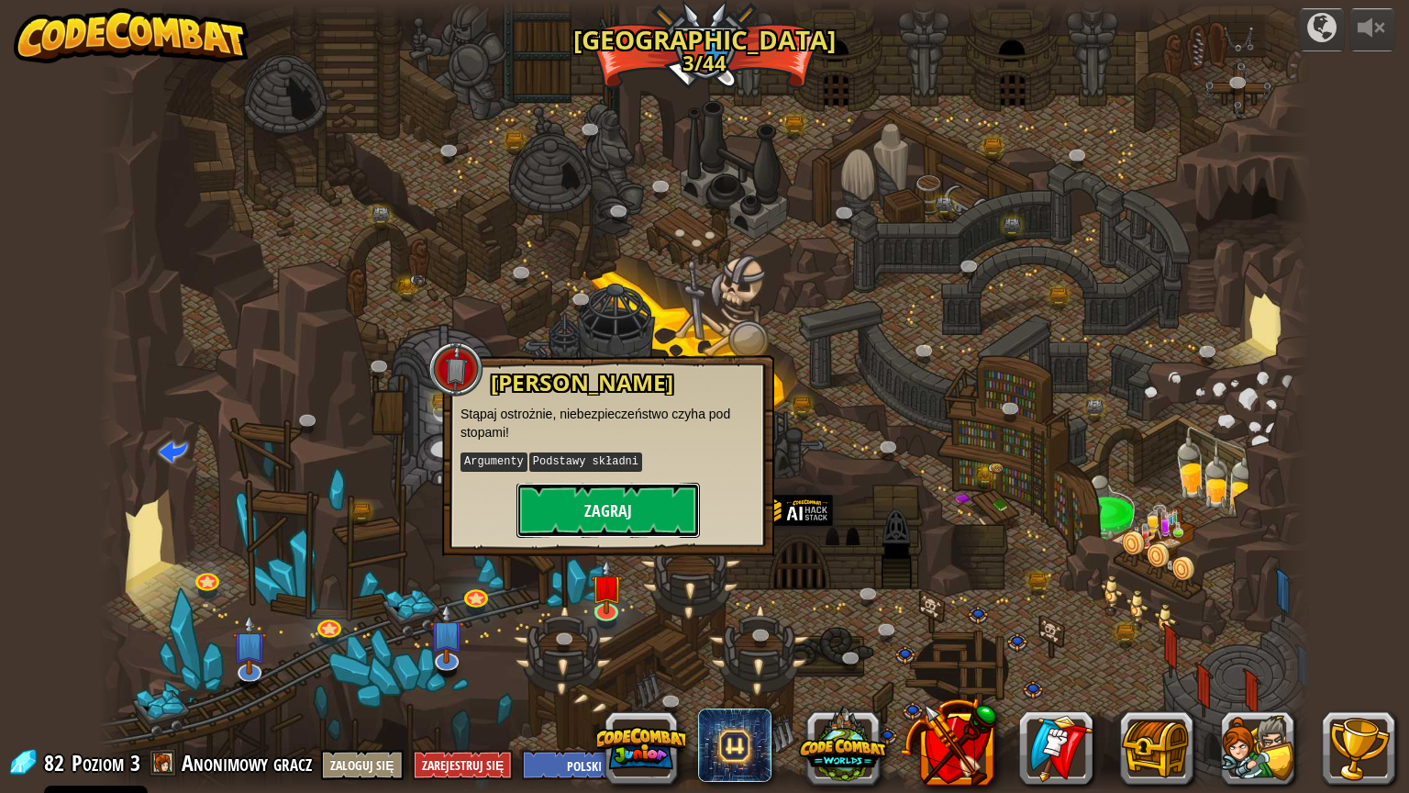
click at [617, 503] on button "Zagraj" at bounding box center [607, 510] width 183 height 55
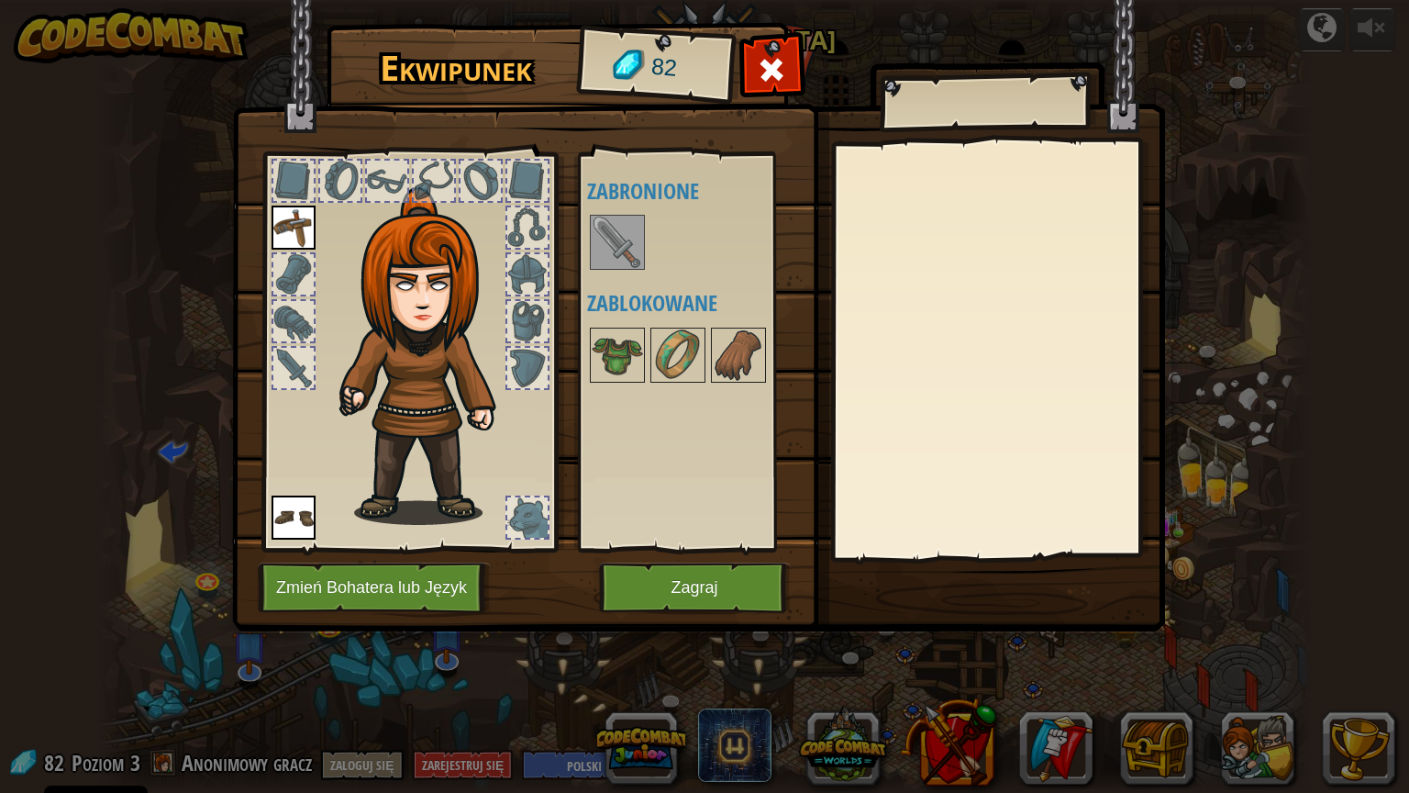
click at [609, 239] on img at bounding box center [617, 241] width 51 height 51
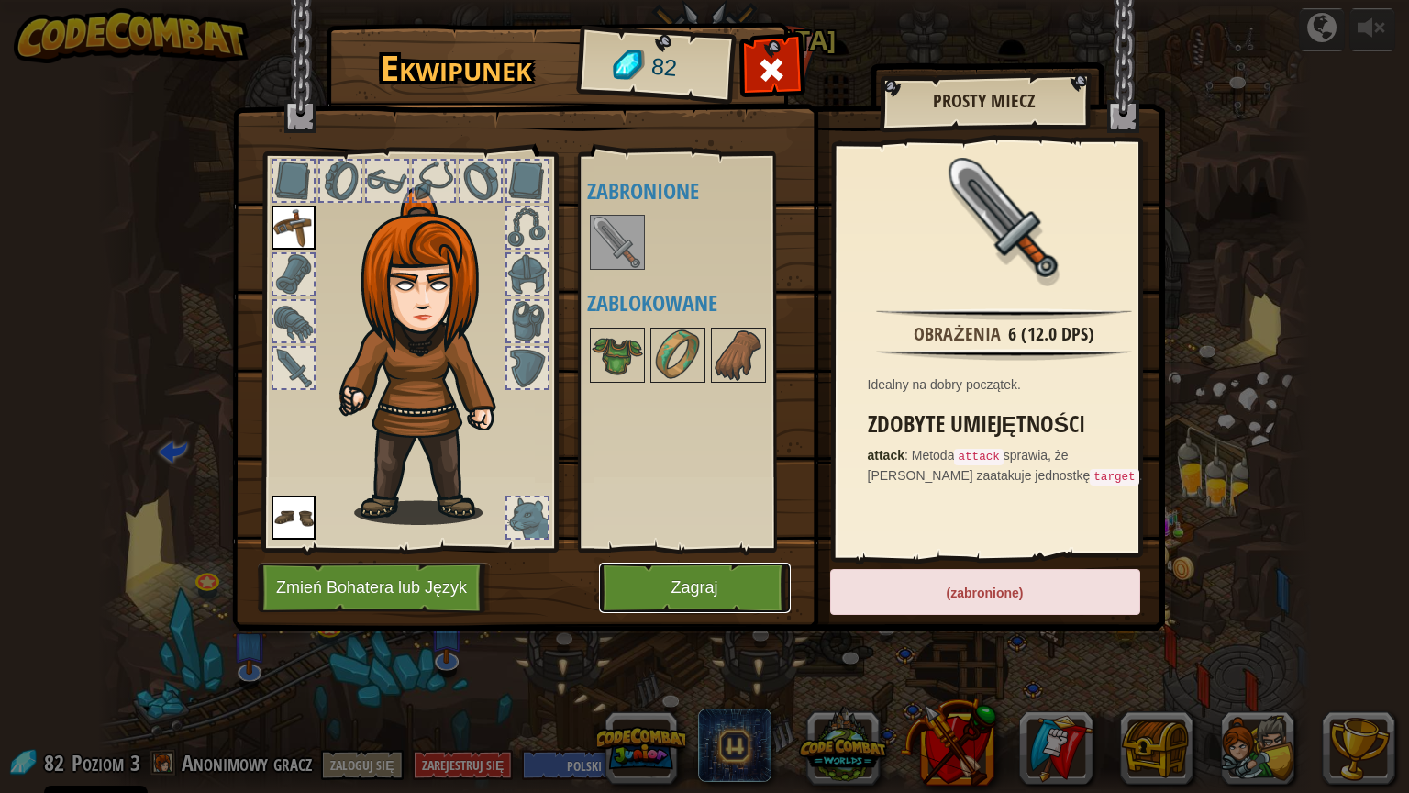
click at [708, 594] on button "Zagraj" at bounding box center [695, 587] width 192 height 50
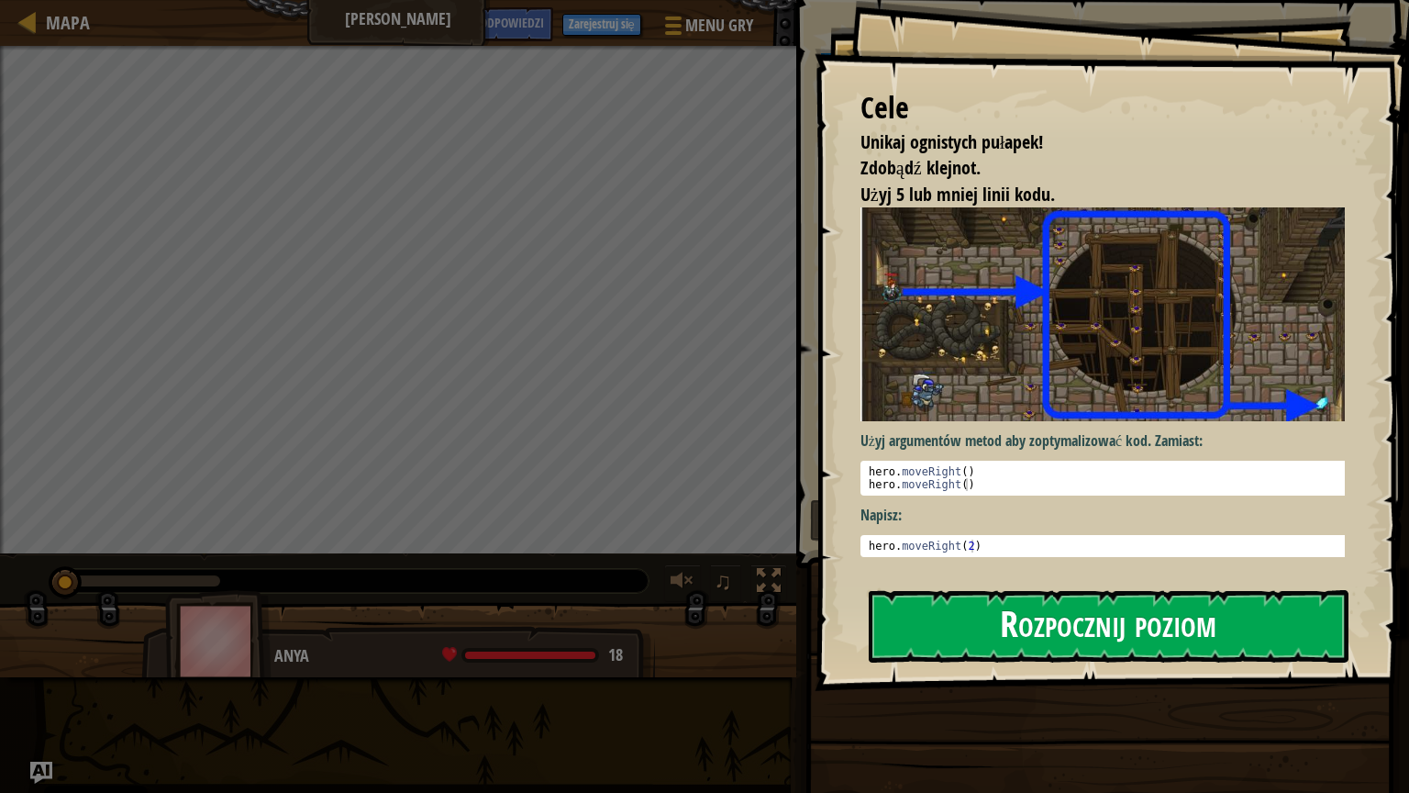
click at [982, 634] on button "Rozpocznij poziom" at bounding box center [1109, 626] width 480 height 72
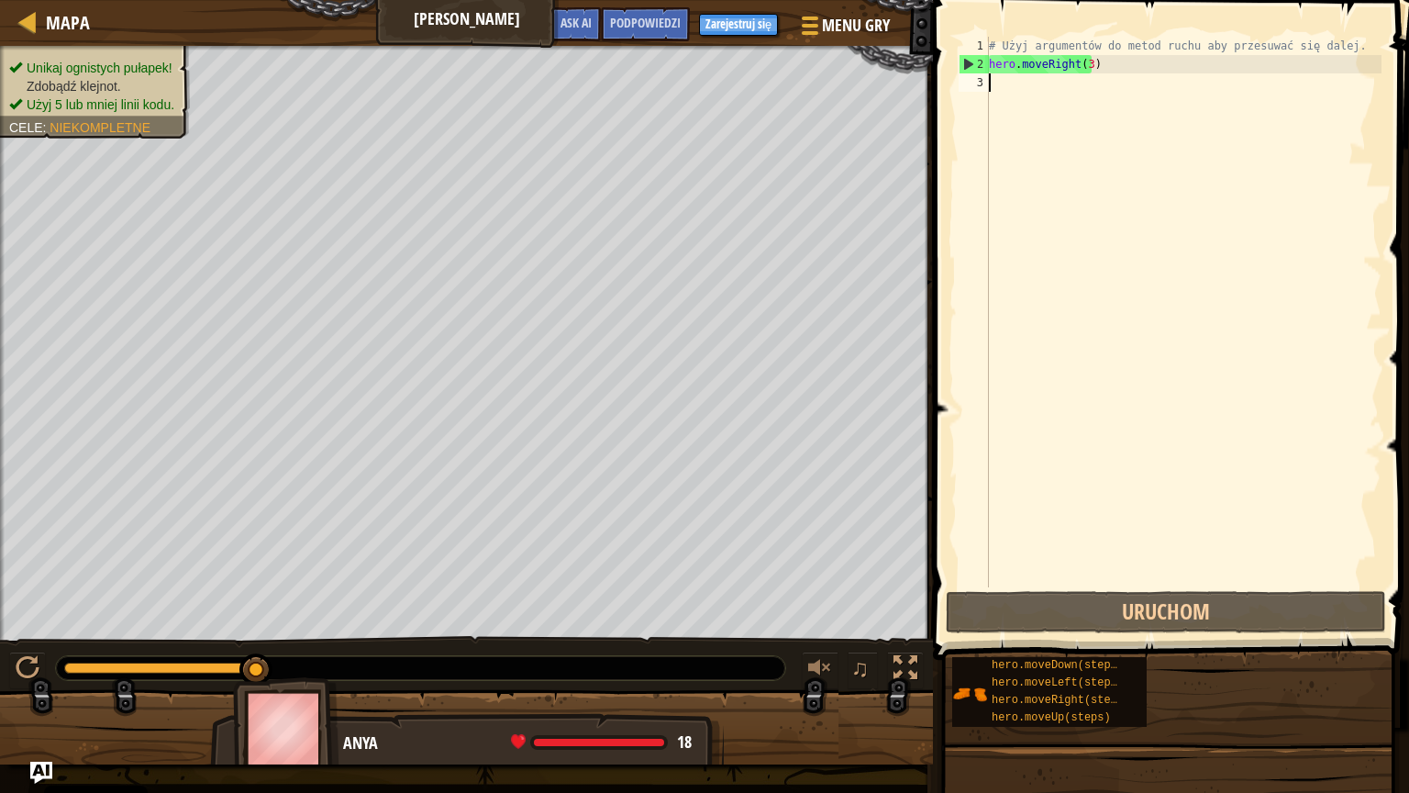
scroll to position [8, 0]
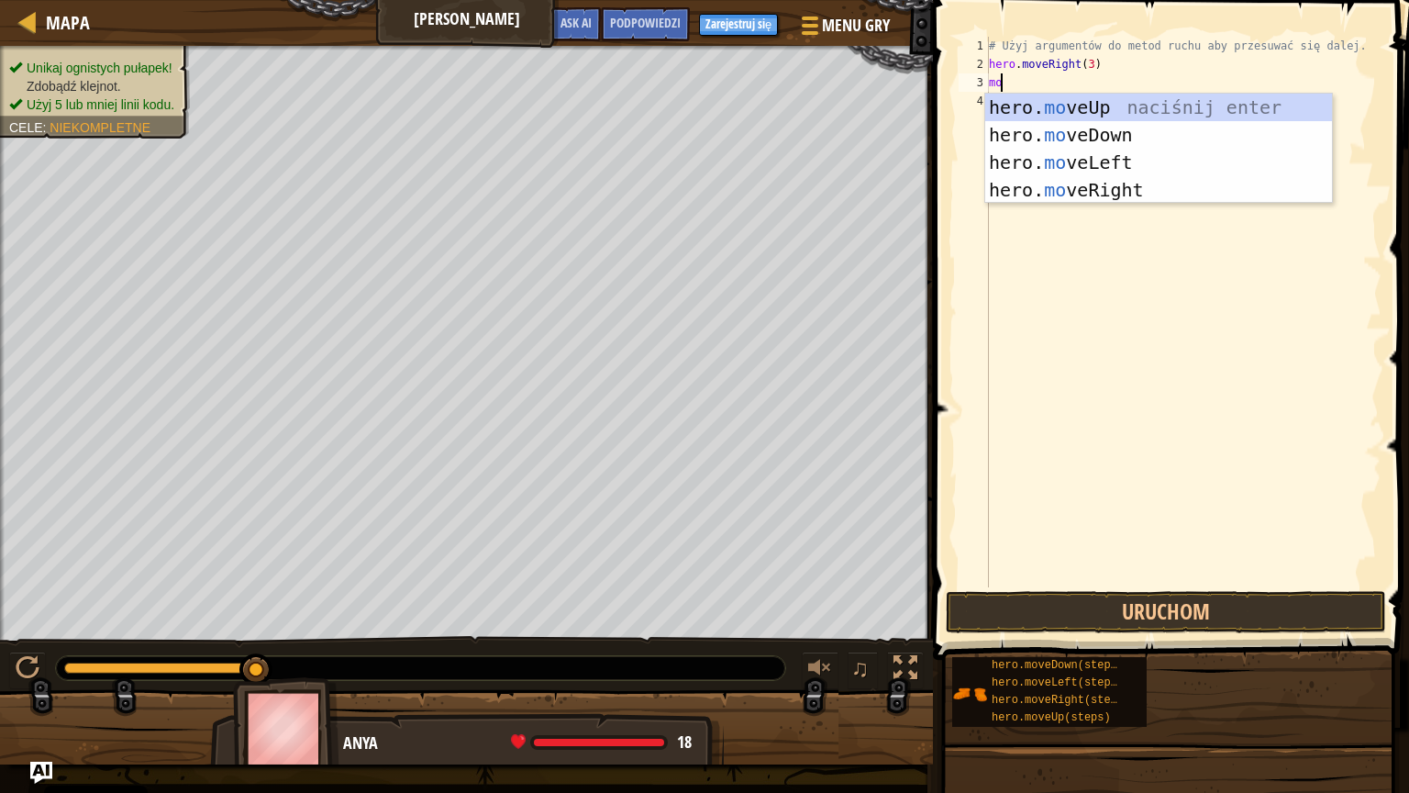
type textarea "move"
click at [1055, 106] on div "hero. move Up naciśnij enter hero. move Down naciśnij enter hero. move Left nac…" at bounding box center [1158, 176] width 347 height 165
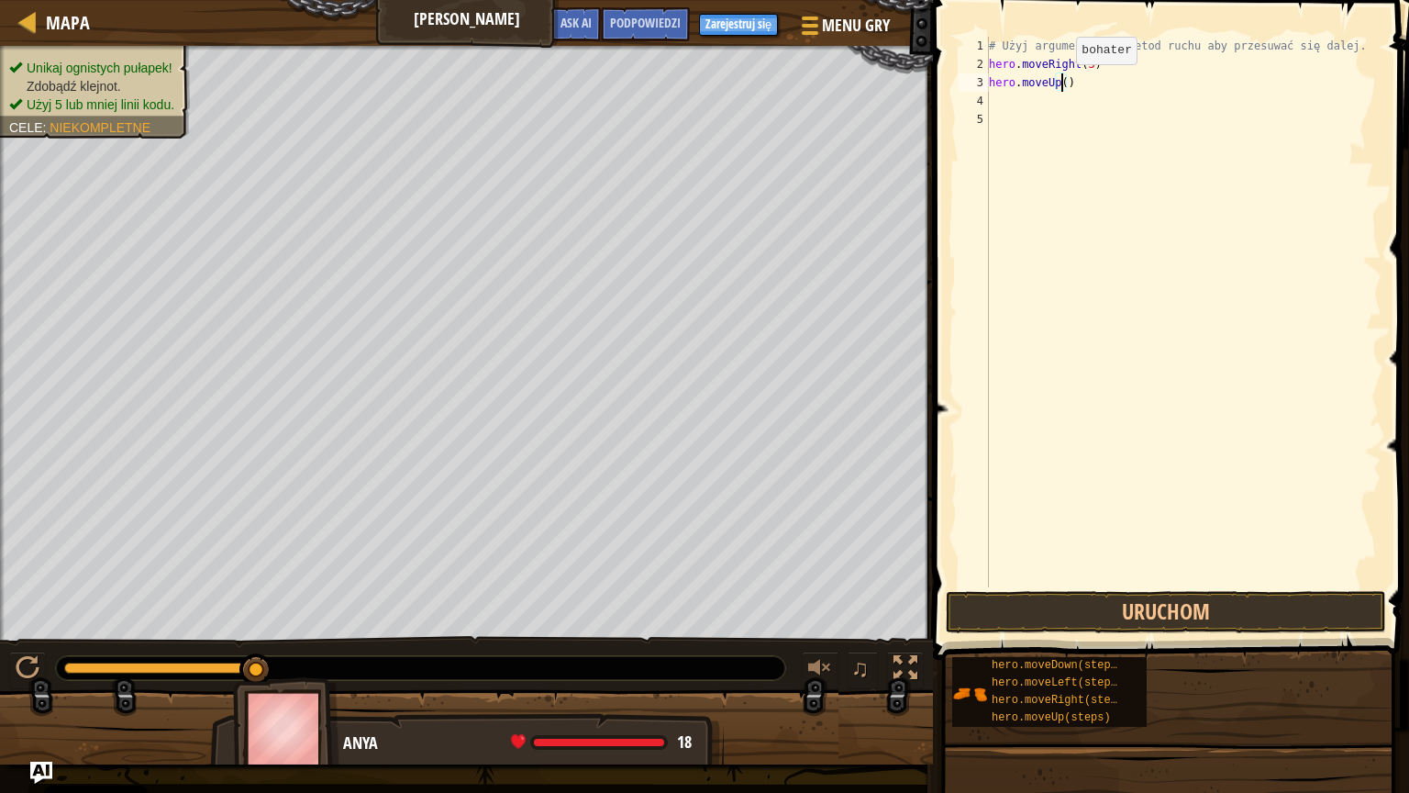
click at [1060, 82] on div "# Użyj argumentów do metod ruchu aby przesuwać się dalej. hero . moveRight ( 3 …" at bounding box center [1183, 330] width 396 height 587
type textarea "hero.moveUp()"
click at [1000, 93] on div "# Użyj argumentów do metod ruchu aby przesuwać się dalej. hero . moveRight ( 3 …" at bounding box center [1183, 330] width 396 height 587
type textarea "m"
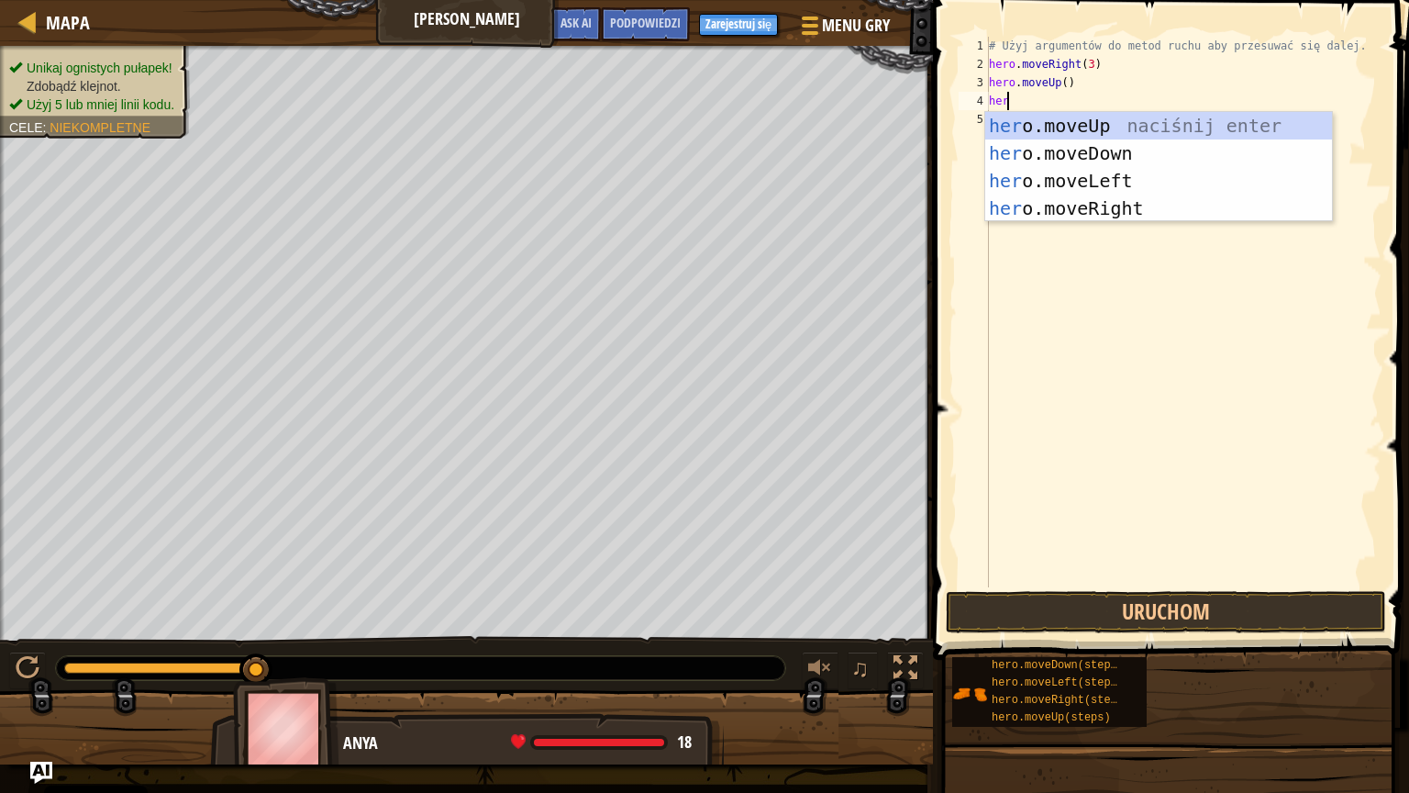
type textarea "hero"
click at [1144, 214] on div "hero .moveUp naciśnij enter hero .moveDown naciśnij enter hero .moveLeft naciśn…" at bounding box center [1158, 194] width 347 height 165
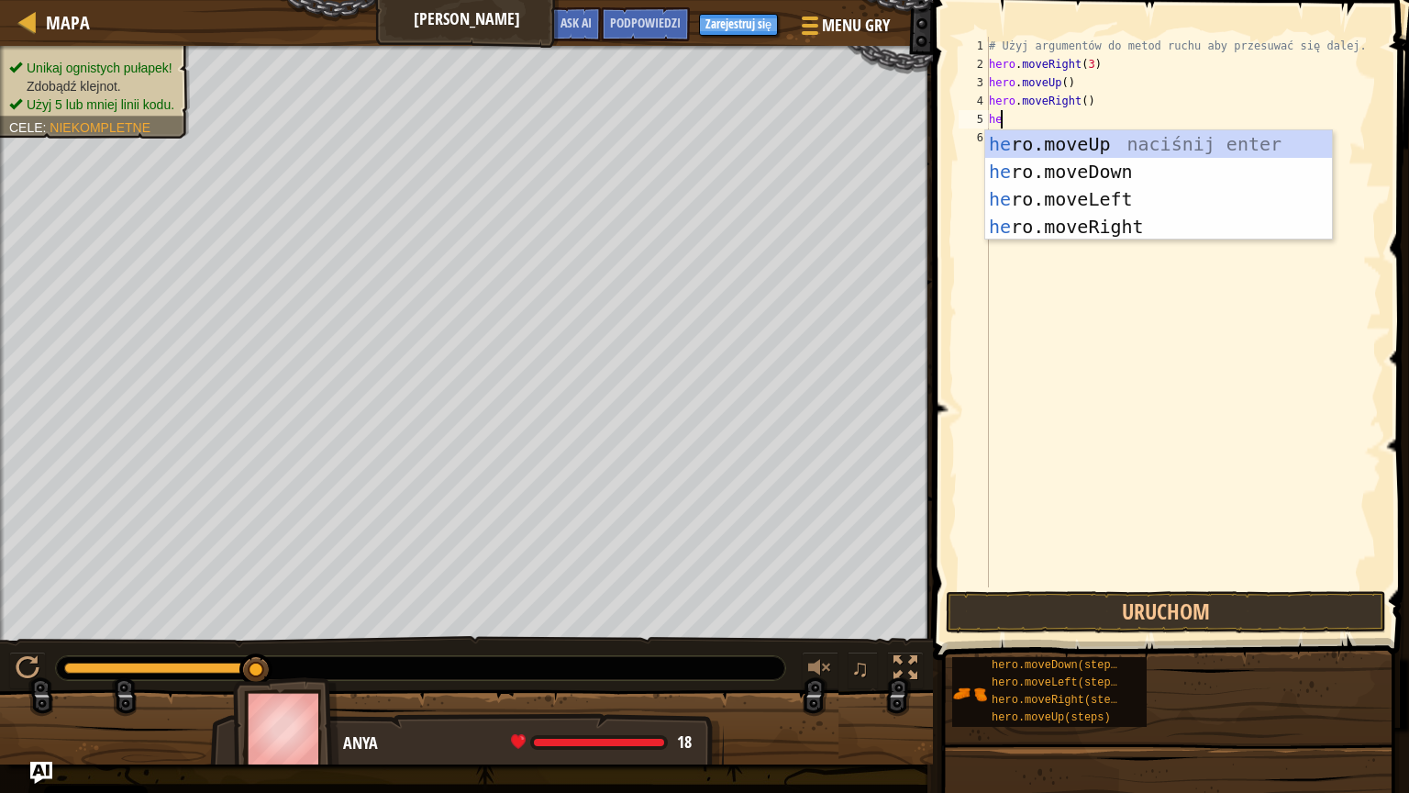
type textarea "hero"
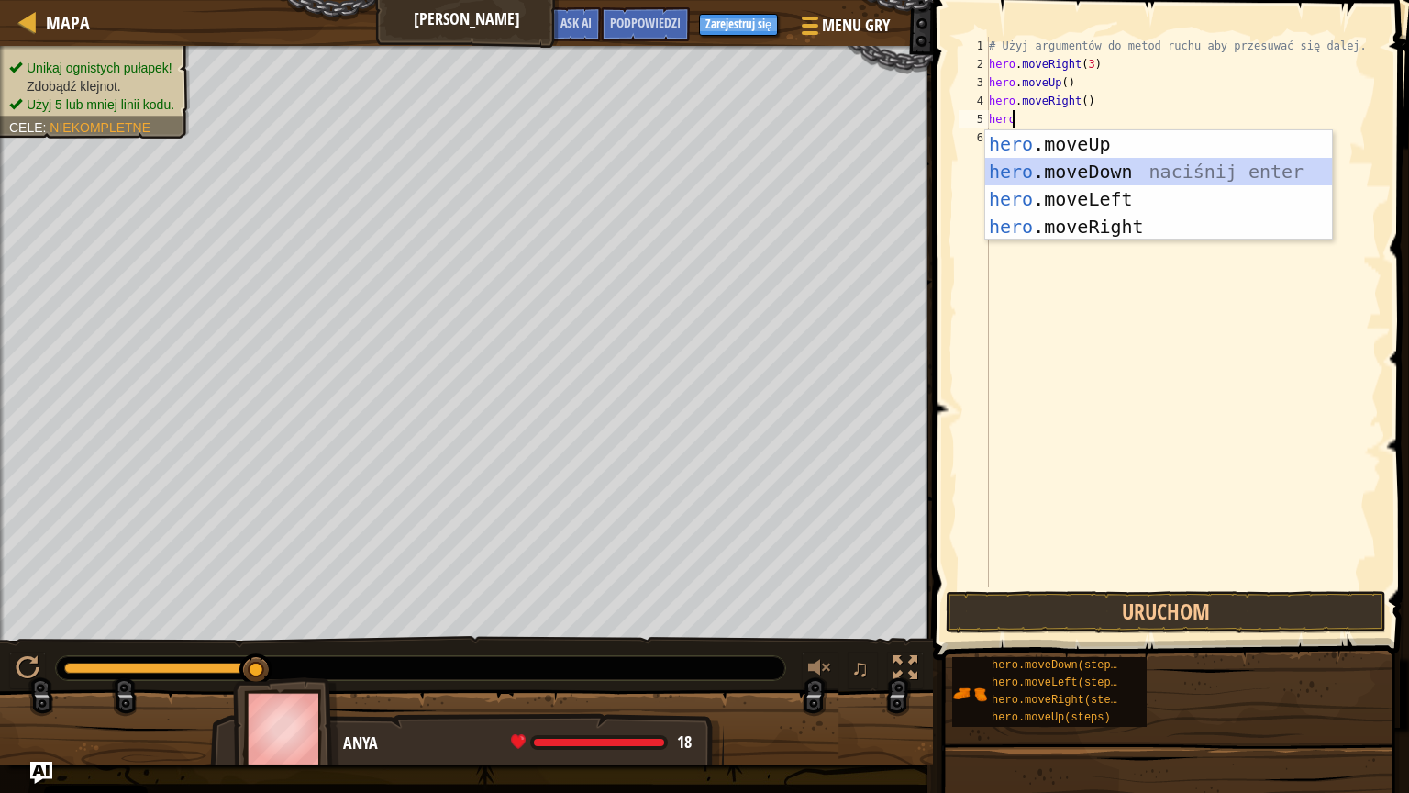
click at [1061, 172] on div "hero .moveUp naciśnij enter hero .moveDown naciśnij enter hero .moveLeft naciśn…" at bounding box center [1158, 212] width 347 height 165
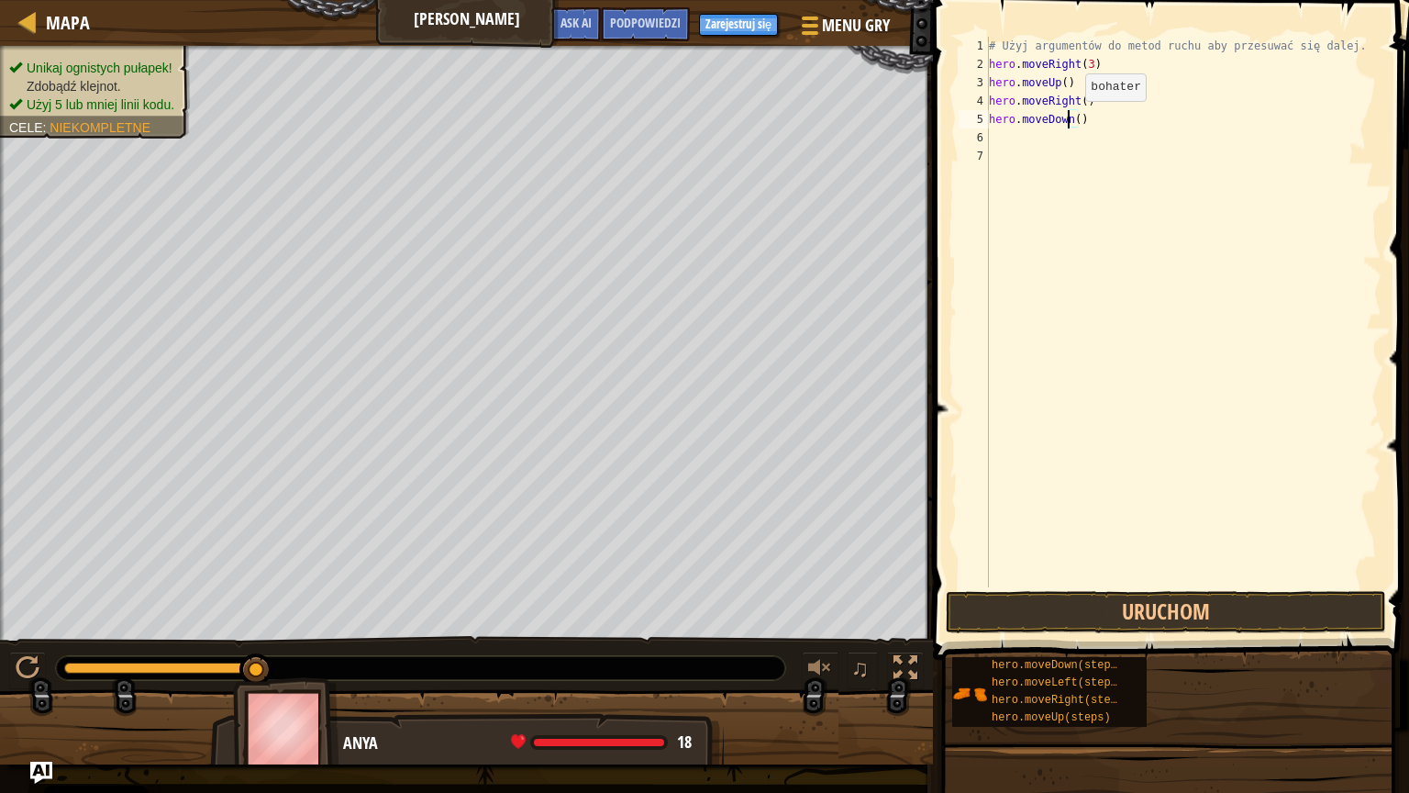
click at [1070, 118] on div "# Użyj argumentów do metod ruchu aby przesuwać się dalej. hero . moveRight ( 3 …" at bounding box center [1183, 330] width 396 height 587
click at [1076, 121] on div "# Użyj argumentów do metod ruchu aby przesuwać się dalej. hero . moveRight ( 3 …" at bounding box center [1183, 330] width 396 height 587
click at [1076, 121] on div "# Użyj argumentów do metod ruchu aby przesuwać się dalej. hero . moveRight ( 3 …" at bounding box center [1183, 312] width 396 height 550
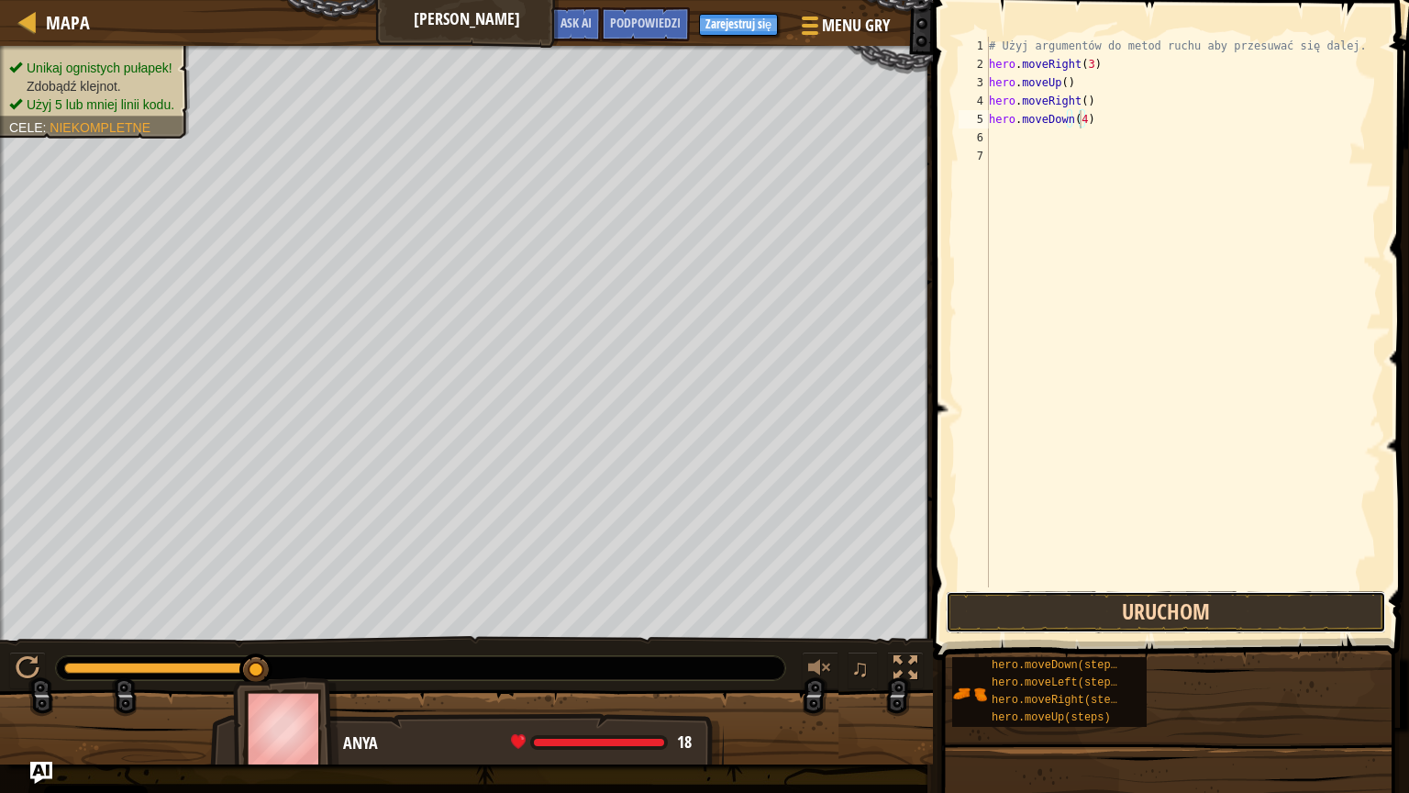
click at [1078, 609] on button "Uruchom" at bounding box center [1166, 612] width 440 height 42
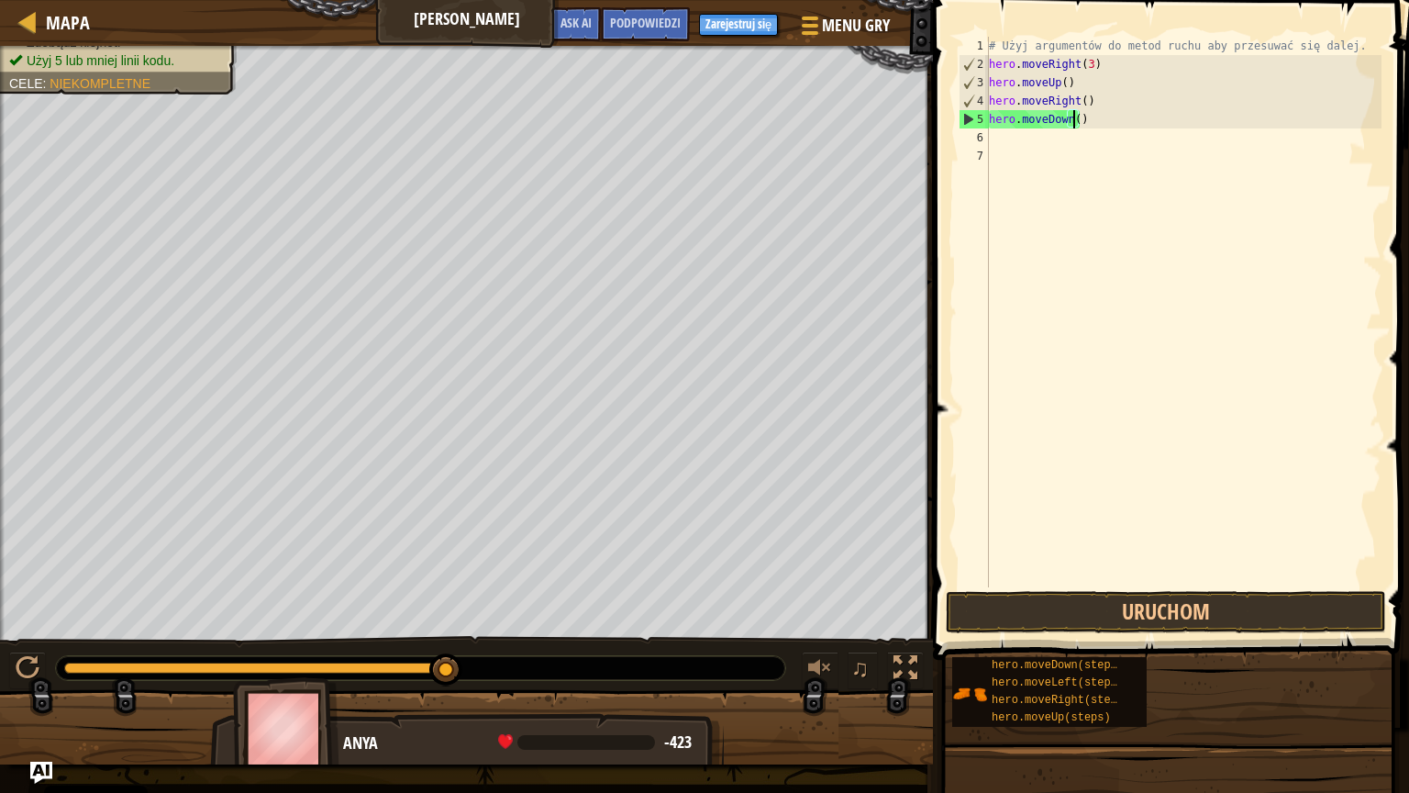
type textarea "hero.moveDown(3)"
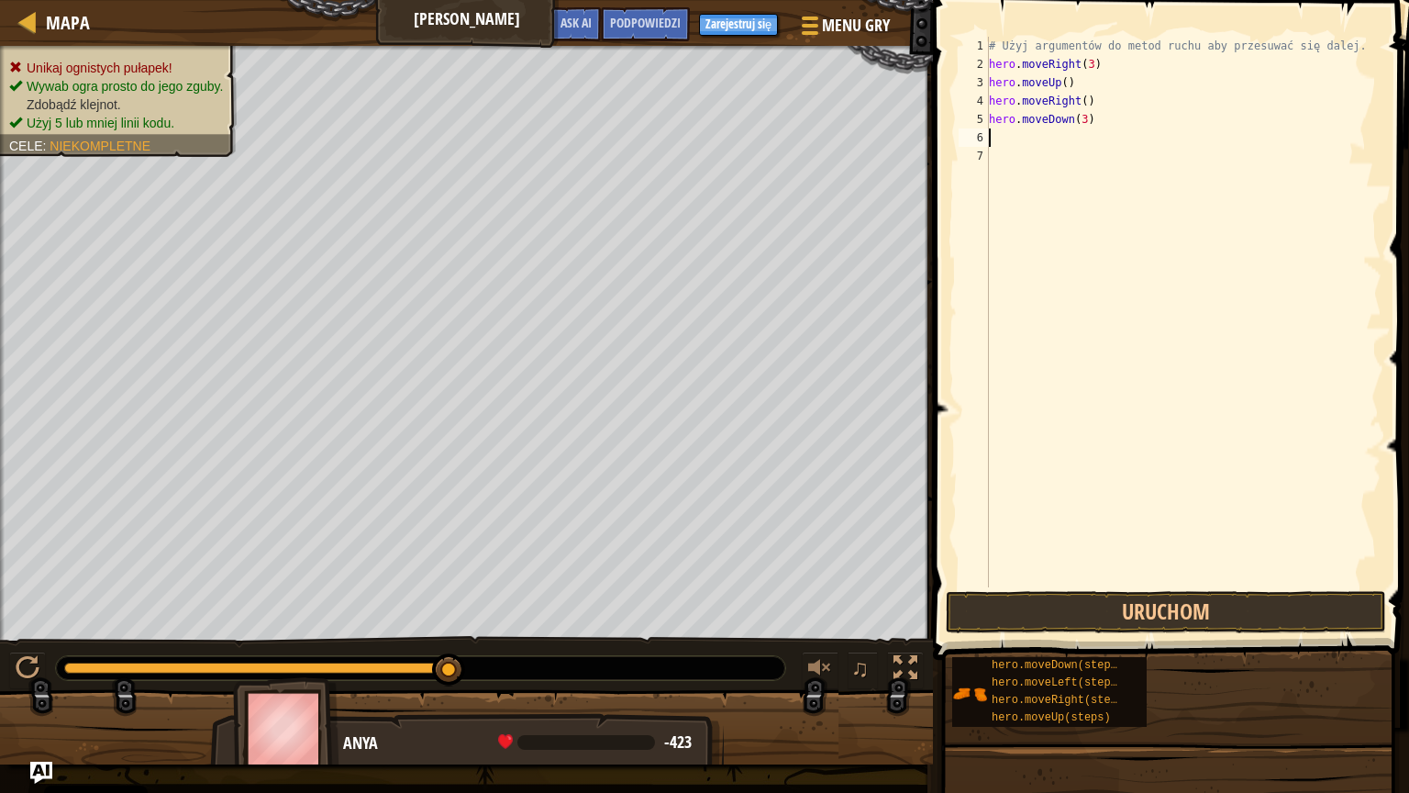
click at [1024, 139] on div "# Użyj argumentów do metod ruchu aby przesuwać się dalej. hero . moveRight ( 3 …" at bounding box center [1183, 330] width 396 height 587
type textarea "her"
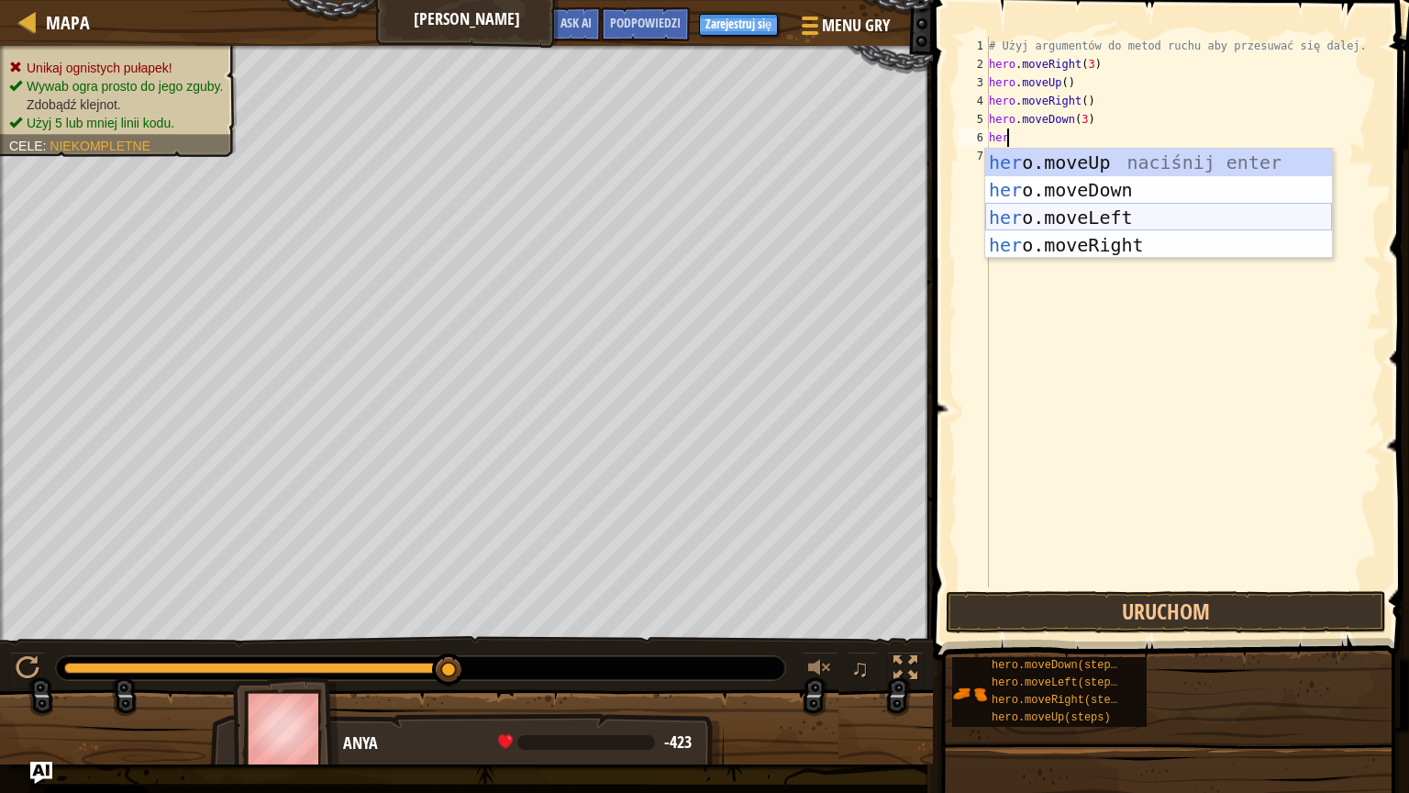
click at [1132, 214] on div "her o.moveUp naciśnij enter her o.moveDown naciśnij enter her o.moveLeft naciśn…" at bounding box center [1158, 231] width 347 height 165
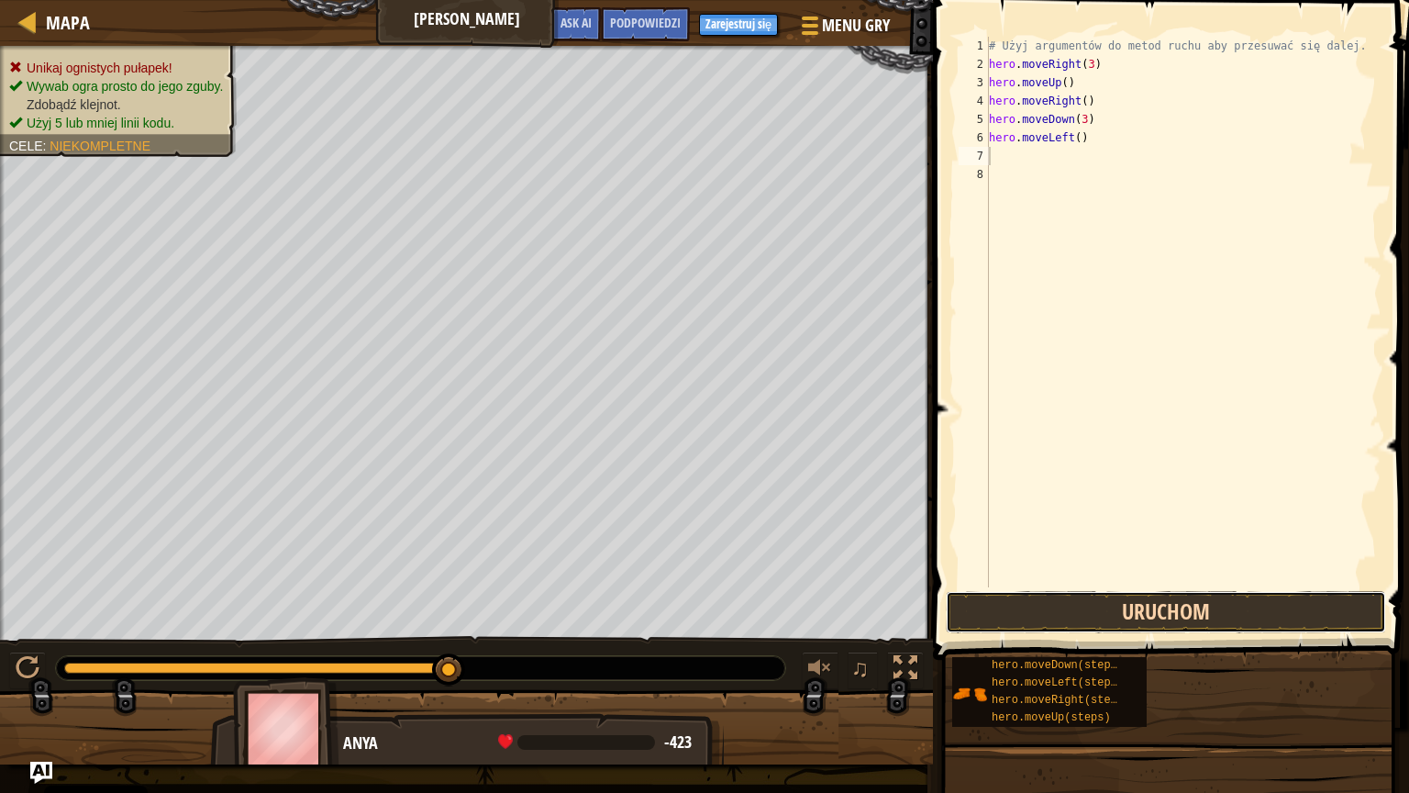
click at [1226, 602] on button "Uruchom" at bounding box center [1166, 612] width 440 height 42
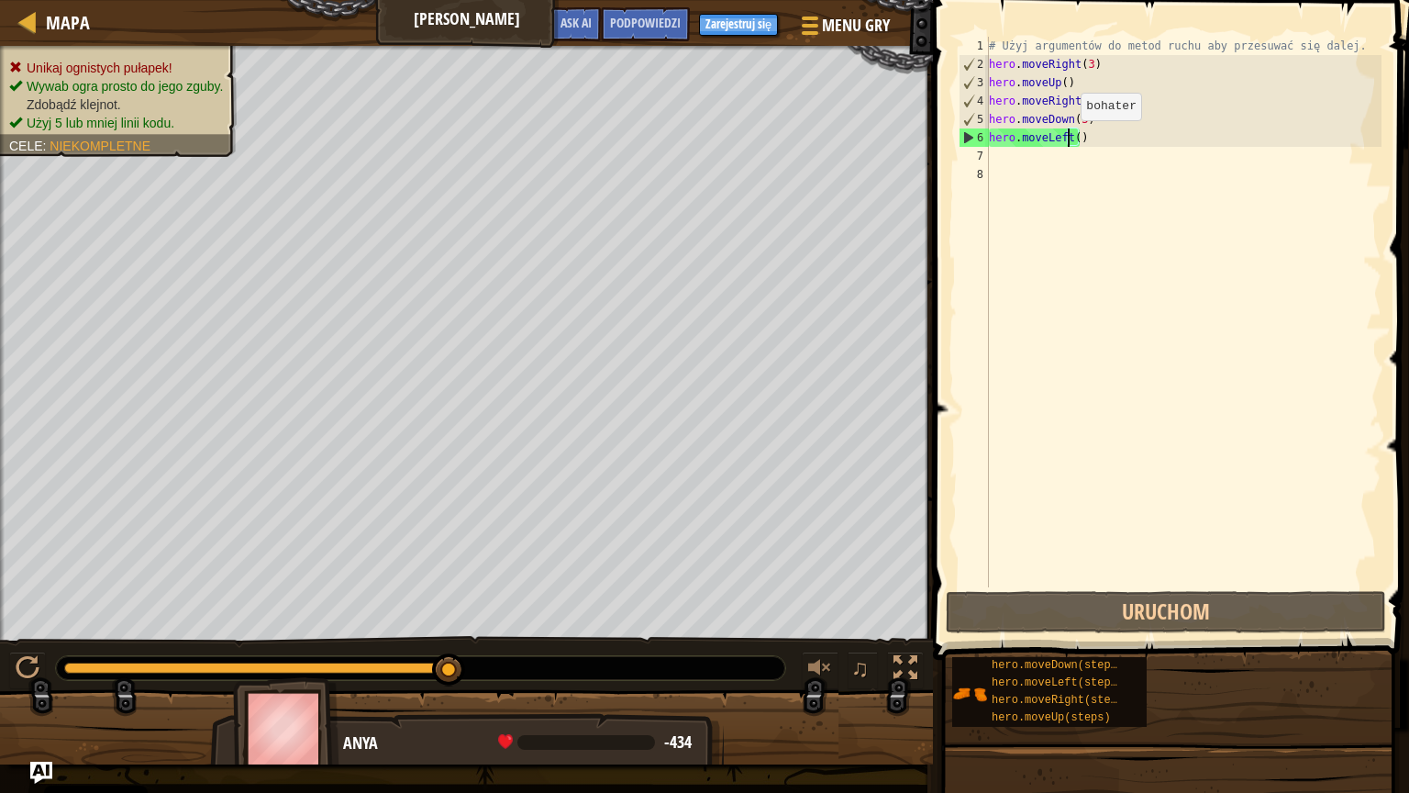
click at [1065, 139] on div "# Użyj argumentów do metod ruchu aby przesuwać się dalej. hero . moveRight ( 3 …" at bounding box center [1183, 330] width 396 height 587
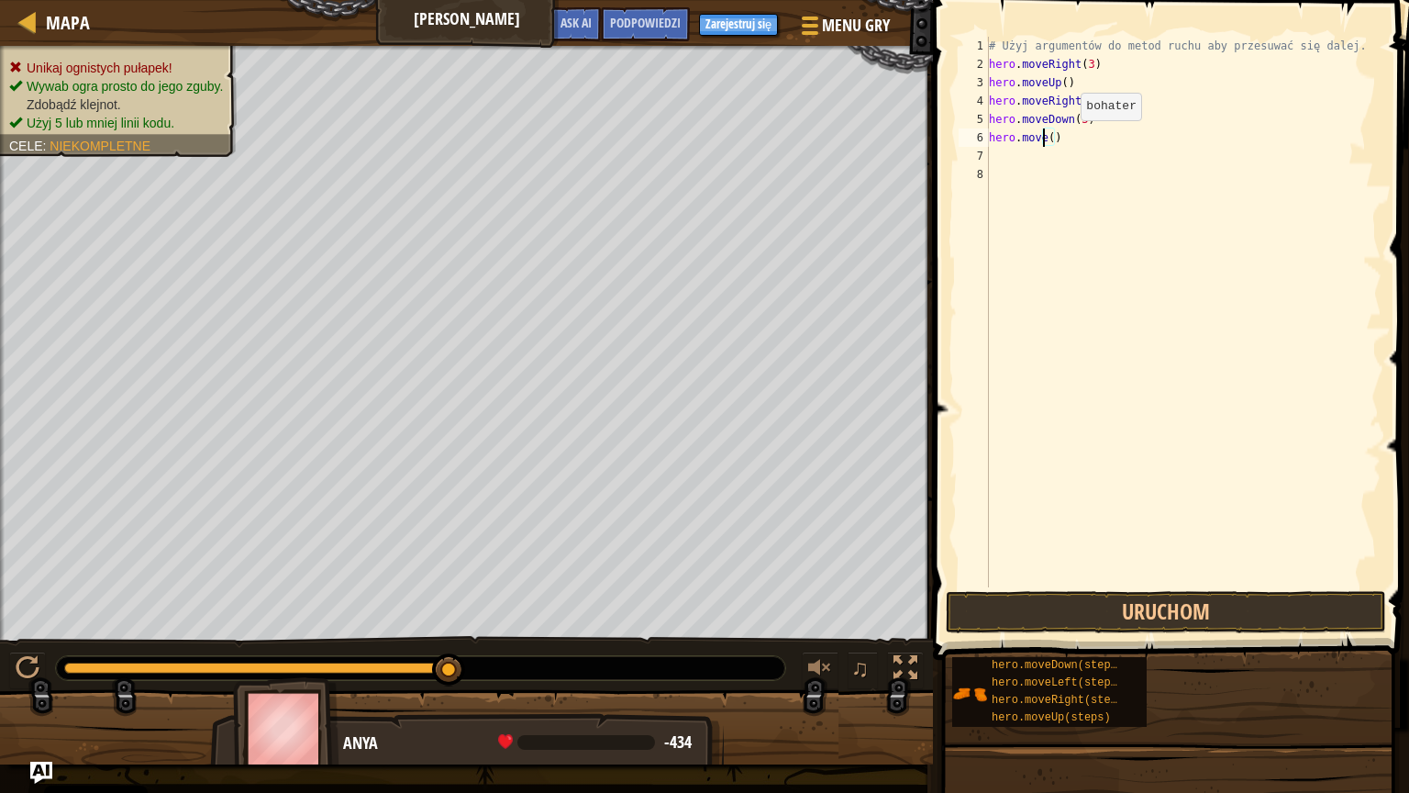
scroll to position [8, 4]
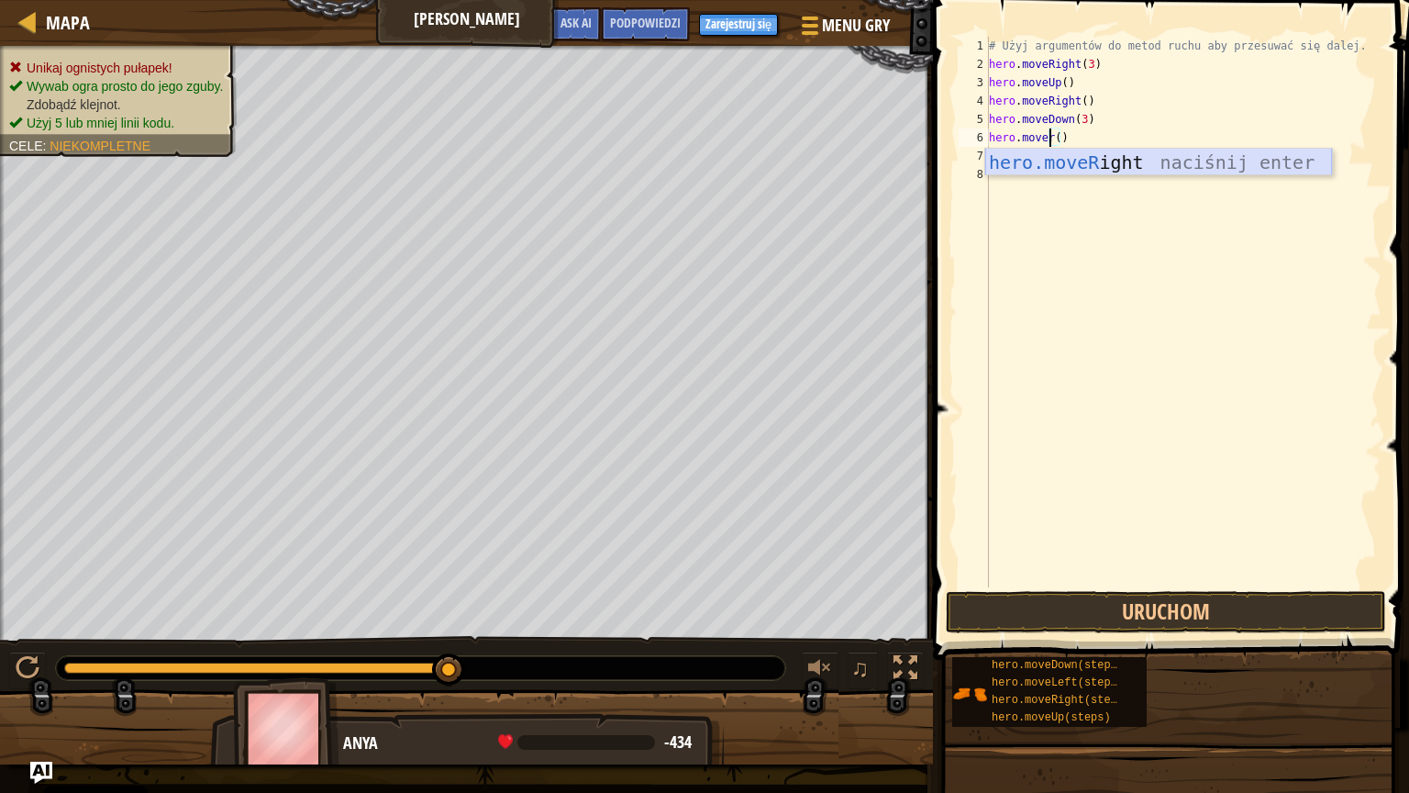
click at [1069, 157] on div "hero.moveR ight naciśnij enter" at bounding box center [1158, 190] width 347 height 83
type textarea "hero.moveRight"
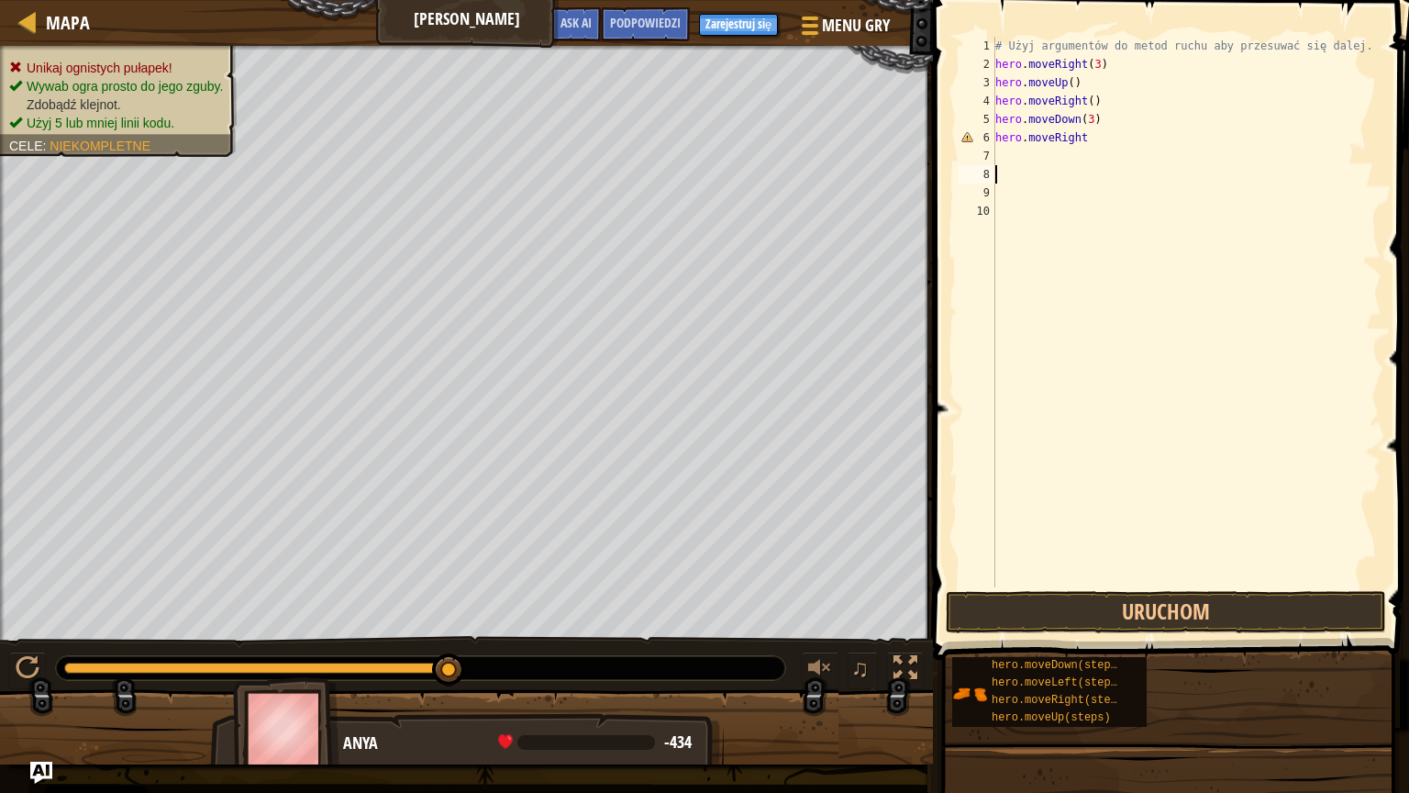
click at [1081, 135] on div "# Użyj argumentów do metod ruchu aby przesuwać się dalej. hero . moveRight ( 3 …" at bounding box center [1187, 330] width 391 height 587
click at [1038, 607] on button "Uruchom" at bounding box center [1166, 612] width 440 height 42
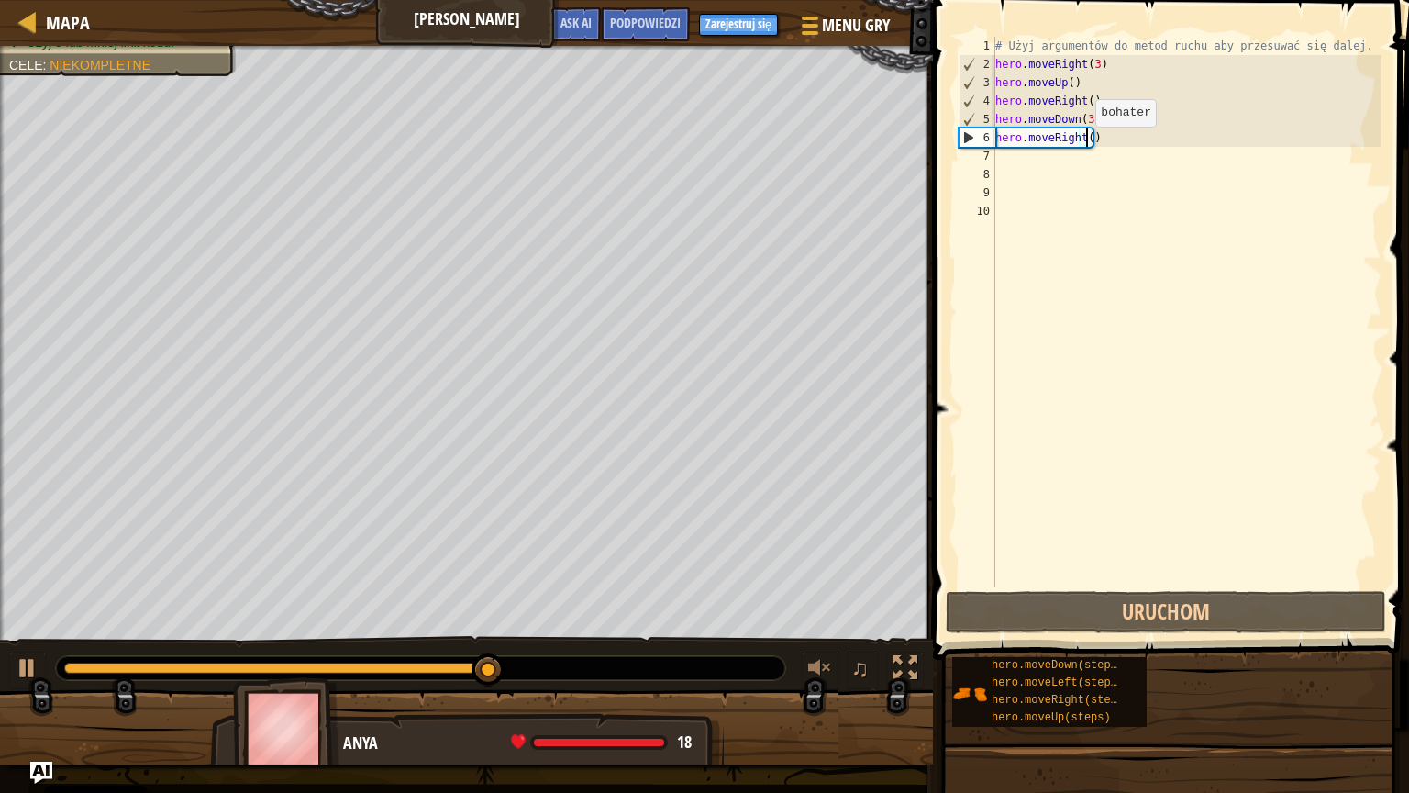
click at [1086, 144] on div "# Użyj argumentów do metod ruchu aby przesuwać się dalej. hero . moveRight ( 3 …" at bounding box center [1187, 330] width 391 height 587
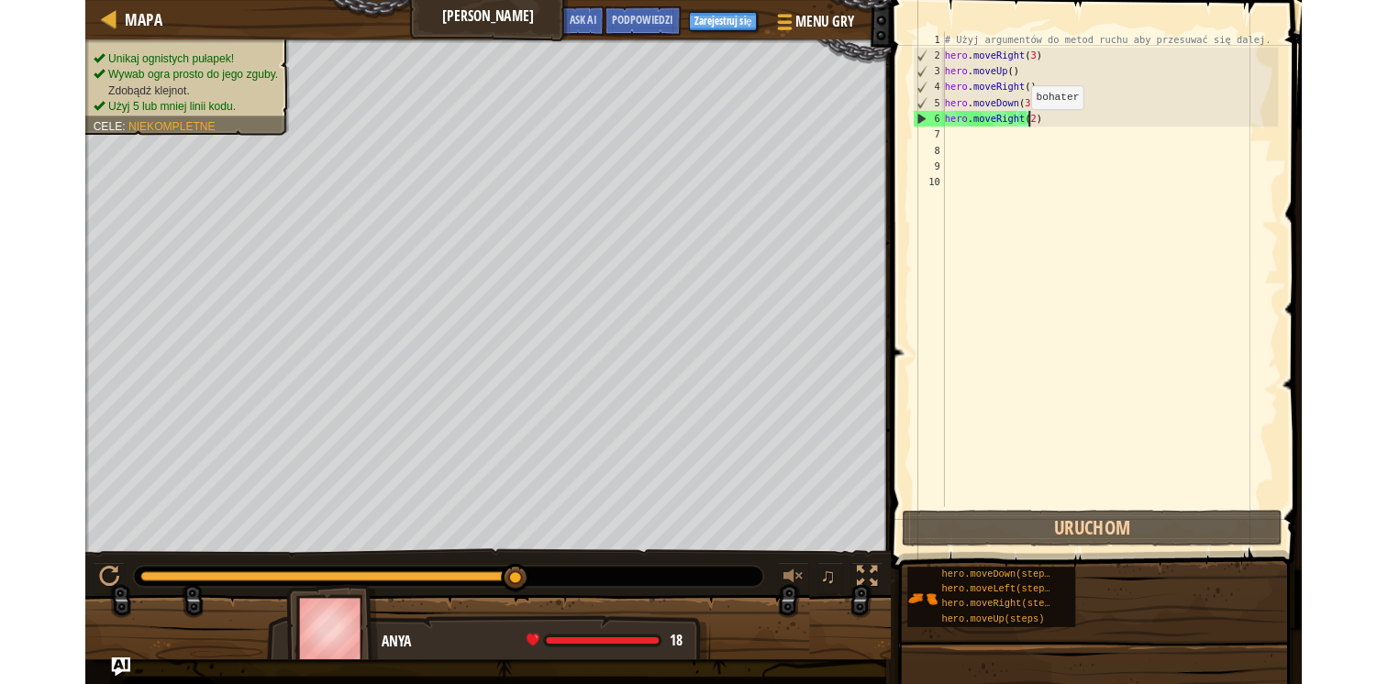
scroll to position [8, 7]
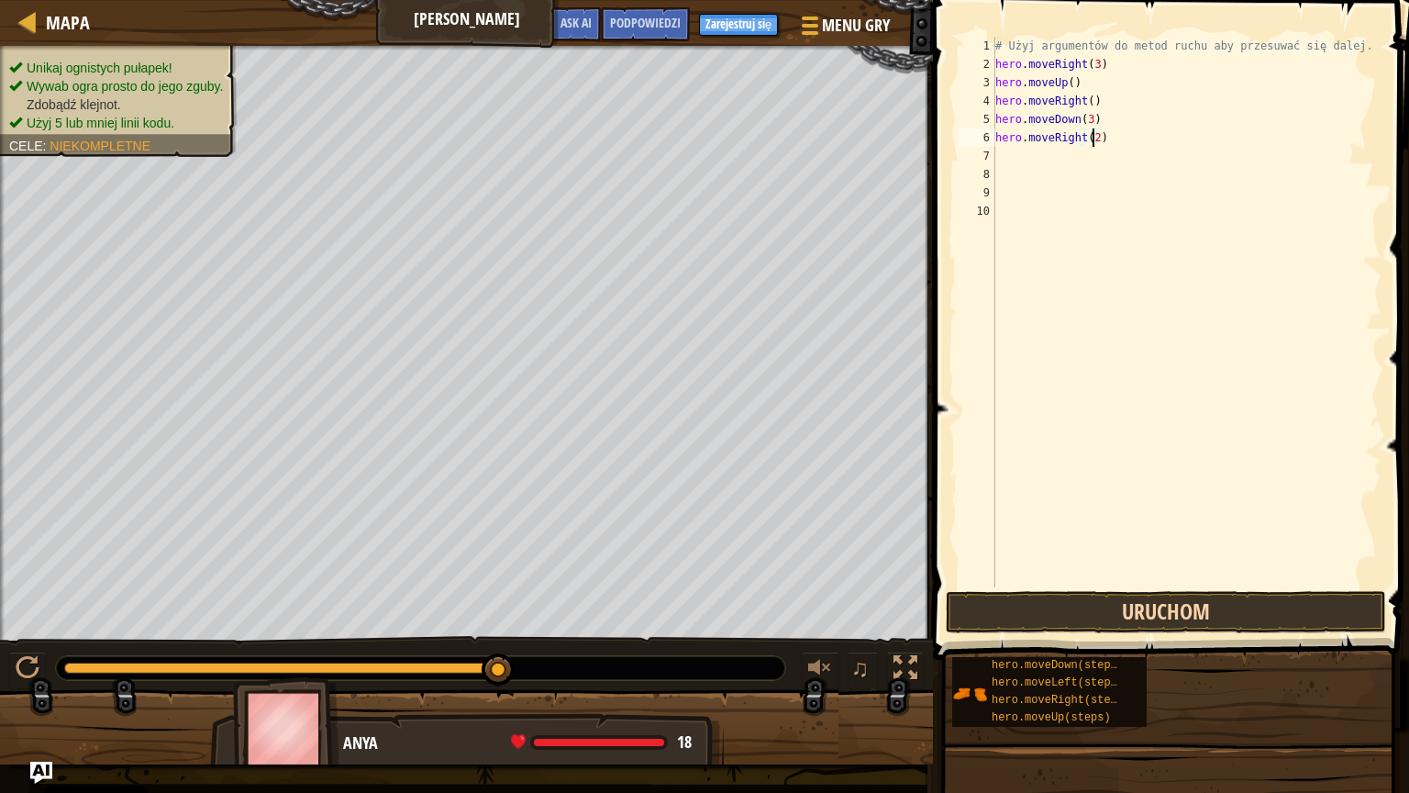
type textarea "hero.moveRight(2)"
click at [1241, 606] on button "Uruchom" at bounding box center [1166, 612] width 440 height 42
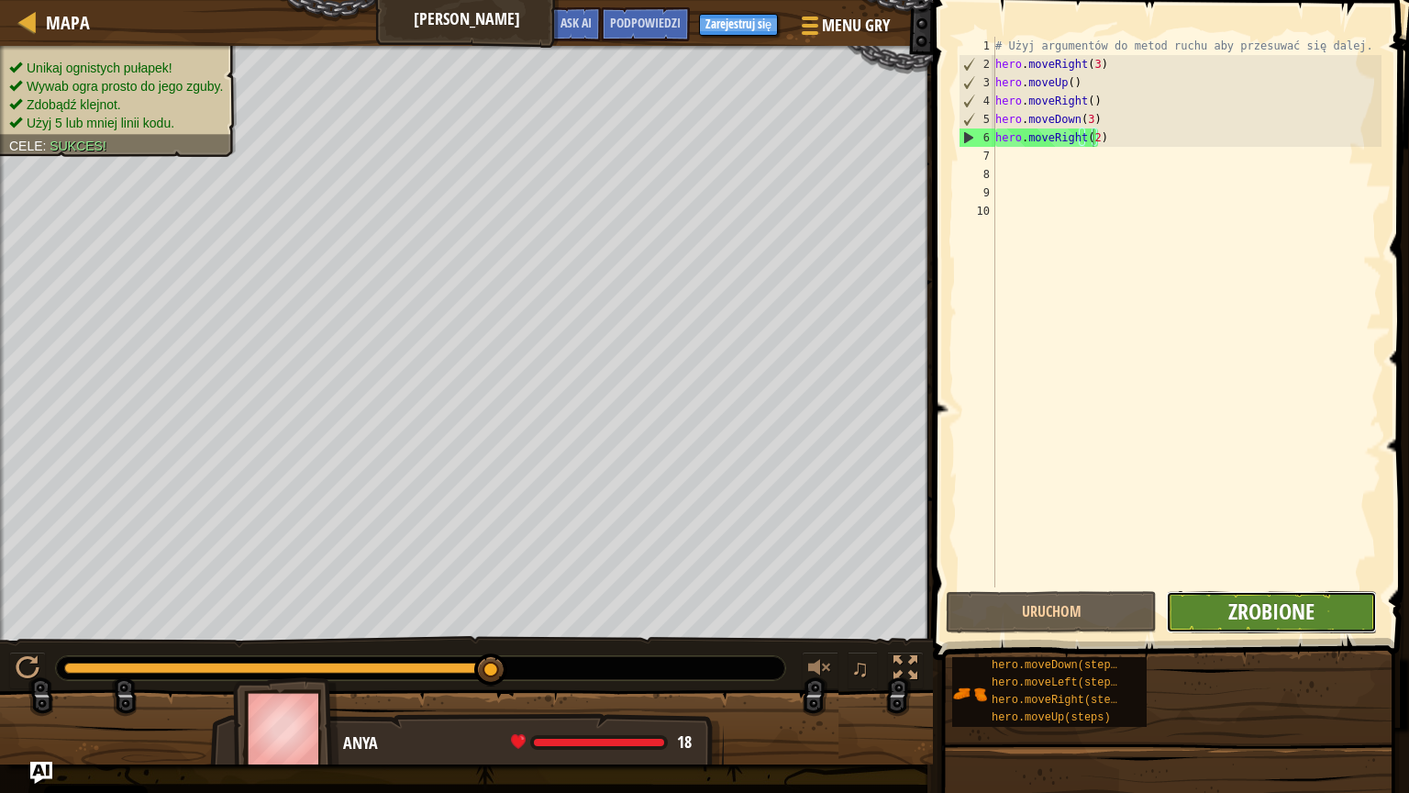
click at [1241, 606] on span "Zrobione" at bounding box center [1271, 610] width 86 height 29
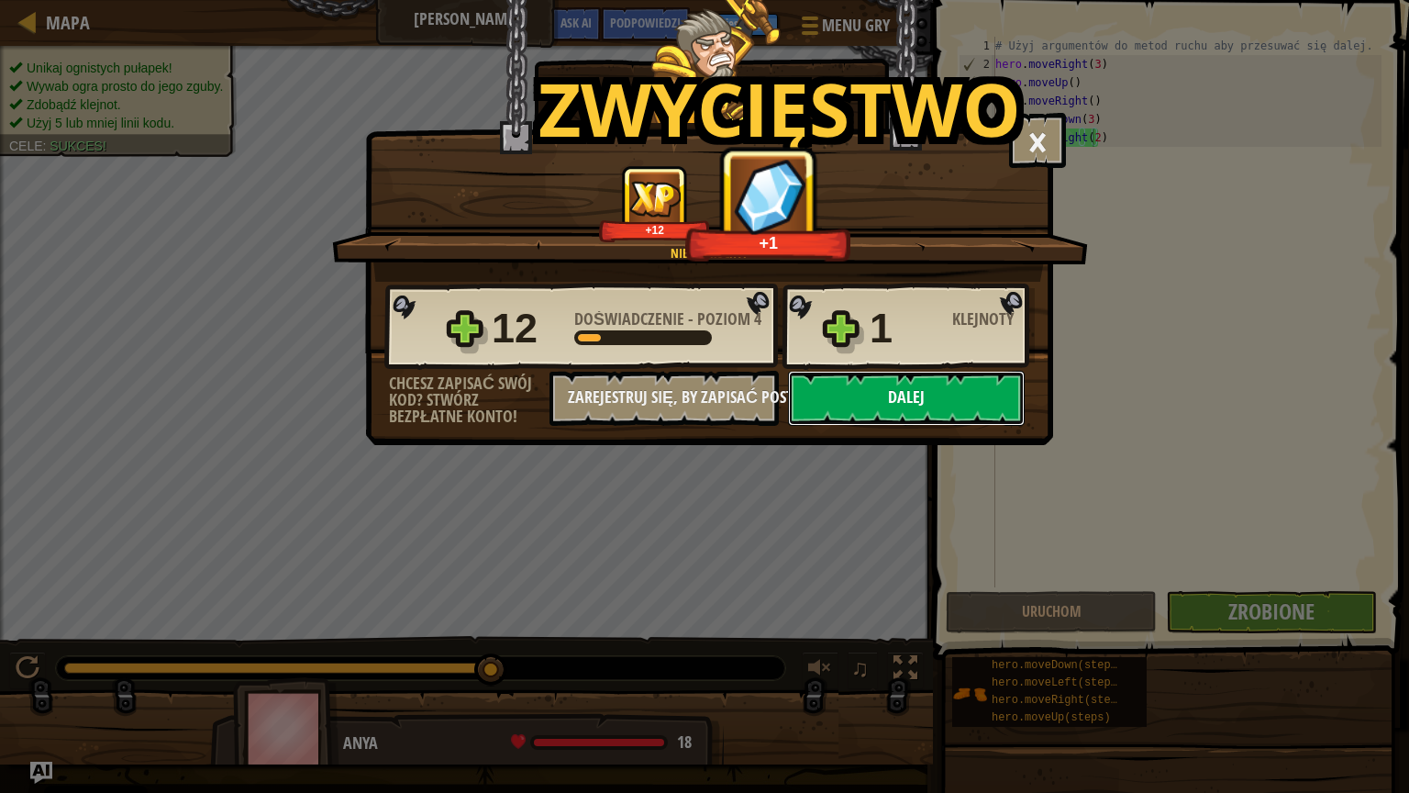
click at [946, 391] on button "Dalej" at bounding box center [906, 398] width 237 height 55
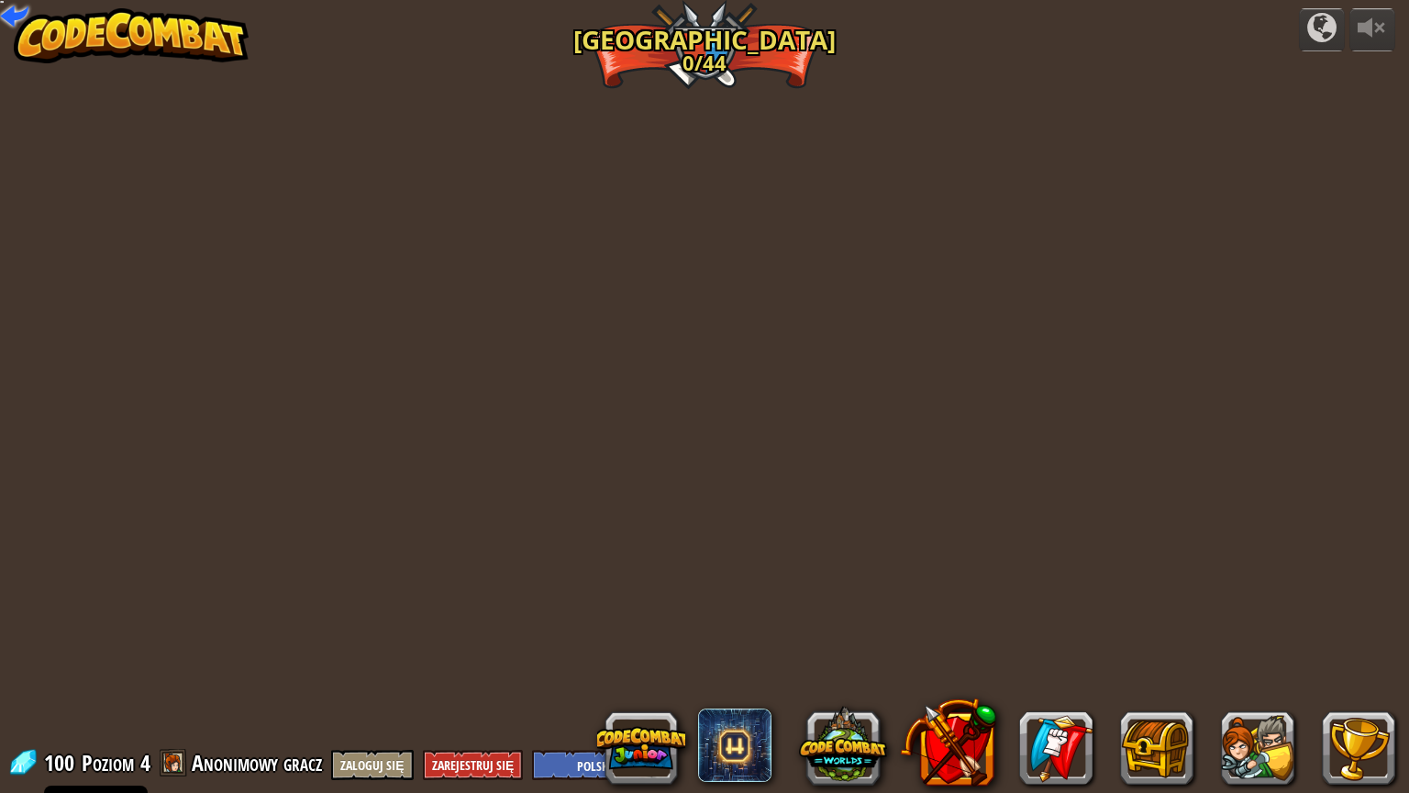
select select "pl"
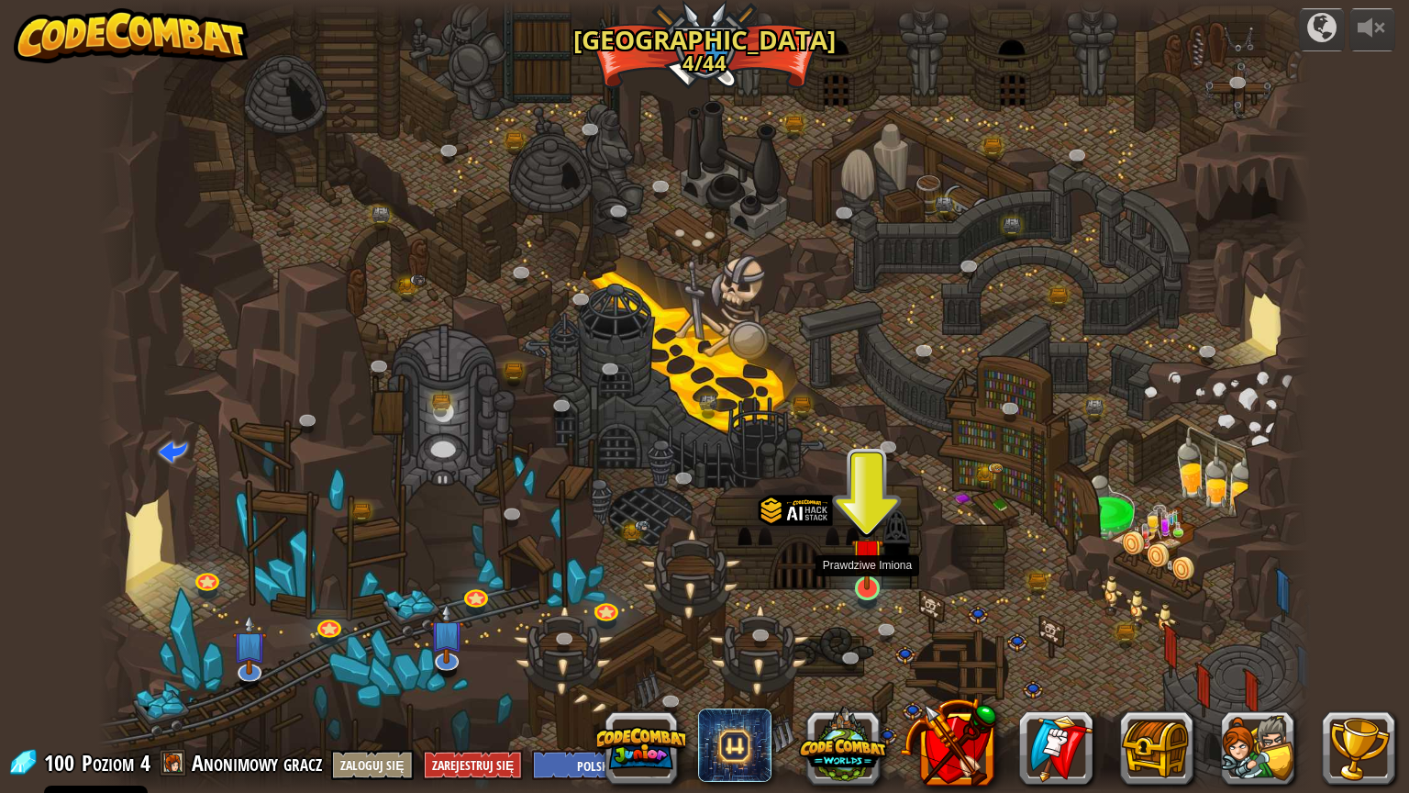
click at [860, 588] on img at bounding box center [867, 553] width 32 height 73
